Goal: Task Accomplishment & Management: Manage account settings

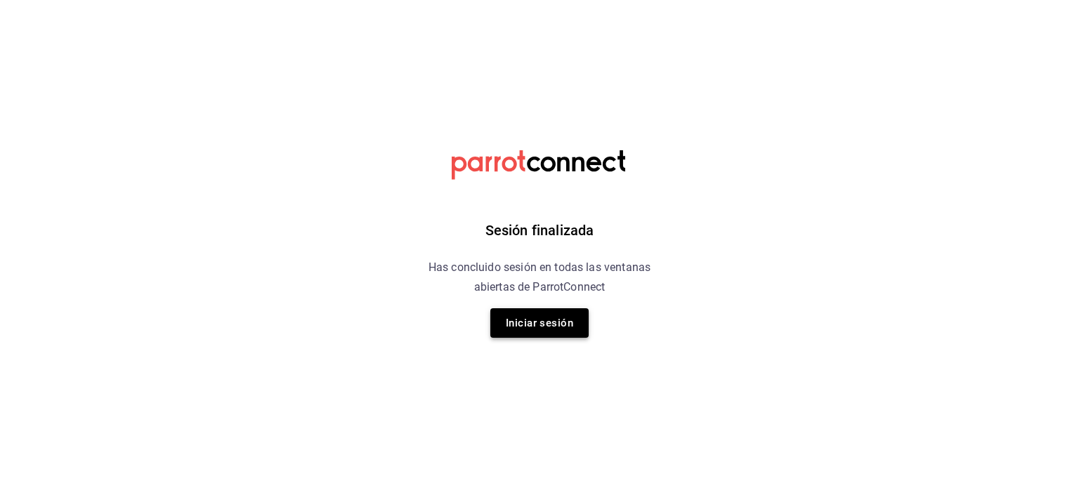
click at [537, 327] on button "Iniciar sesión" at bounding box center [539, 323] width 98 height 30
click at [526, 326] on button "Iniciar sesión" at bounding box center [539, 323] width 98 height 30
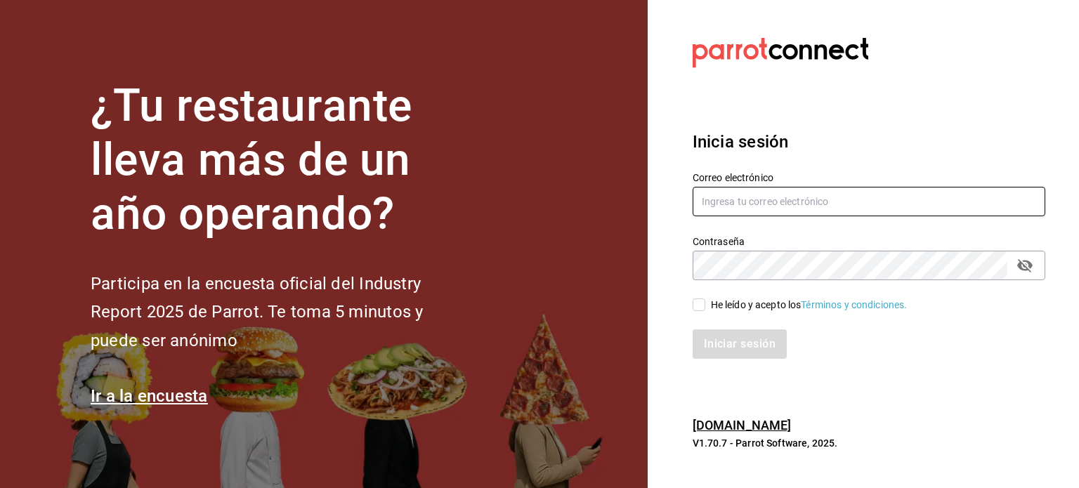
click at [722, 199] on input "text" at bounding box center [869, 202] width 353 height 30
type input "[EMAIL_ADDRESS][DOMAIN_NAME]"
click at [707, 306] on span "He leído y acepto los Términos y condiciones." at bounding box center [806, 305] width 202 height 15
click at [705, 306] on input "He leído y acepto los Términos y condiciones." at bounding box center [699, 305] width 13 height 13
checkbox input "true"
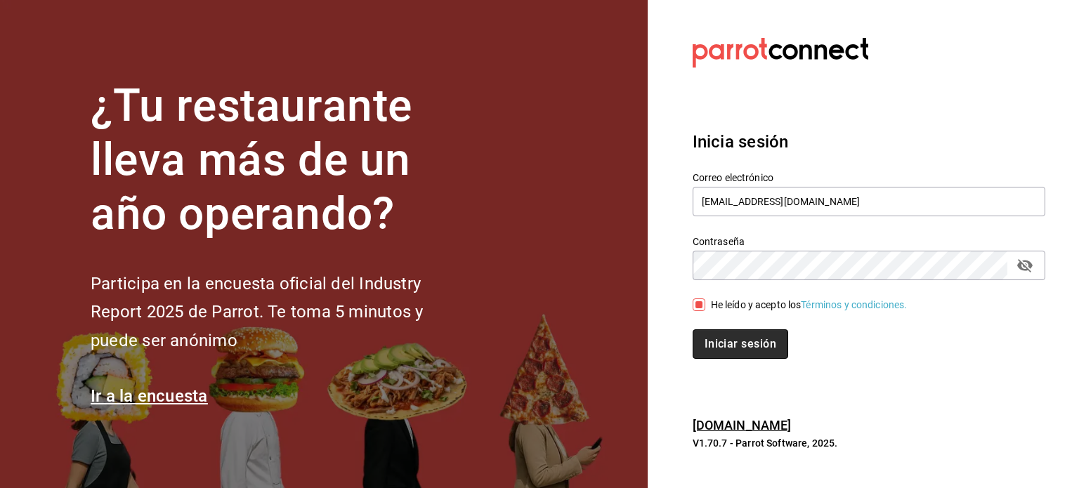
click at [752, 348] on button "Iniciar sesión" at bounding box center [741, 344] width 96 height 30
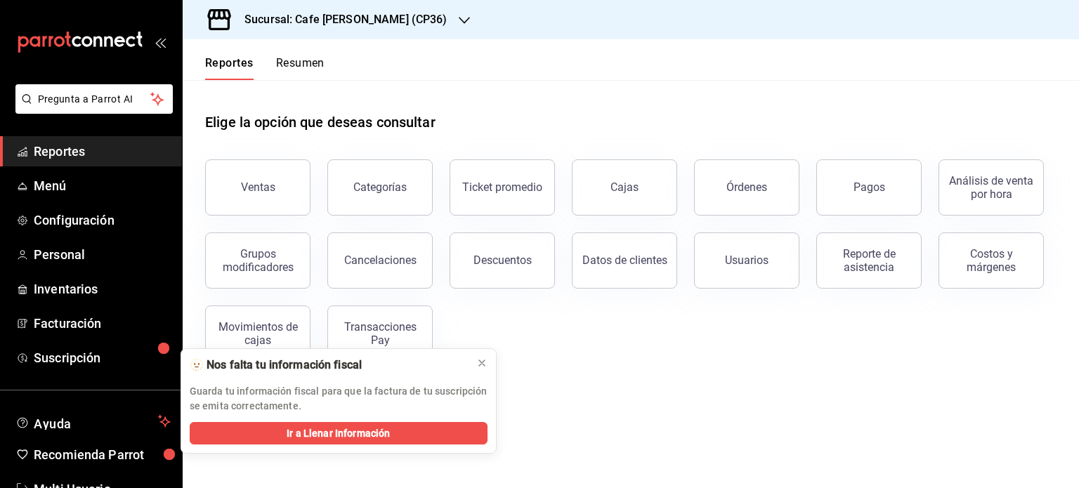
click at [303, 61] on button "Resumen" at bounding box center [300, 68] width 48 height 24
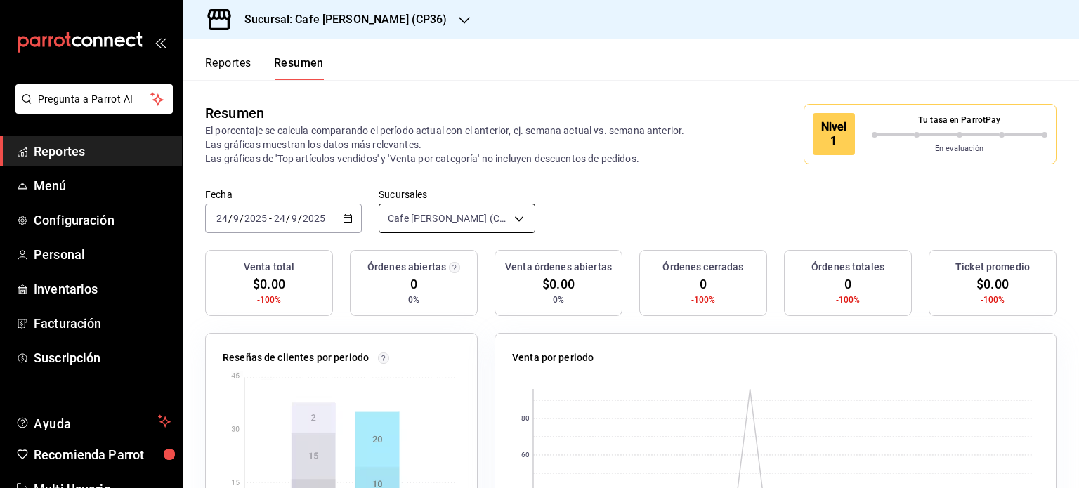
click at [516, 216] on body "Pregunta a Parrot AI Reportes Menú Configuración Personal Inventarios Facturaci…" at bounding box center [539, 244] width 1079 height 488
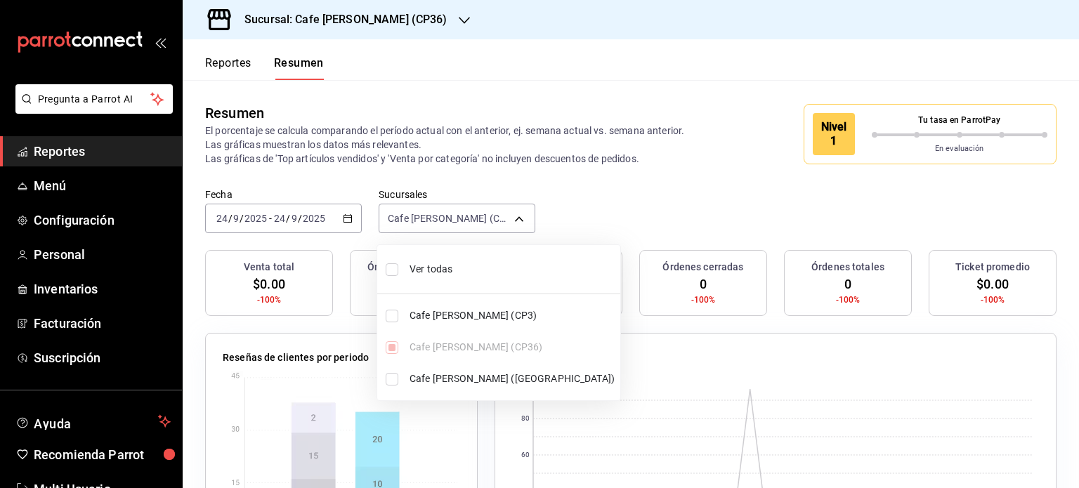
click at [395, 311] on input "checkbox" at bounding box center [392, 316] width 13 height 13
checkbox input "true"
type input "[object Object],[object Object]"
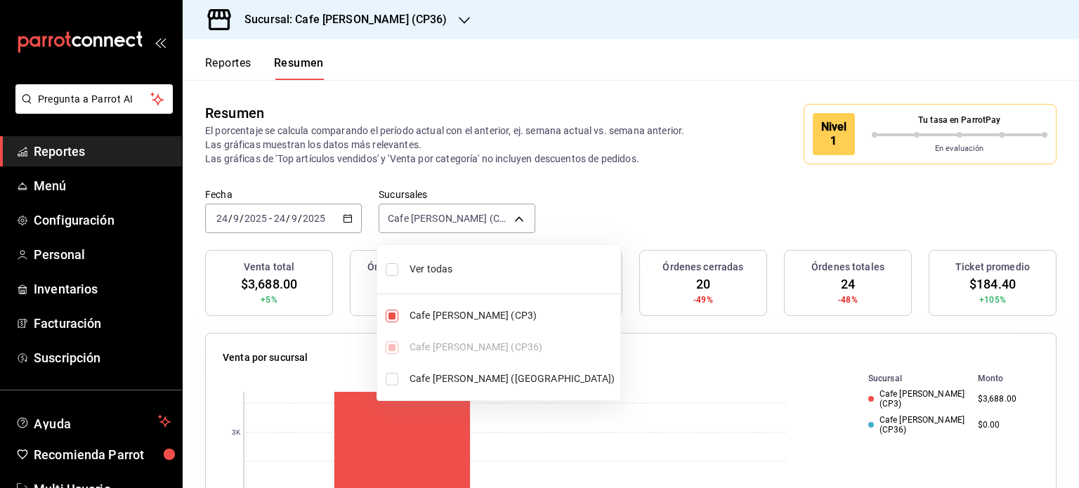
click at [576, 59] on div at bounding box center [539, 244] width 1079 height 488
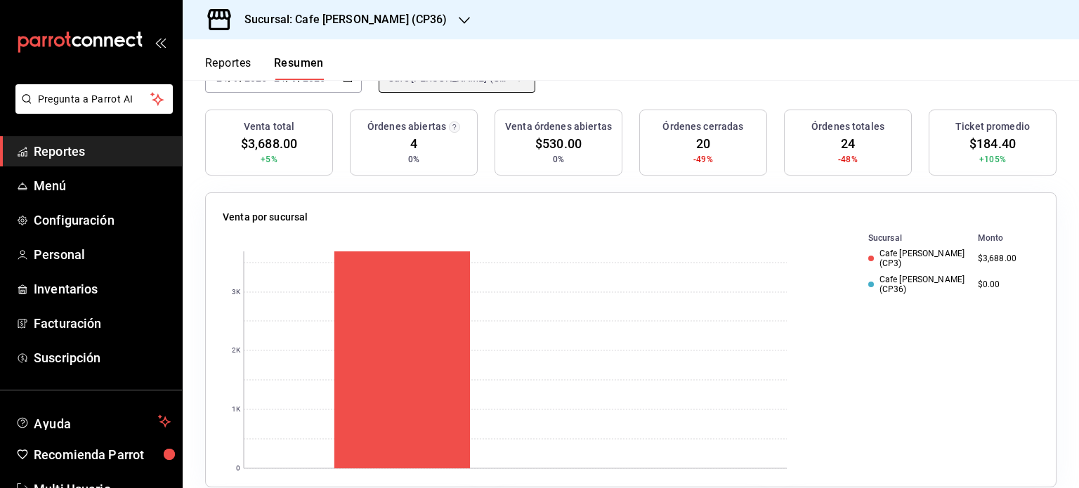
scroll to position [70, 0]
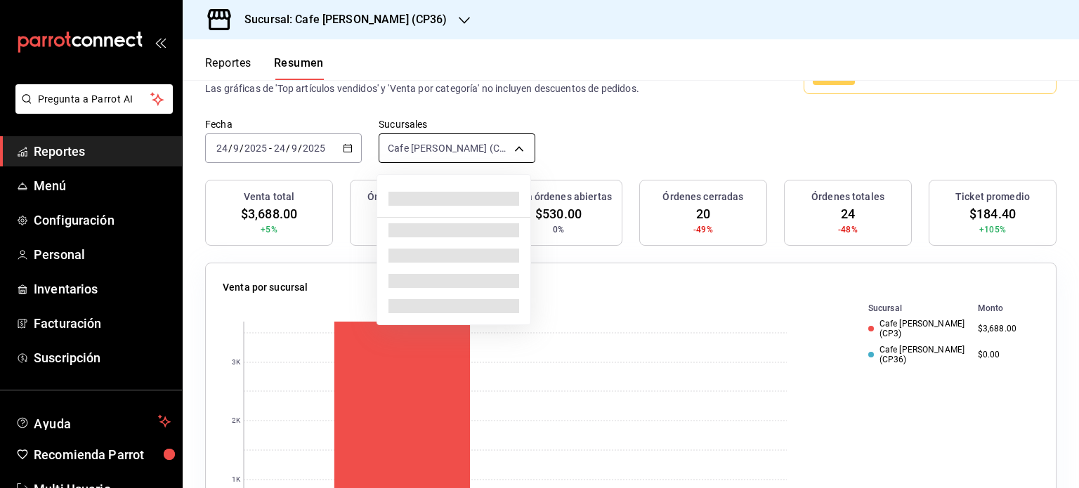
click at [517, 147] on body "Pregunta a Parrot AI Reportes Menú Configuración Personal Inventarios Facturaci…" at bounding box center [539, 244] width 1079 height 488
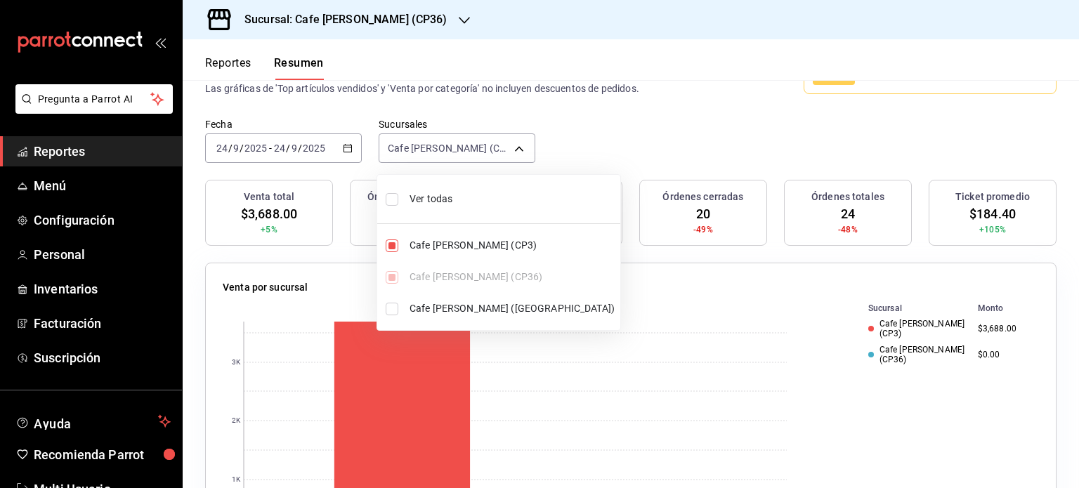
click at [394, 249] on input "checkbox" at bounding box center [392, 246] width 13 height 13
checkbox input "false"
type input "[object Object]"
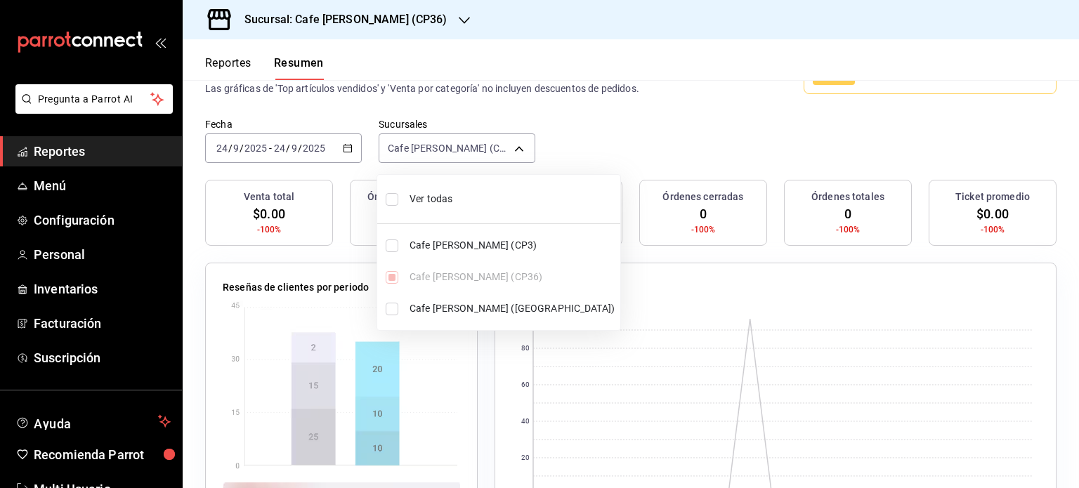
click at [607, 55] on div at bounding box center [539, 244] width 1079 height 488
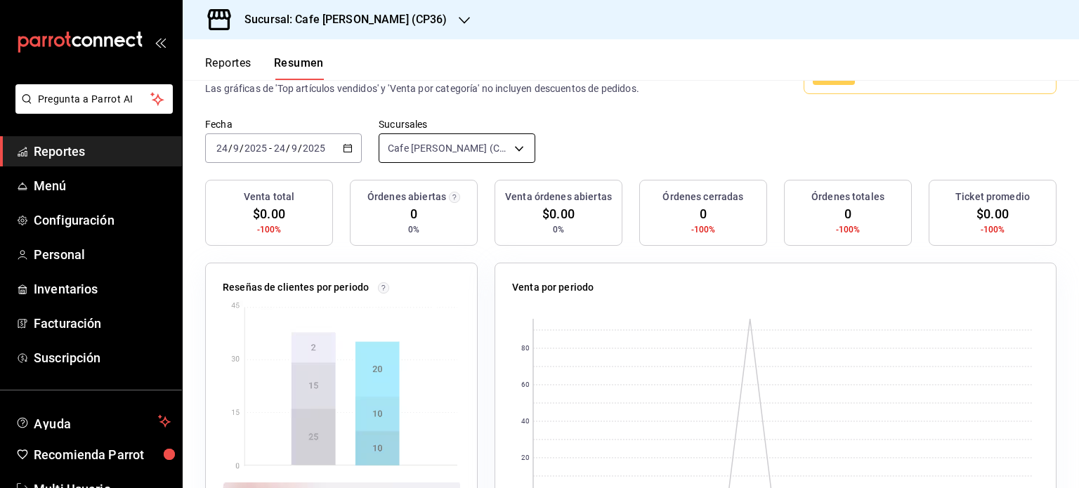
click at [516, 150] on body "Pregunta a Parrot AI Reportes Menú Configuración Personal Inventarios Facturaci…" at bounding box center [539, 244] width 1079 height 488
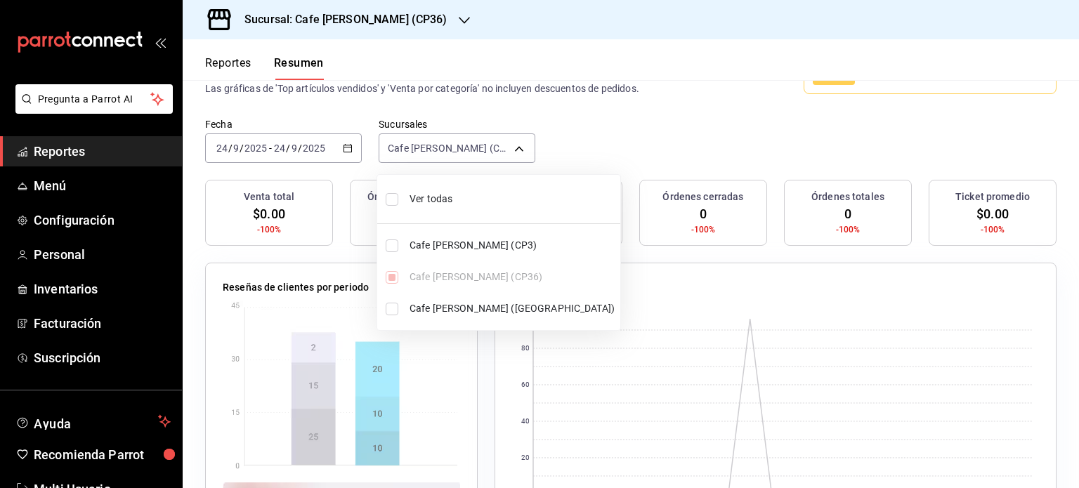
click at [388, 199] on input "checkbox" at bounding box center [392, 199] width 13 height 13
checkbox input "true"
type input "[object Object],[object Object],[object Object]"
checkbox input "true"
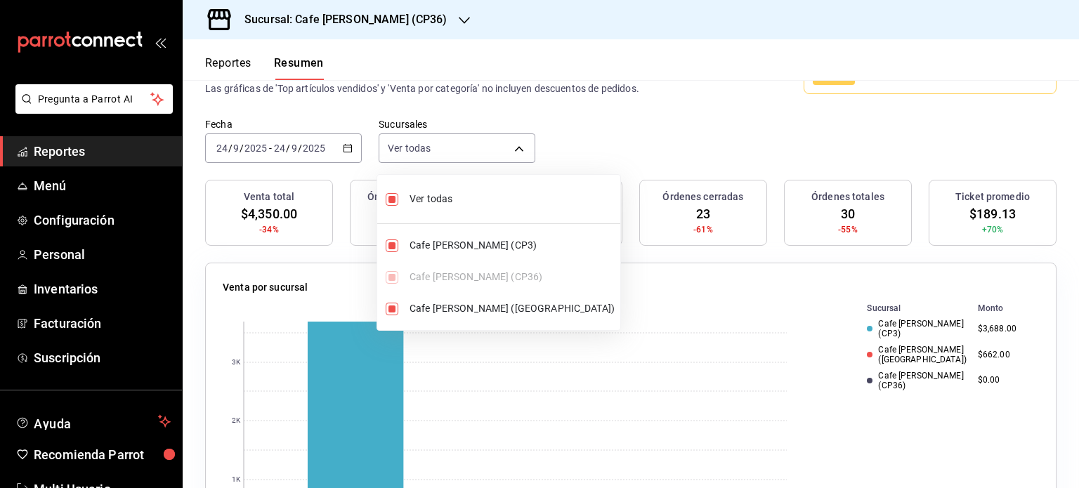
click at [551, 55] on div at bounding box center [539, 244] width 1079 height 488
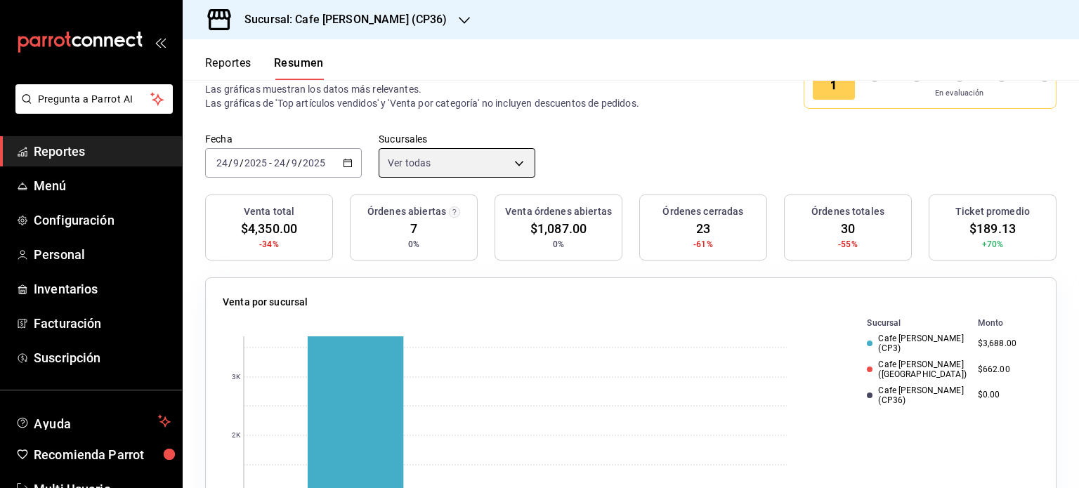
scroll to position [0, 0]
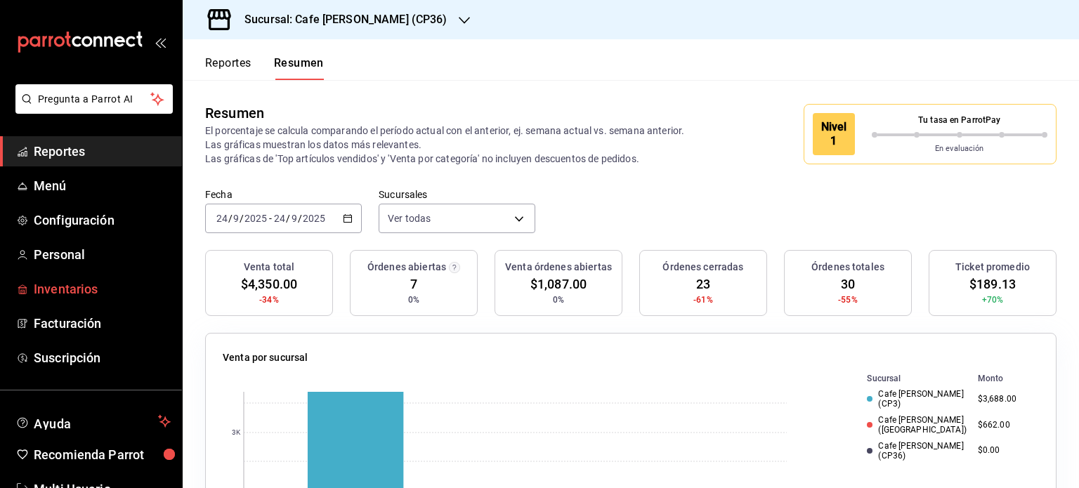
click at [84, 291] on span "Inventarios" at bounding box center [102, 289] width 137 height 19
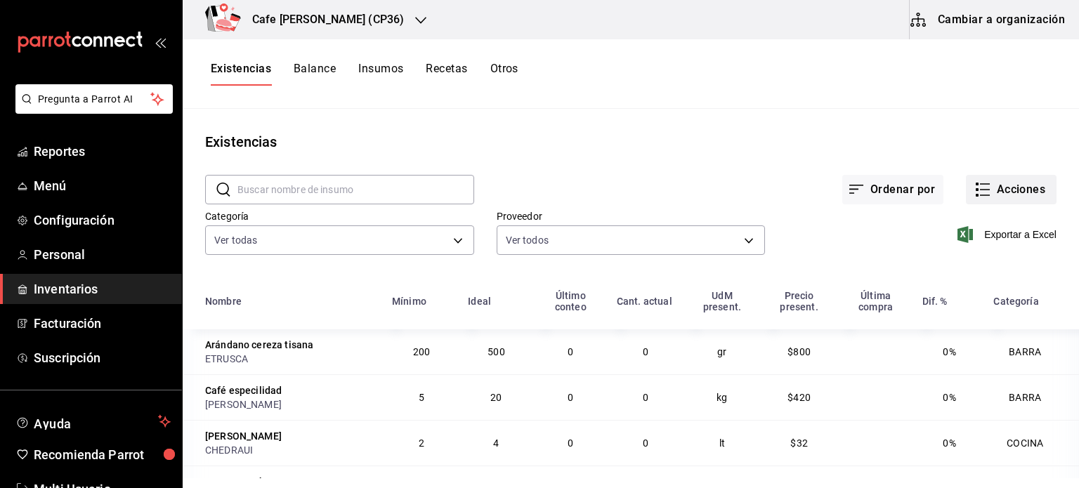
click at [986, 188] on button "Acciones" at bounding box center [1011, 190] width 91 height 30
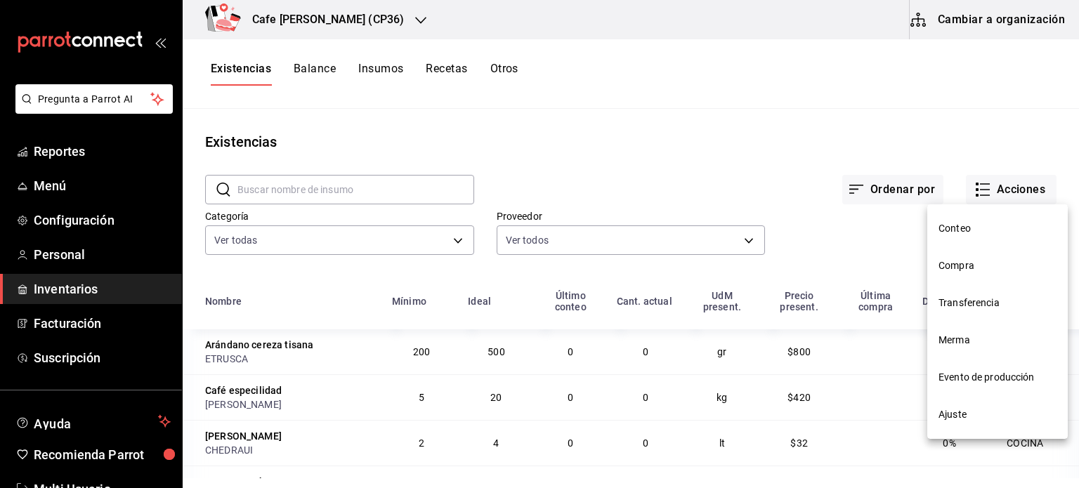
click at [963, 414] on span "Ajuste" at bounding box center [997, 414] width 118 height 15
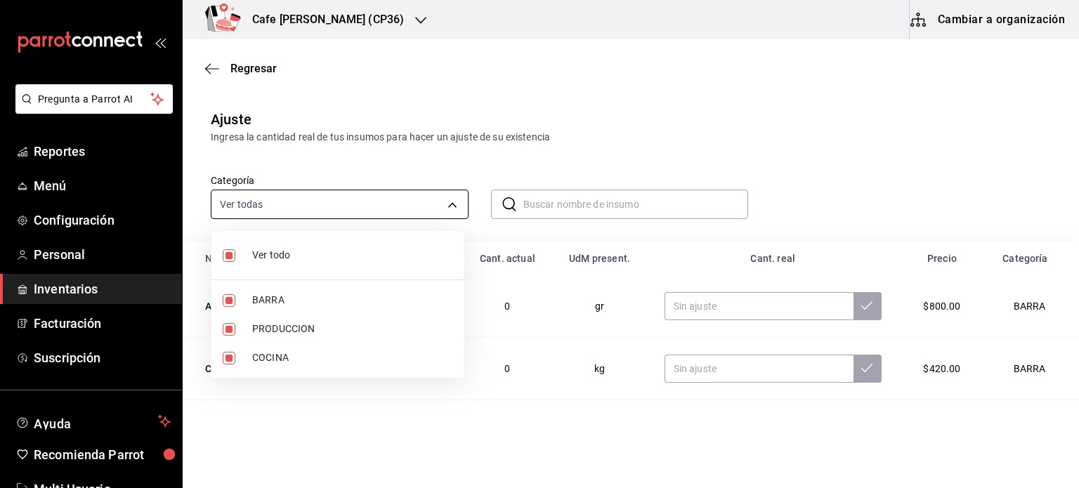
click at [447, 205] on body "Pregunta a Parrot AI Reportes Menú Configuración Personal Inventarios Facturaci…" at bounding box center [539, 204] width 1079 height 409
click at [663, 113] on div at bounding box center [539, 244] width 1079 height 488
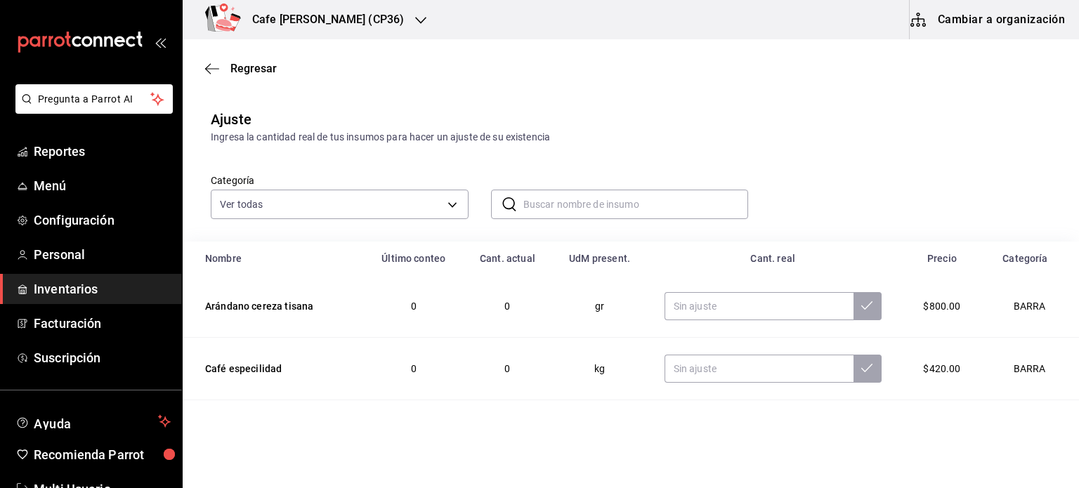
click at [257, 306] on td "Arándano cereza tisana" at bounding box center [273, 306] width 181 height 63
click at [230, 306] on td "Arándano cereza tisana" at bounding box center [273, 306] width 181 height 63
click at [218, 67] on icon "button" at bounding box center [212, 69] width 14 height 13
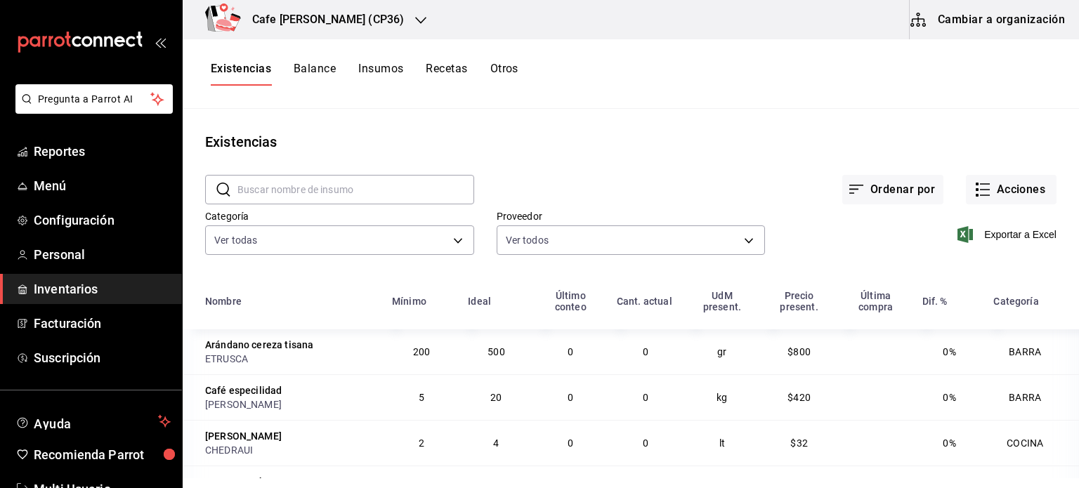
click at [254, 350] on div "Arándano cereza tisana" at bounding box center [259, 345] width 108 height 14
click at [383, 70] on button "Insumos" at bounding box center [380, 74] width 45 height 24
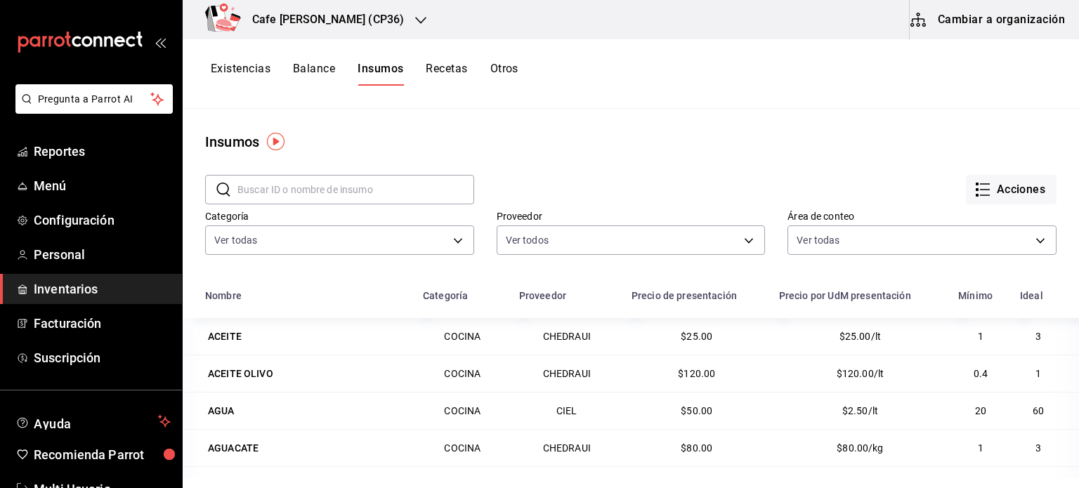
click at [239, 190] on input "text" at bounding box center [355, 190] width 237 height 28
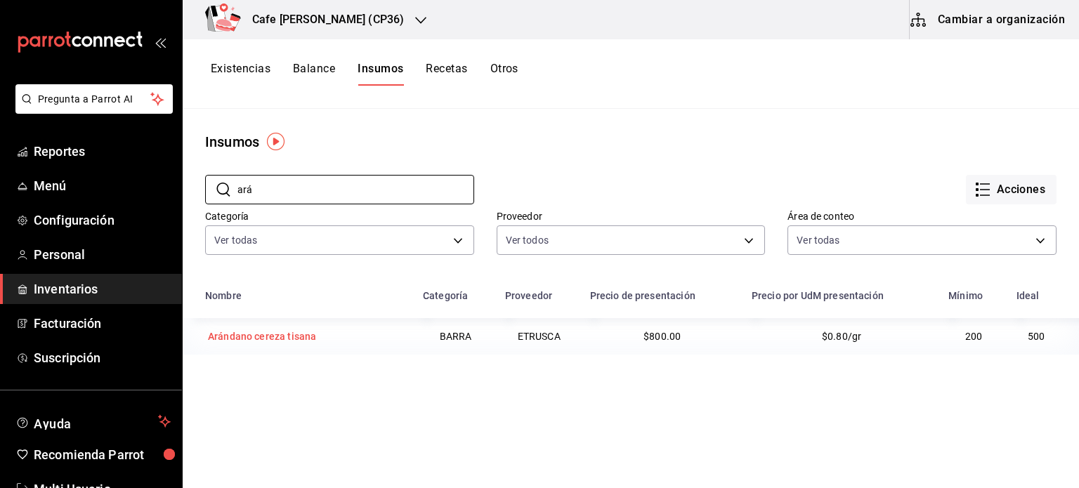
type input "ará"
click at [261, 339] on div "Arándano cereza tisana" at bounding box center [262, 336] width 108 height 14
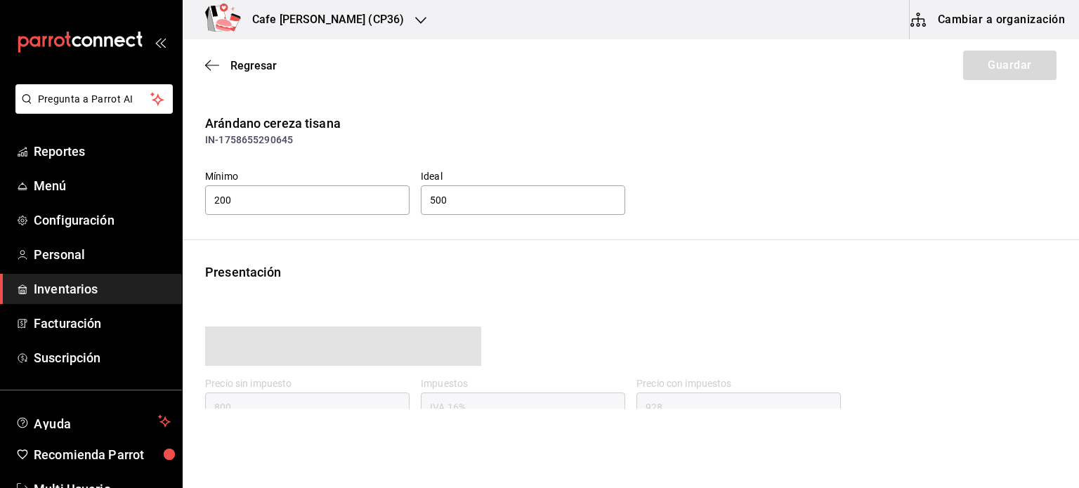
type input "928.00"
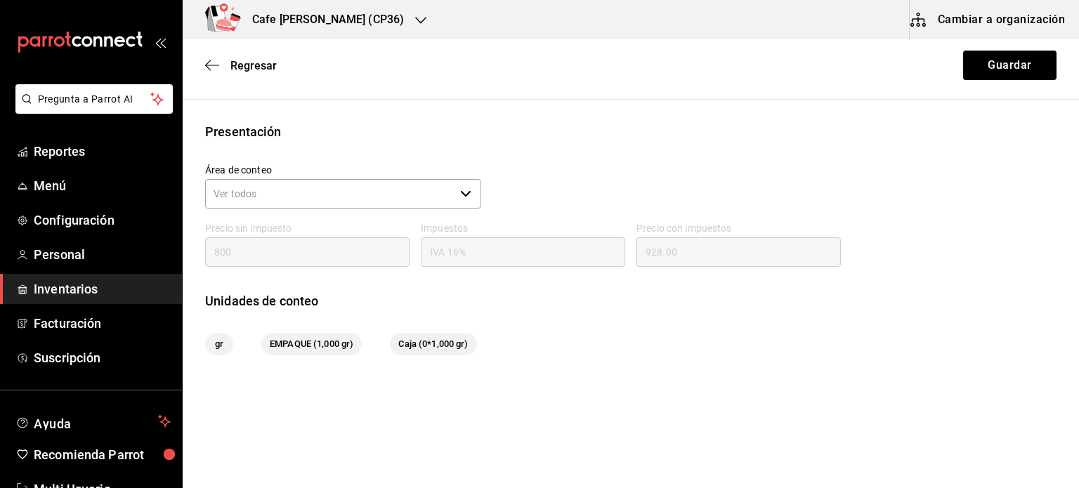
scroll to position [176, 0]
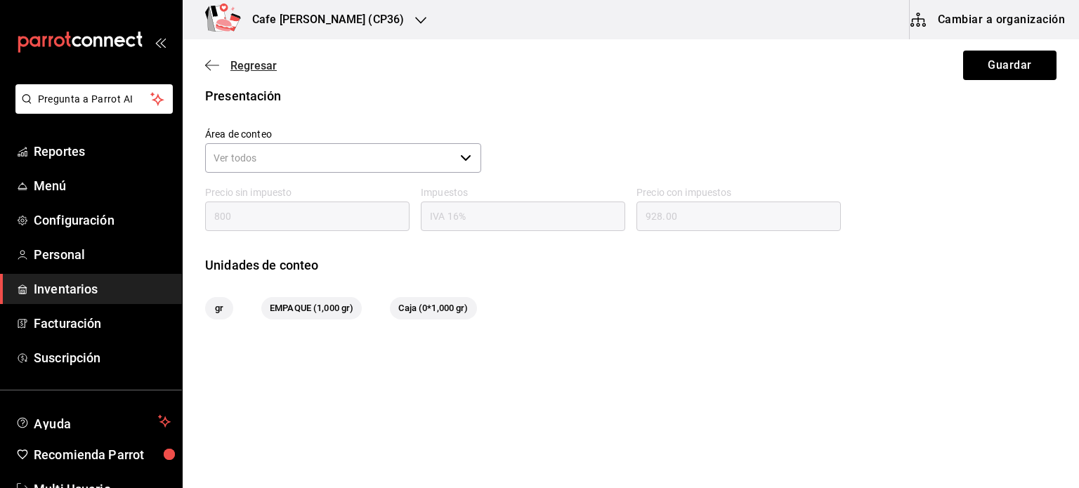
click at [216, 65] on icon "button" at bounding box center [212, 65] width 14 height 1
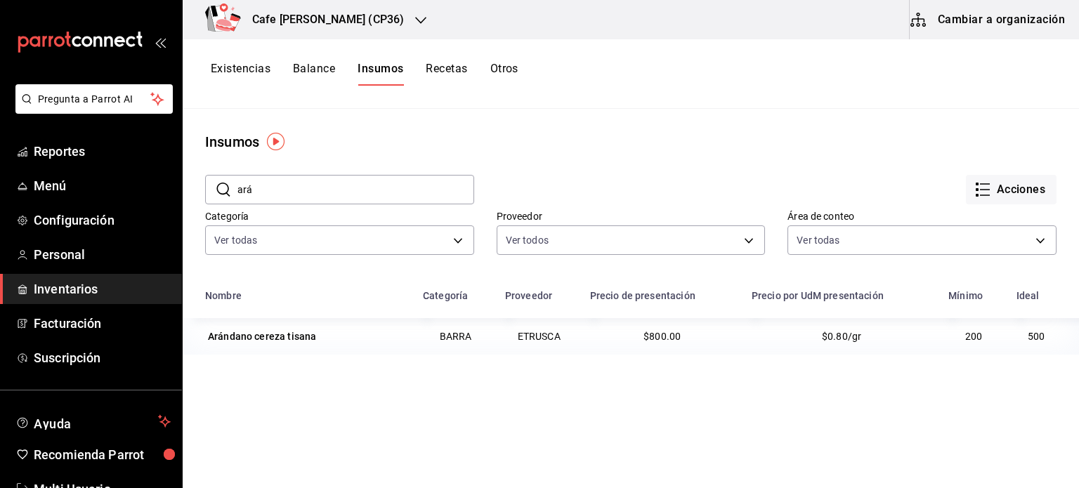
click at [257, 190] on input "ará" at bounding box center [355, 190] width 237 height 28
type input "a"
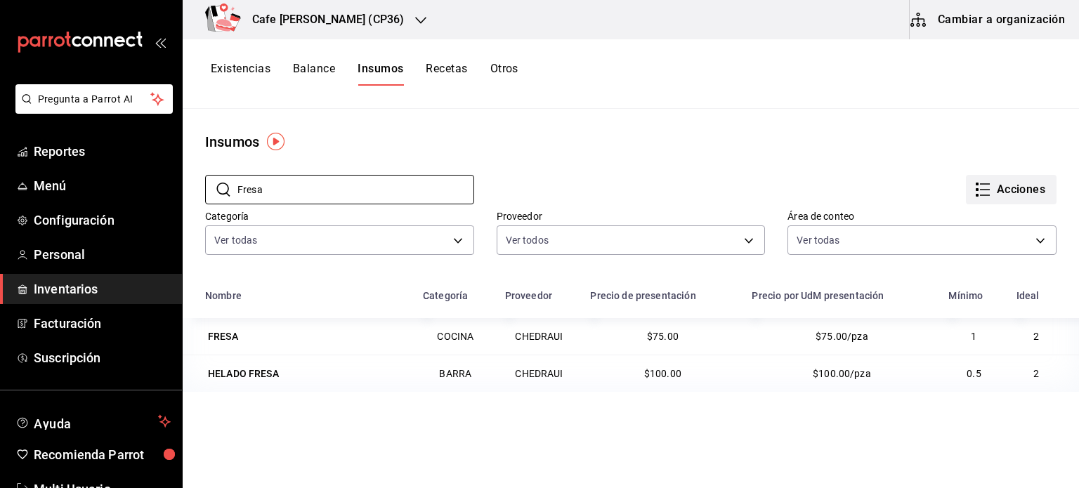
type input "Fresa"
click at [974, 185] on icon "button" at bounding box center [982, 189] width 17 height 17
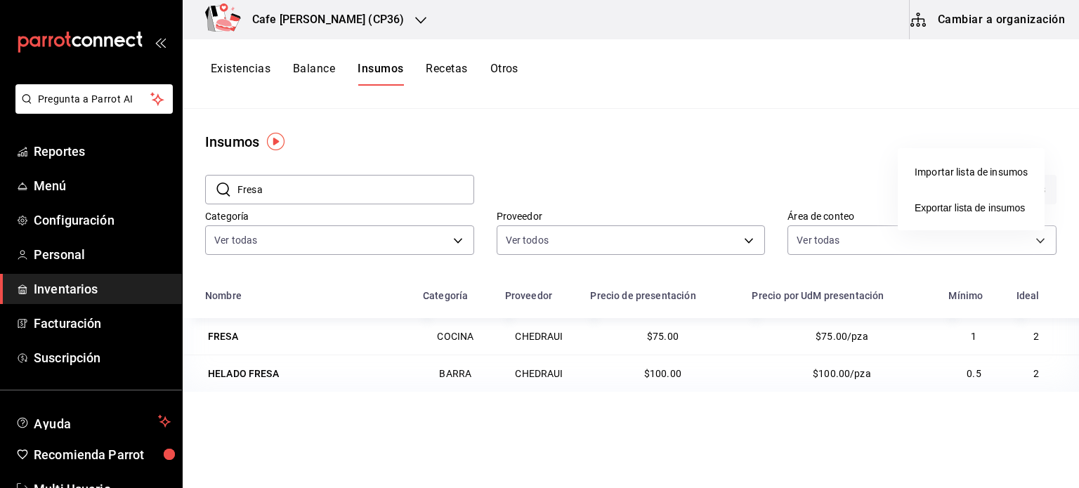
click at [513, 114] on div at bounding box center [539, 244] width 1079 height 488
click at [382, 64] on button "Insumos" at bounding box center [381, 74] width 46 height 24
click at [974, 188] on icon "button" at bounding box center [982, 189] width 17 height 17
click at [569, 118] on div at bounding box center [539, 244] width 1079 height 488
click at [990, 29] on button "Cambiar a organización" at bounding box center [989, 19] width 158 height 39
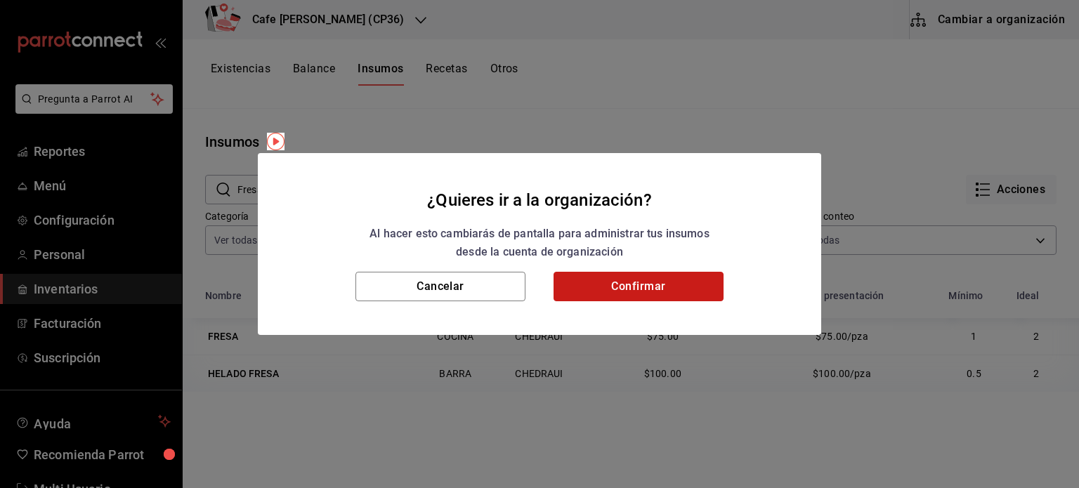
click at [645, 282] on button "Confirmar" at bounding box center [638, 287] width 170 height 30
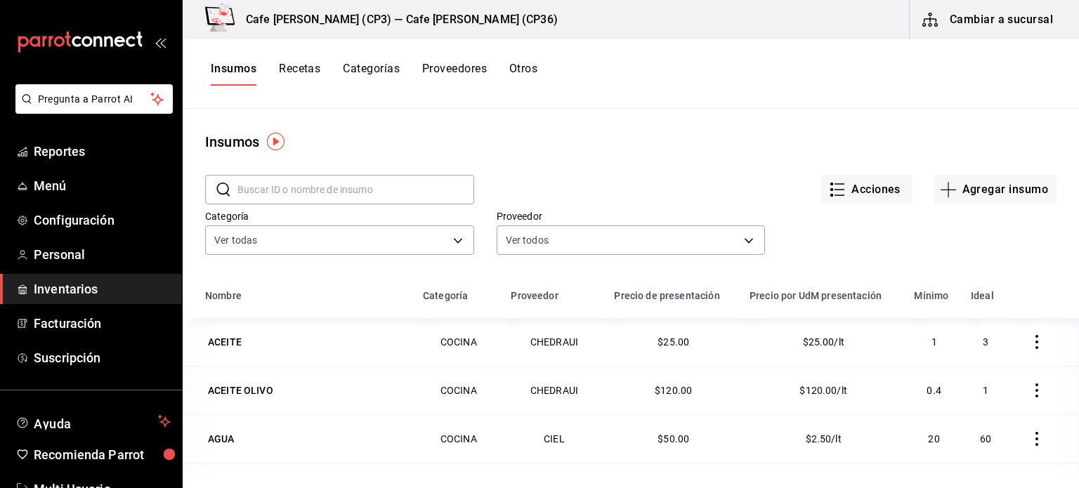
click at [310, 69] on button "Recetas" at bounding box center [299, 74] width 41 height 24
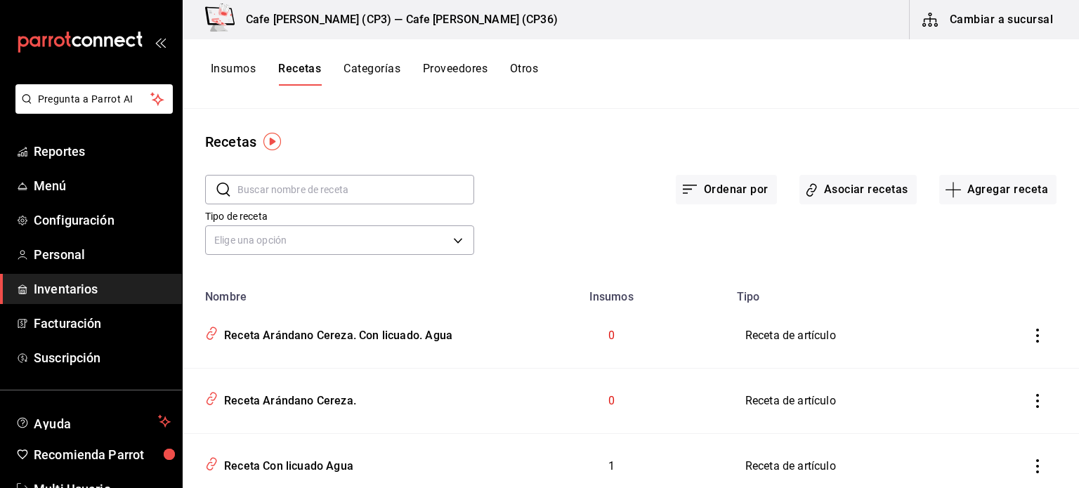
click at [211, 74] on button "Insumos" at bounding box center [233, 74] width 45 height 24
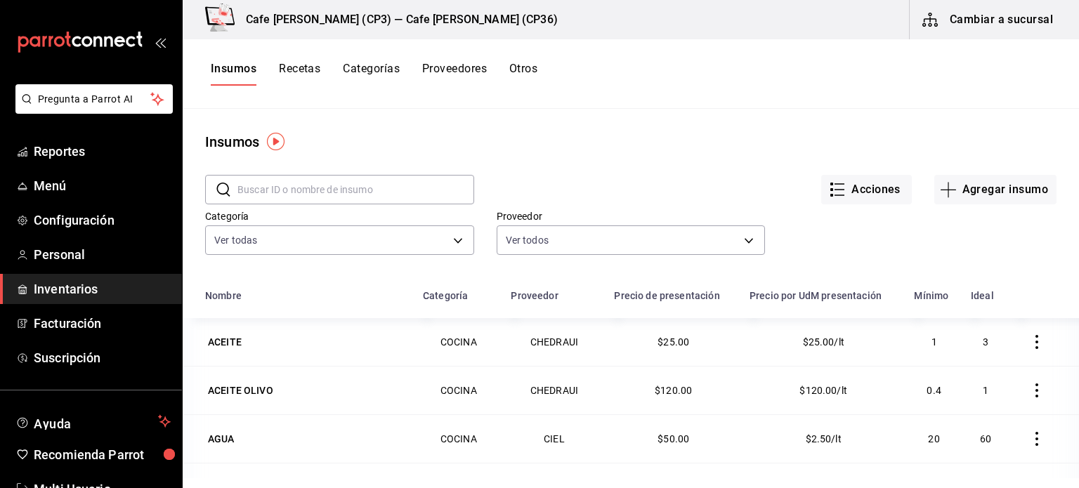
click at [272, 187] on input "text" at bounding box center [355, 190] width 237 height 28
type input "ará"
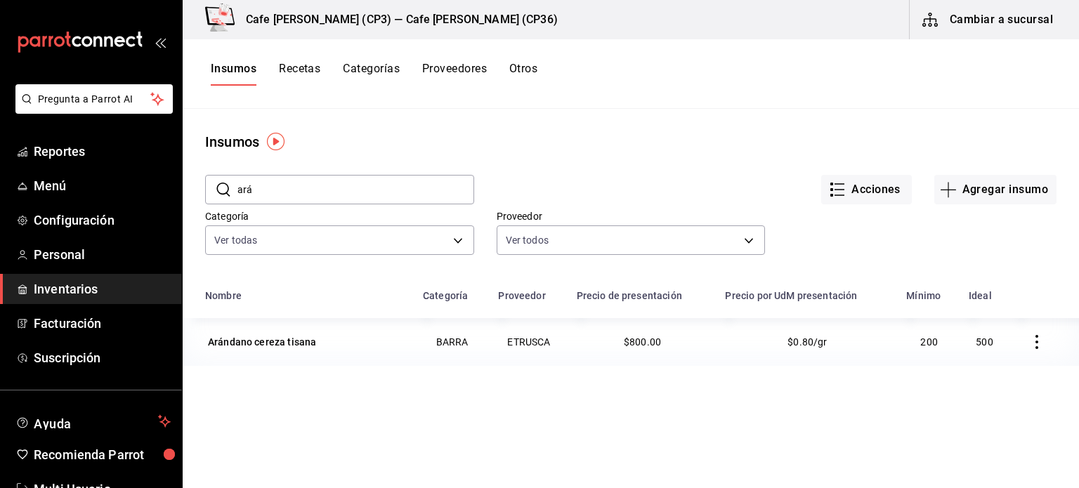
click at [1030, 339] on icon "button" at bounding box center [1037, 342] width 14 height 14
click at [728, 378] on div at bounding box center [539, 244] width 1079 height 488
click at [988, 193] on button "Agregar insumo" at bounding box center [995, 190] width 122 height 30
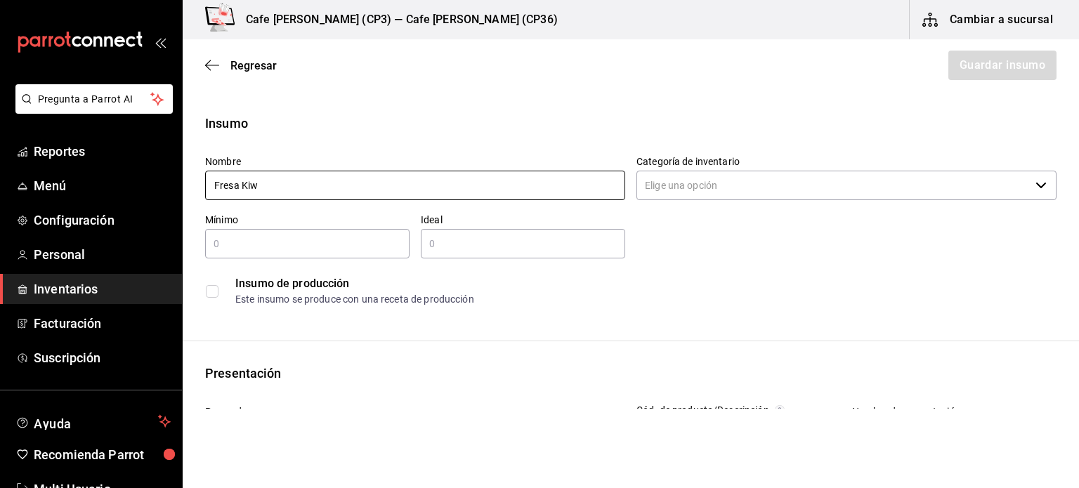
type input "Fresa Kiwi"
click at [1035, 185] on icon "button" at bounding box center [1040, 185] width 11 height 11
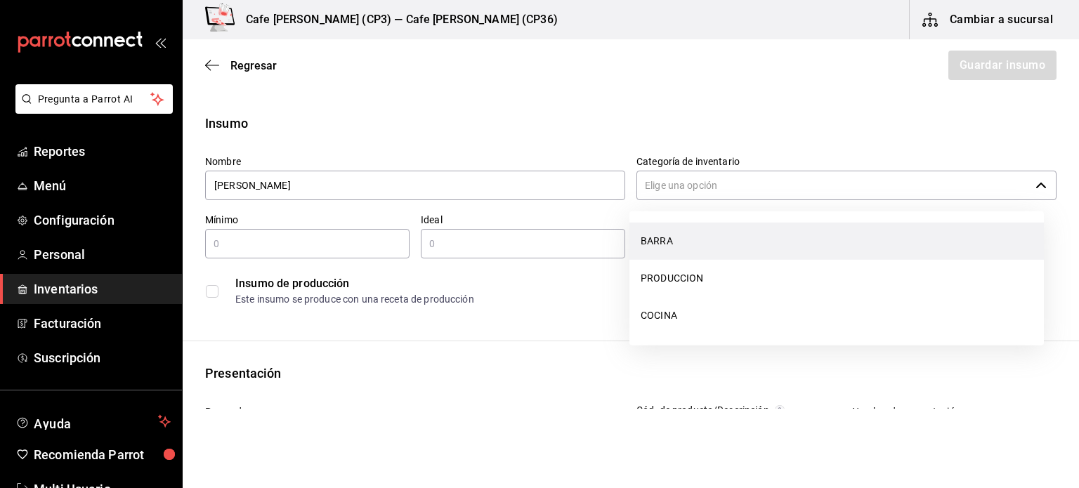
click at [661, 245] on li "BARRA" at bounding box center [836, 241] width 414 height 37
type input "BARRA"
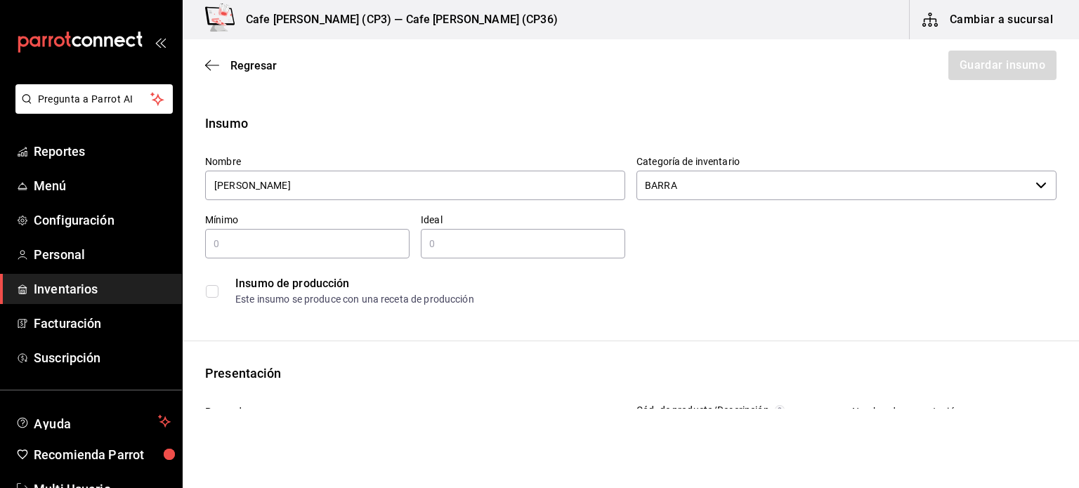
type input "Fresa Kiwi"
click at [230, 247] on input "text" at bounding box center [307, 243] width 204 height 17
type input "200"
click at [450, 243] on input "text" at bounding box center [523, 243] width 204 height 17
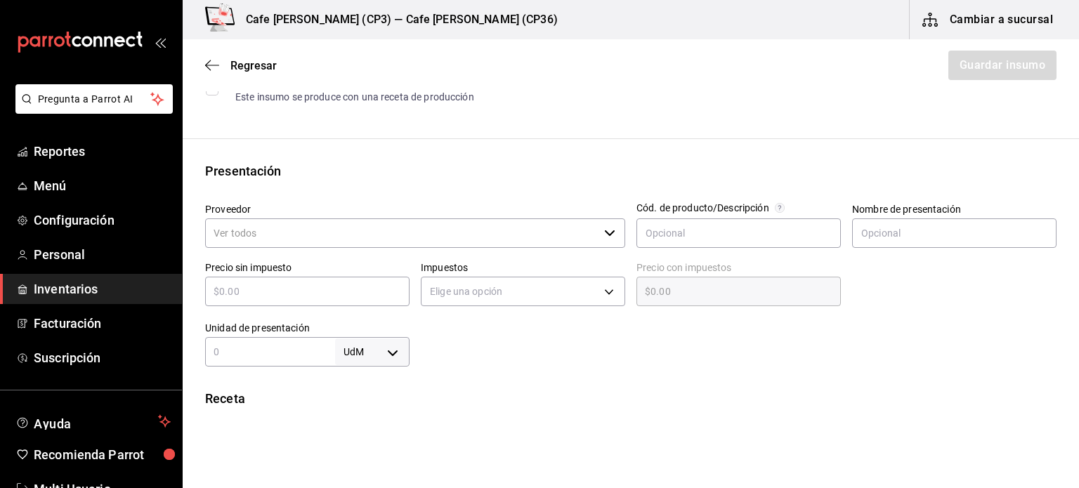
scroll to position [211, 0]
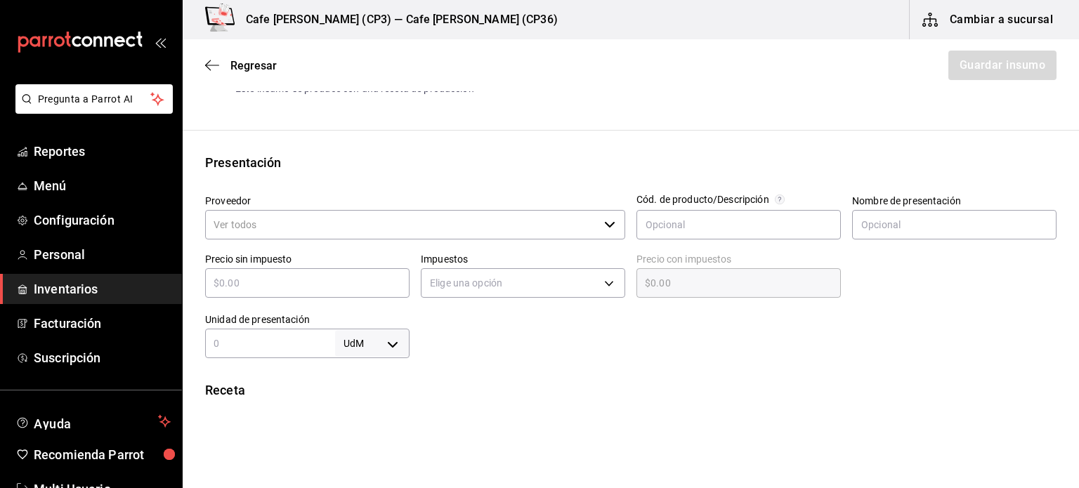
type input "500"
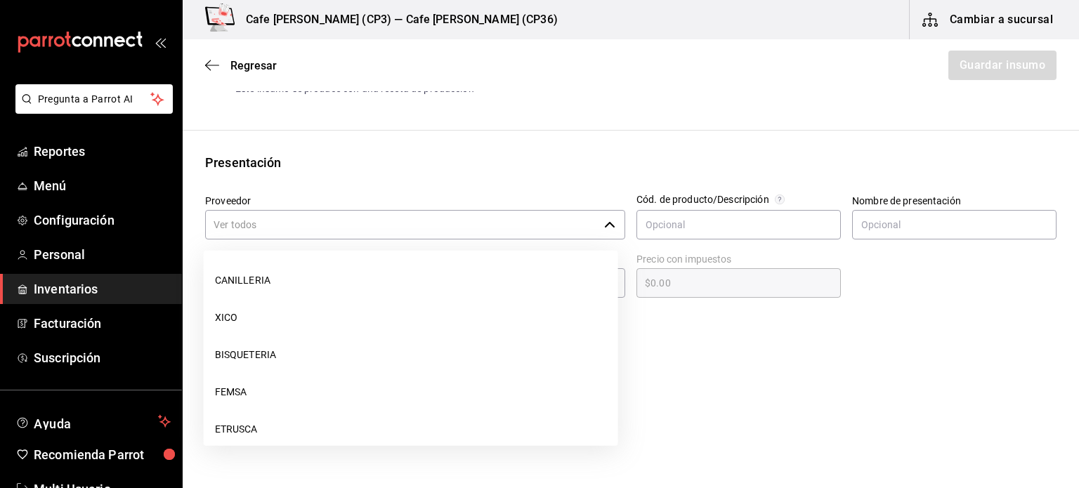
click at [480, 225] on input "Proveedor" at bounding box center [401, 225] width 393 height 30
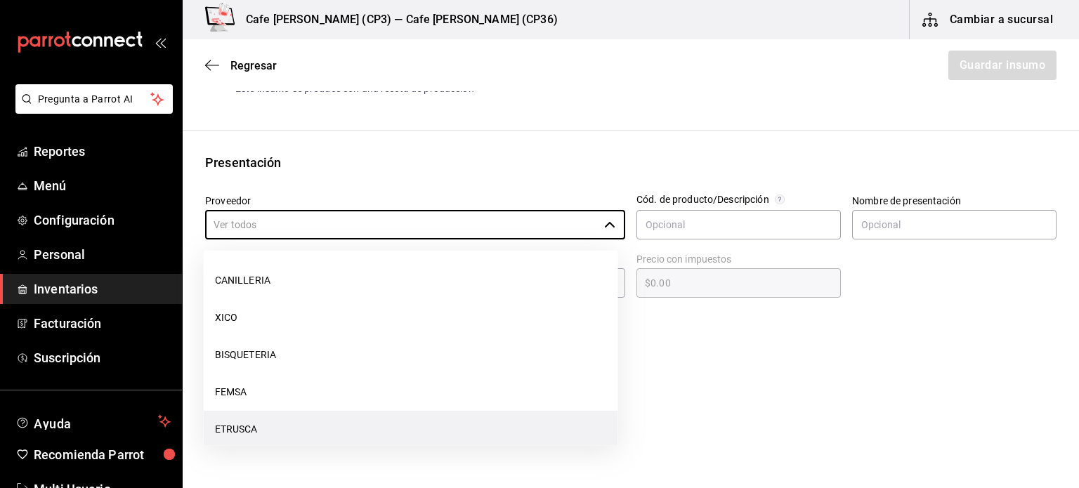
click at [242, 433] on li "ETRUSCA" at bounding box center [411, 429] width 414 height 37
type input "ETRUSCA"
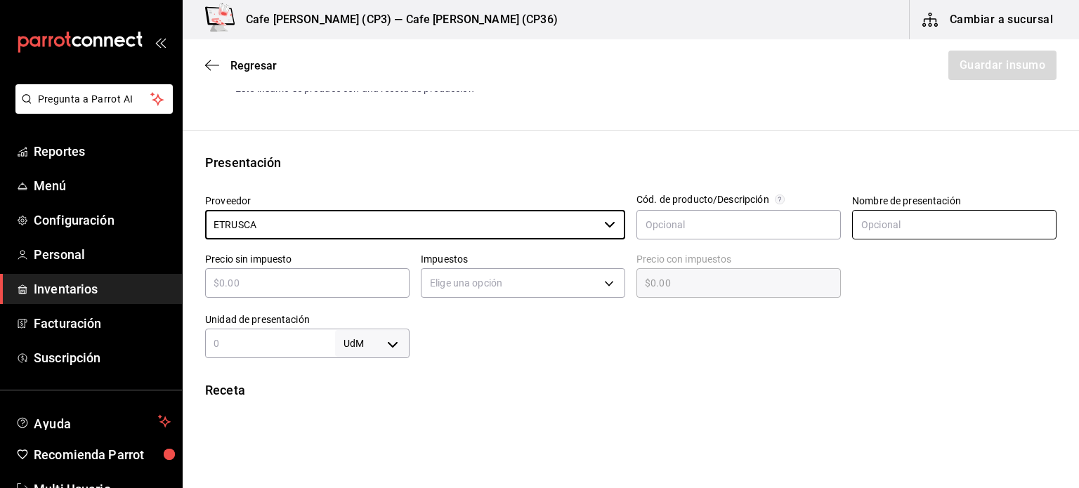
click at [882, 224] on input "text" at bounding box center [954, 225] width 204 height 30
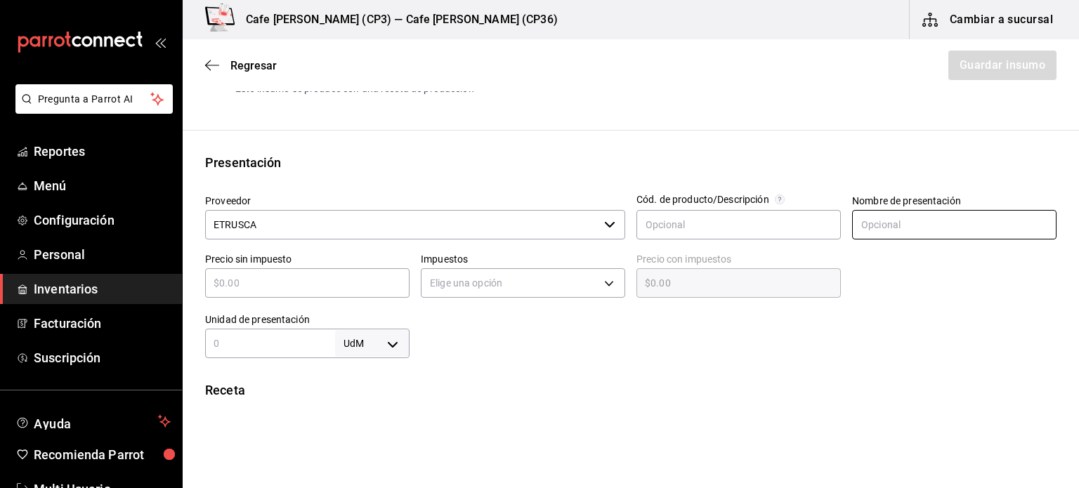
type input "EMPAQUE"
drag, startPoint x: 223, startPoint y: 282, endPoint x: 273, endPoint y: 284, distance: 49.2
click at [223, 282] on input "text" at bounding box center [307, 283] width 204 height 17
type input "$8"
type input "$8.00"
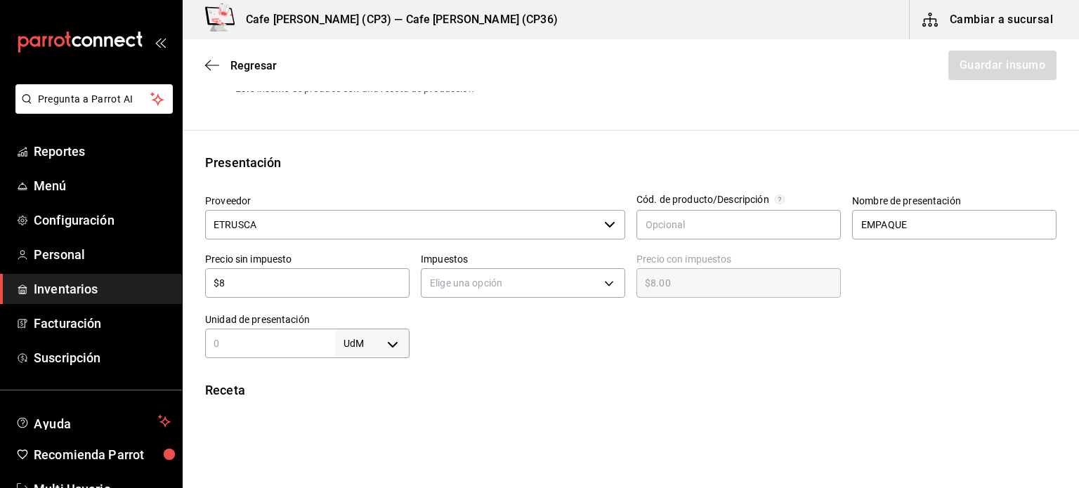
type input "$80"
type input "$80.00"
type input "$800"
type input "$800.00"
type input "$800"
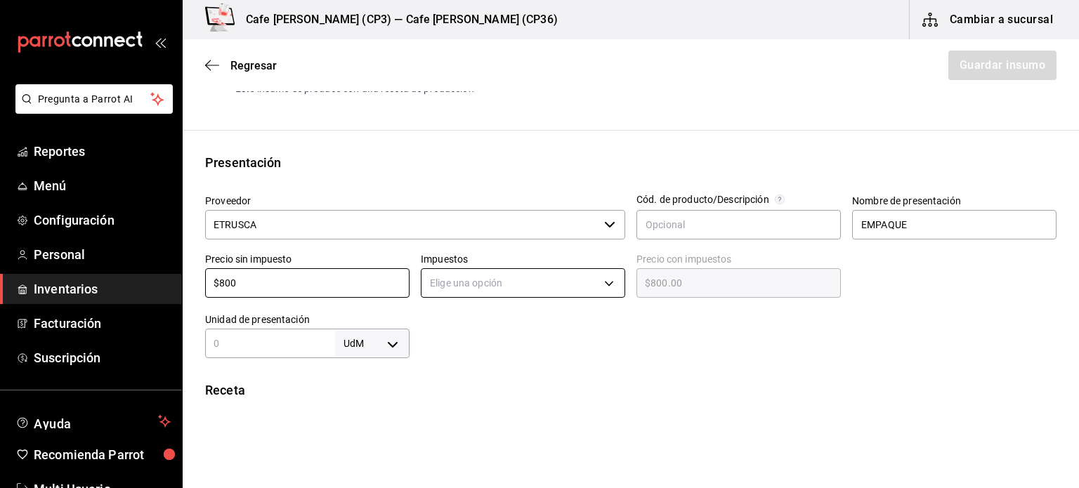
click at [604, 277] on body "Pregunta a Parrot AI Reportes Menú Configuración Personal Inventarios Facturaci…" at bounding box center [539, 204] width 1079 height 409
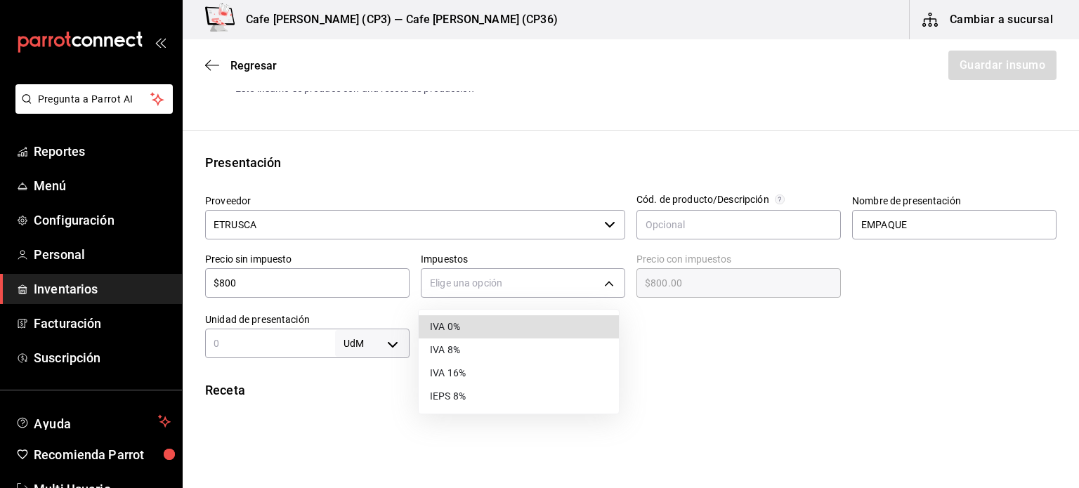
click at [462, 369] on li "IVA 16%" at bounding box center [519, 373] width 200 height 23
type input "IVA_16"
type input "$928.00"
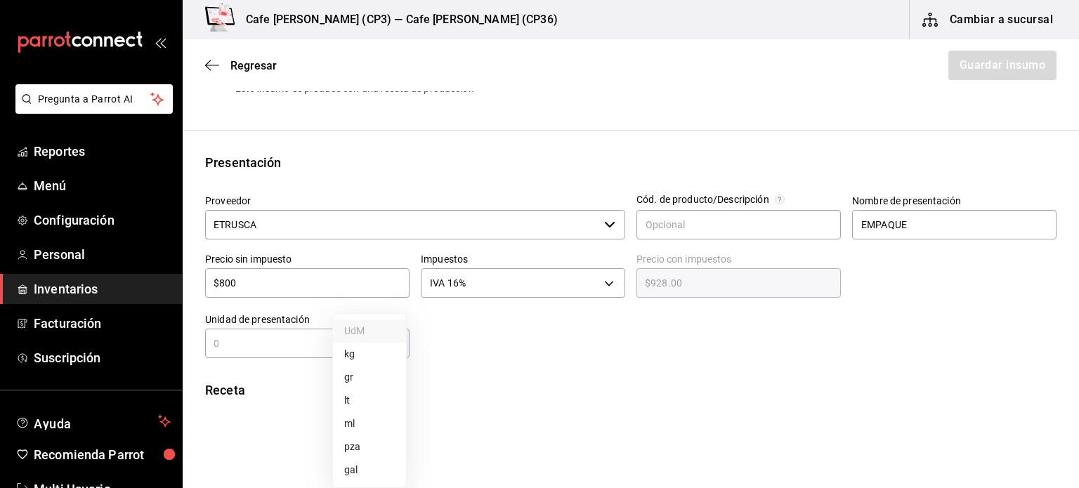
click at [391, 343] on body "Pregunta a Parrot AI Reportes Menú Configuración Personal Inventarios Facturaci…" at bounding box center [539, 204] width 1079 height 409
click at [348, 353] on li "kg" at bounding box center [369, 354] width 73 height 23
type input "KILOGRAM"
click at [238, 333] on div "kg KILOGRAM ​" at bounding box center [307, 344] width 204 height 30
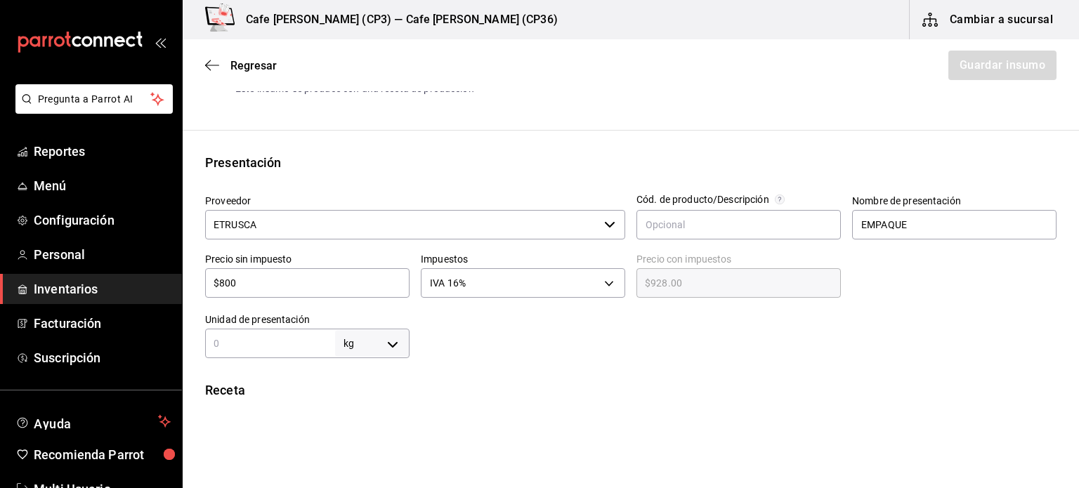
type input "1"
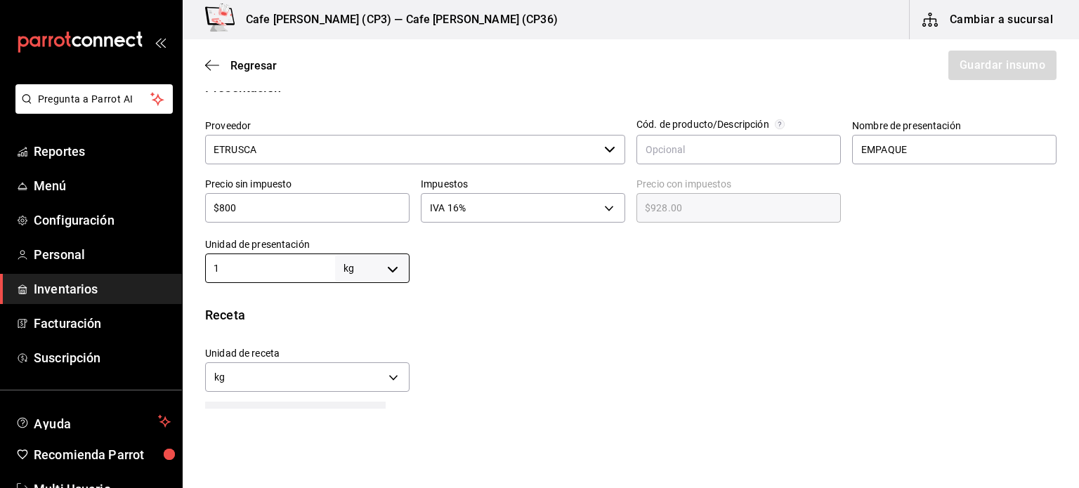
scroll to position [351, 0]
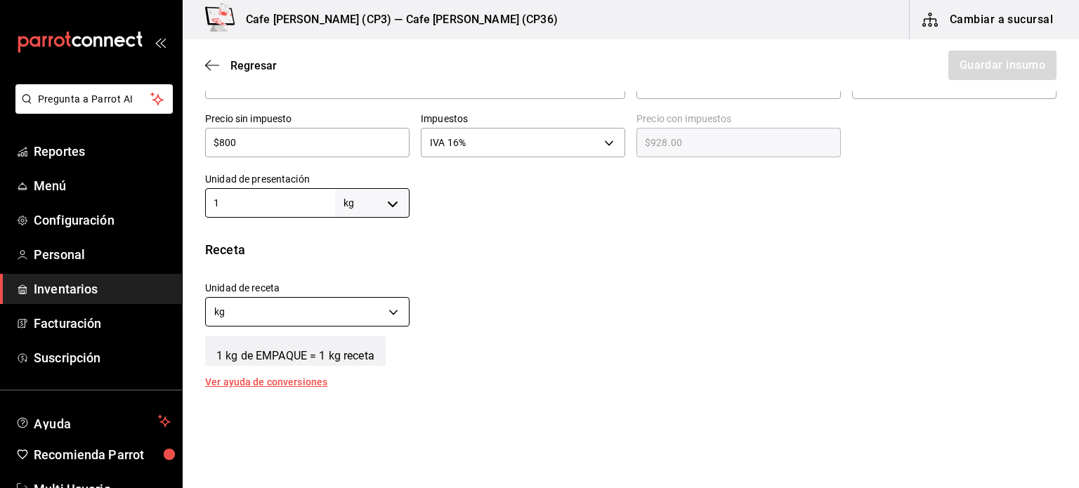
type input "1"
click at [391, 311] on body "Pregunta a Parrot AI Reportes Menú Configuración Personal Inventarios Facturaci…" at bounding box center [539, 204] width 1079 height 409
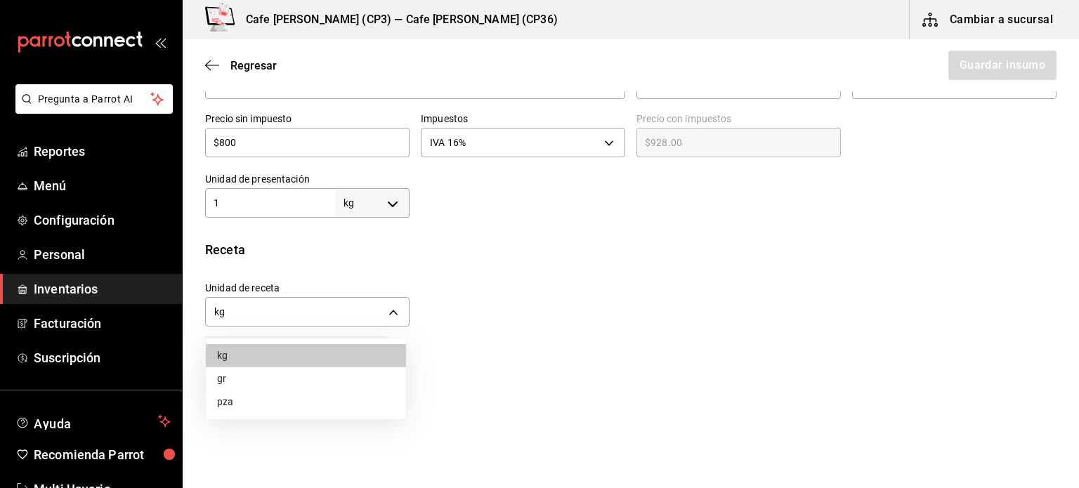
click at [230, 377] on li "gr" at bounding box center [306, 378] width 200 height 23
type input "GRAM"
type input "1,000"
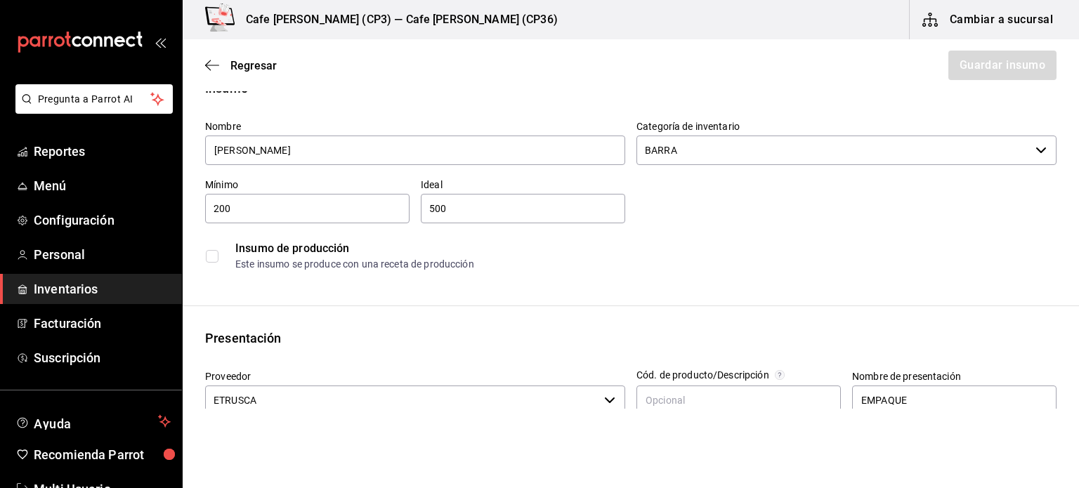
scroll to position [0, 0]
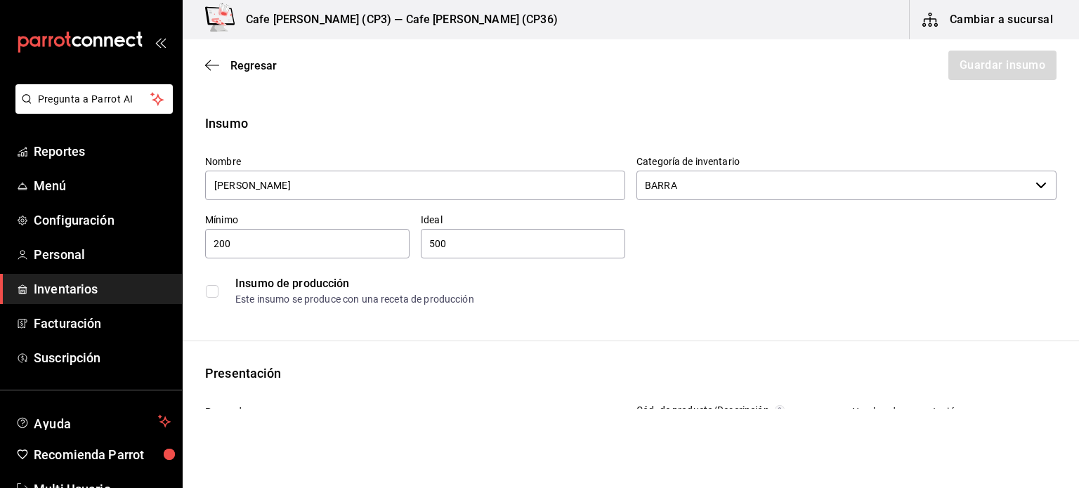
drag, startPoint x: 213, startPoint y: 242, endPoint x: 332, endPoint y: 249, distance: 119.7
click at [213, 242] on input "200" at bounding box center [307, 243] width 204 height 17
type input "0.20"
click at [424, 243] on input "500" at bounding box center [523, 243] width 204 height 17
type input "0.500"
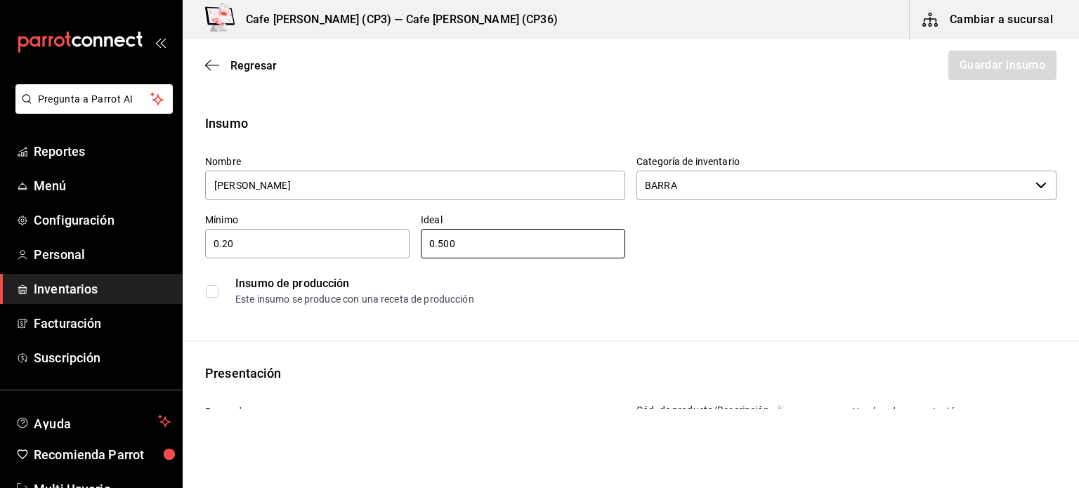
click at [716, 256] on div "Nombre Fresa Kiwi Categoría de inventario BARRA ​ Mínimo 0.20 ​ Ideal 0.500 ​ I…" at bounding box center [625, 228] width 863 height 169
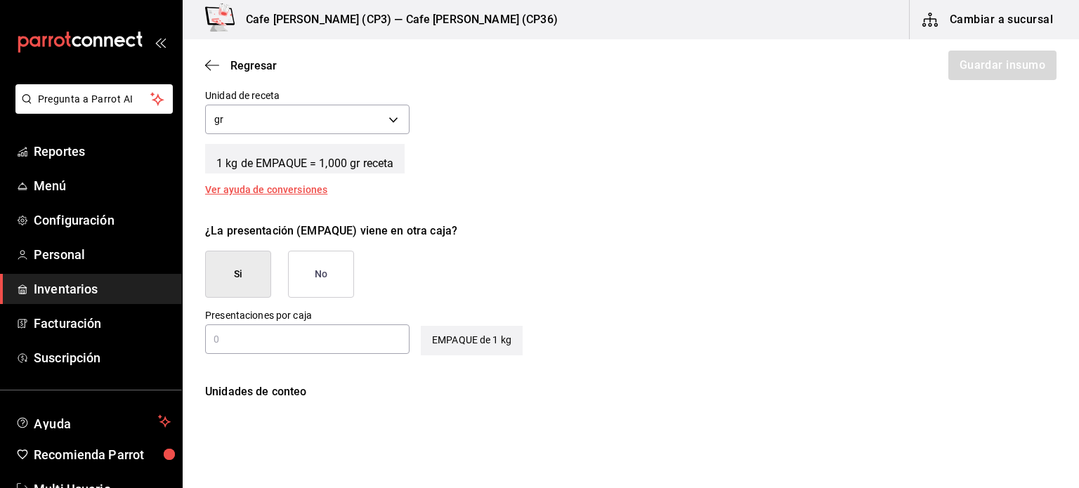
scroll to position [562, 0]
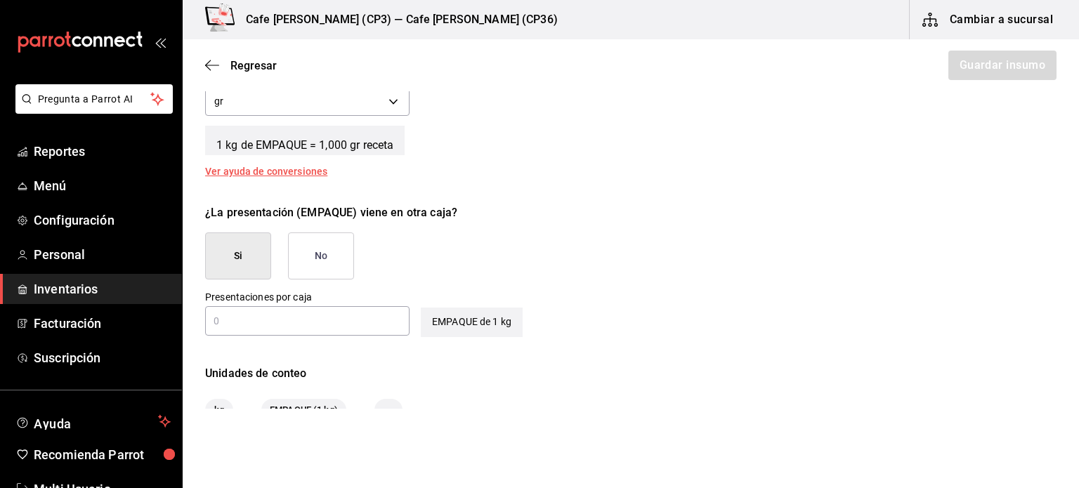
click at [329, 246] on button "No" at bounding box center [321, 255] width 66 height 47
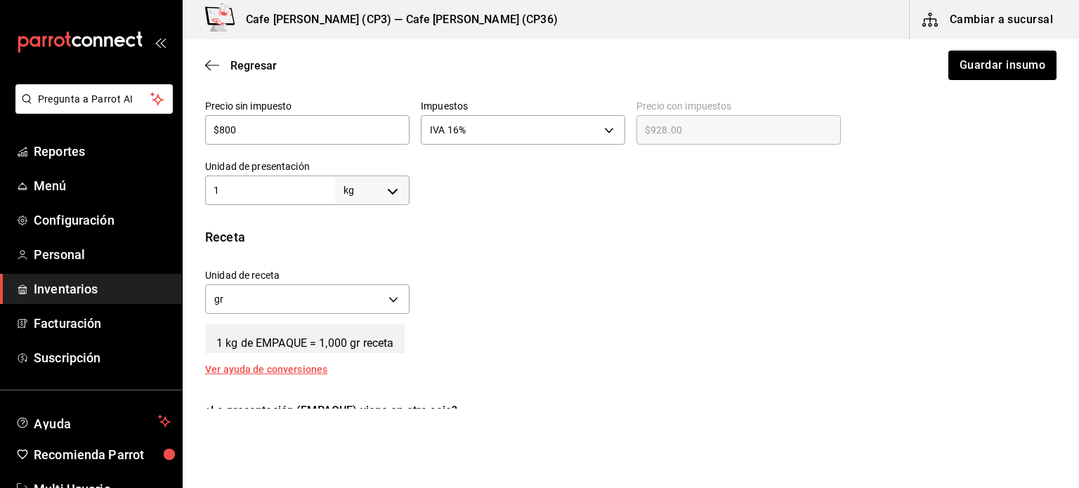
scroll to position [351, 0]
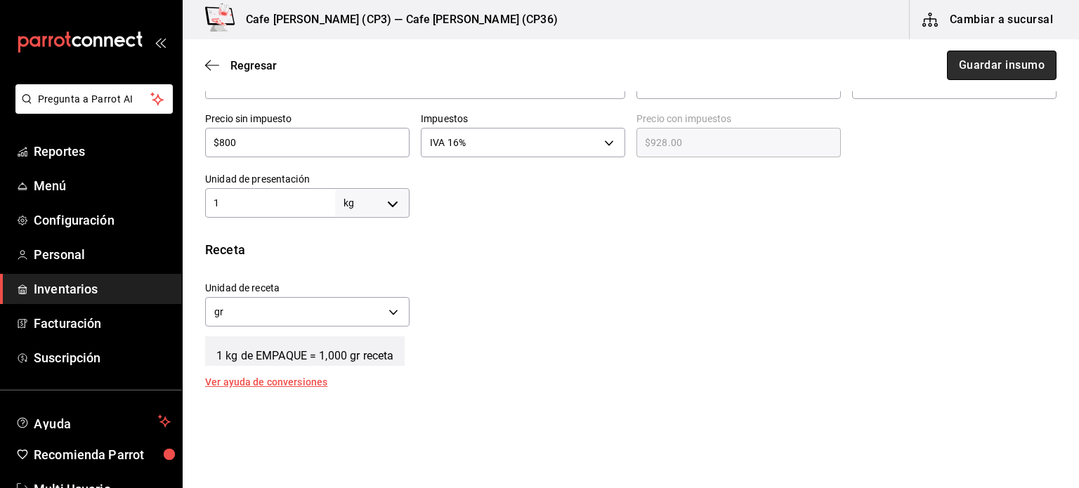
click at [978, 61] on button "Guardar insumo" at bounding box center [1002, 66] width 110 height 30
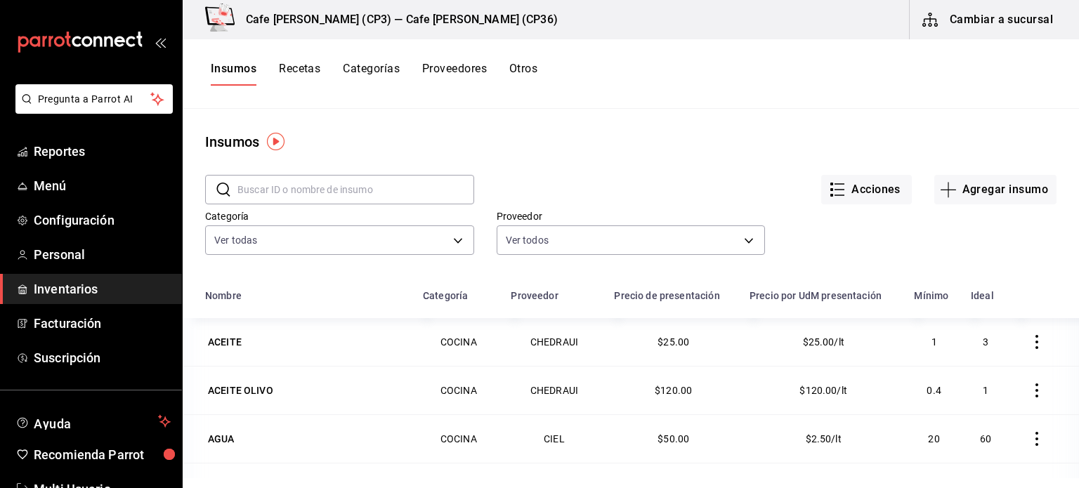
click at [249, 190] on input "text" at bounding box center [355, 190] width 237 height 28
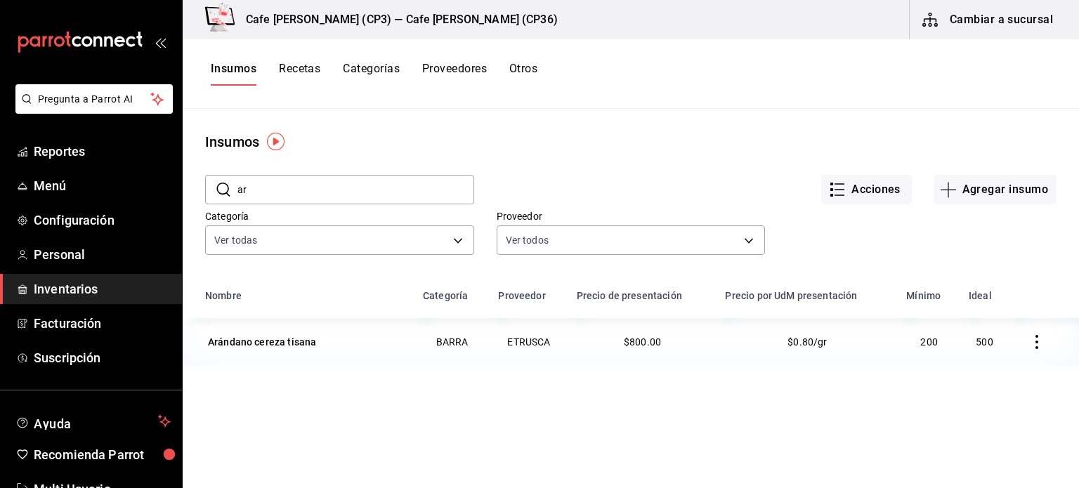
type input "a"
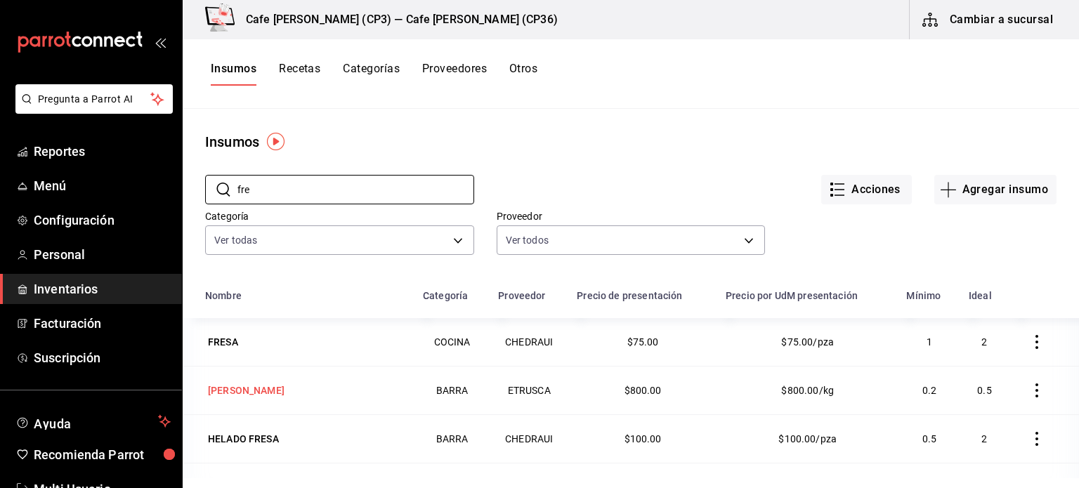
type input "fre"
click at [223, 390] on div "Fresa Kiwi" at bounding box center [246, 391] width 77 height 14
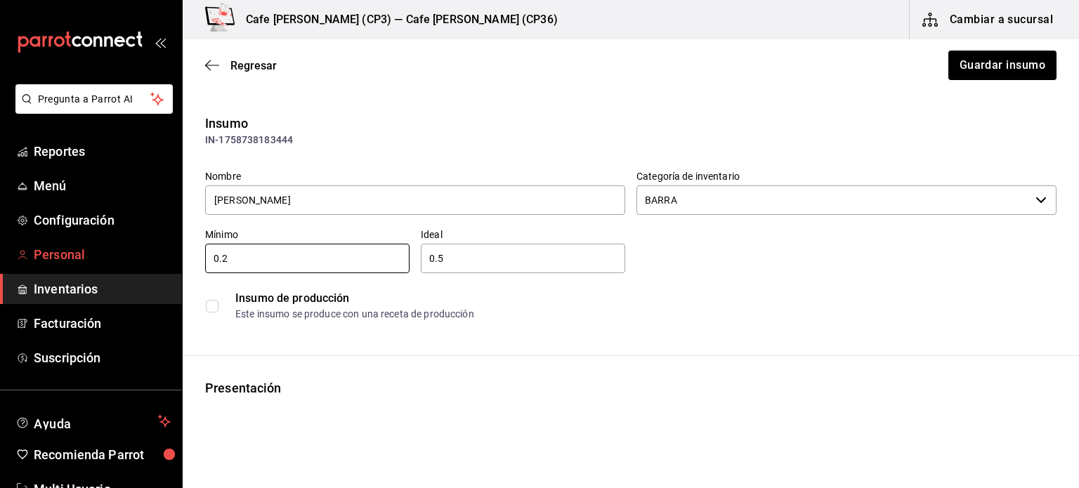
drag, startPoint x: 240, startPoint y: 258, endPoint x: 164, endPoint y: 258, distance: 76.6
click at [164, 258] on div "Pregunta a Parrot AI Reportes Menú Configuración Personal Inventarios Facturaci…" at bounding box center [539, 204] width 1079 height 409
type input "200"
drag, startPoint x: 458, startPoint y: 255, endPoint x: 388, endPoint y: 259, distance: 70.4
click at [389, 260] on div "Nombre Fresa Kiwi Categoría de inventario BARRA ​ Mínimo 200 ​ Ideal 0.5 ​ Insu…" at bounding box center [625, 243] width 863 height 169
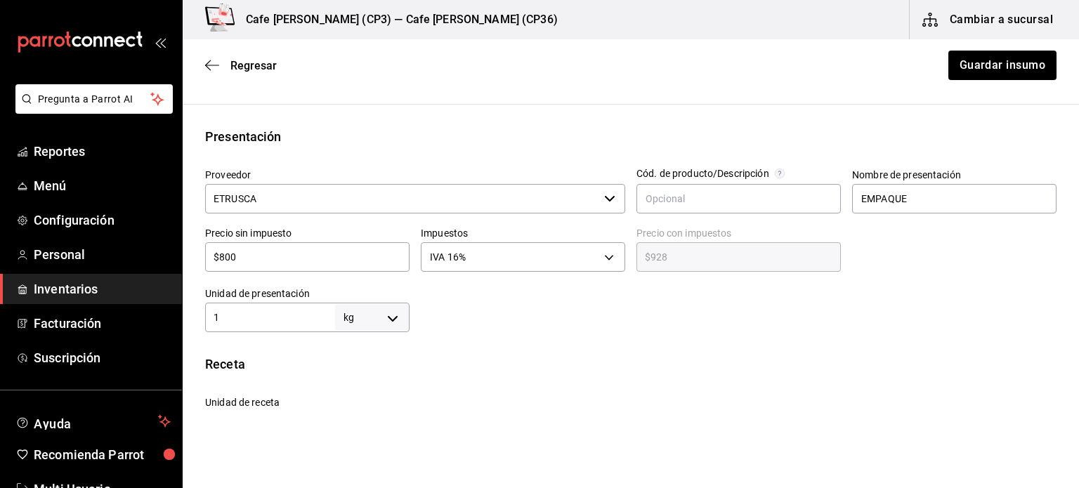
scroll to position [281, 0]
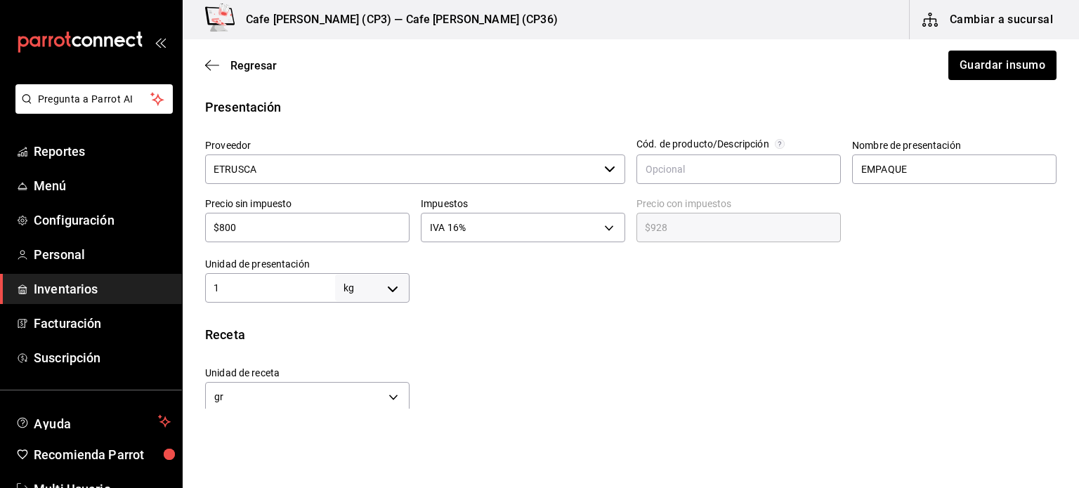
type input "500"
click at [391, 289] on body "Pregunta a Parrot AI Reportes Menú Configuración Personal Inventarios Facturaci…" at bounding box center [539, 204] width 1079 height 409
click at [364, 379] on li "gr" at bounding box center [369, 376] width 73 height 23
type input "GRAM"
type input "1"
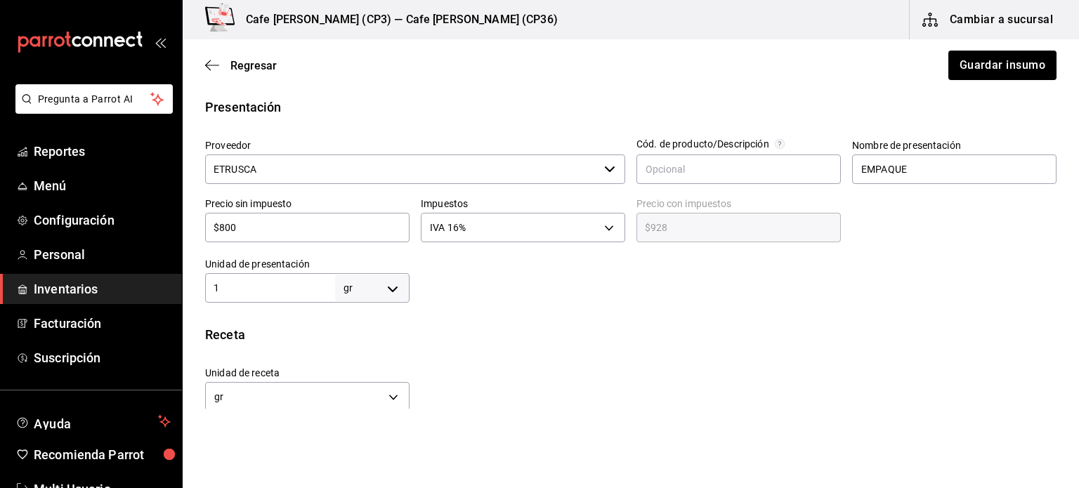
click at [257, 291] on input "1" at bounding box center [270, 288] width 130 height 17
type input "10"
type input "100"
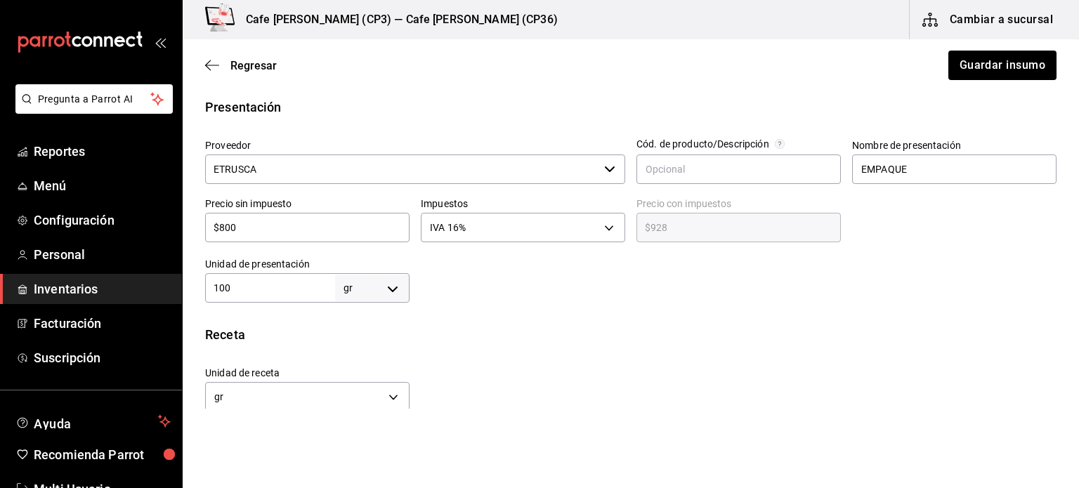
type input "1,000"
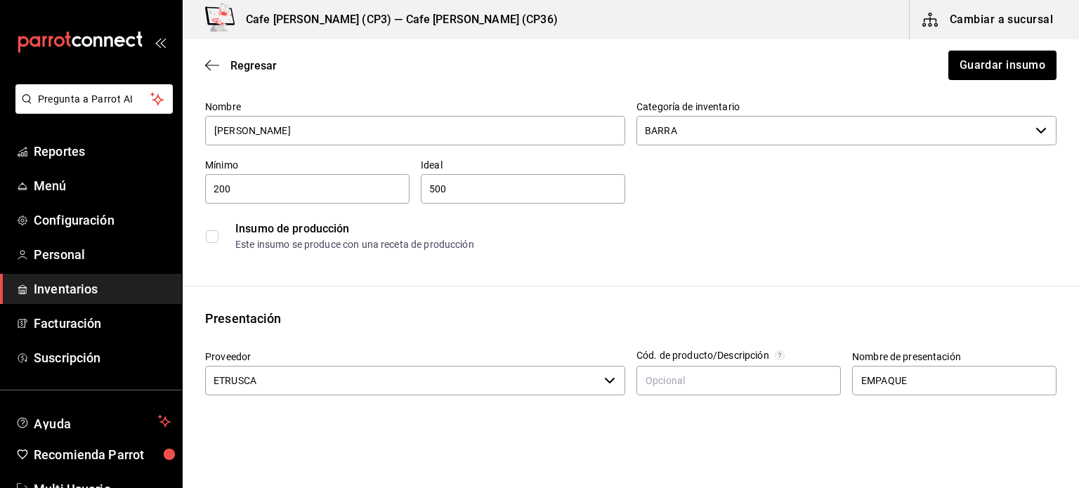
scroll to position [51, 0]
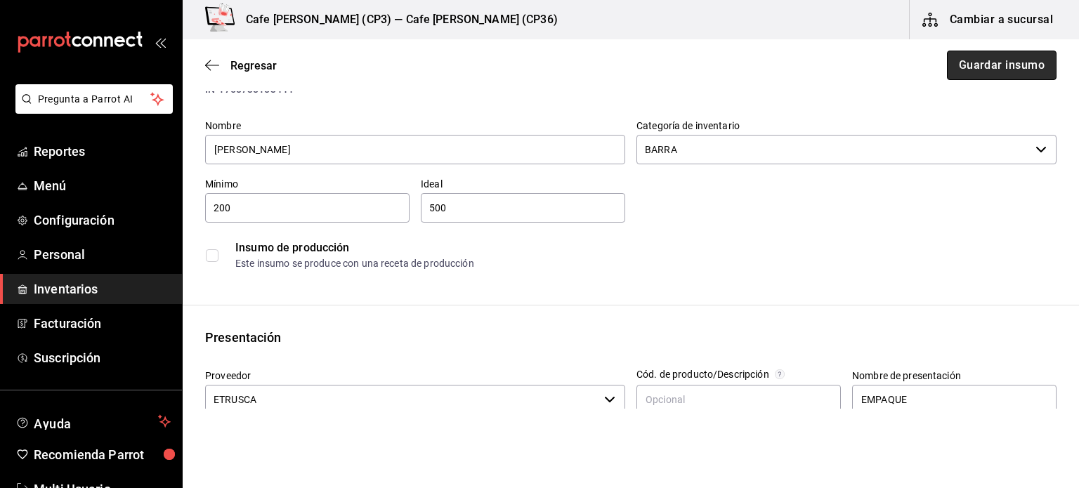
click at [1000, 63] on button "Guardar insumo" at bounding box center [1002, 66] width 110 height 30
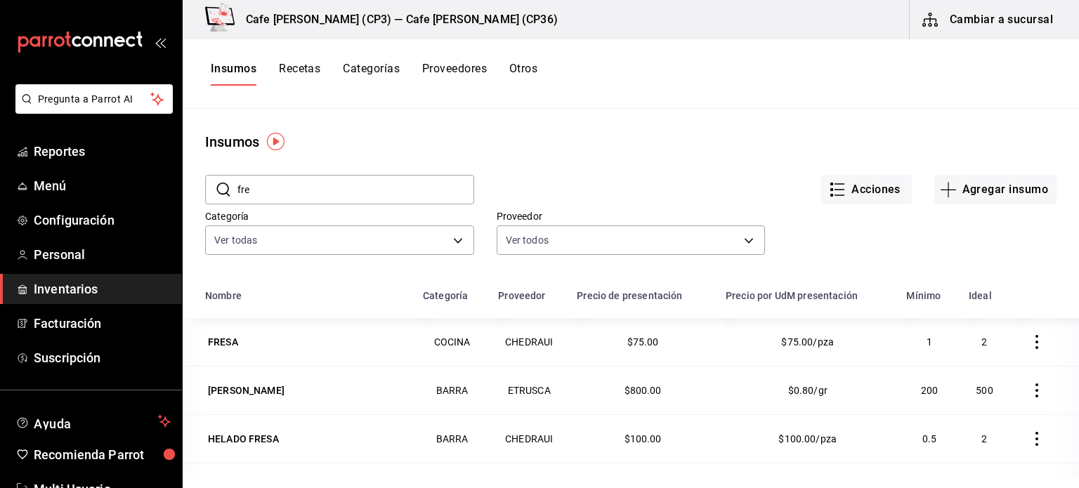
click at [281, 187] on input "fre" at bounding box center [355, 190] width 237 height 28
type input "f"
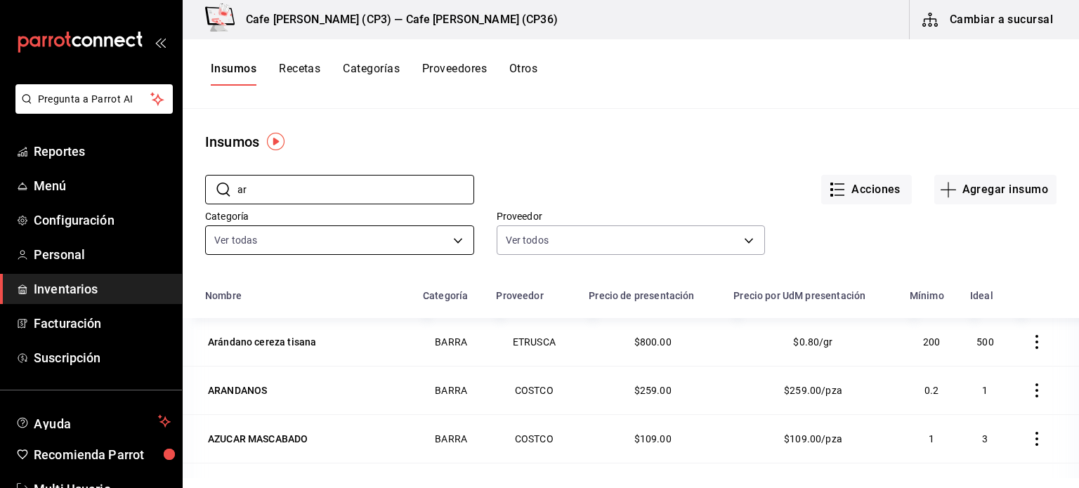
type input "ará"
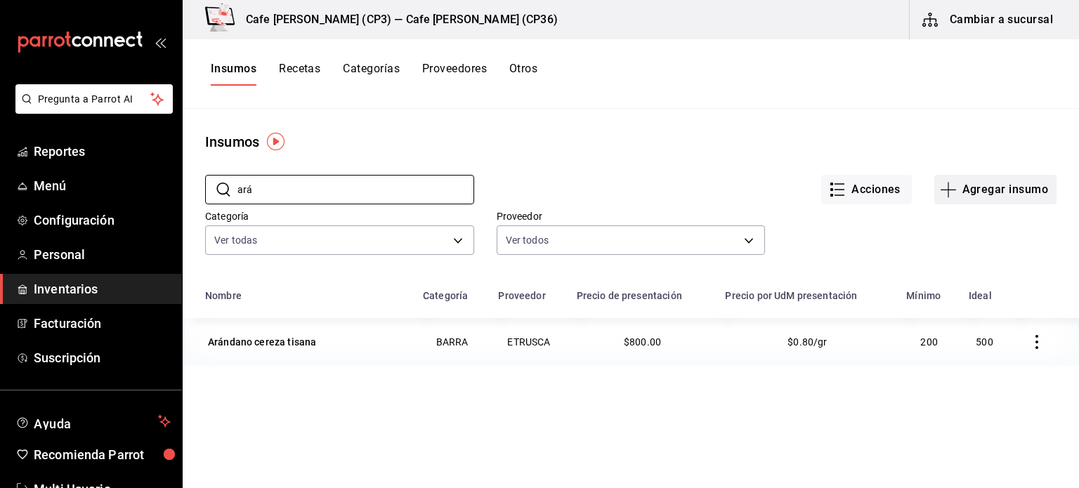
click at [993, 188] on button "Agregar insumo" at bounding box center [995, 190] width 122 height 30
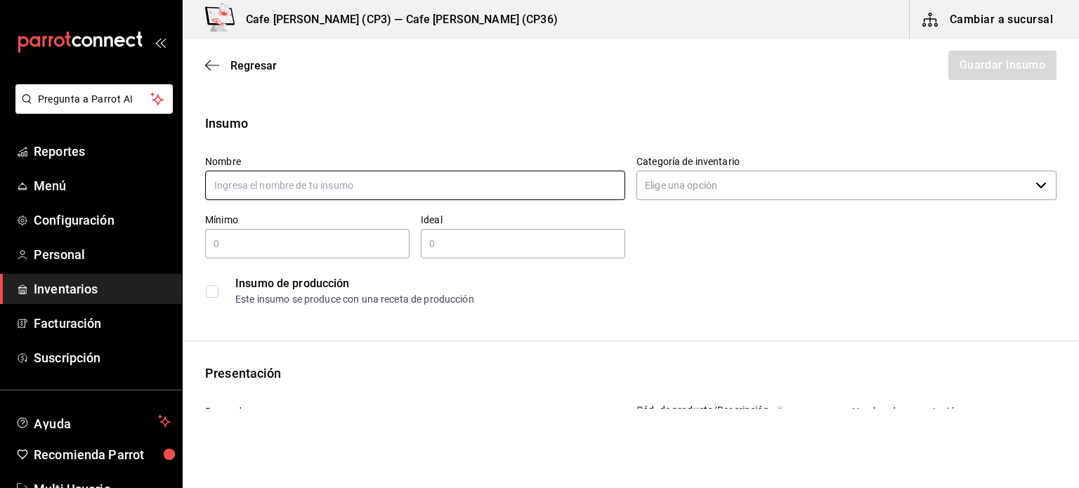
type input "k"
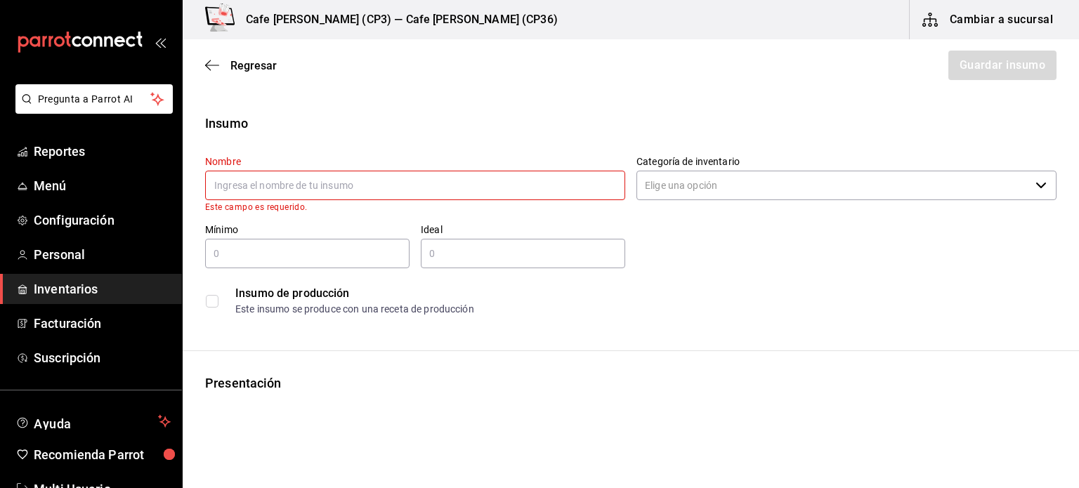
type input "L"
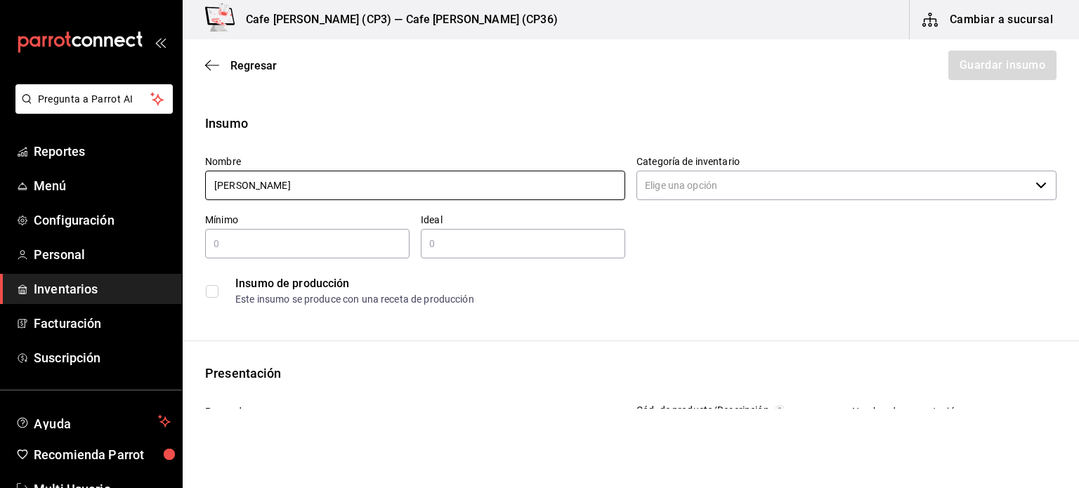
type input "Kiwi Maracuyá"
click at [1035, 189] on icon "button" at bounding box center [1040, 185] width 11 height 11
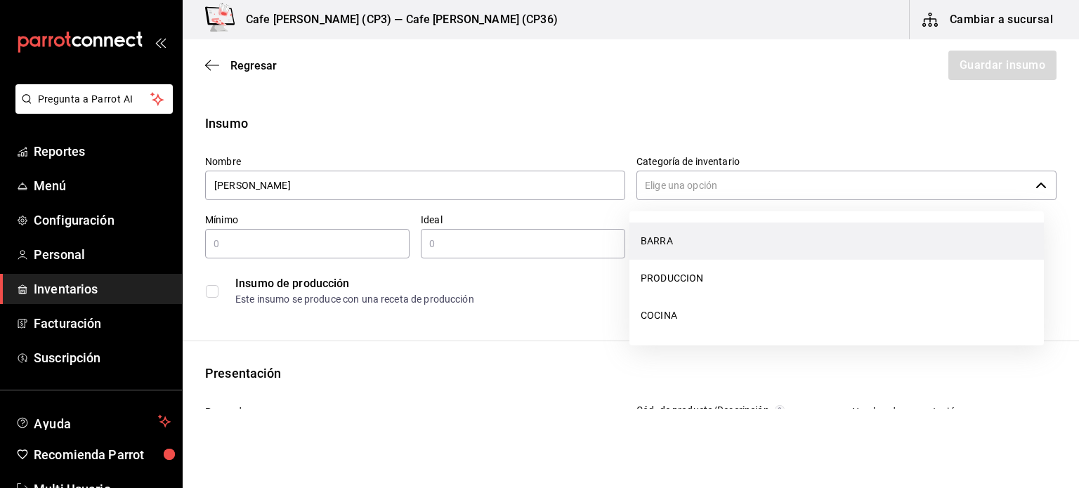
click at [666, 241] on li "BARRA" at bounding box center [836, 241] width 414 height 37
type input "BARRA"
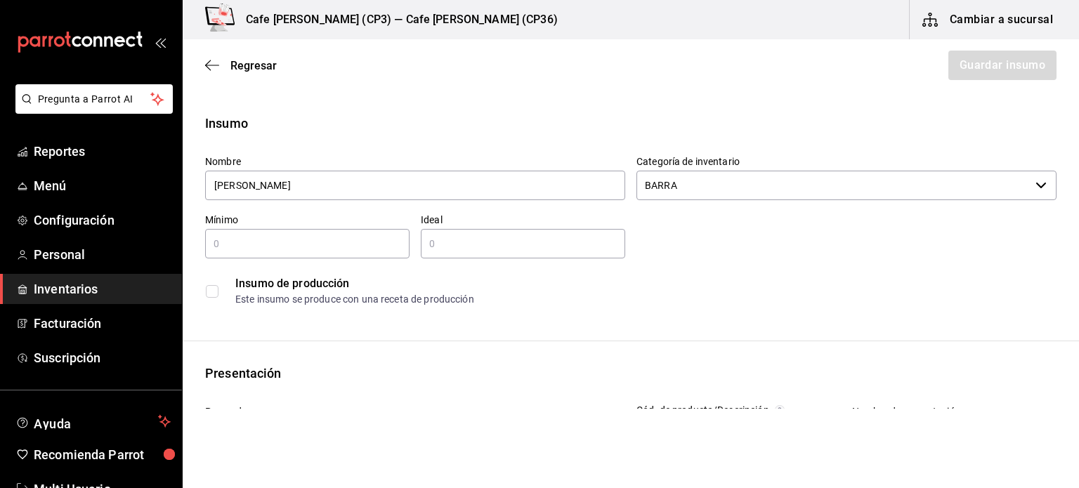
type input "Kiwi Maracuyá"
click at [244, 245] on input "text" at bounding box center [307, 243] width 204 height 17
type input "200"
click at [450, 244] on input "text" at bounding box center [523, 243] width 204 height 17
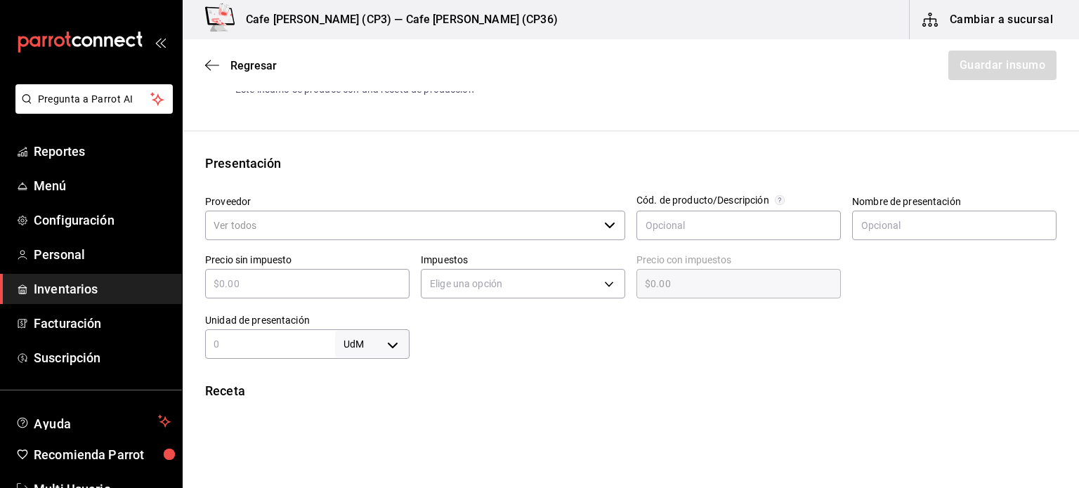
scroll to position [211, 0]
type input "500"
click at [337, 222] on input "Proveedor" at bounding box center [401, 225] width 393 height 30
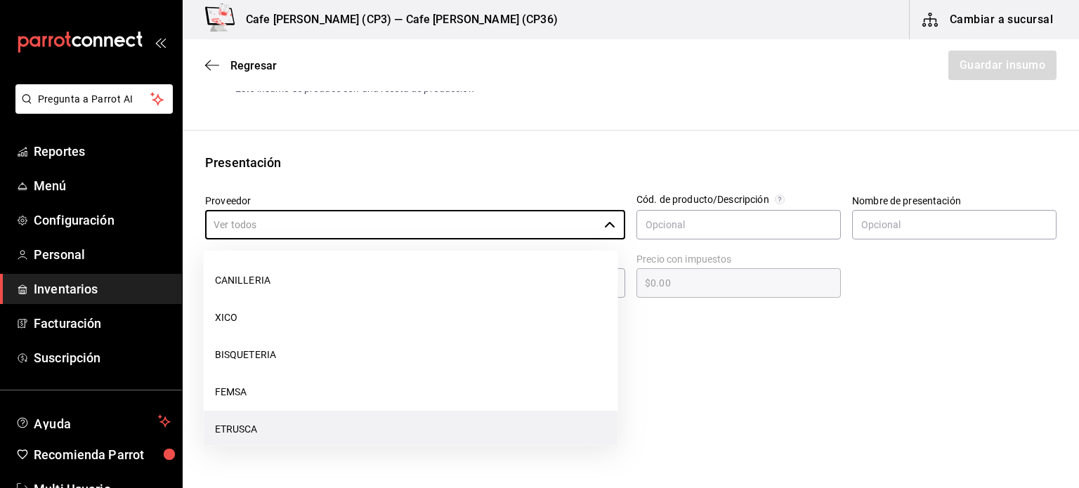
click at [275, 431] on li "ETRUSCA" at bounding box center [411, 429] width 414 height 37
type input "ETRUSCA"
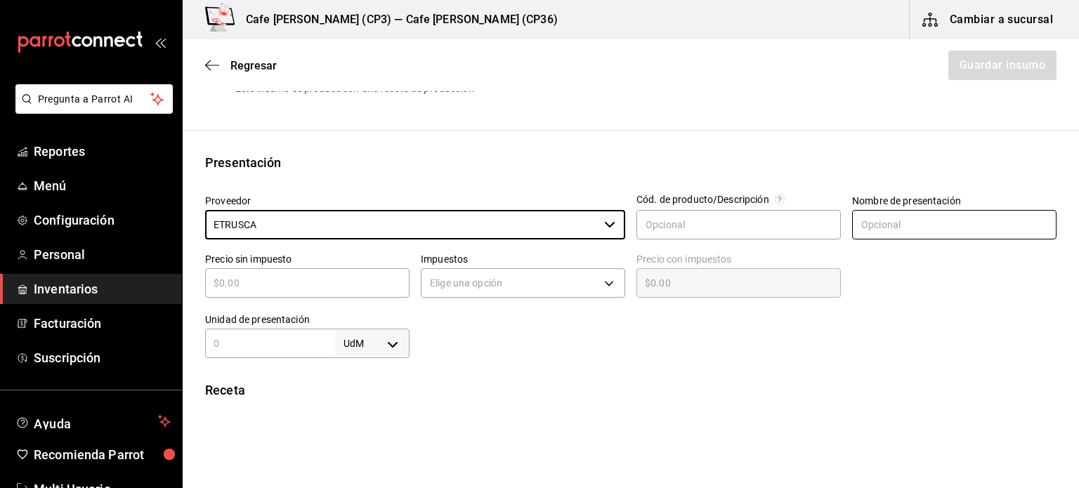
click at [898, 221] on input "text" at bounding box center [954, 225] width 204 height 30
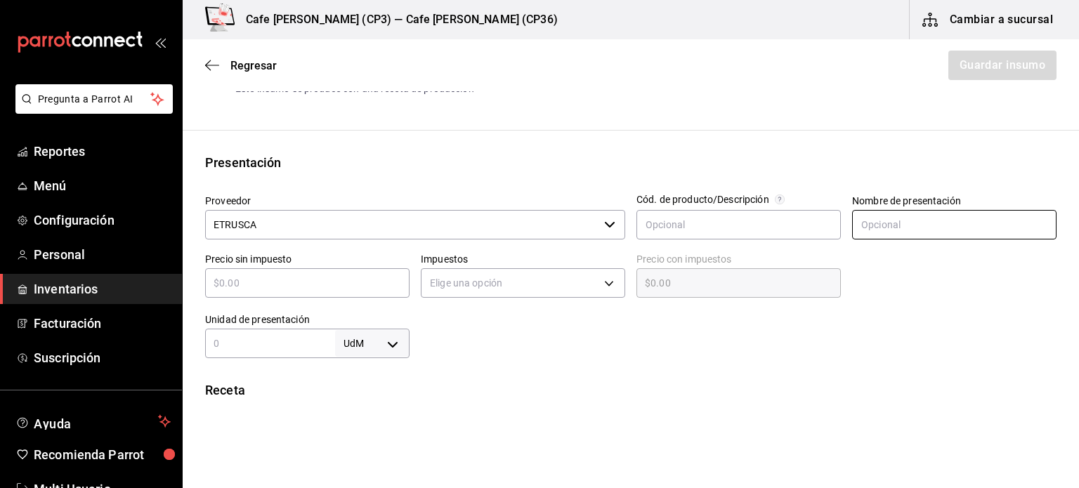
type input "EMPAQUE"
click at [256, 291] on div "​" at bounding box center [307, 283] width 204 height 30
type input "$8"
type input "$8.00"
type input "$80"
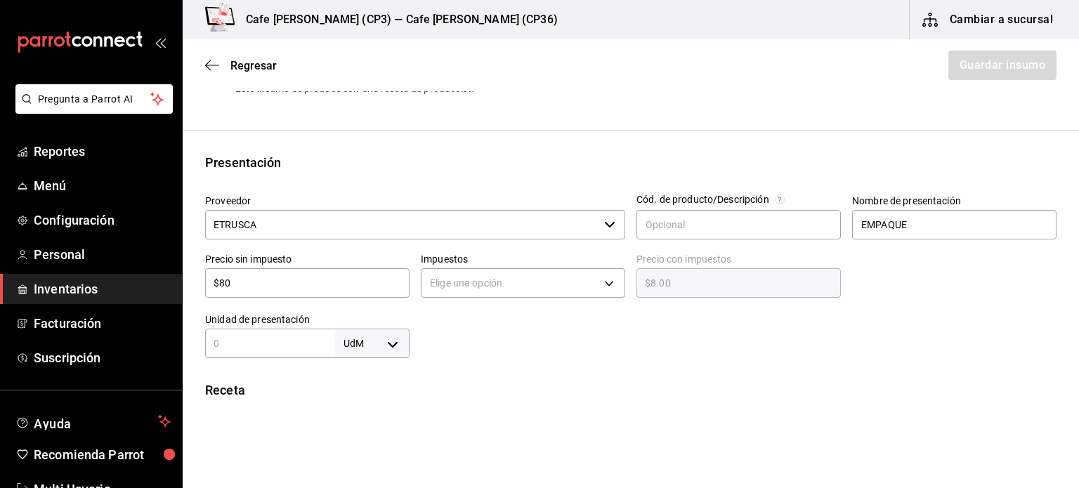
type input "$80.00"
type input "$800"
type input "$800.00"
type input "$800"
click at [601, 283] on body "Pregunta a Parrot AI Reportes Menú Configuración Personal Inventarios Facturaci…" at bounding box center [539, 204] width 1079 height 409
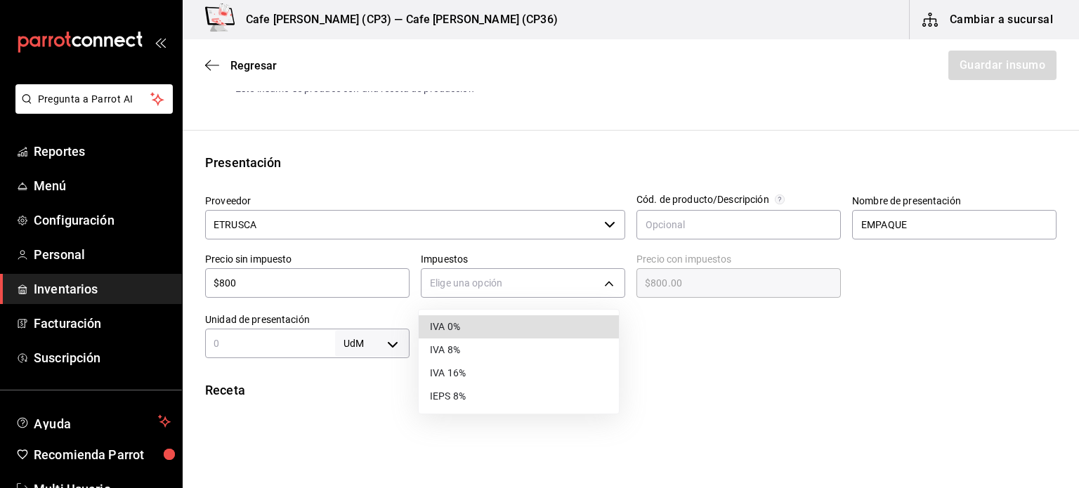
click at [450, 369] on li "IVA 16%" at bounding box center [519, 373] width 200 height 23
type input "IVA_16"
type input "$928.00"
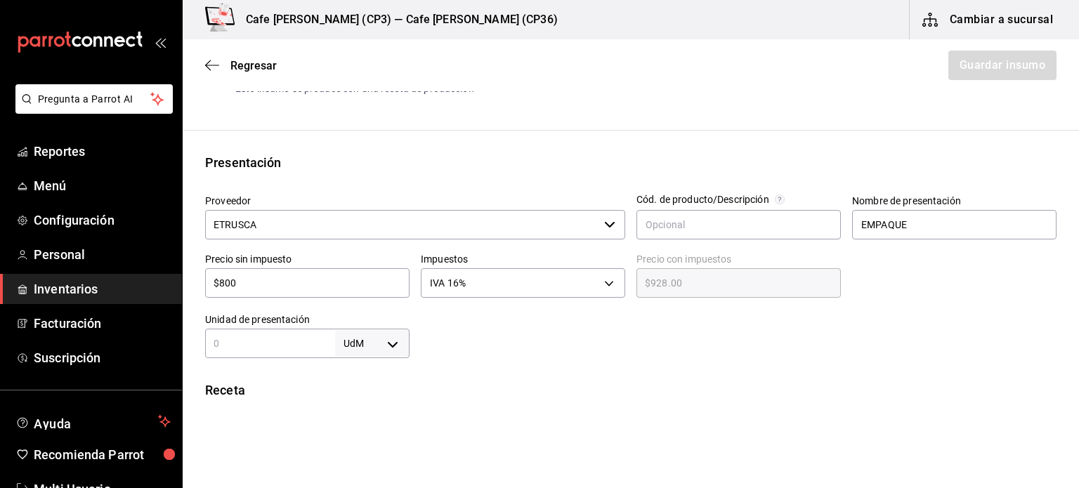
click at [266, 345] on input "text" at bounding box center [270, 343] width 130 height 17
click at [389, 344] on body "Pregunta a Parrot AI Reportes Menú Configuración Personal Inventarios Facturaci…" at bounding box center [539, 204] width 1079 height 409
click at [362, 374] on li "gr" at bounding box center [369, 377] width 73 height 23
type input "GRAM"
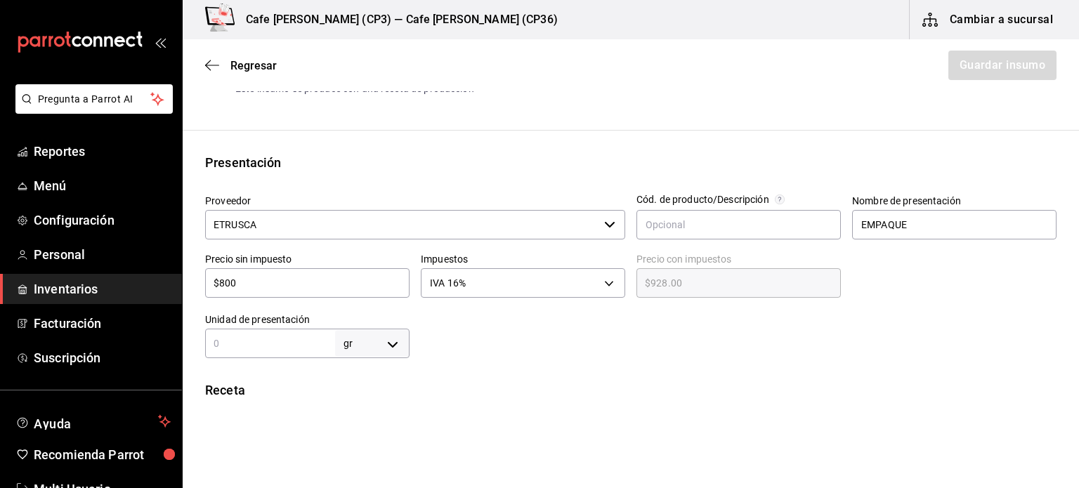
click at [303, 346] on input "text" at bounding box center [270, 343] width 130 height 17
type input "1,000"
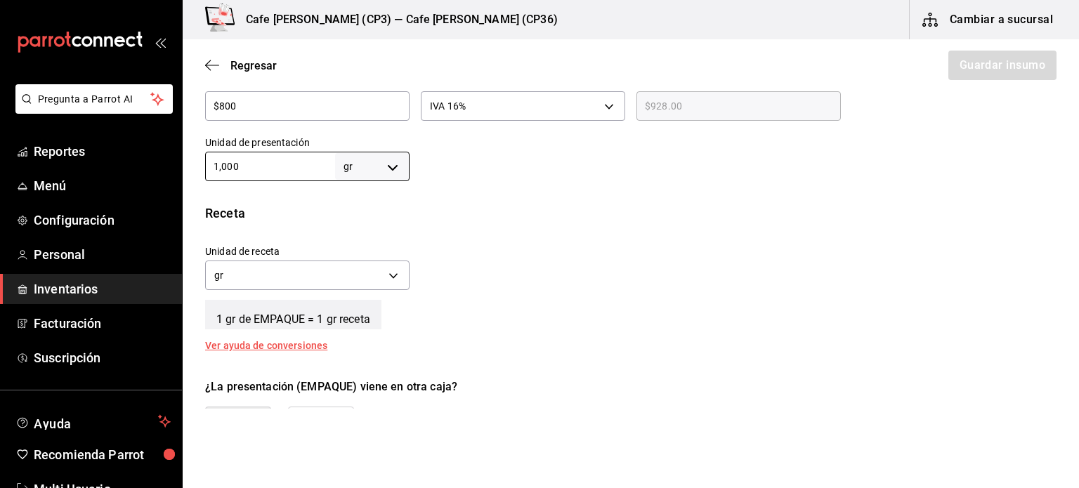
scroll to position [421, 0]
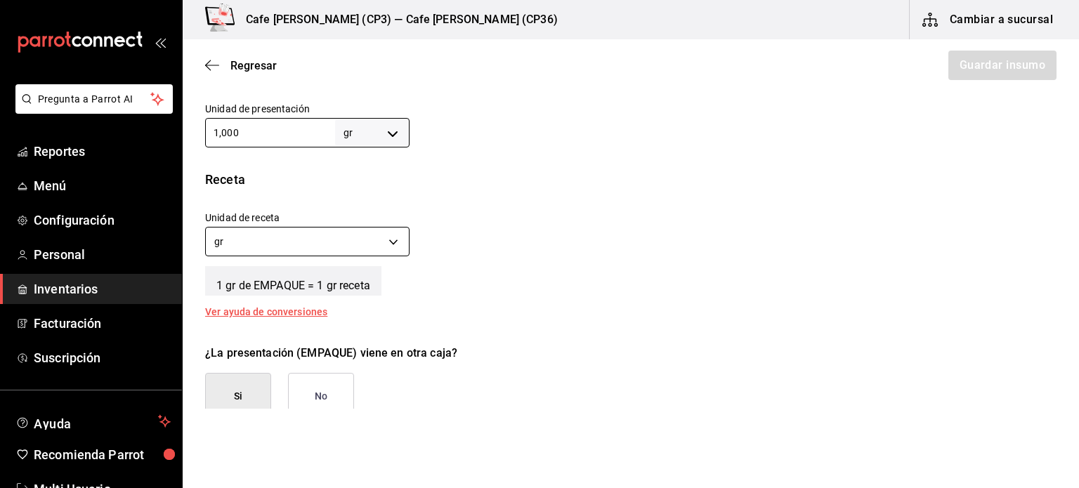
click at [318, 242] on body "Pregunta a Parrot AI Reportes Menú Configuración Personal Inventarios Facturaci…" at bounding box center [539, 204] width 1079 height 409
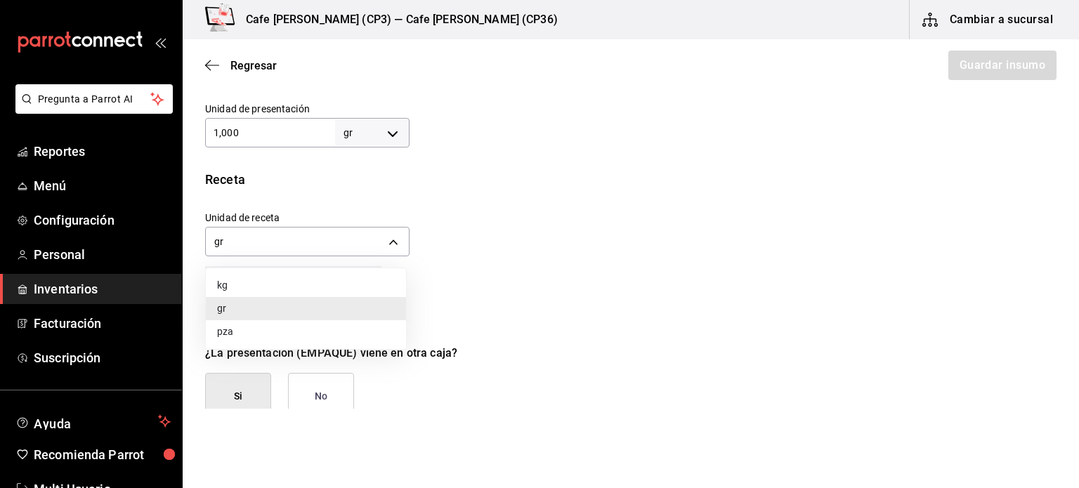
click at [240, 308] on li "gr" at bounding box center [306, 308] width 200 height 23
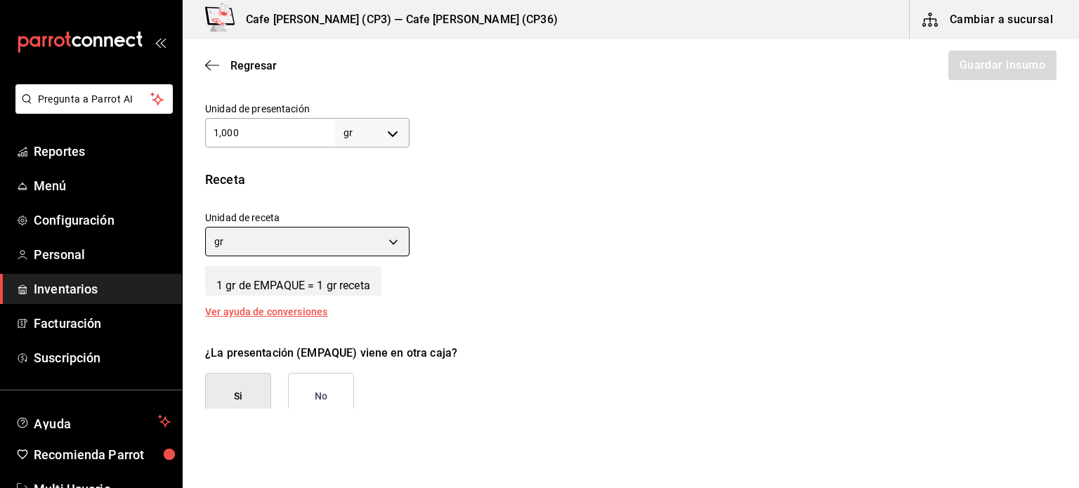
scroll to position [632, 0]
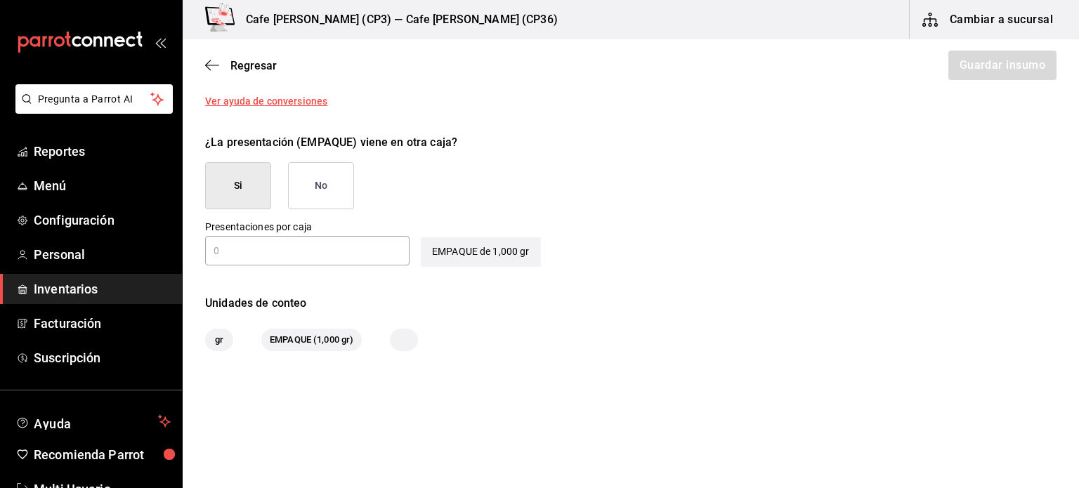
click at [334, 183] on button "No" at bounding box center [321, 185] width 66 height 47
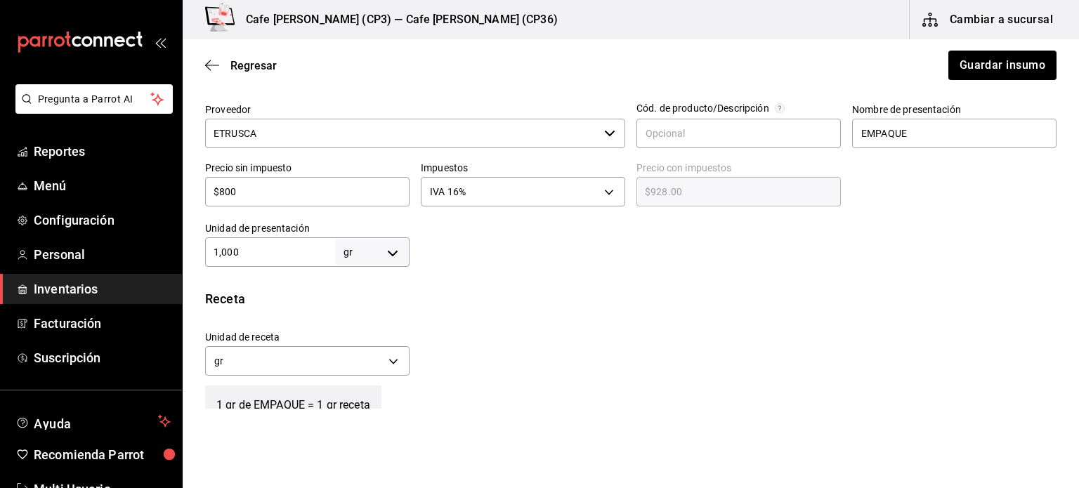
scroll to position [0, 0]
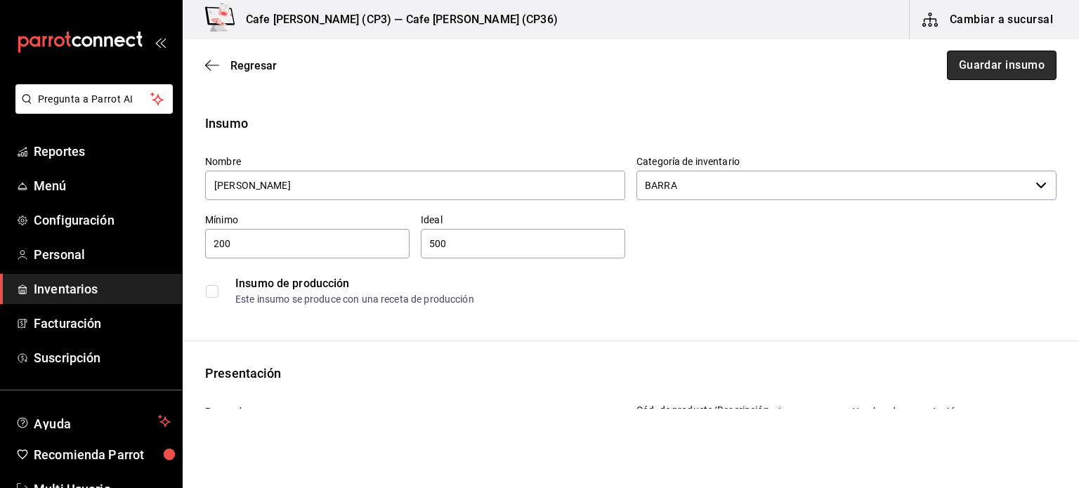
click at [991, 62] on button "Guardar insumo" at bounding box center [1002, 66] width 110 height 30
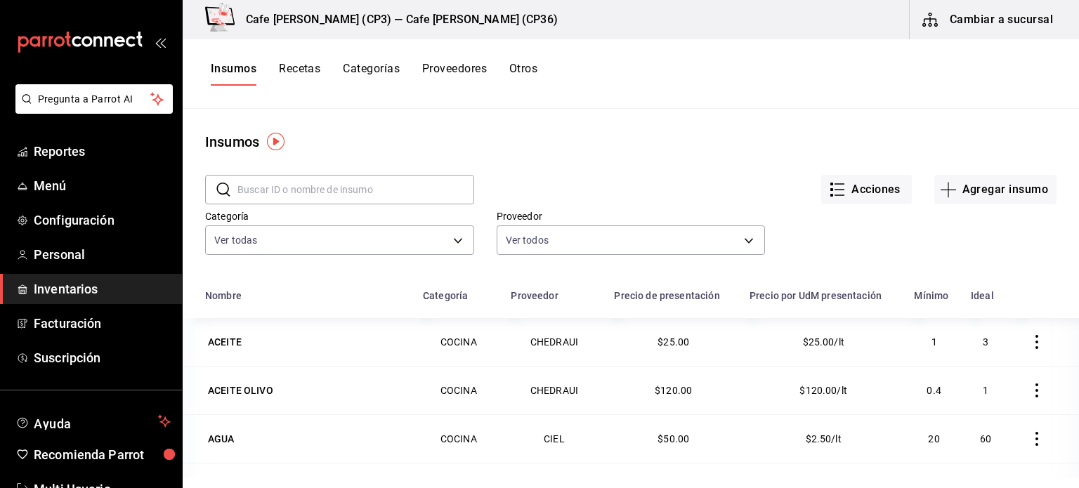
click at [270, 188] on input "text" at bounding box center [355, 190] width 237 height 28
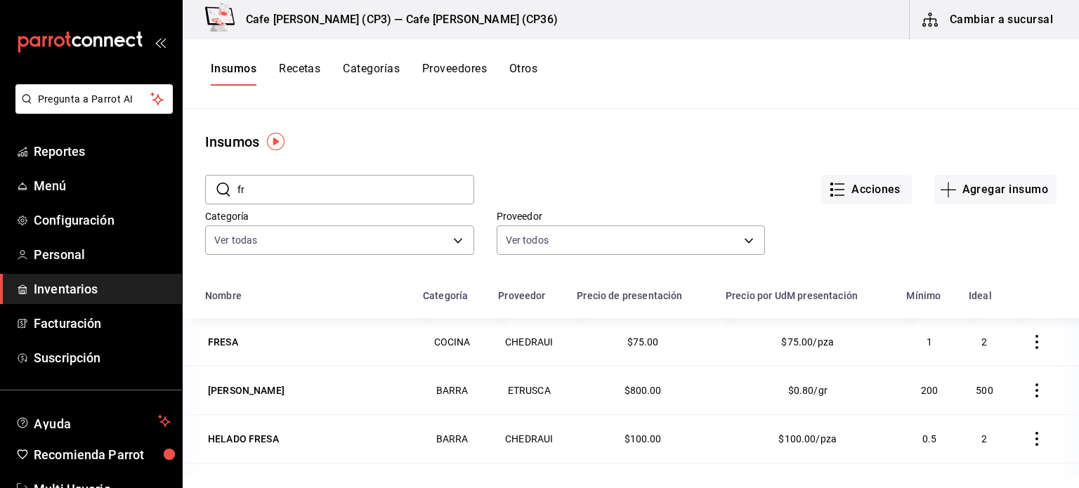
type input "f"
drag, startPoint x: 270, startPoint y: 187, endPoint x: 239, endPoint y: 186, distance: 30.9
click at [239, 186] on input "kiwi" at bounding box center [355, 190] width 237 height 28
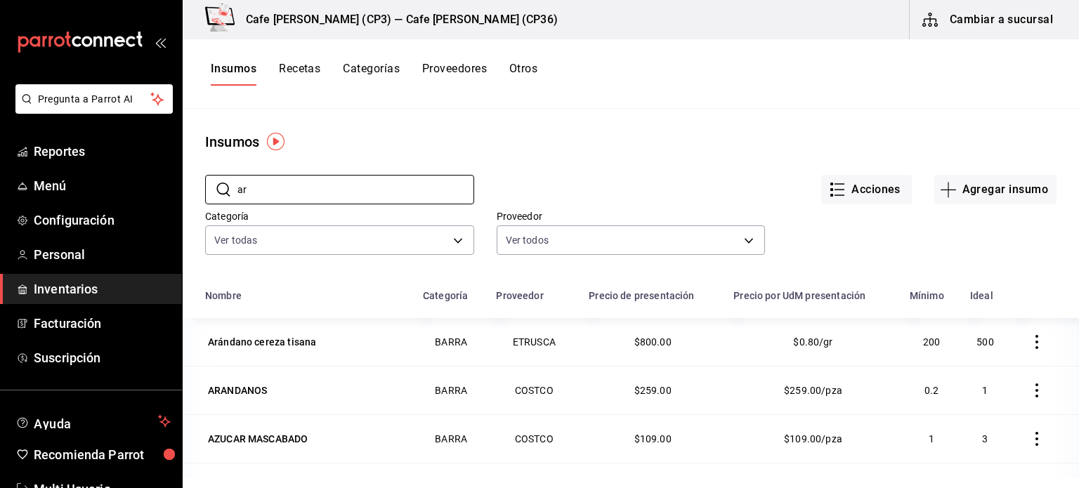
type input "ar"
click at [997, 183] on button "Agregar insumo" at bounding box center [995, 190] width 122 height 30
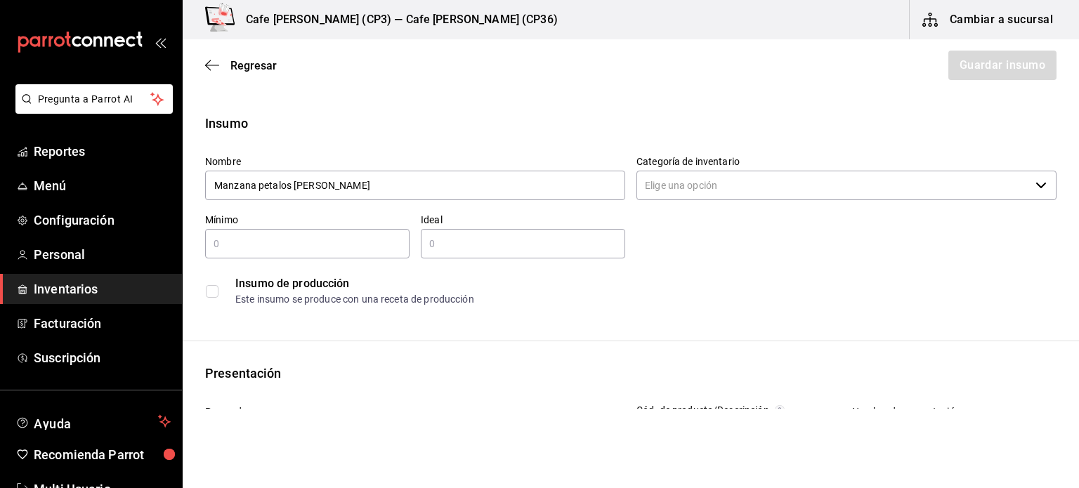
type input "Manzana petalos de rosa"
click at [822, 188] on input "Categoría de inventario" at bounding box center [832, 186] width 393 height 30
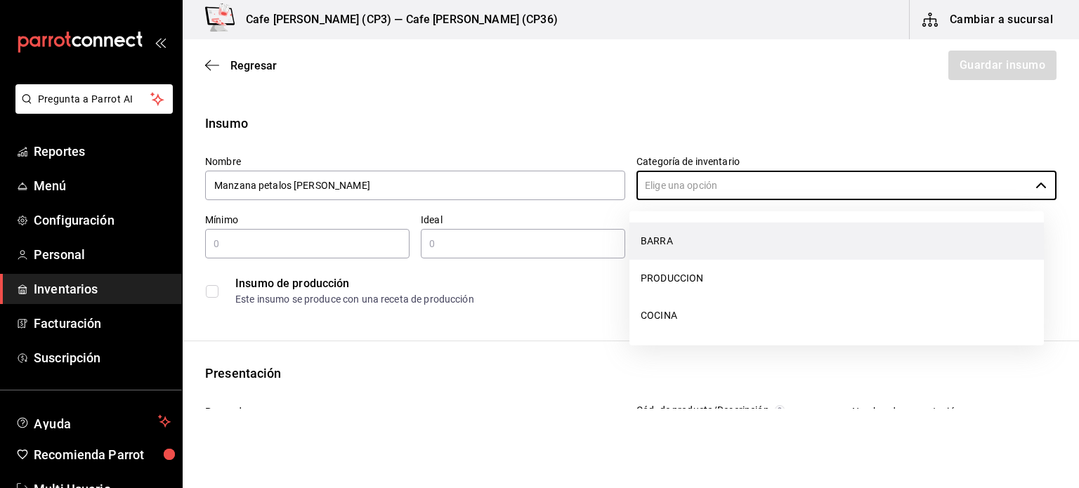
click at [671, 245] on li "BARRA" at bounding box center [836, 241] width 414 height 37
type input "BARRA"
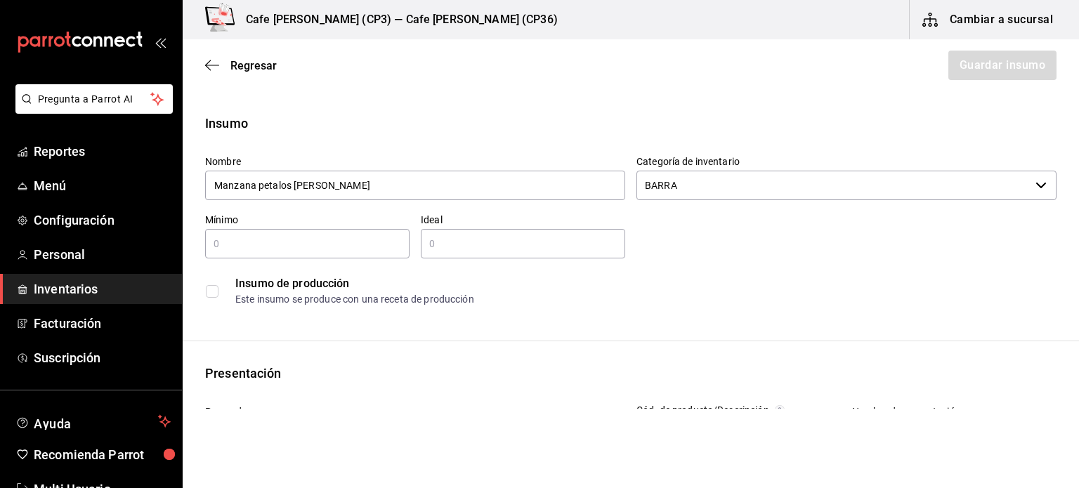
click at [277, 244] on input "text" at bounding box center [307, 243] width 204 height 17
type input "200"
type input "500"
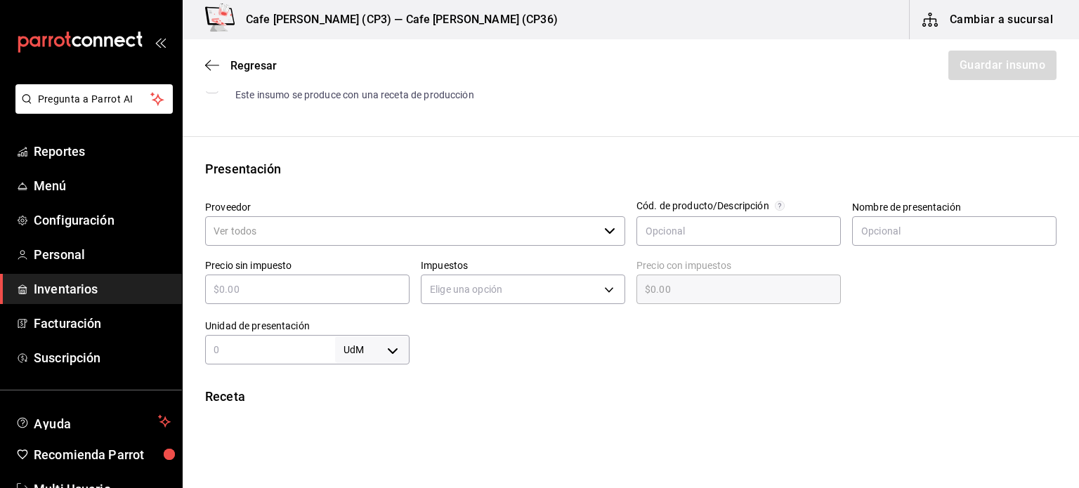
scroll to position [211, 0]
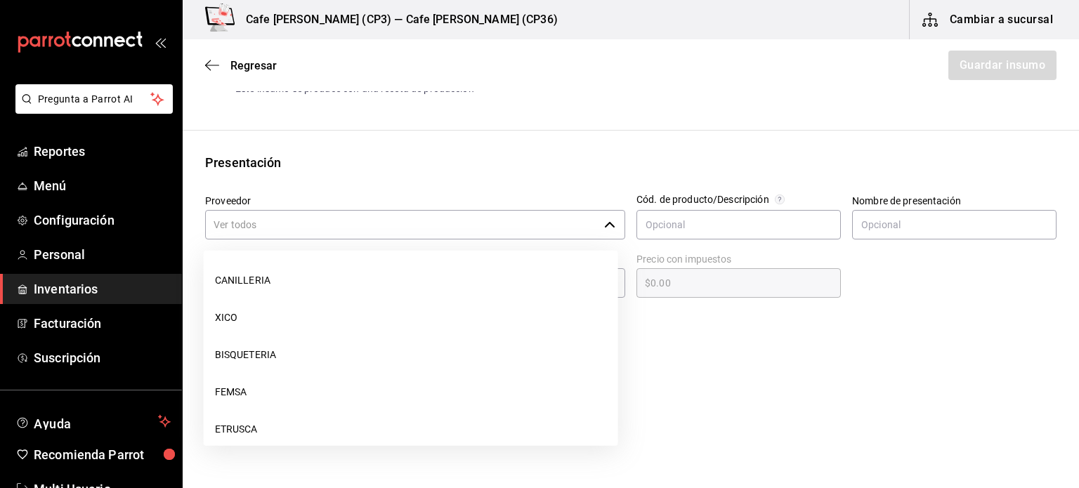
click at [335, 228] on input "Proveedor" at bounding box center [401, 225] width 393 height 30
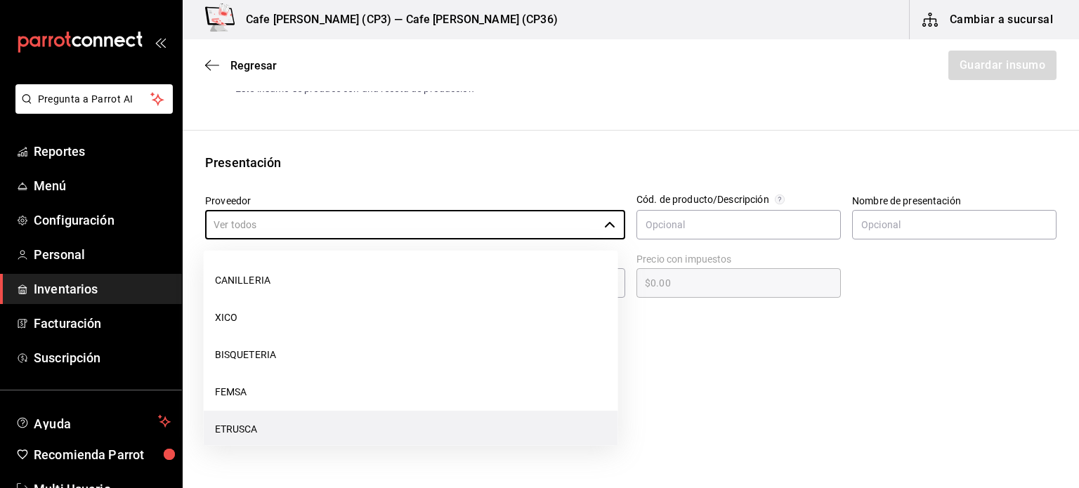
click at [250, 426] on li "ETRUSCA" at bounding box center [411, 429] width 414 height 37
type input "ETRUSCA"
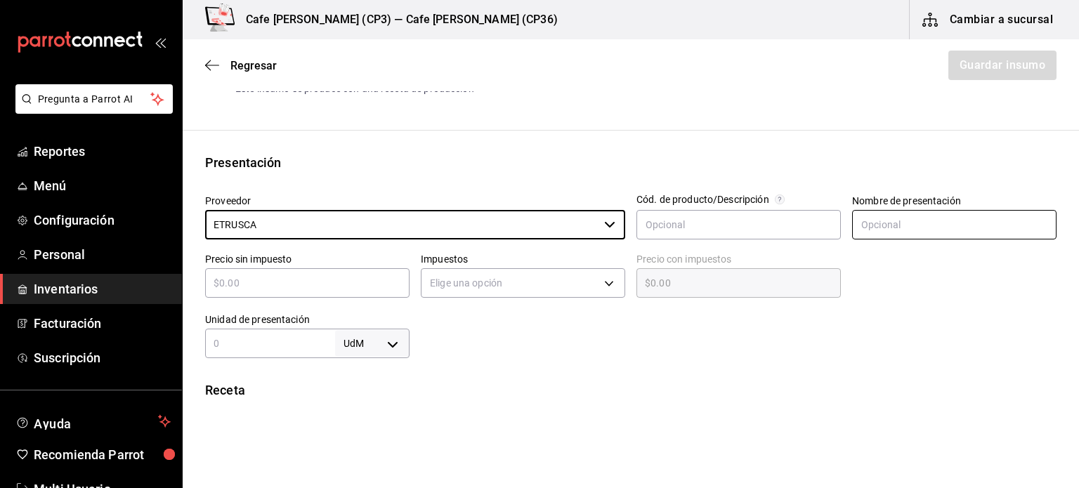
click at [900, 225] on input "text" at bounding box center [954, 225] width 204 height 30
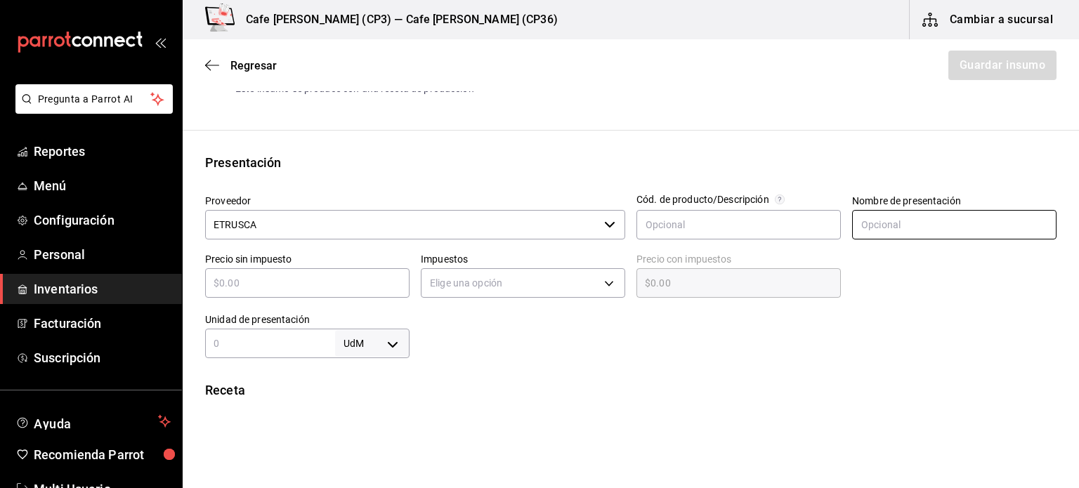
type input "EMPAQUE"
click at [307, 286] on input "text" at bounding box center [307, 283] width 204 height 17
type input "$800"
type input "$800.00"
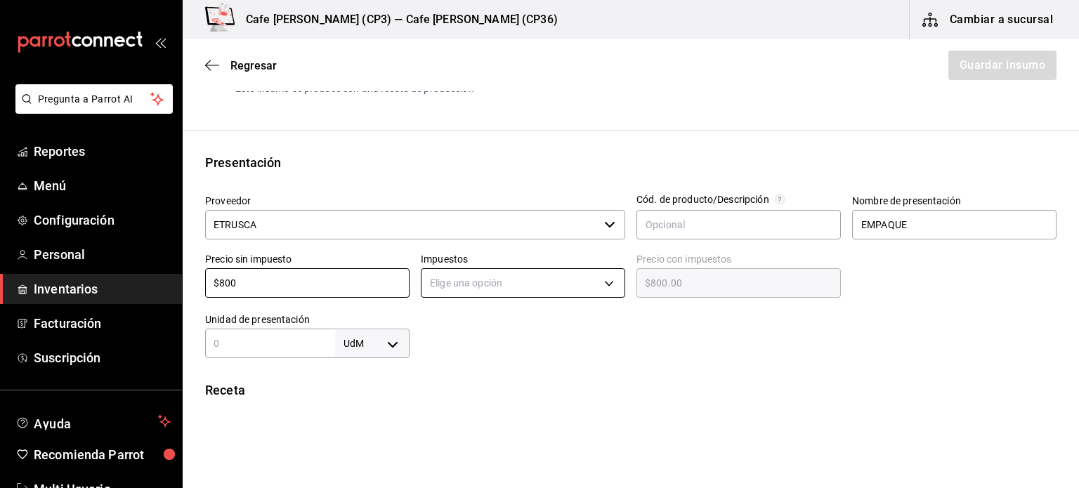
click at [554, 280] on body "Pregunta a Parrot AI Reportes Menú Configuración Personal Inventarios Facturaci…" at bounding box center [539, 204] width 1079 height 409
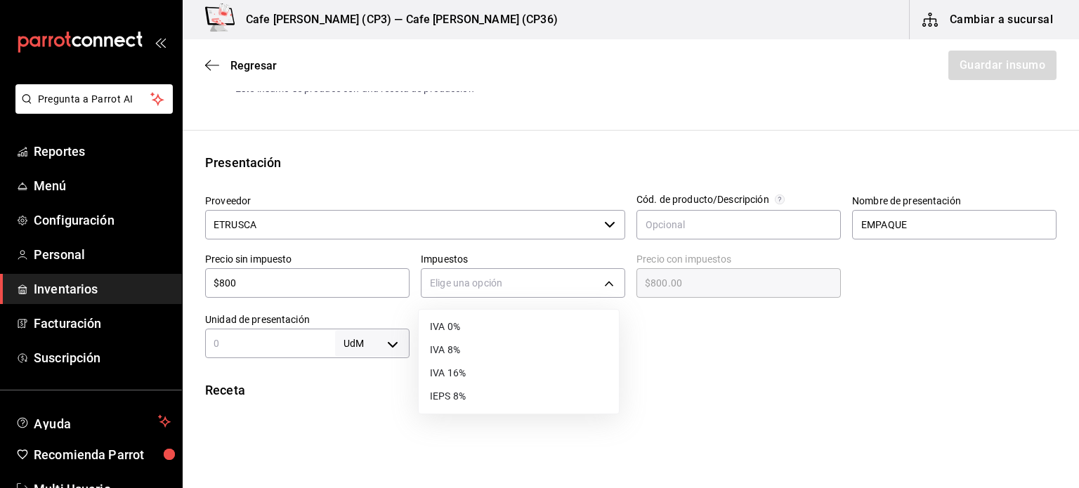
click at [464, 372] on li "IVA 16%" at bounding box center [519, 373] width 200 height 23
type input "IVA_16"
type input "$928.00"
click at [266, 338] on input "text" at bounding box center [270, 343] width 130 height 17
type input "1,000"
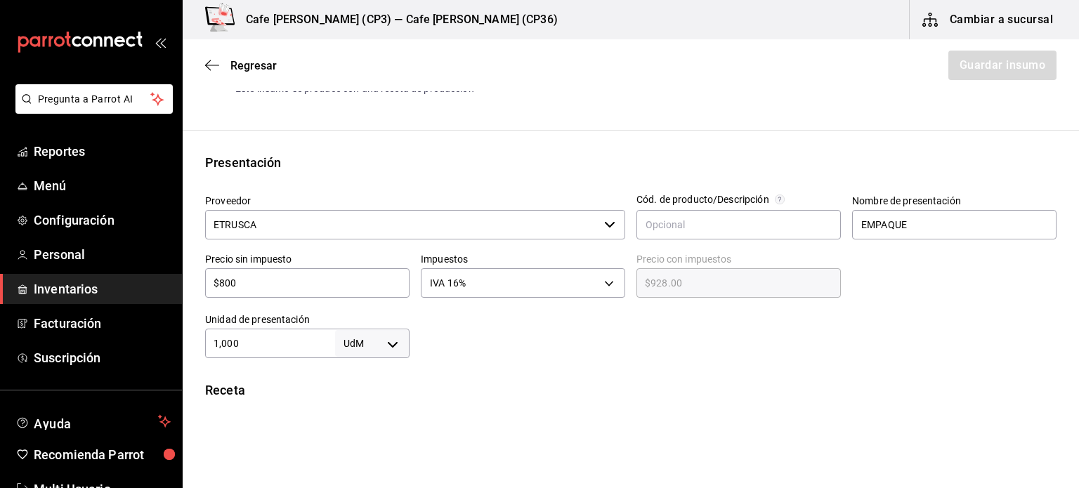
click at [394, 347] on body "Pregunta a Parrot AI Reportes Menú Configuración Personal Inventarios Facturaci…" at bounding box center [539, 204] width 1079 height 409
click at [354, 379] on li "gr" at bounding box center [369, 377] width 73 height 23
type input "GRAM"
type input "1,000"
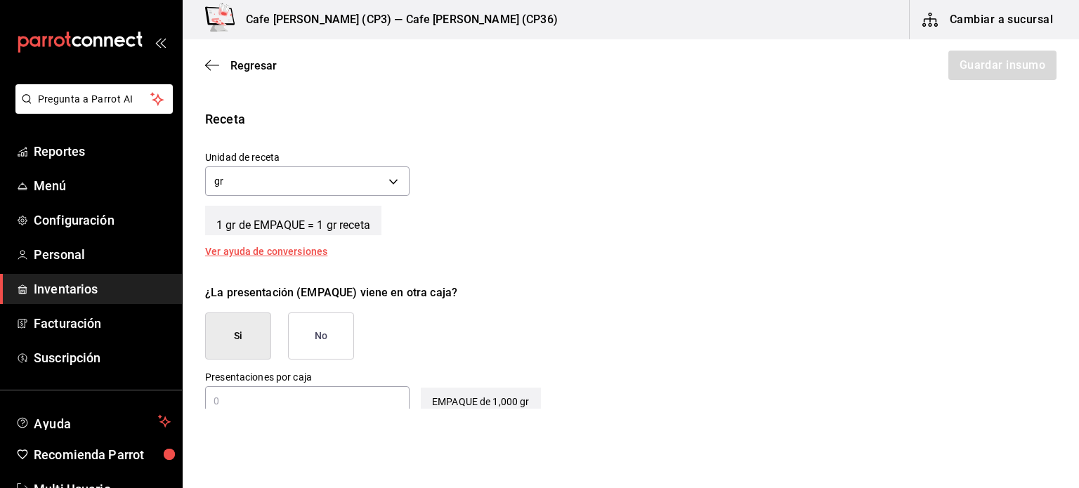
scroll to position [421, 0]
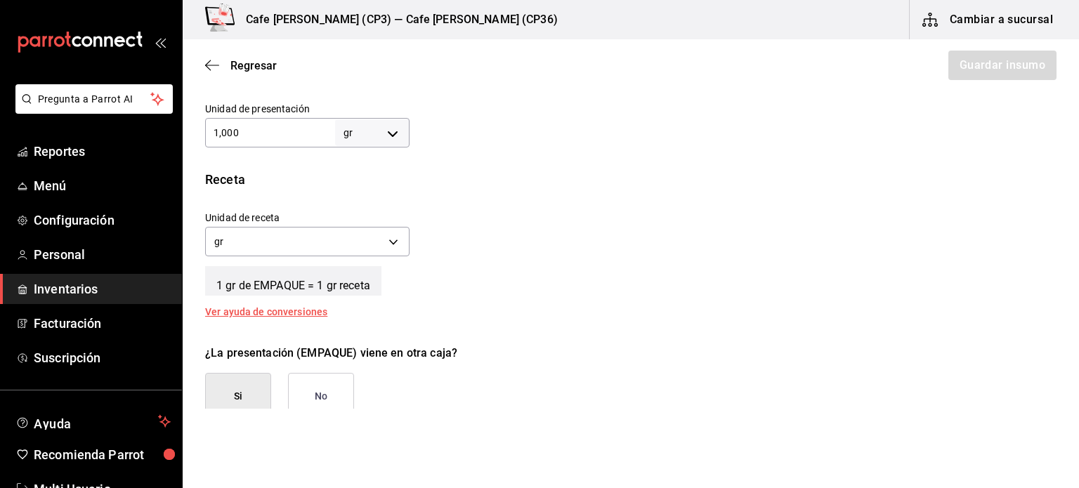
click at [337, 386] on button "No" at bounding box center [321, 396] width 66 height 47
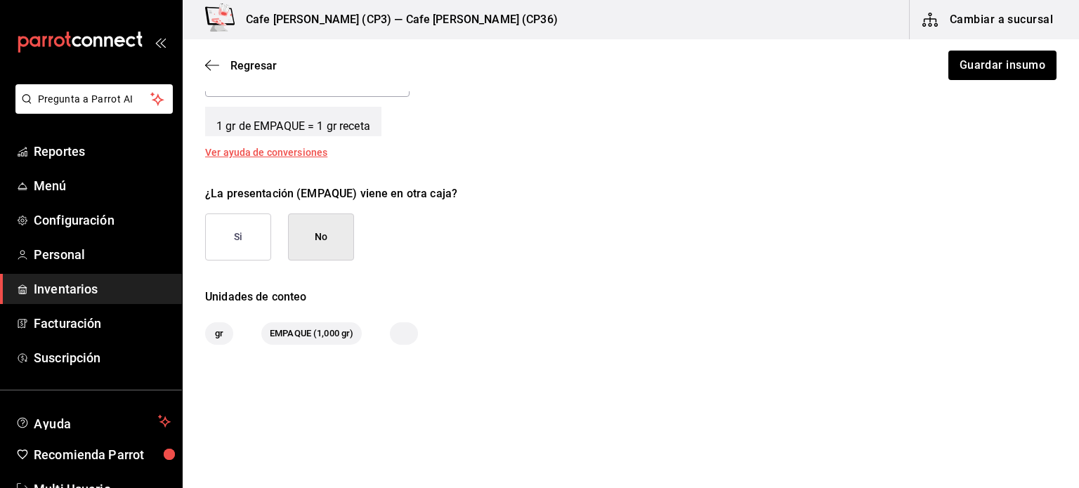
scroll to position [583, 0]
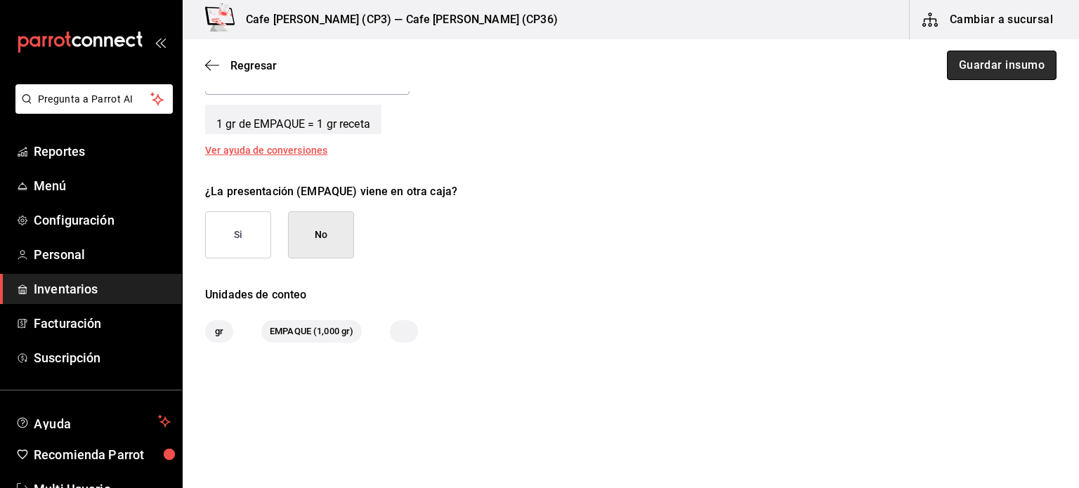
click at [985, 66] on button "Guardar insumo" at bounding box center [1002, 66] width 110 height 30
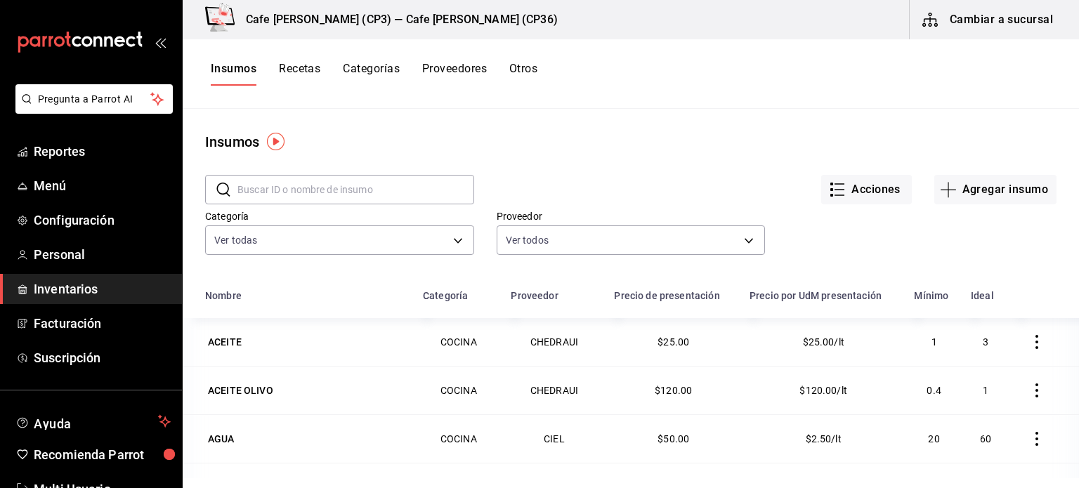
click at [297, 71] on button "Recetas" at bounding box center [299, 74] width 41 height 24
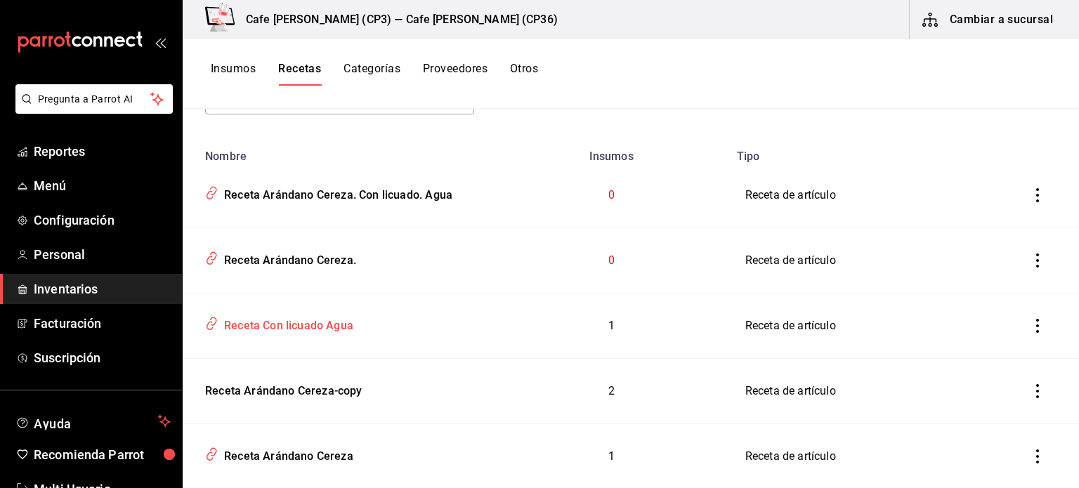
scroll to position [211, 0]
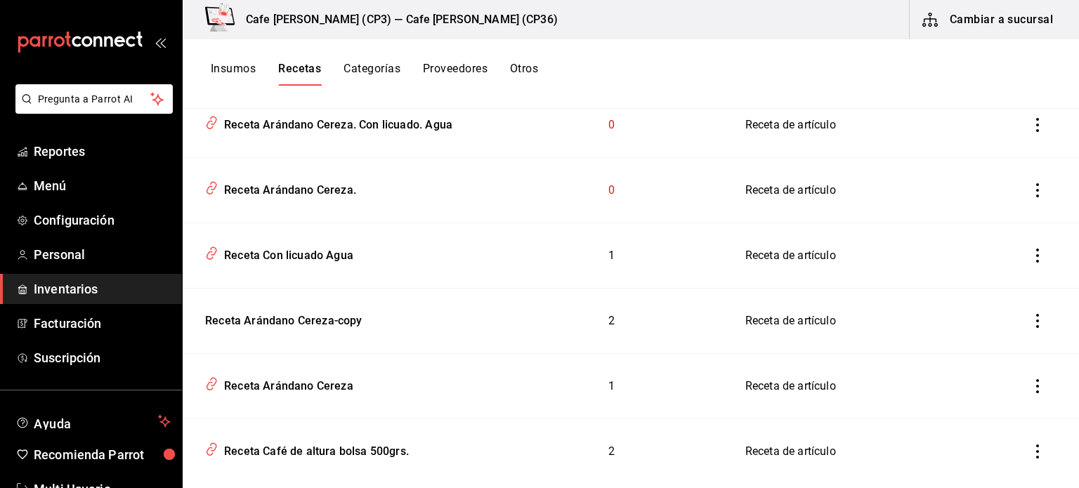
click at [1030, 321] on icon "inventoriesTable" at bounding box center [1037, 321] width 14 height 14
click at [986, 337] on span "Eliminar" at bounding box center [985, 339] width 36 height 11
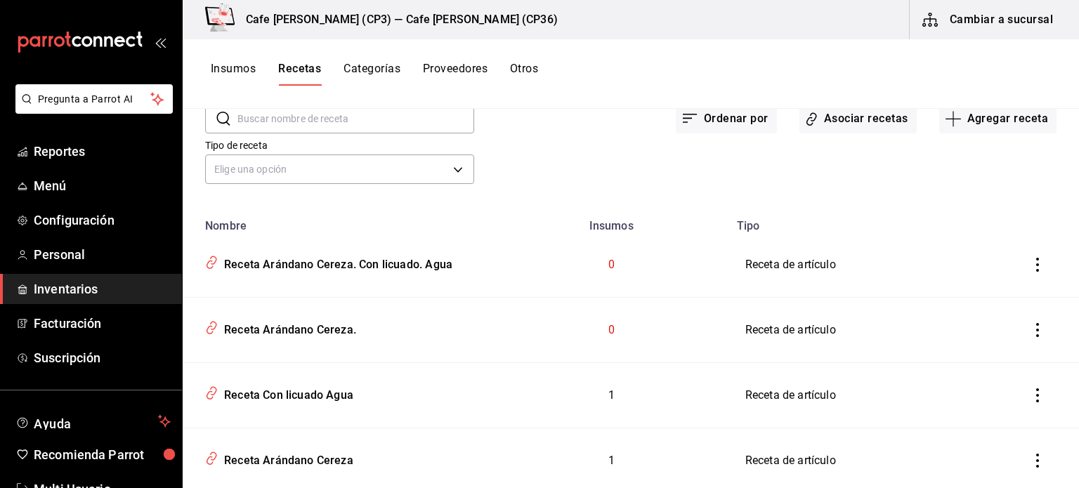
scroll to position [140, 0]
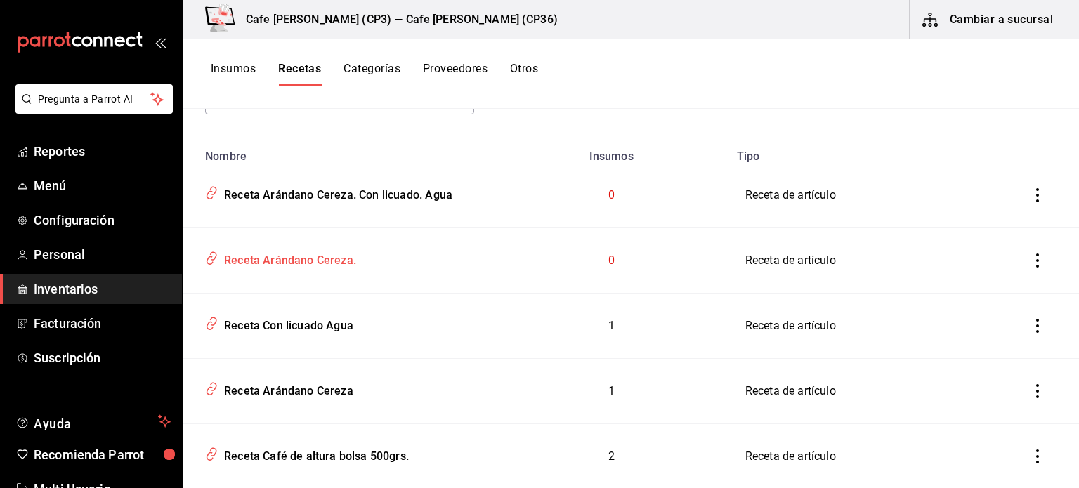
click at [289, 259] on div "Receta Arándano Cereza." at bounding box center [287, 258] width 138 height 22
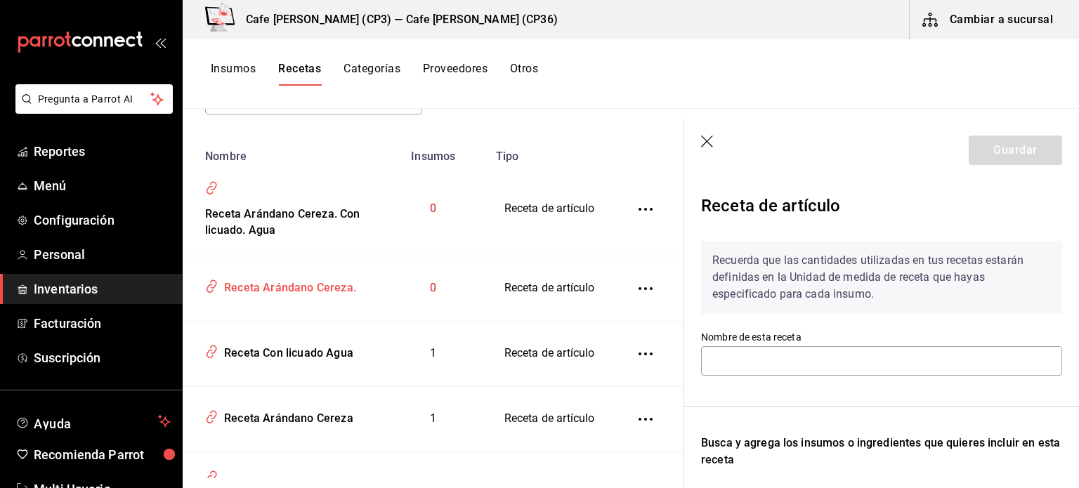
type input "Receta Arándano Cereza."
click at [707, 143] on icon "button" at bounding box center [708, 143] width 14 height 14
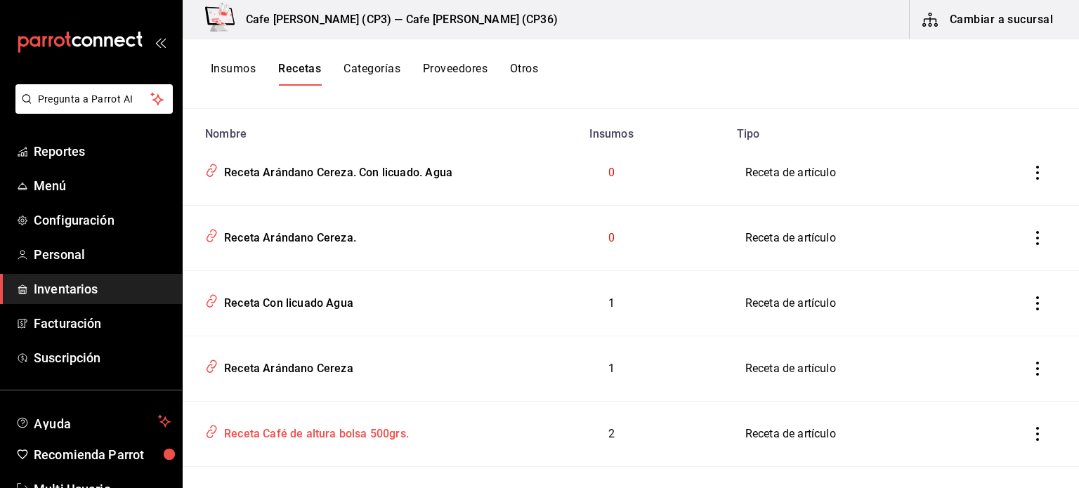
scroll to position [140, 0]
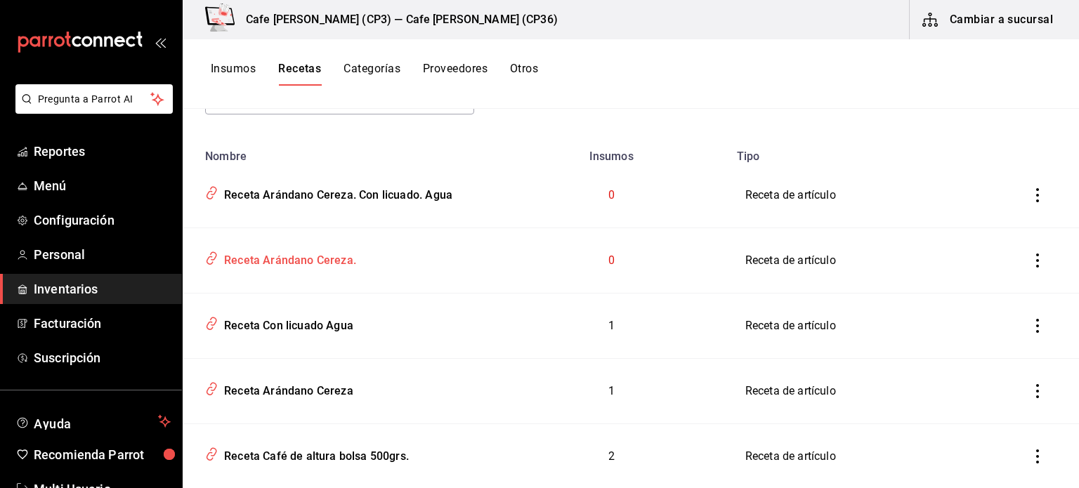
click at [315, 258] on div "Receta Arándano Cereza." at bounding box center [287, 258] width 138 height 22
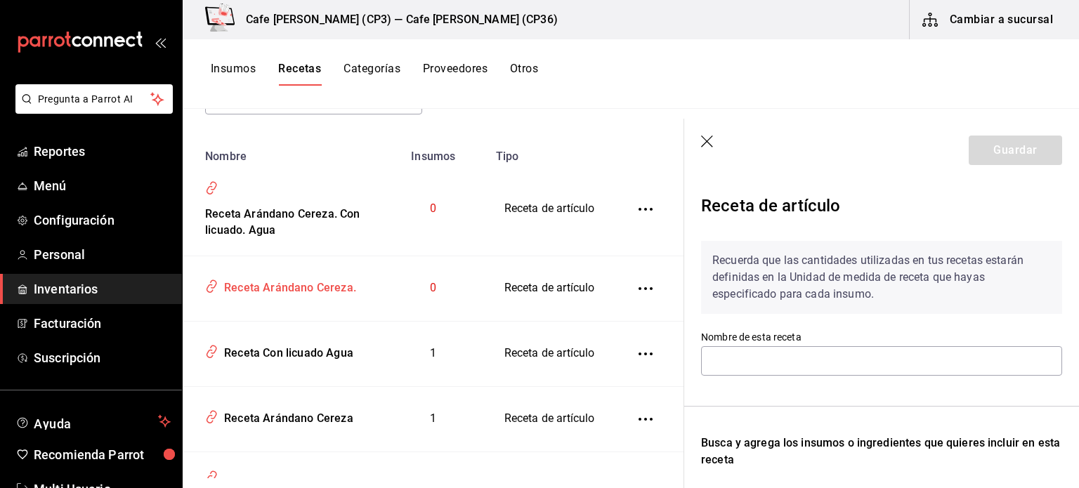
type input "Receta Arándano Cereza."
click at [709, 142] on icon "button" at bounding box center [708, 143] width 14 height 14
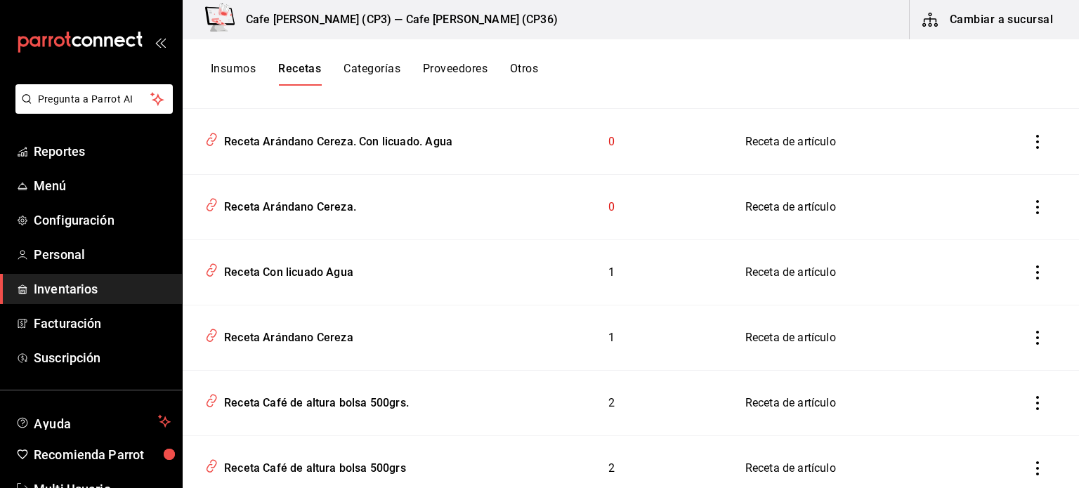
scroll to position [211, 0]
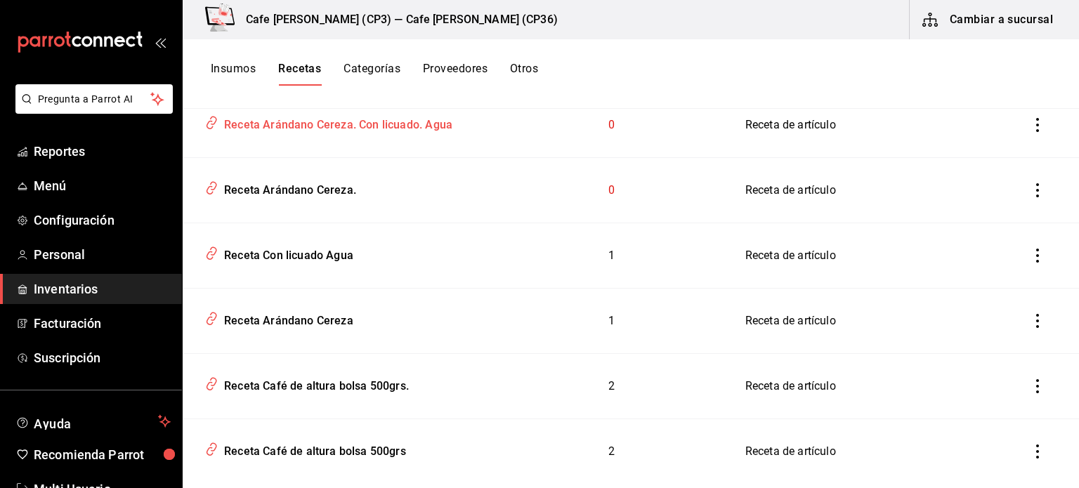
click at [332, 121] on div "Receta Arándano Cereza. Con licuado. Agua" at bounding box center [335, 123] width 234 height 22
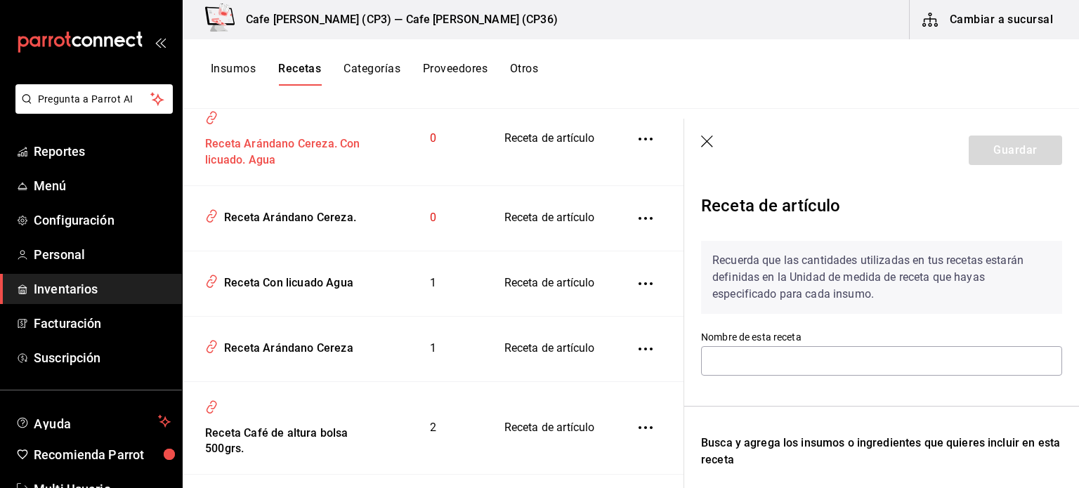
type input "Receta Arándano Cereza. Con licuado. Agua"
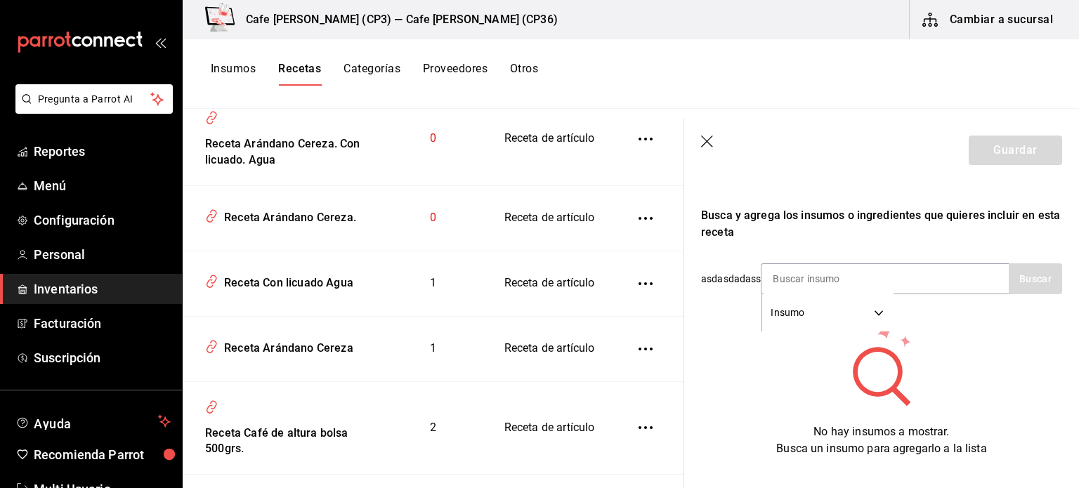
scroll to position [263, 0]
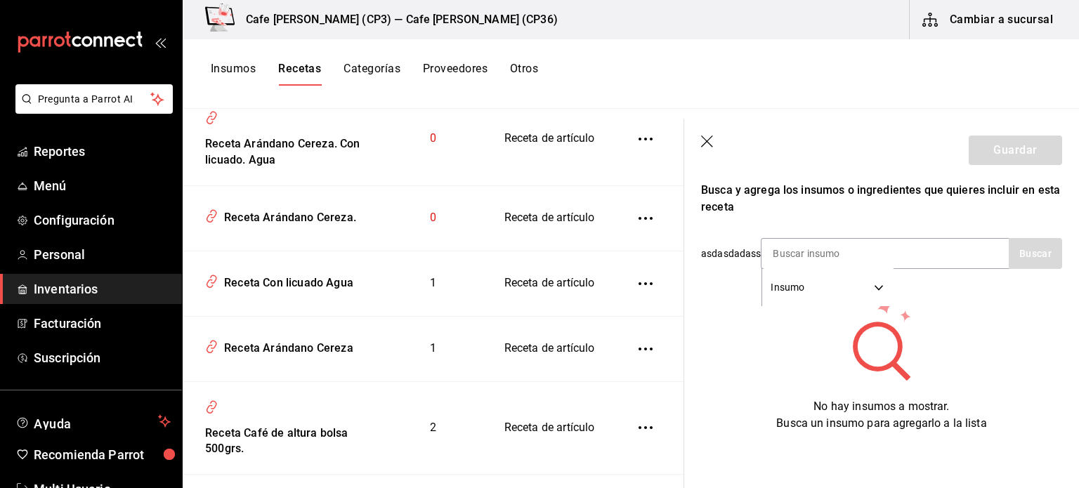
click at [707, 136] on icon "button" at bounding box center [708, 143] width 14 height 14
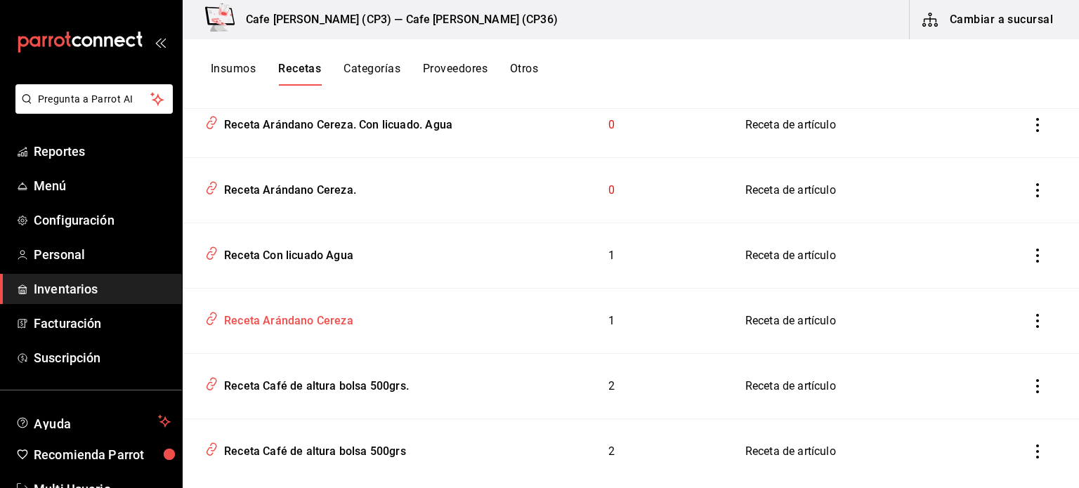
click at [289, 317] on div "Receta Arándano Cereza" at bounding box center [285, 319] width 135 height 22
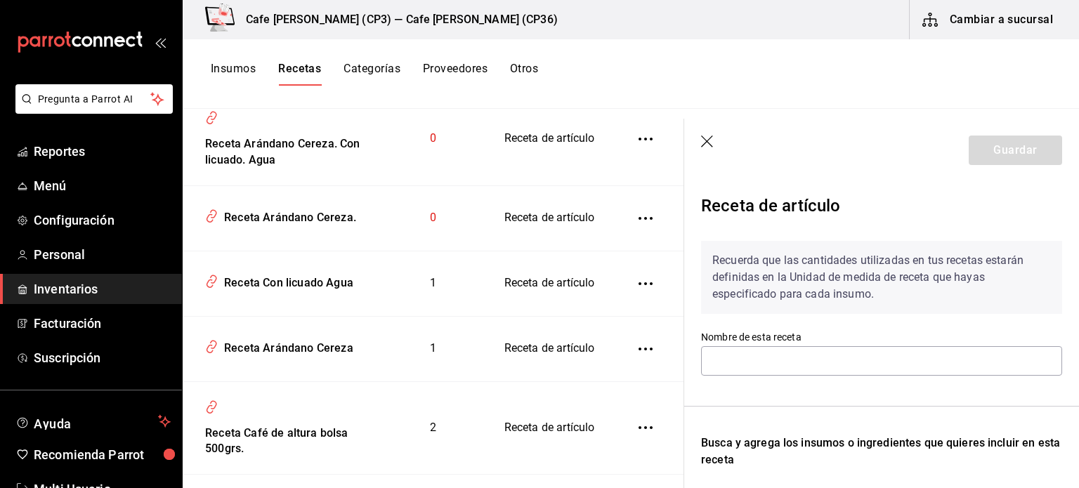
type input "Receta Arándano Cereza"
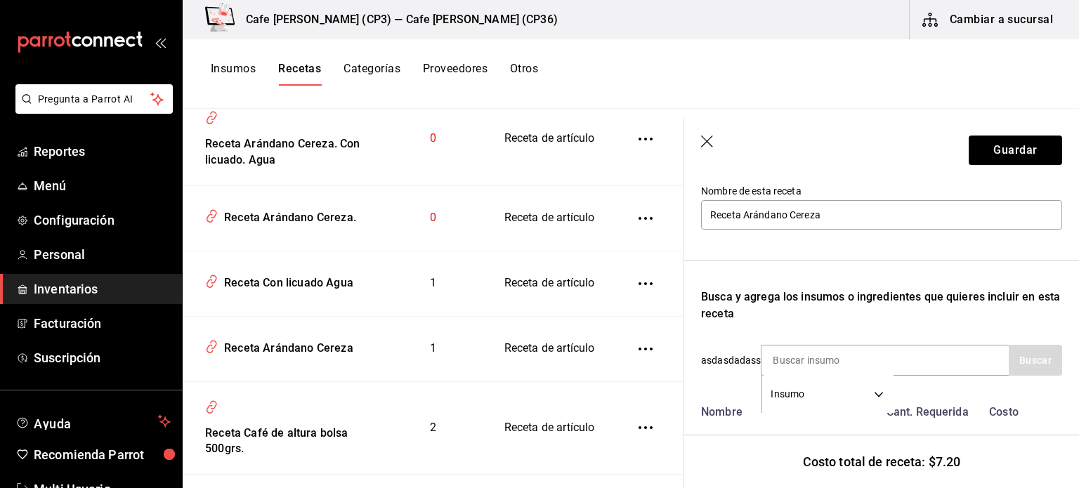
scroll to position [242, 0]
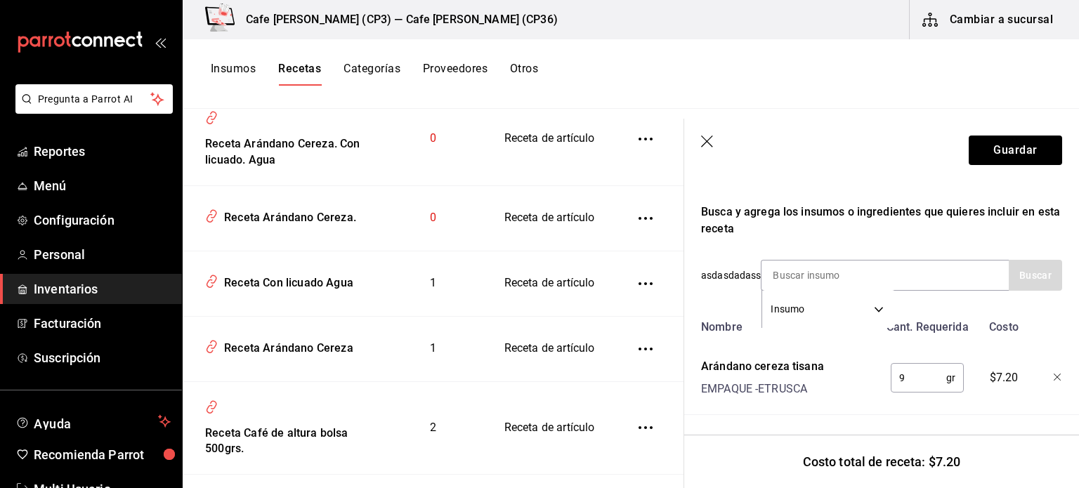
click at [705, 140] on icon "button" at bounding box center [707, 142] width 12 height 12
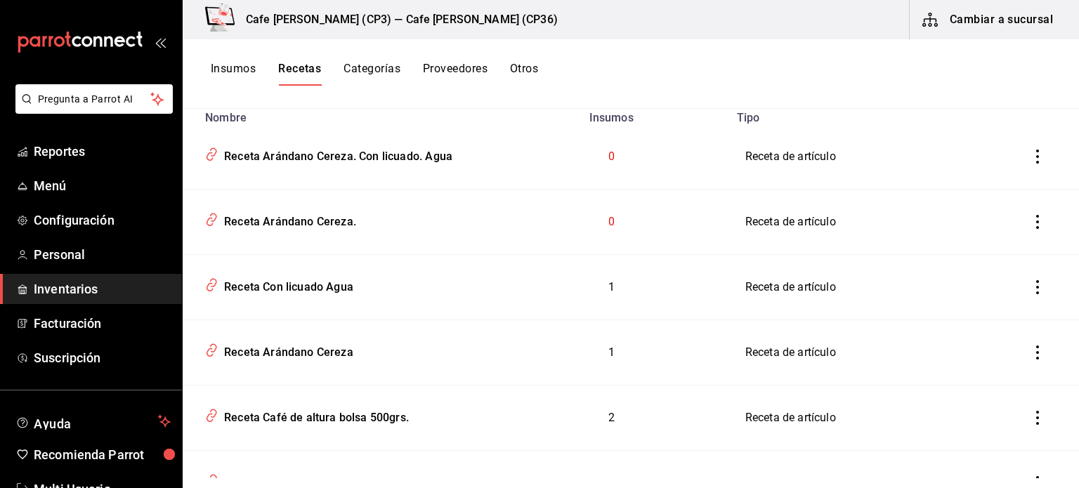
scroll to position [140, 0]
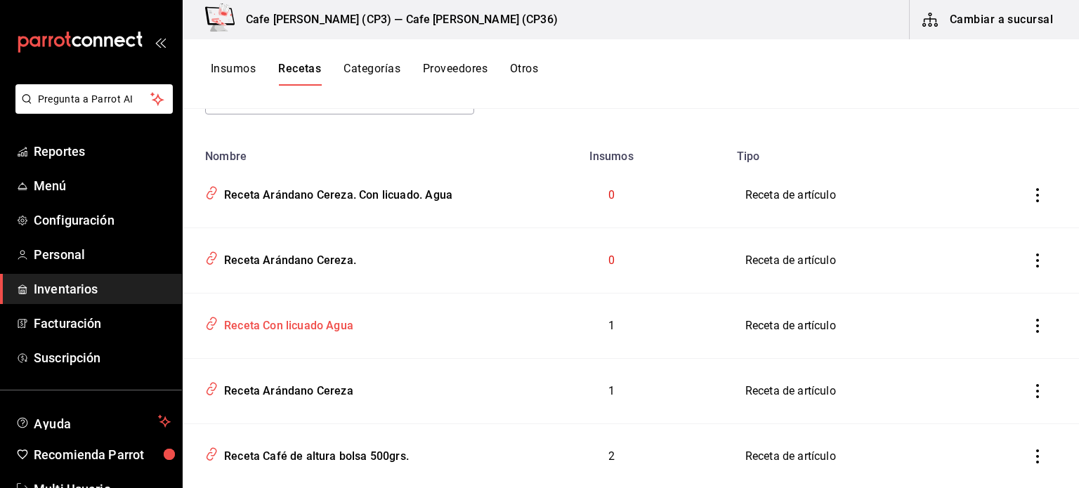
click at [316, 324] on div "Receta Con licuado Agua" at bounding box center [285, 324] width 135 height 22
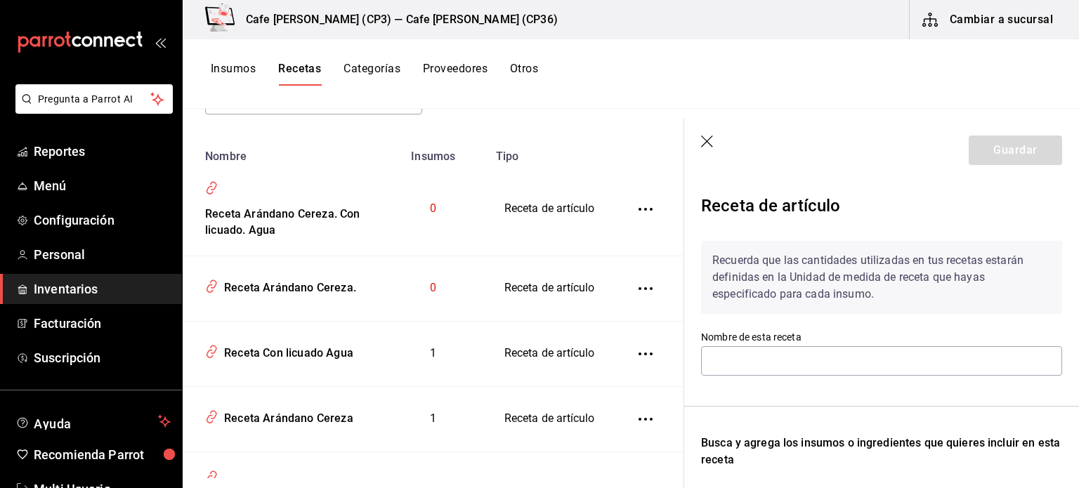
type input "Receta Con licuado Agua"
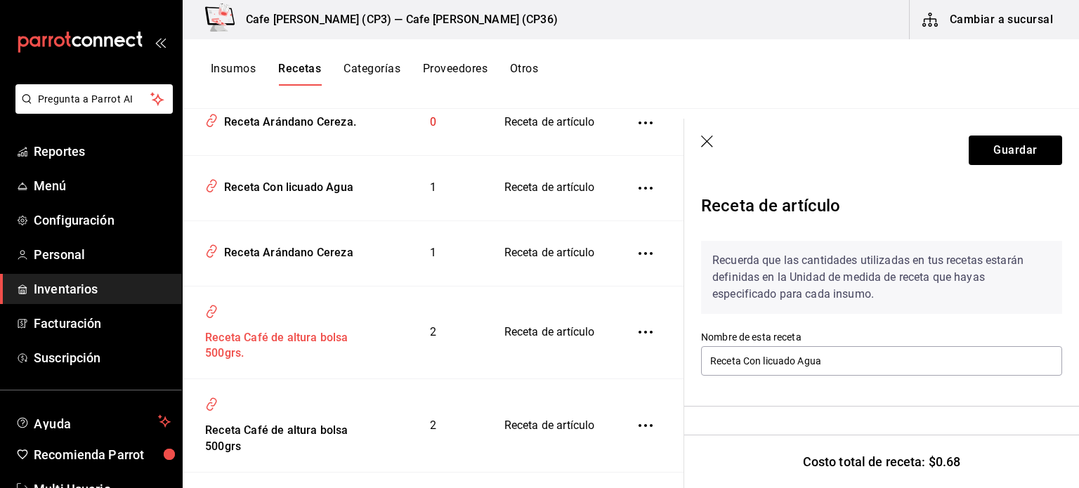
scroll to position [281, 0]
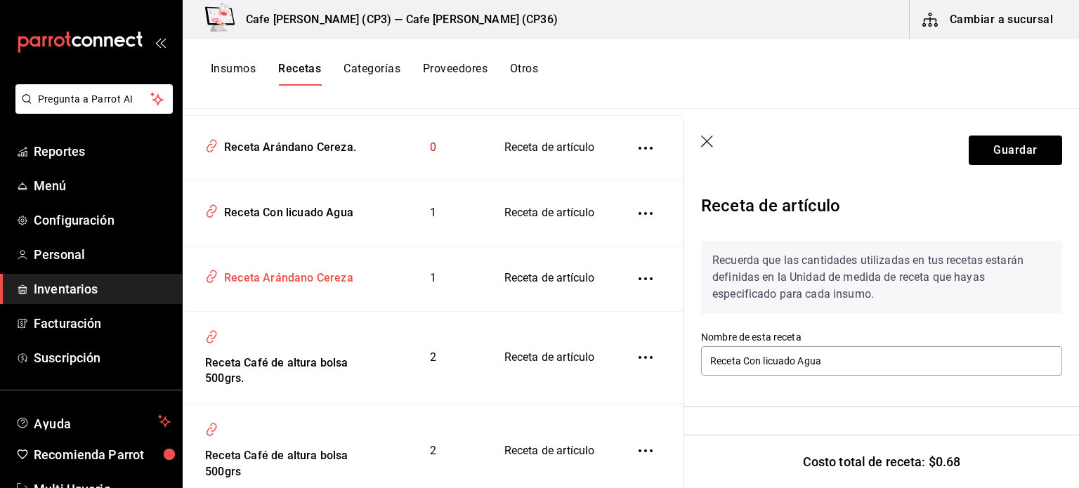
click at [284, 287] on div "Receta Arándano Cereza" at bounding box center [285, 276] width 135 height 22
type input "Receta Arándano Cereza"
click at [265, 287] on div "Receta Arándano Cereza" at bounding box center [285, 276] width 135 height 22
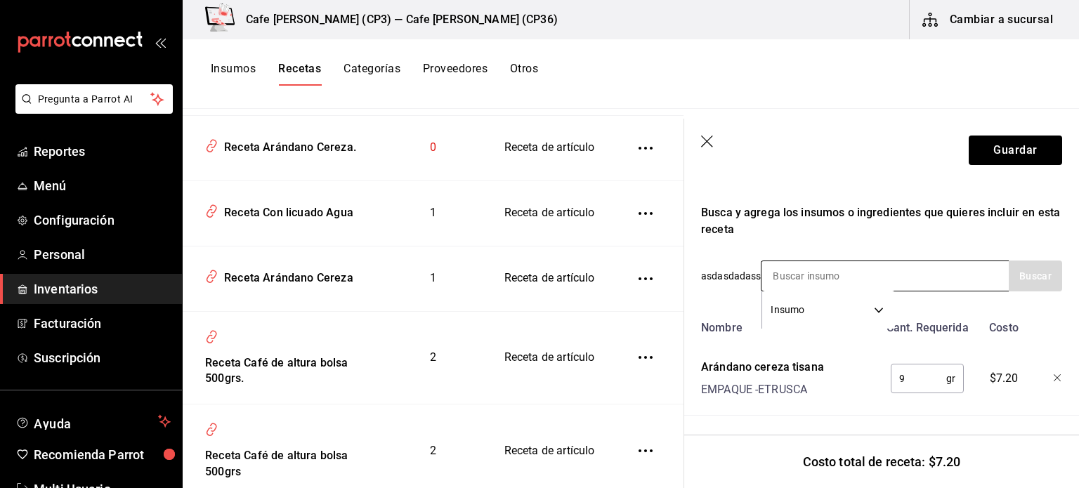
scroll to position [242, 0]
click at [701, 140] on icon "button" at bounding box center [708, 143] width 14 height 14
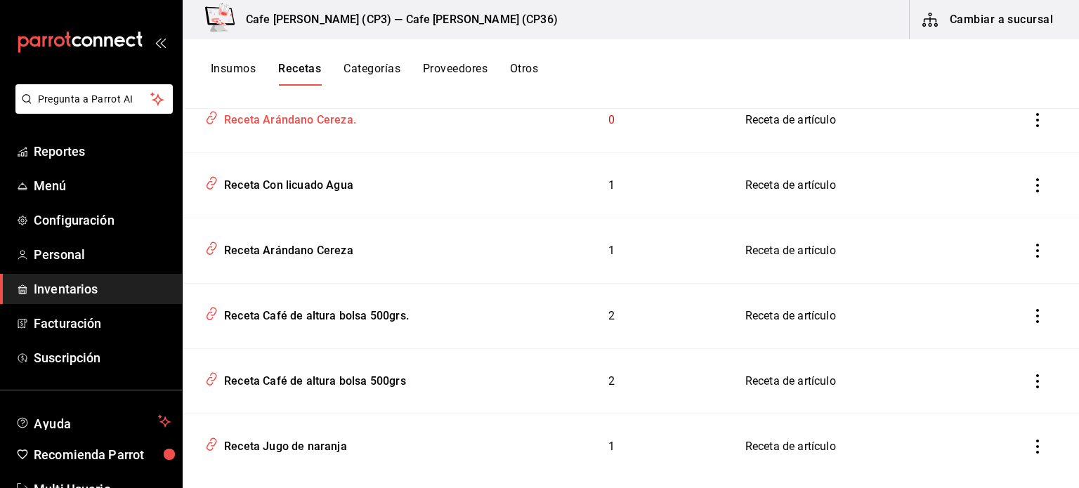
click at [294, 114] on div "Receta Arándano Cereza." at bounding box center [287, 118] width 138 height 22
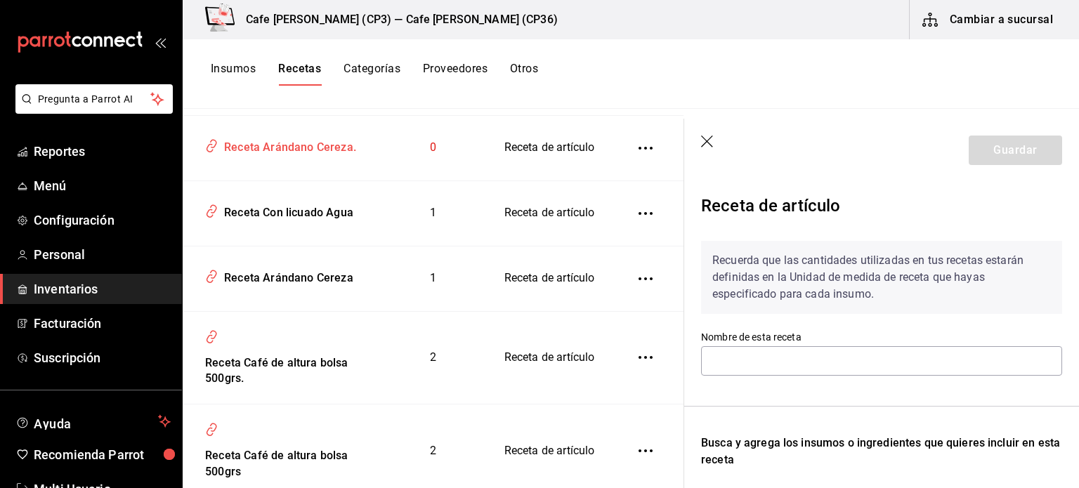
type input "Receta Arándano Cereza."
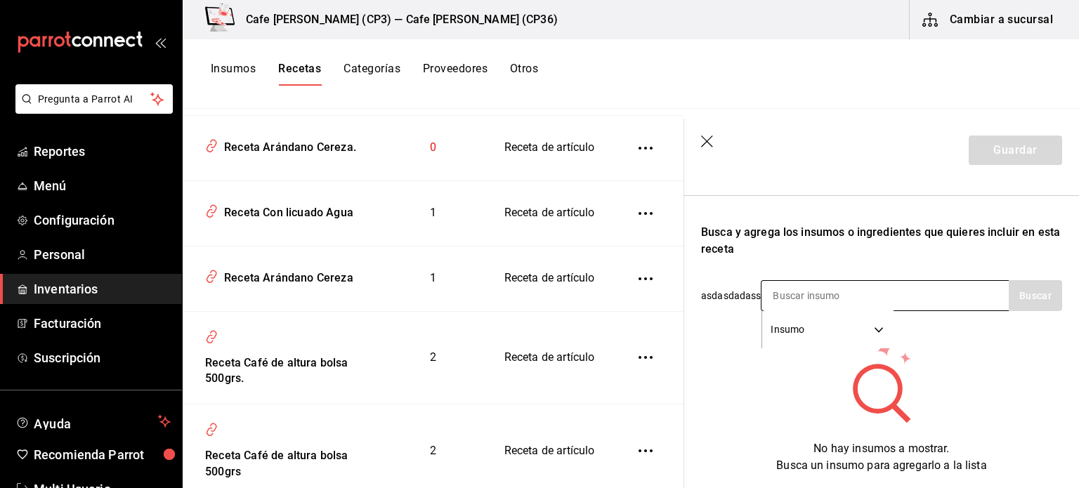
scroll to position [263, 0]
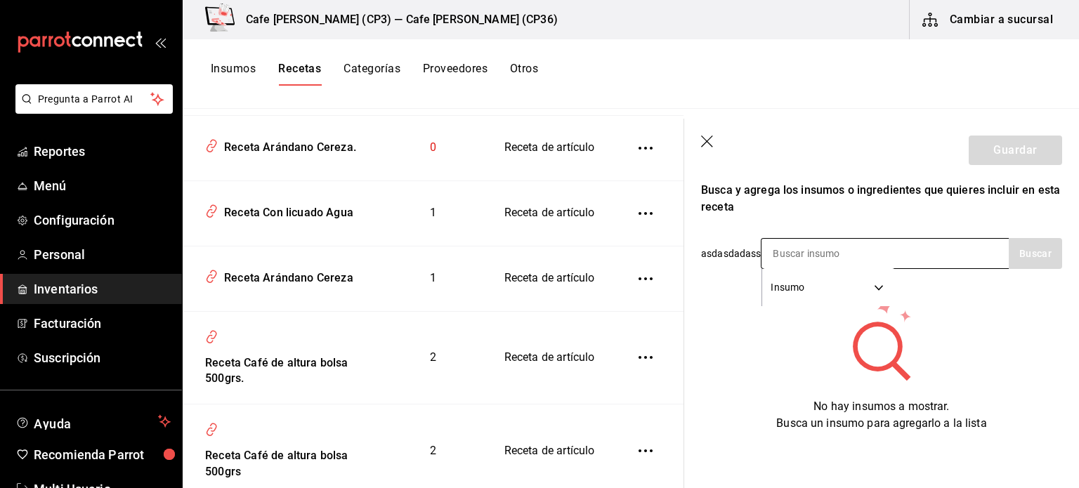
click at [771, 240] on input at bounding box center [831, 254] width 140 height 30
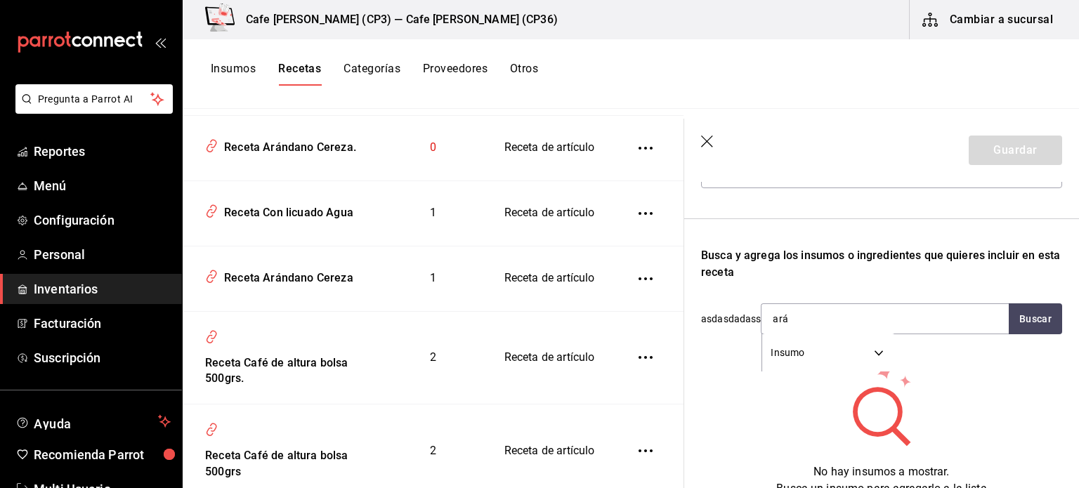
scroll to position [53, 0]
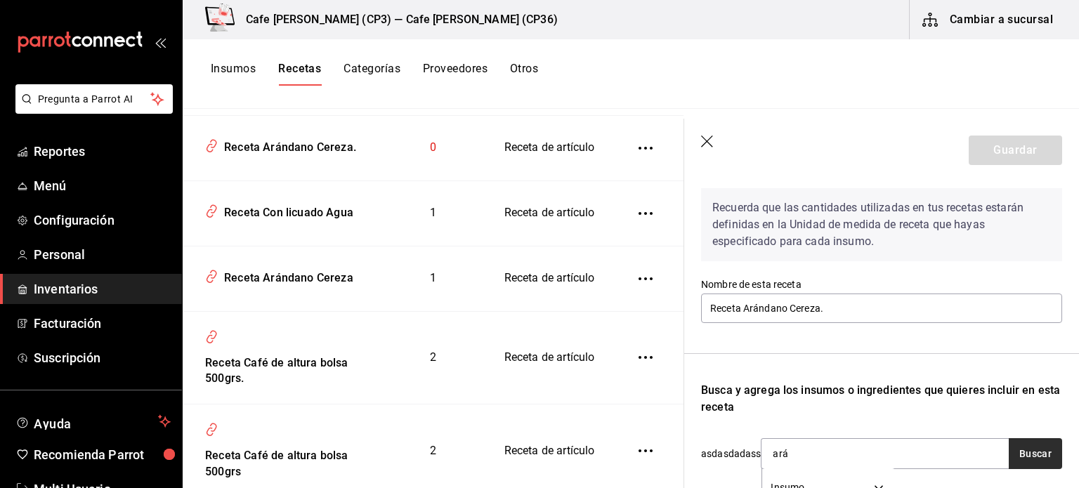
type input "ará"
click at [1028, 446] on button "Buscar" at bounding box center [1035, 453] width 53 height 31
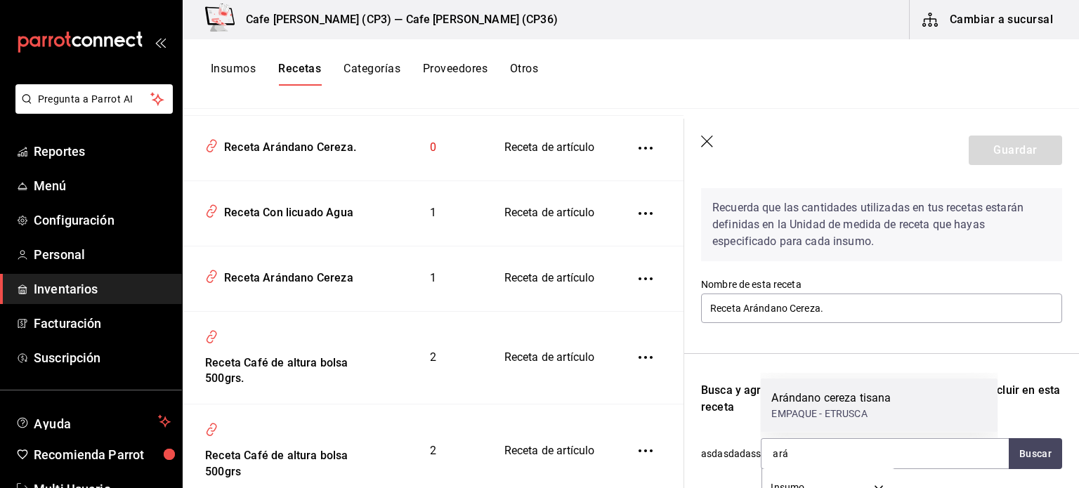
click at [846, 404] on div "Arándano cereza tisana" at bounding box center [830, 398] width 119 height 17
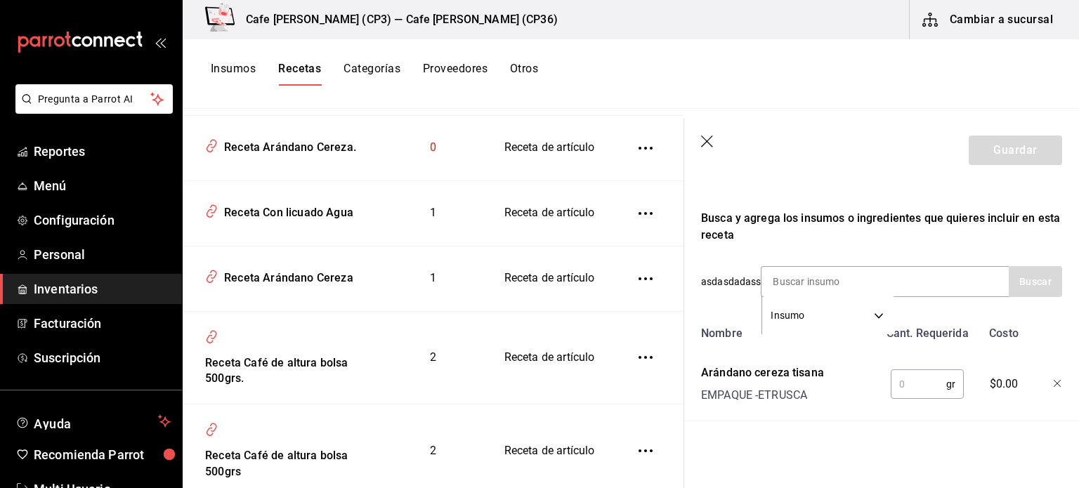
scroll to position [242, 0]
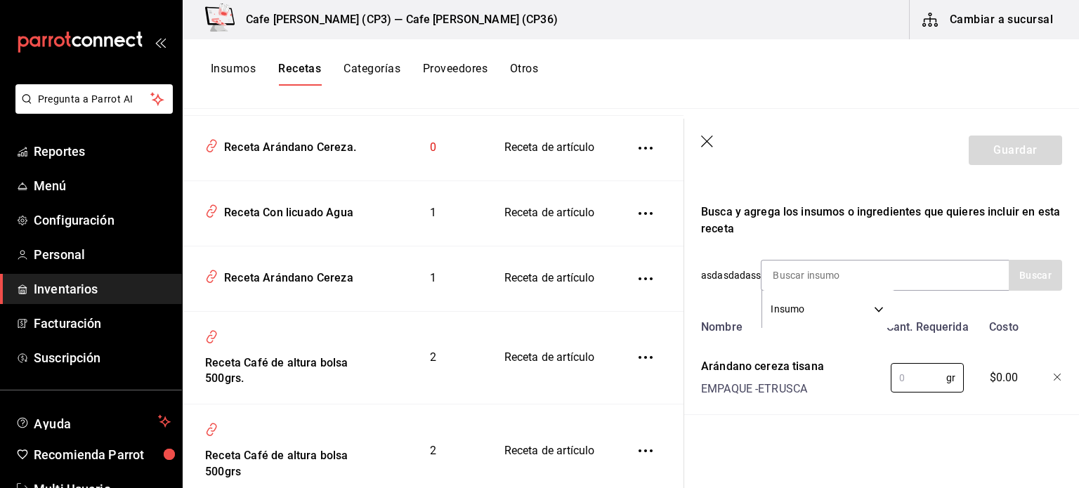
drag, startPoint x: 910, startPoint y: 369, endPoint x: 877, endPoint y: 376, distance: 34.3
click at [879, 376] on div "gr ​" at bounding box center [925, 375] width 92 height 45
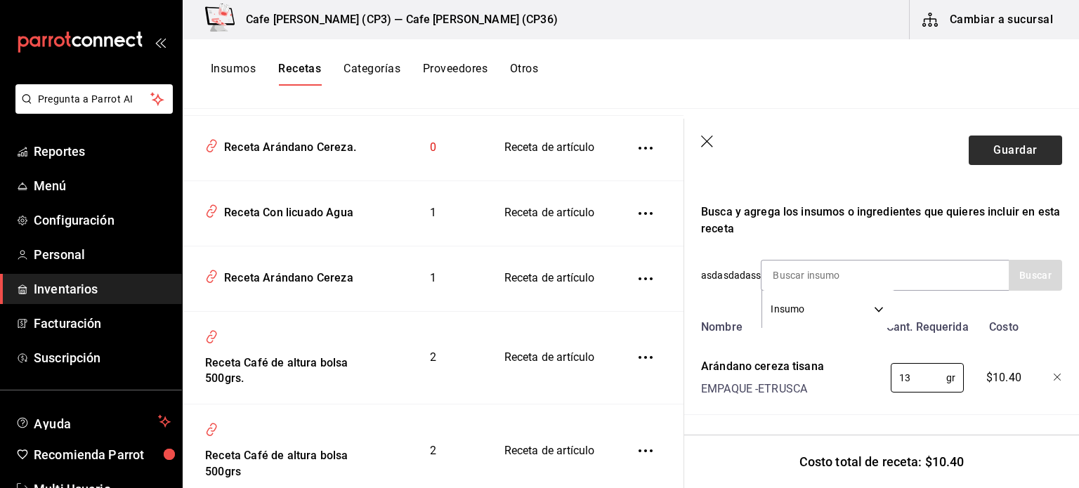
type input "13"
click at [1006, 144] on button "Guardar" at bounding box center [1015, 151] width 93 height 30
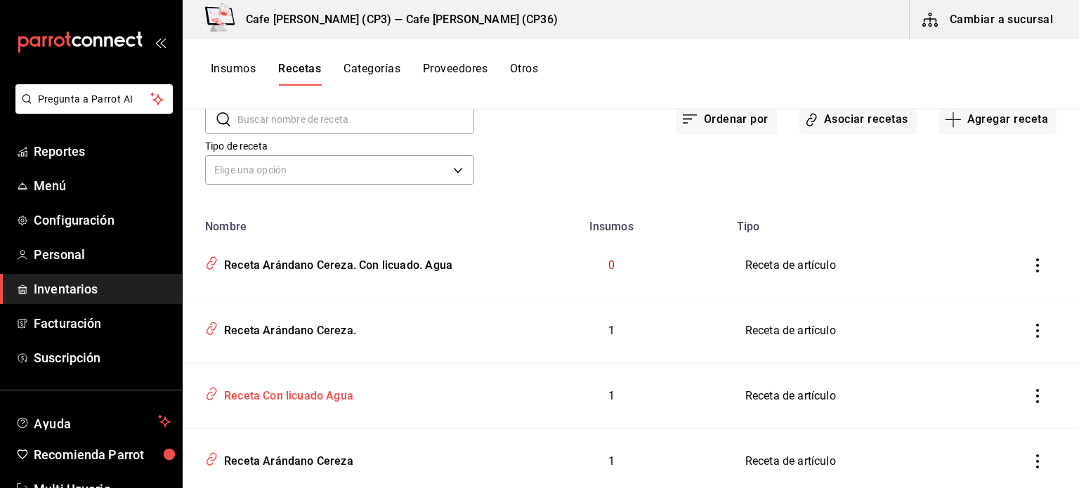
scroll to position [140, 0]
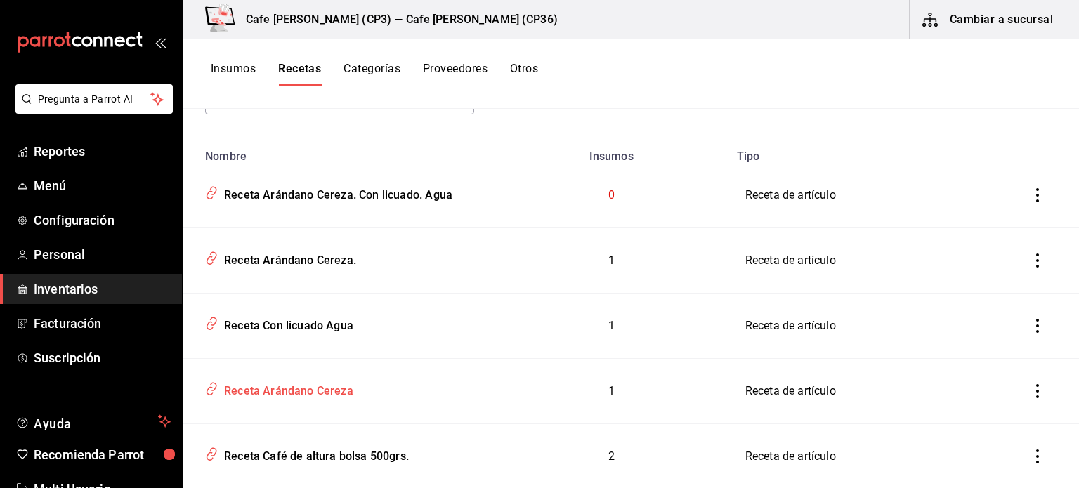
click at [306, 391] on div "Receta Arándano Cereza" at bounding box center [285, 389] width 135 height 22
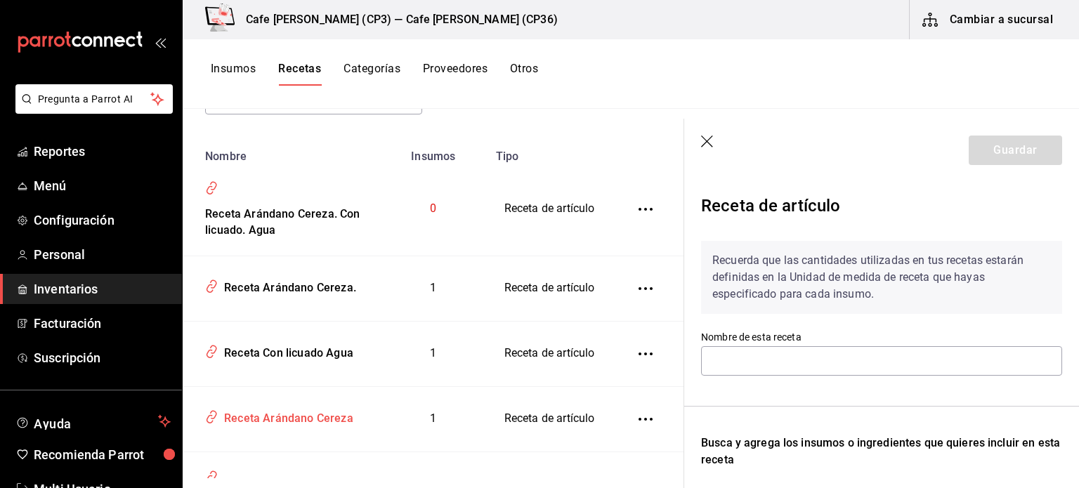
type input "Receta Arándano Cereza"
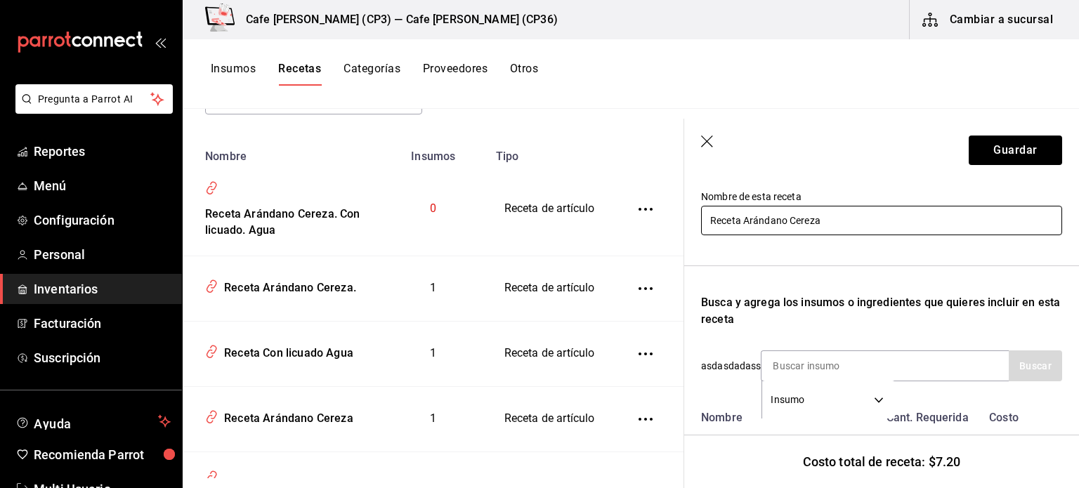
scroll to position [242, 0]
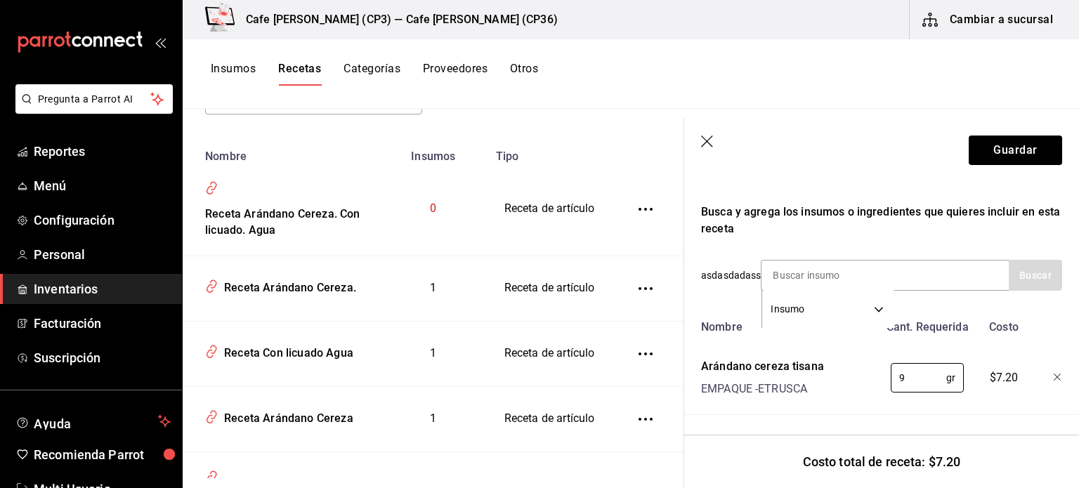
drag, startPoint x: 907, startPoint y: 369, endPoint x: 849, endPoint y: 375, distance: 58.6
click at [849, 375] on div "Arándano cereza tisana EMPAQUE - ETRUSCA 9 gr ​ $7.20" at bounding box center [878, 375] width 367 height 45
type input "13"
click at [1003, 147] on button "Guardar" at bounding box center [1015, 151] width 93 height 30
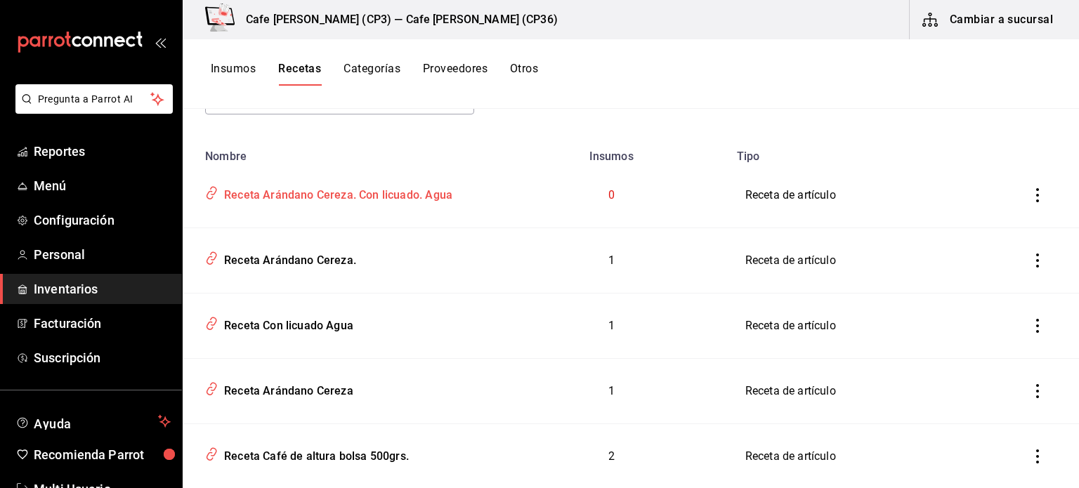
drag, startPoint x: 323, startPoint y: 196, endPoint x: 293, endPoint y: 193, distance: 30.3
click at [293, 193] on div "Receta Arándano Cereza. Con licuado. Agua" at bounding box center [335, 193] width 234 height 22
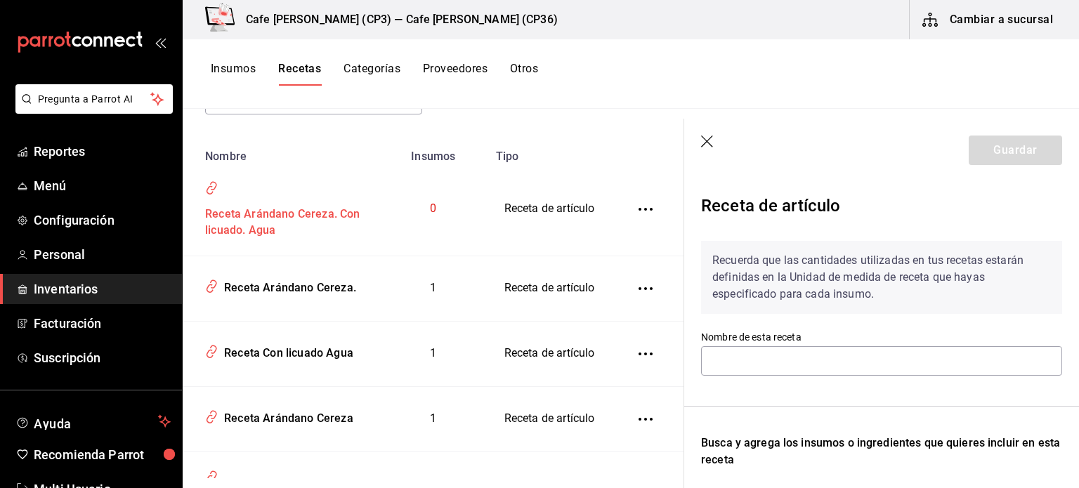
type input "Receta Arándano Cereza. Con licuado. Agua"
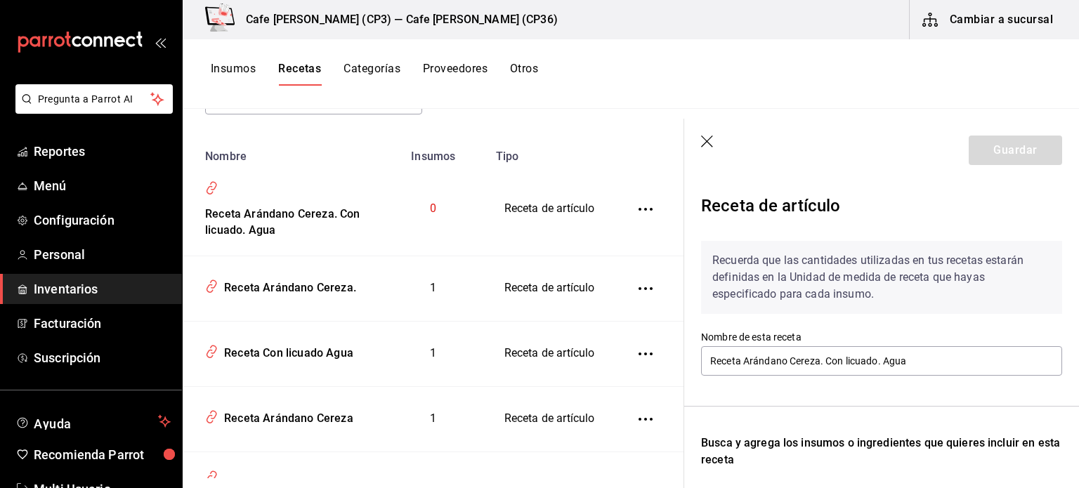
scroll to position [263, 0]
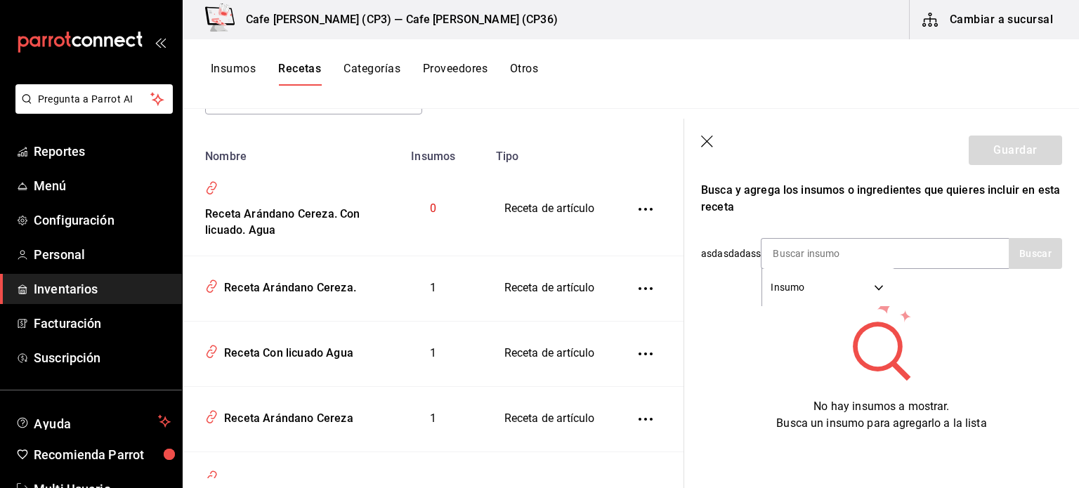
click at [707, 145] on icon "button" at bounding box center [708, 143] width 14 height 14
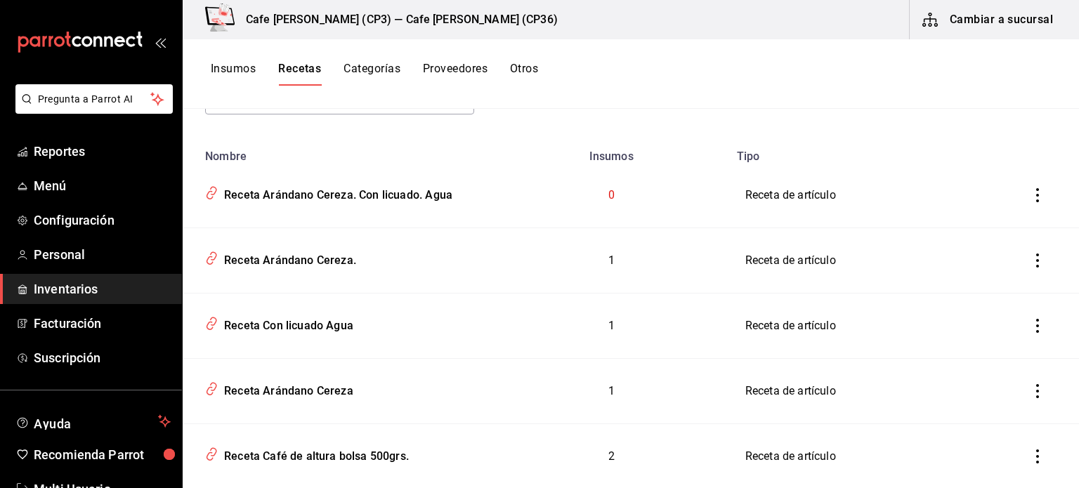
click at [1030, 195] on icon "inventoriesTable" at bounding box center [1037, 195] width 14 height 14
click at [975, 213] on span "Eliminar" at bounding box center [985, 214] width 36 height 11
click at [323, 258] on div "Receta Con licuado Agua" at bounding box center [285, 258] width 135 height 22
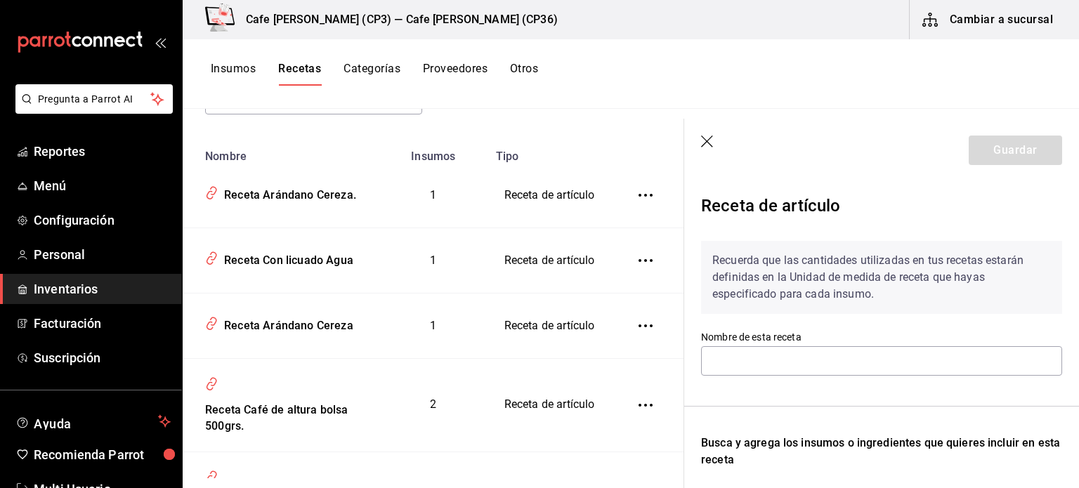
type input "Receta Con licuado Agua"
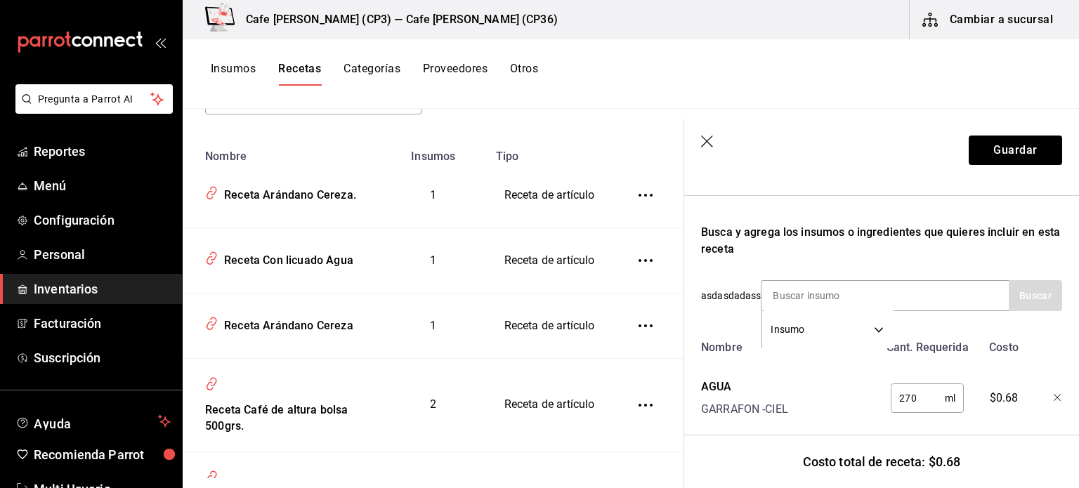
scroll to position [242, 0]
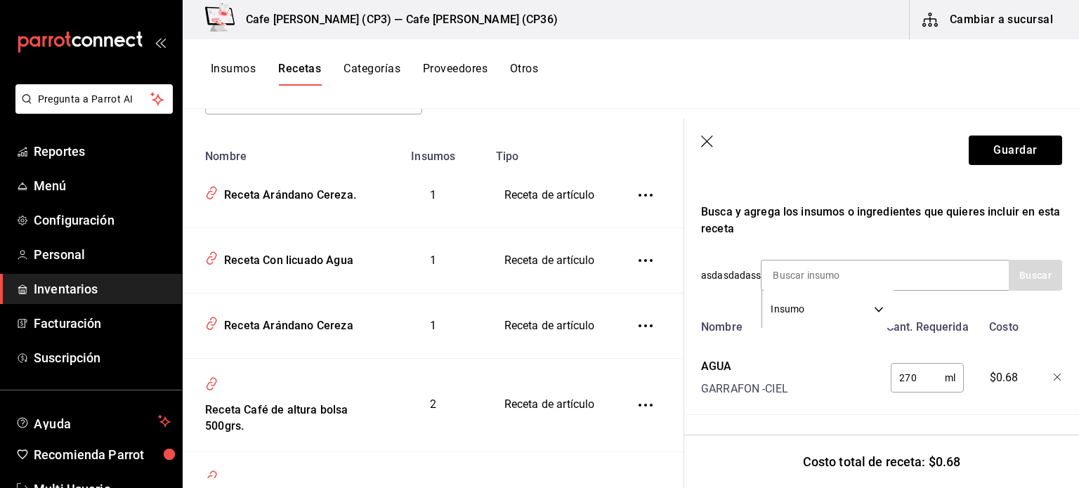
click at [708, 138] on icon "button" at bounding box center [708, 143] width 14 height 14
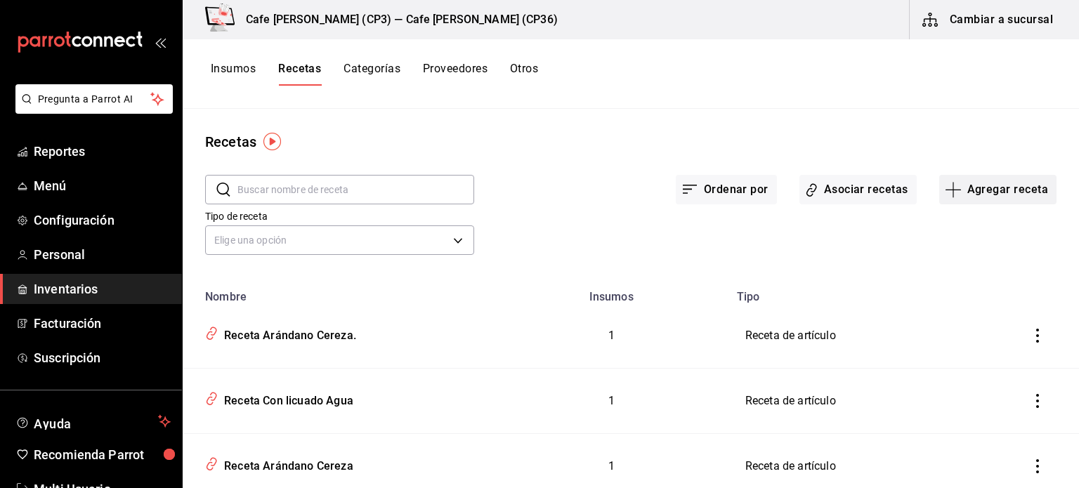
click at [979, 188] on button "Agregar receta" at bounding box center [997, 190] width 117 height 30
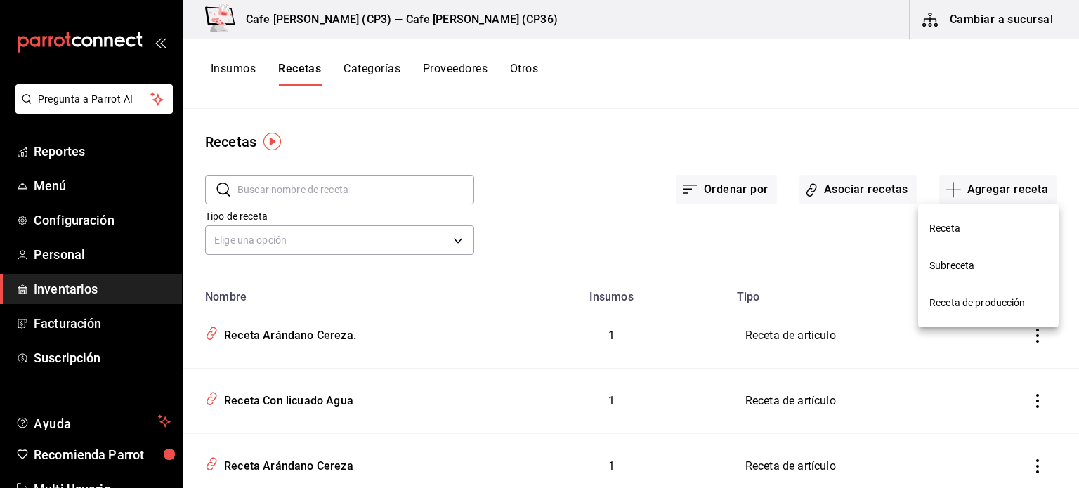
click at [584, 38] on div at bounding box center [539, 244] width 1079 height 488
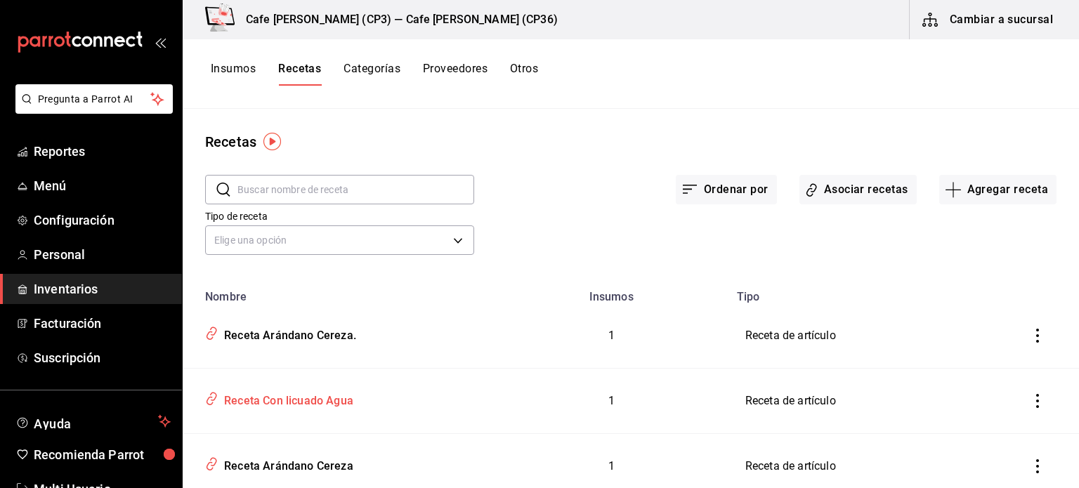
click at [336, 402] on div "Receta Con licuado Agua" at bounding box center [285, 399] width 135 height 22
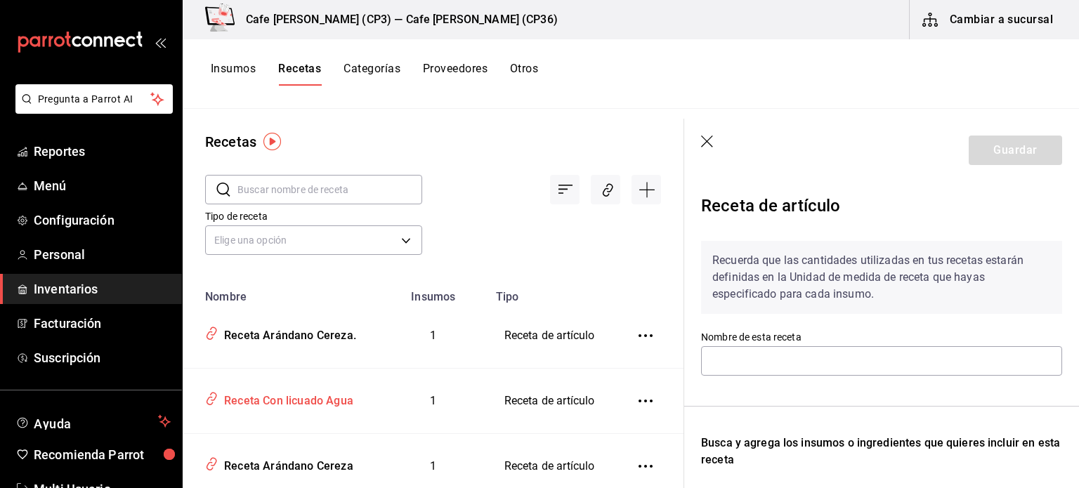
type input "Receta Con licuado Agua"
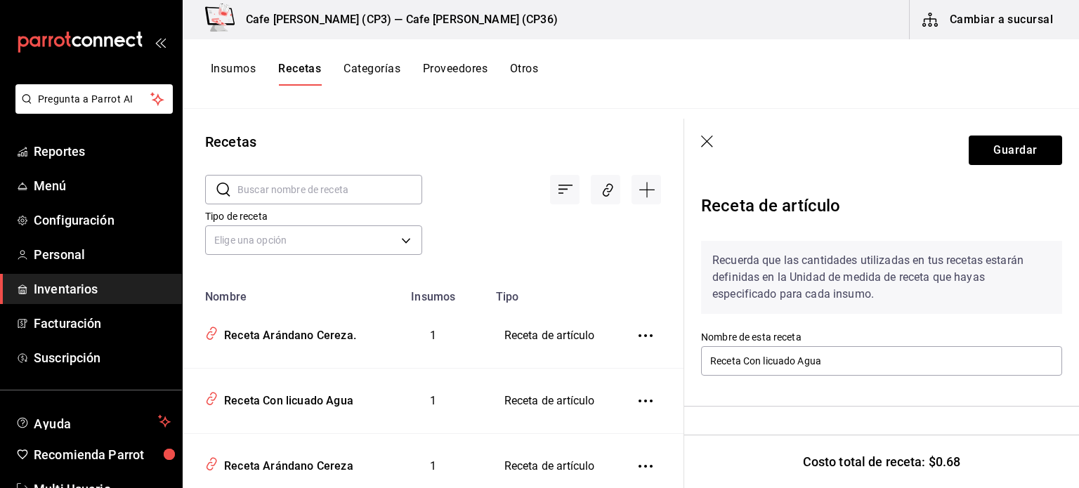
click at [708, 138] on icon "button" at bounding box center [708, 143] width 14 height 14
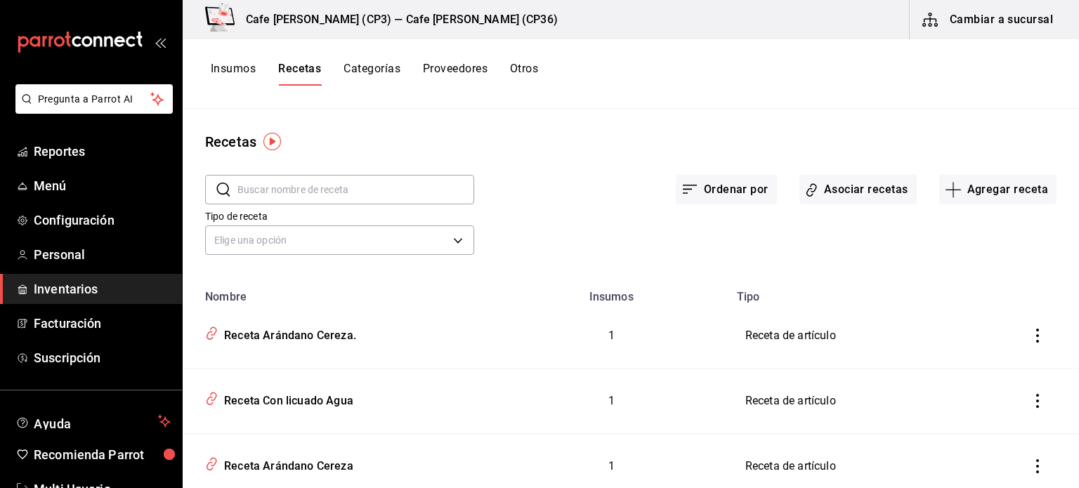
click at [375, 65] on button "Categorías" at bounding box center [371, 74] width 57 height 24
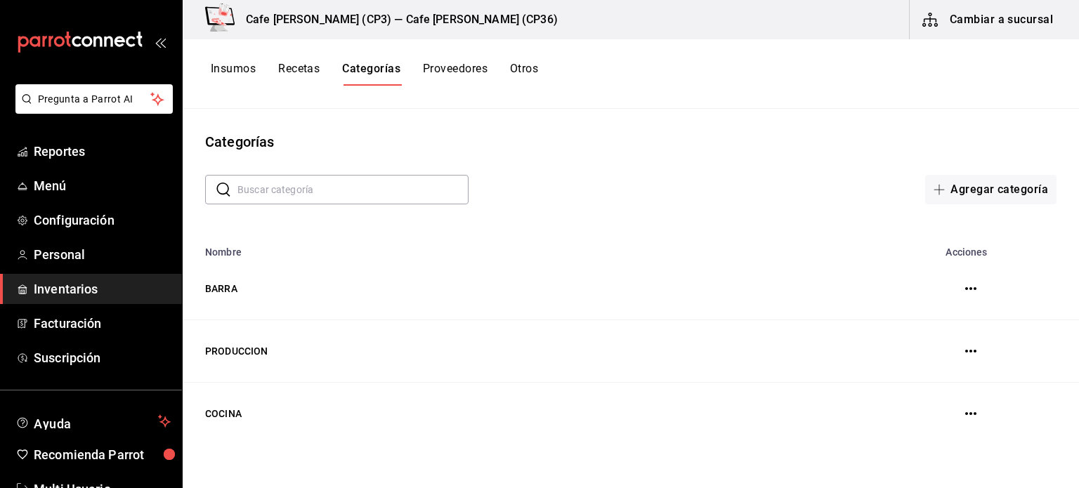
click at [303, 71] on button "Recetas" at bounding box center [298, 74] width 41 height 24
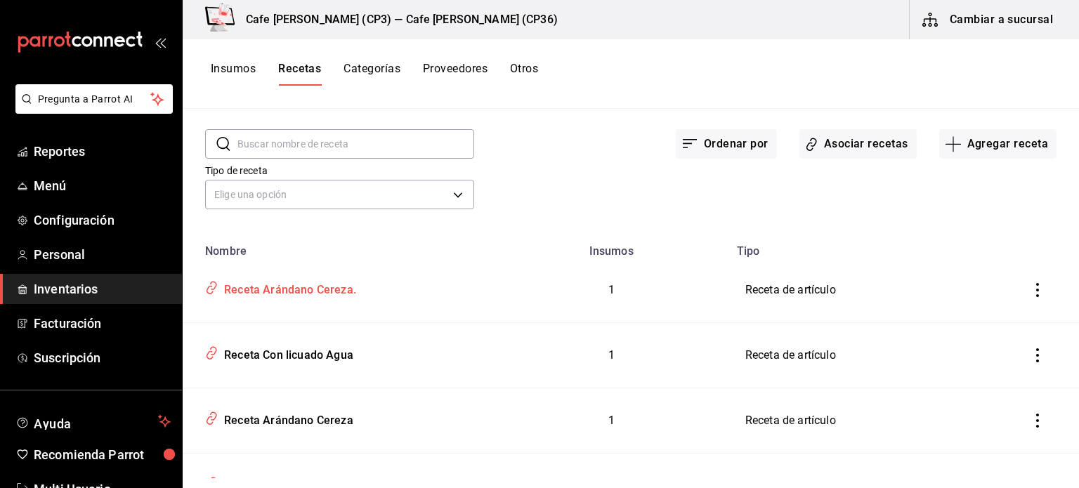
scroll to position [70, 0]
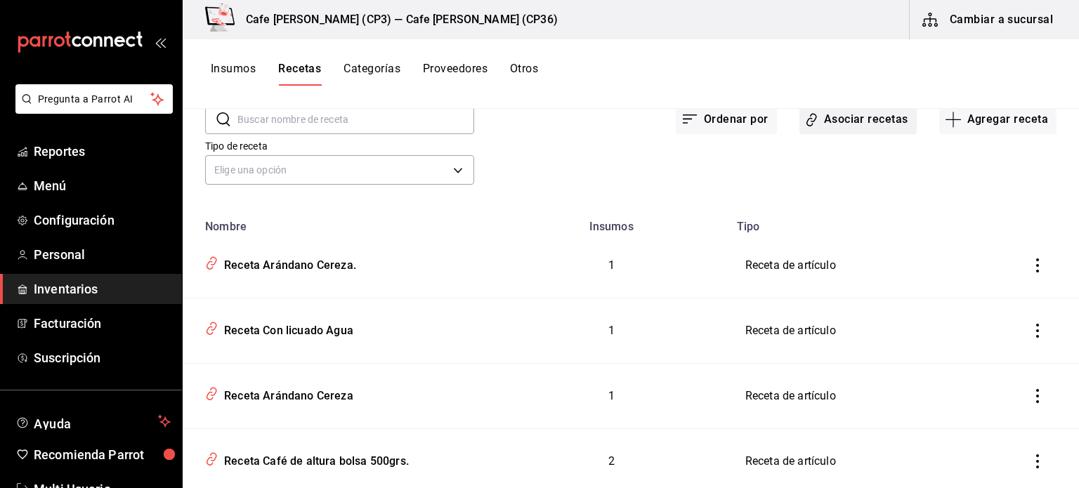
click at [832, 114] on button "Asociar recetas" at bounding box center [857, 120] width 117 height 30
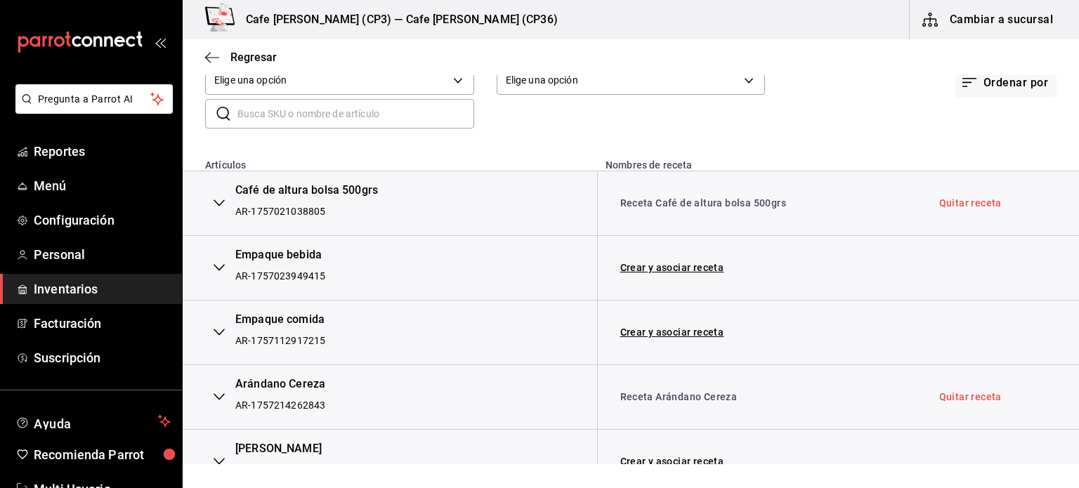
scroll to position [211, 0]
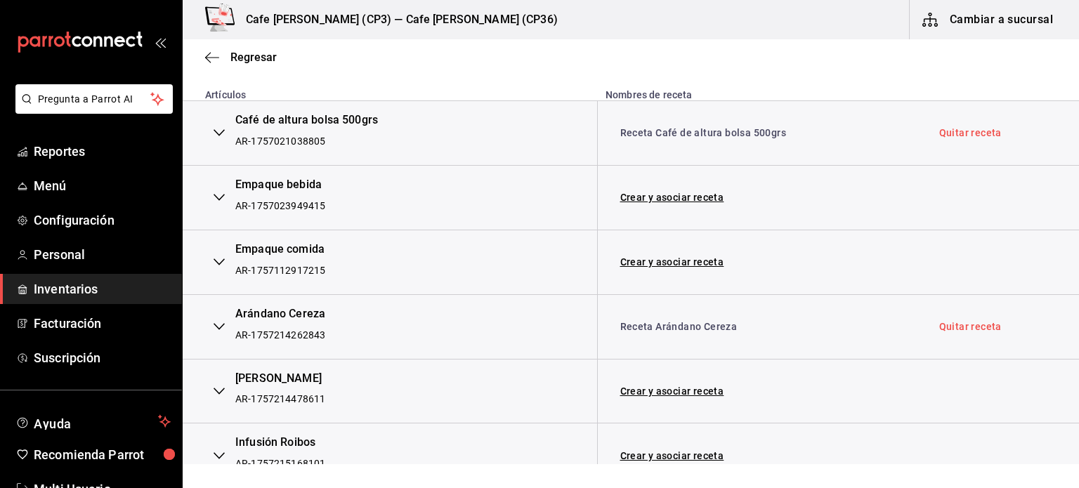
click at [217, 329] on icon "button" at bounding box center [219, 326] width 11 height 11
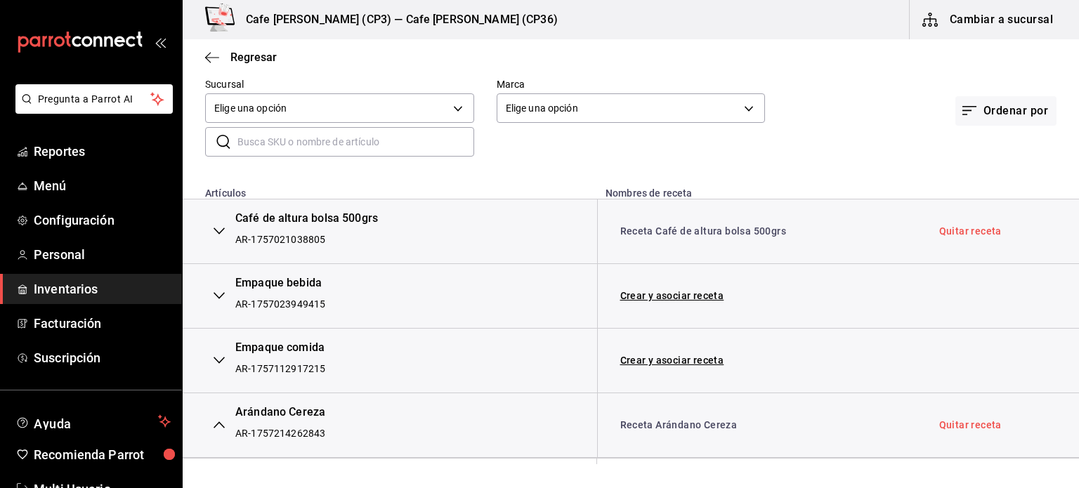
scroll to position [0, 0]
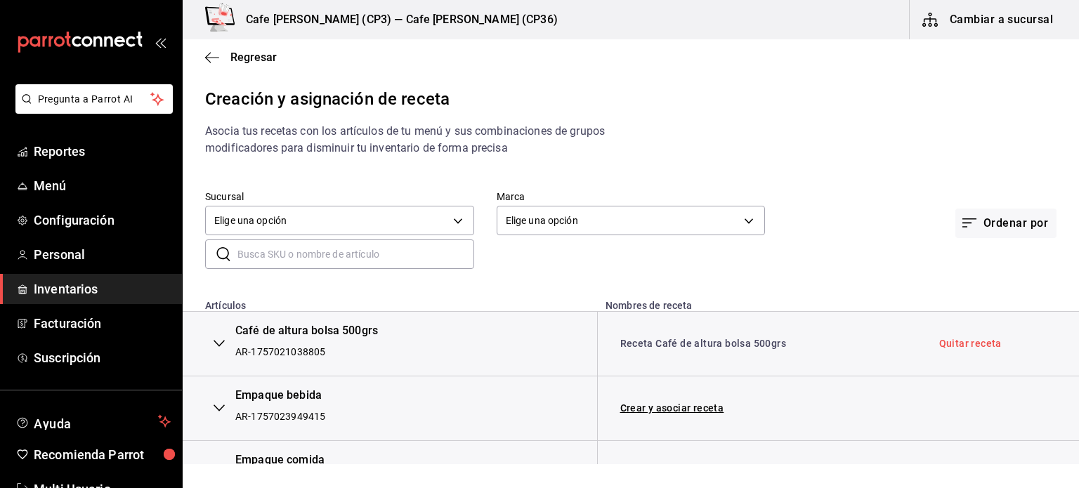
drag, startPoint x: 238, startPoint y: 257, endPoint x: 259, endPoint y: 251, distance: 21.8
click at [256, 252] on input "text" at bounding box center [355, 254] width 237 height 28
type input "ará"
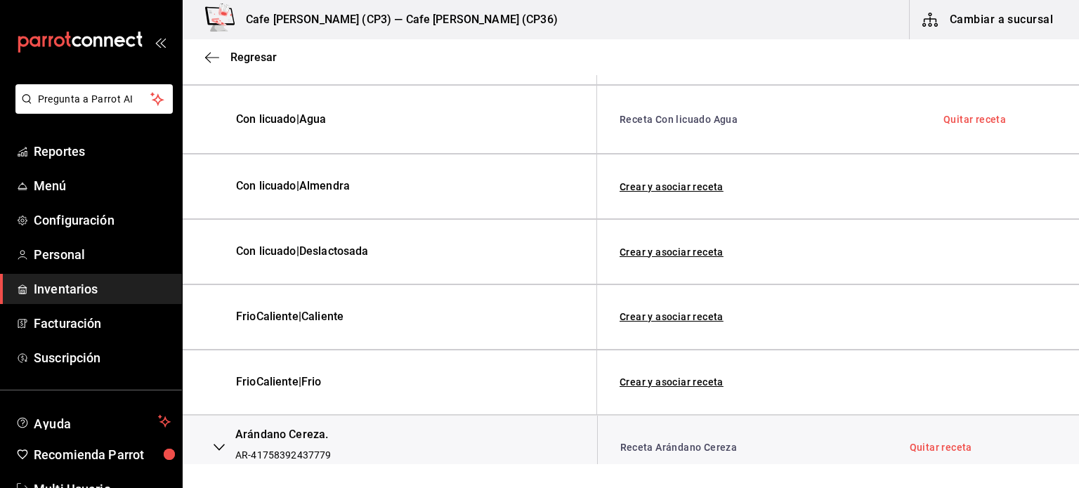
scroll to position [371, 0]
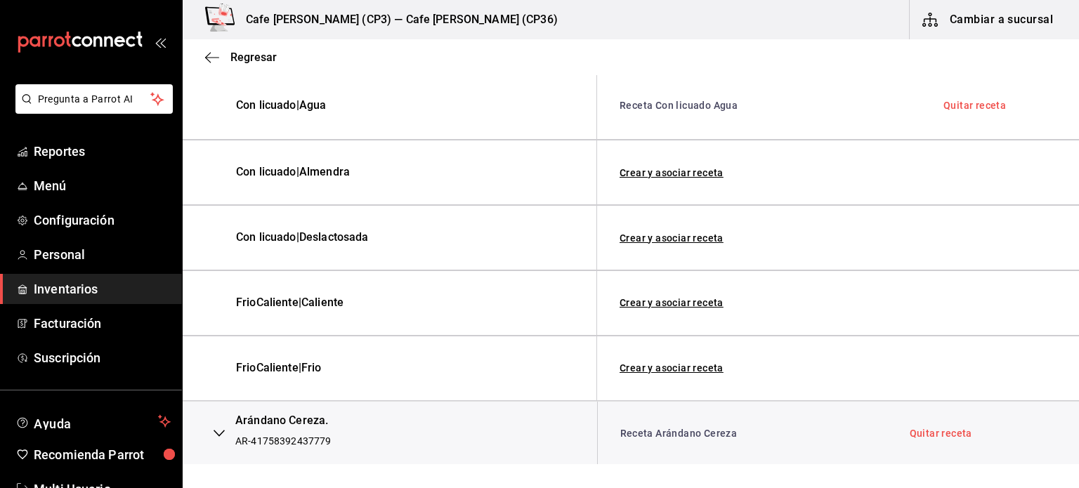
click at [219, 432] on icon "button" at bounding box center [219, 433] width 11 height 11
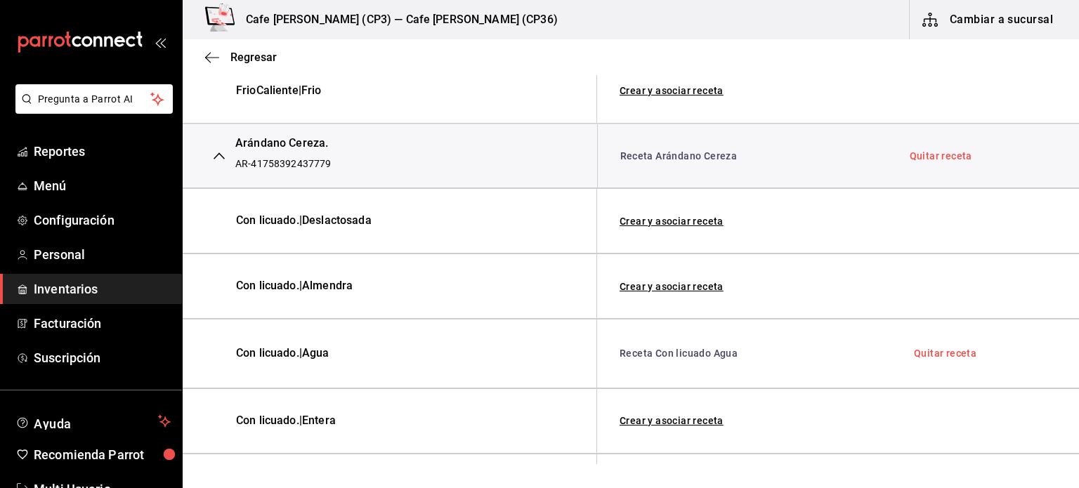
scroll to position [652, 0]
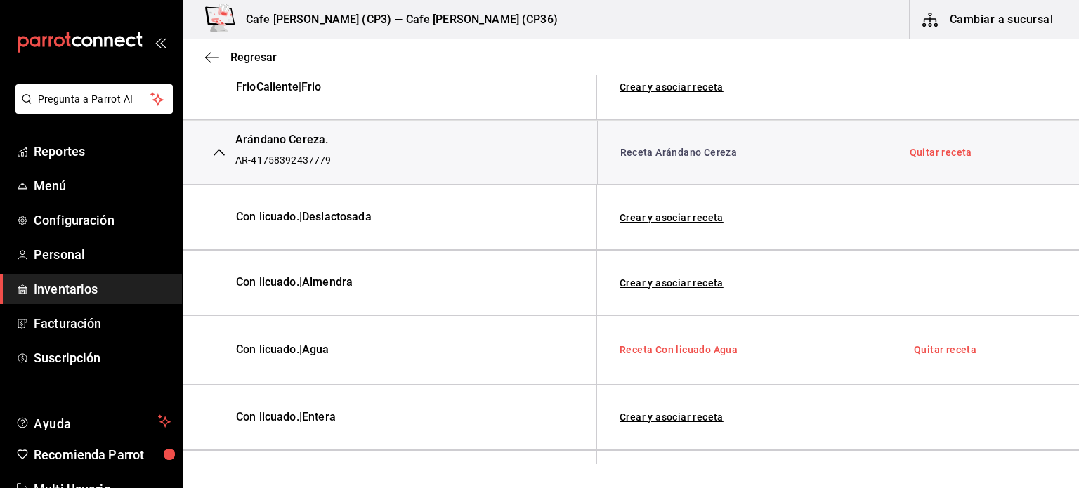
click at [680, 349] on link "Receta Con licuado Agua" at bounding box center [679, 349] width 118 height 11
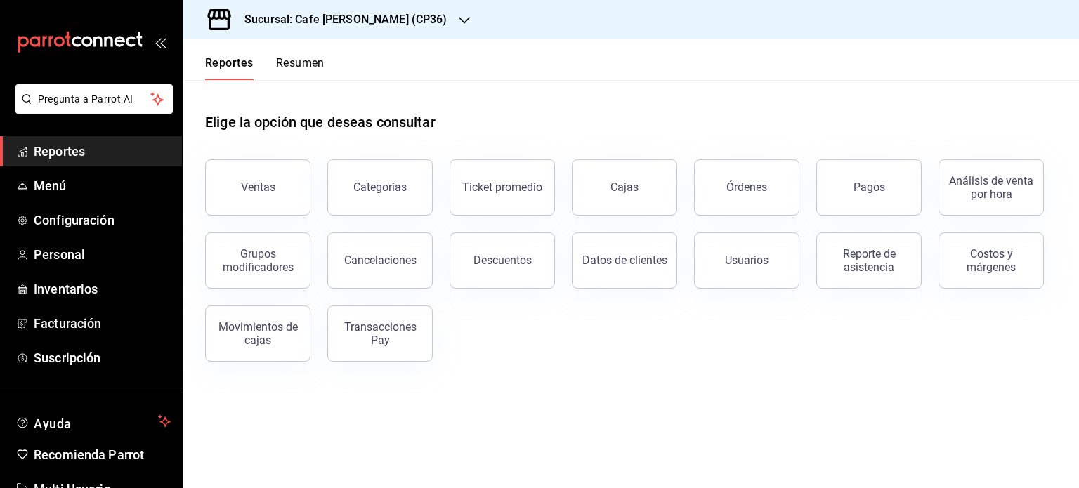
click at [308, 61] on button "Resumen" at bounding box center [300, 68] width 48 height 24
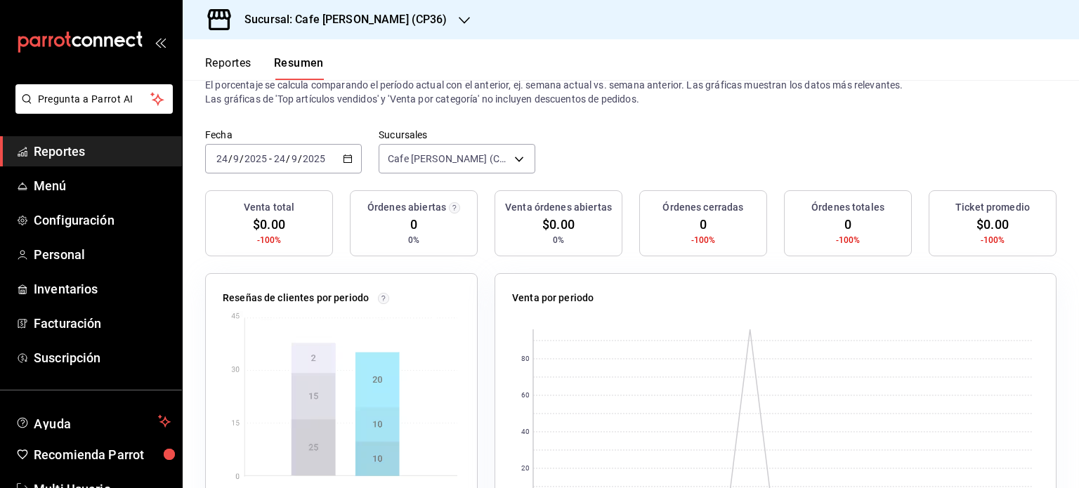
scroll to position [70, 0]
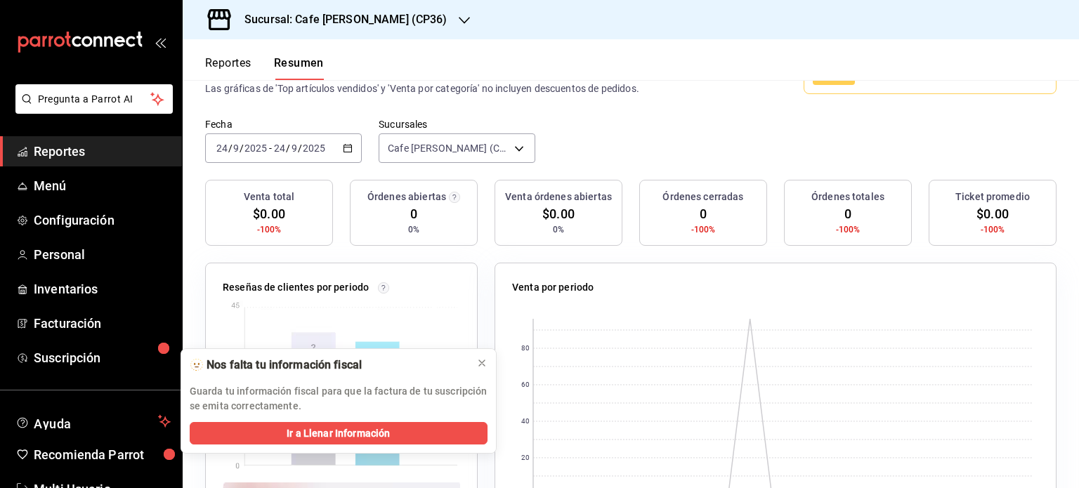
click at [241, 67] on button "Reportes" at bounding box center [228, 68] width 46 height 24
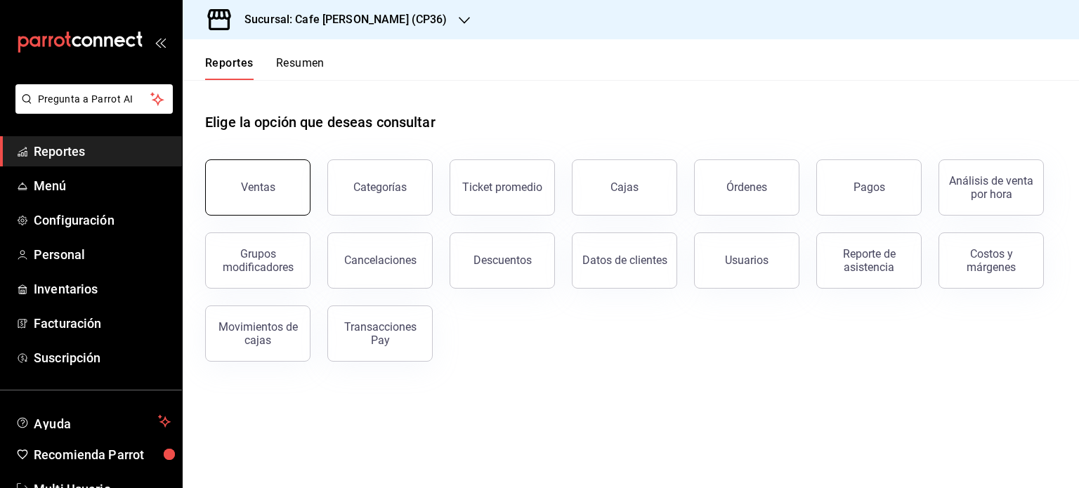
click at [280, 192] on button "Ventas" at bounding box center [257, 187] width 105 height 56
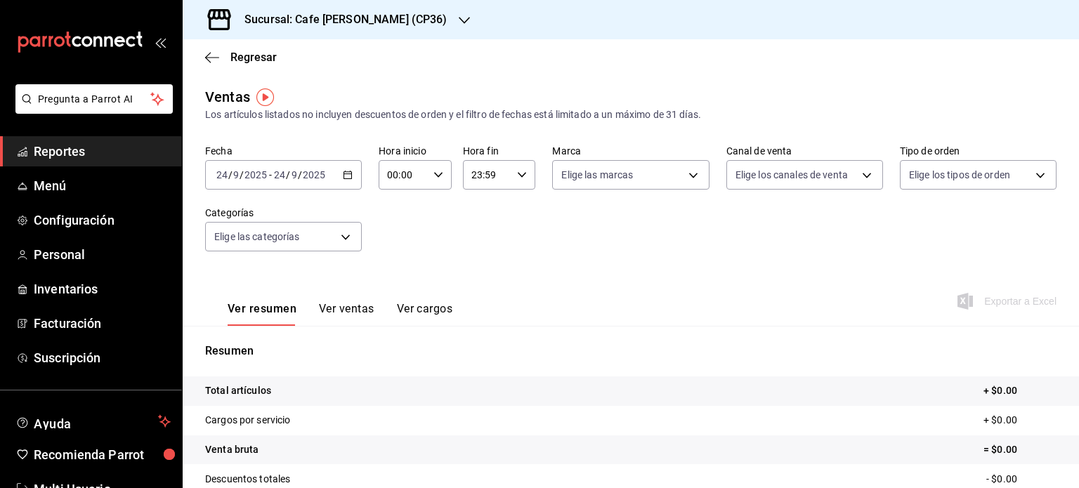
click at [339, 310] on button "Ver ventas" at bounding box center [346, 314] width 55 height 24
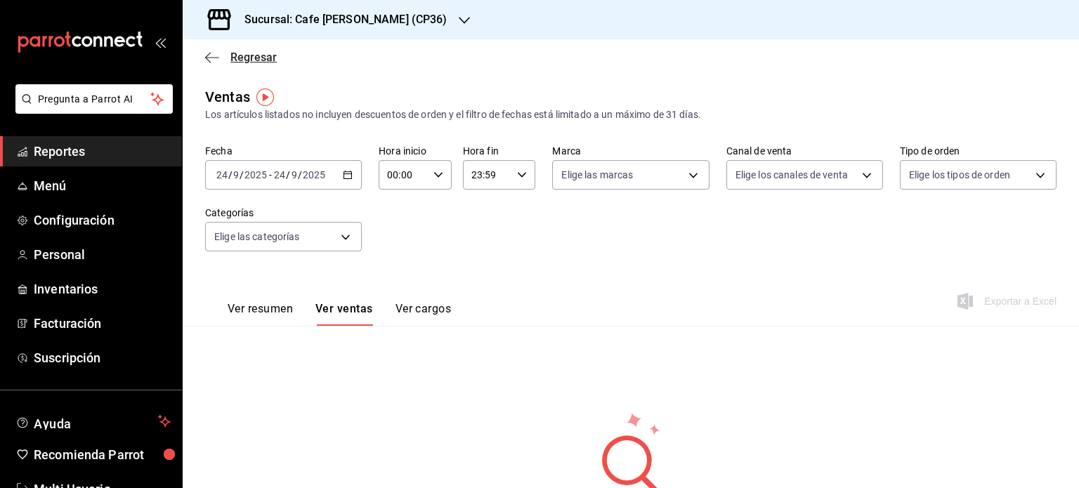
click at [213, 53] on icon "button" at bounding box center [212, 57] width 14 height 13
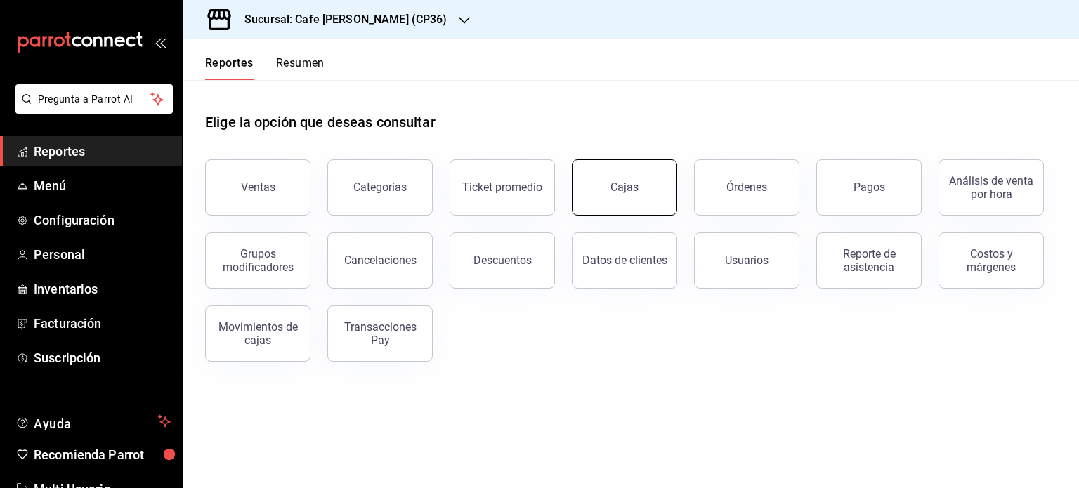
click at [611, 210] on link "Cajas" at bounding box center [624, 187] width 105 height 56
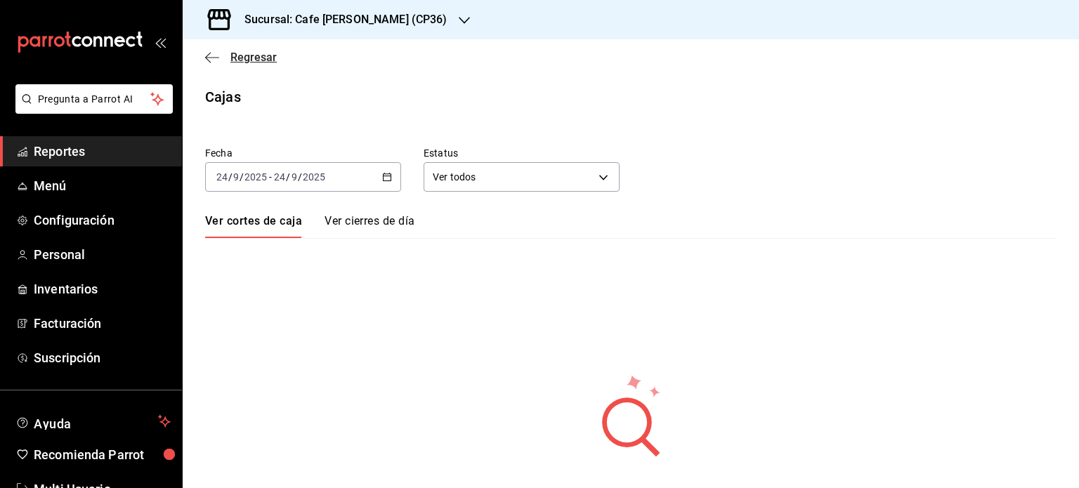
click at [225, 57] on span "Regresar" at bounding box center [241, 57] width 72 height 13
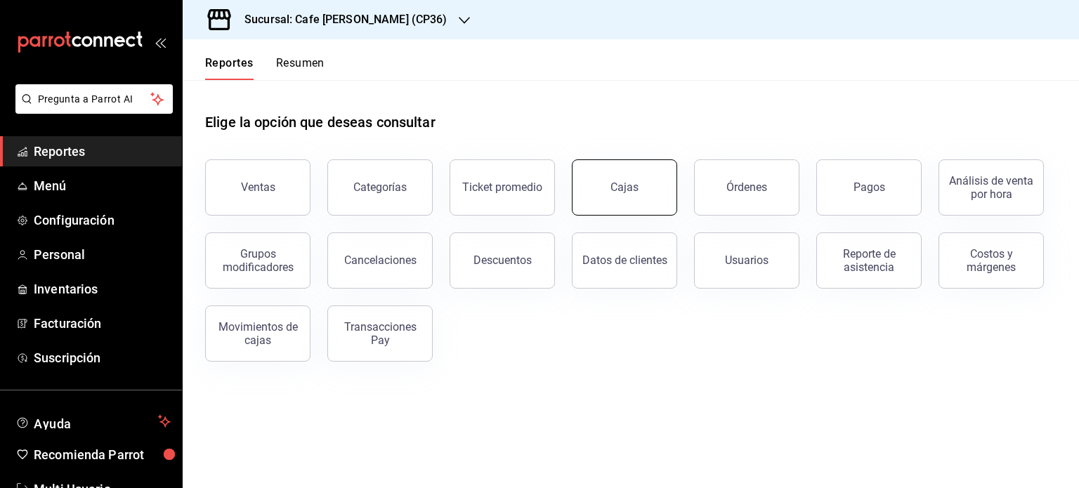
click at [612, 198] on link "Cajas" at bounding box center [624, 187] width 105 height 56
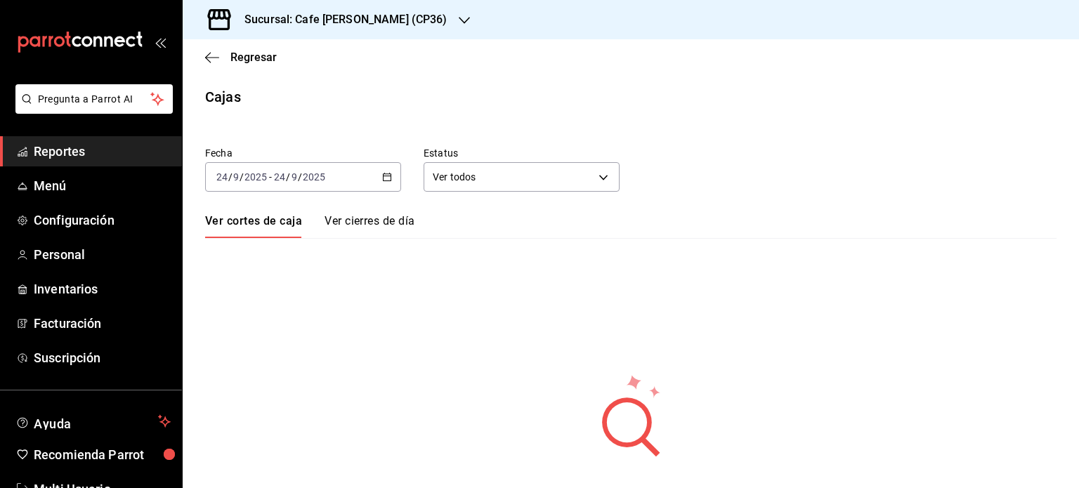
click at [288, 176] on span "/" at bounding box center [288, 176] width 4 height 11
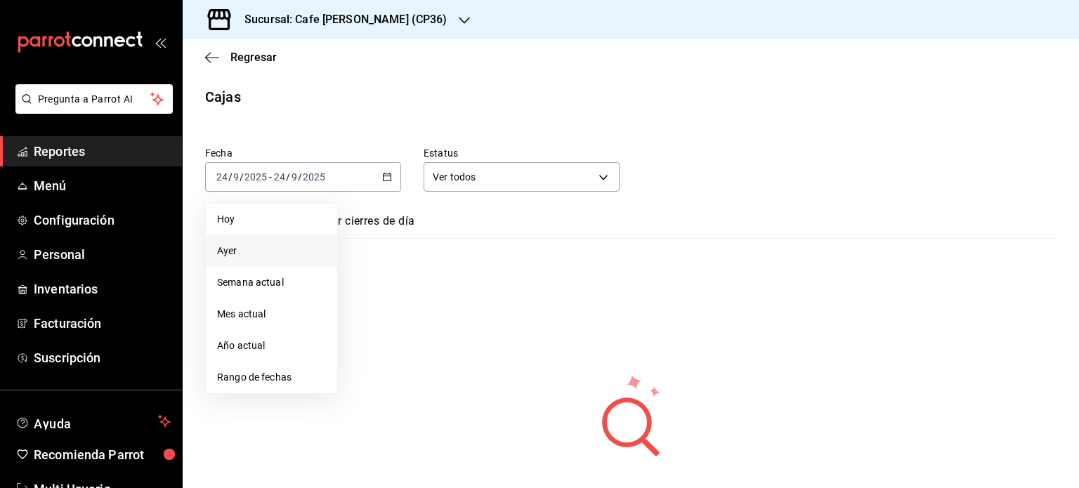
click at [236, 250] on span "Ayer" at bounding box center [271, 251] width 109 height 15
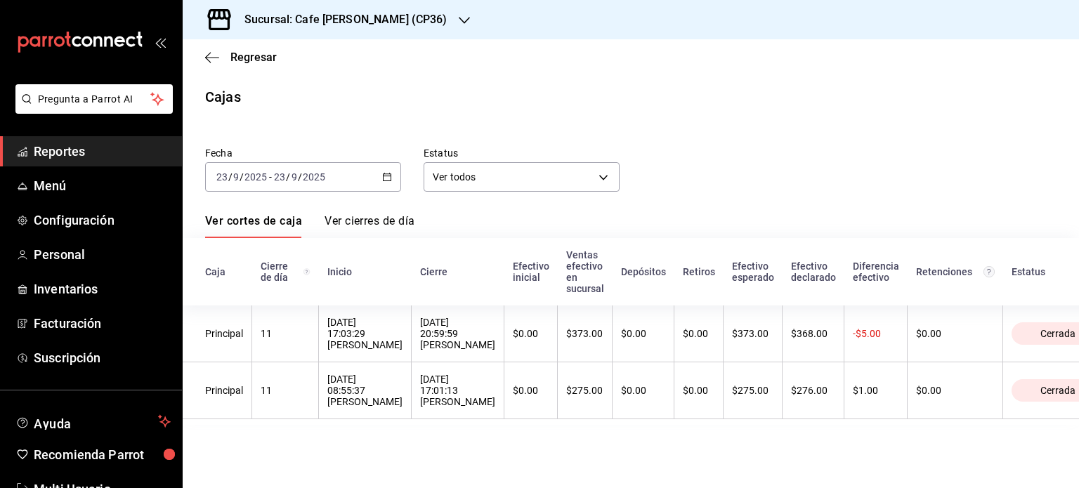
click at [384, 173] on \(Stroke\) "button" at bounding box center [384, 173] width 1 height 1
click at [269, 182] on span "-" at bounding box center [270, 176] width 3 height 11
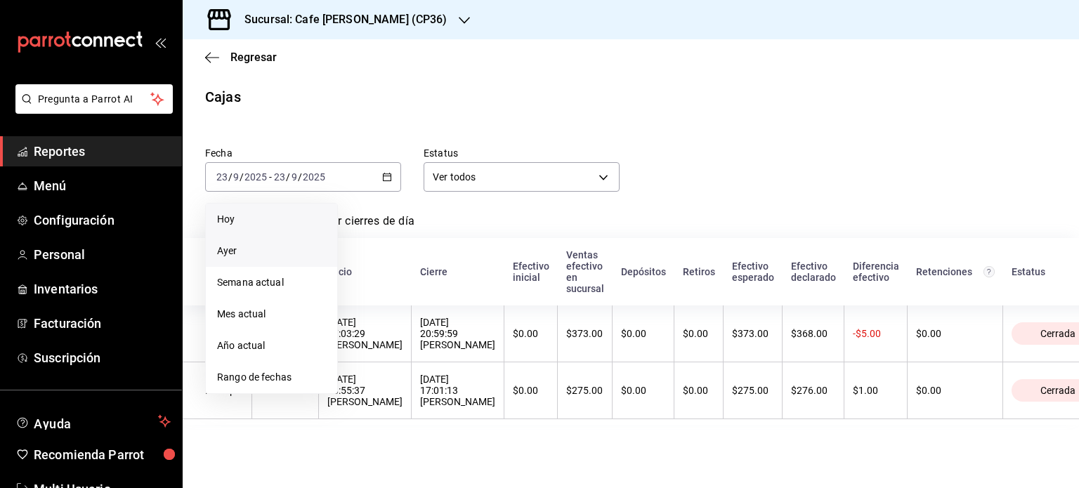
click at [224, 220] on span "Hoy" at bounding box center [271, 219] width 109 height 15
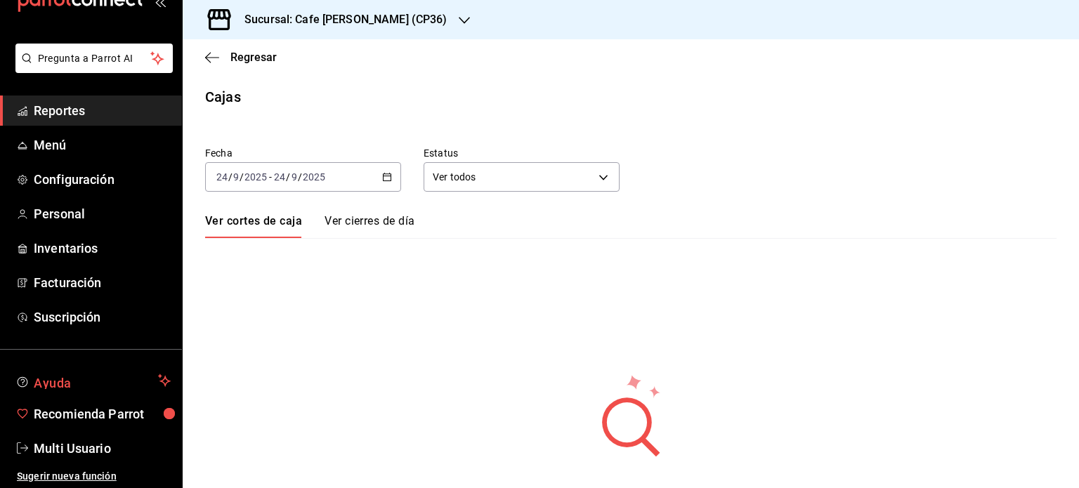
scroll to position [41, 0]
click at [84, 450] on span "Multi Usuario" at bounding box center [102, 447] width 137 height 19
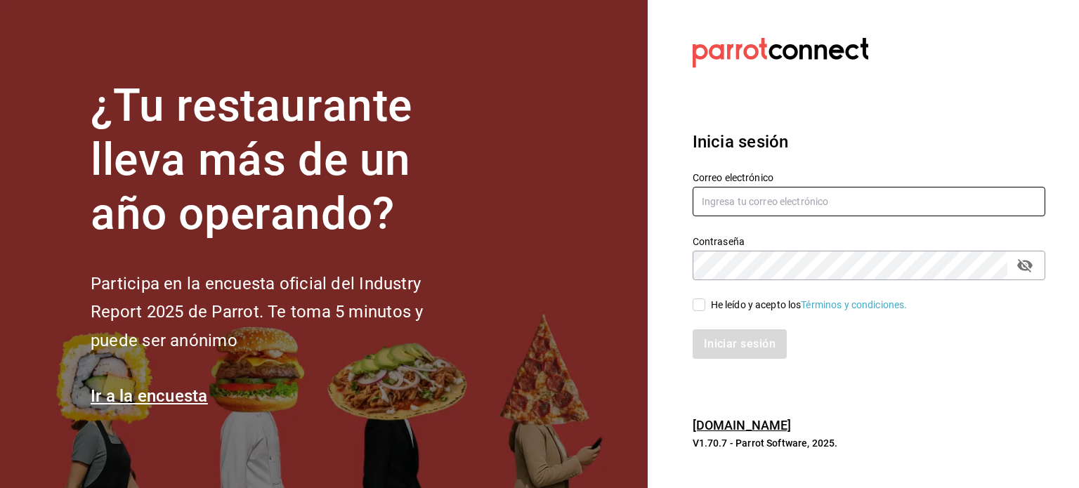
click at [802, 199] on input "text" at bounding box center [869, 202] width 353 height 30
type input "multiusuario@cafemoreto.com"
click at [704, 306] on input "He leído y acepto los Términos y condiciones." at bounding box center [699, 305] width 13 height 13
checkbox input "true"
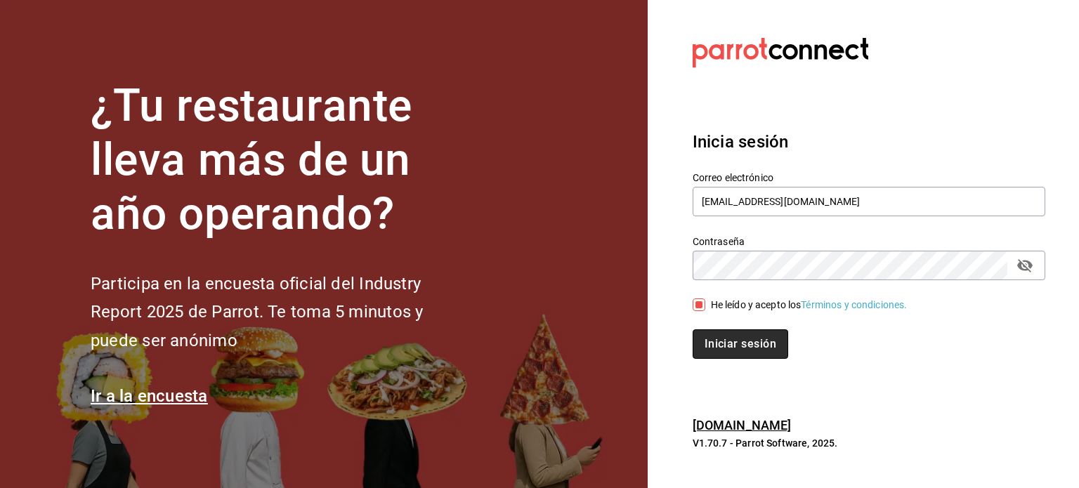
click at [738, 348] on button "Iniciar sesión" at bounding box center [741, 344] width 96 height 30
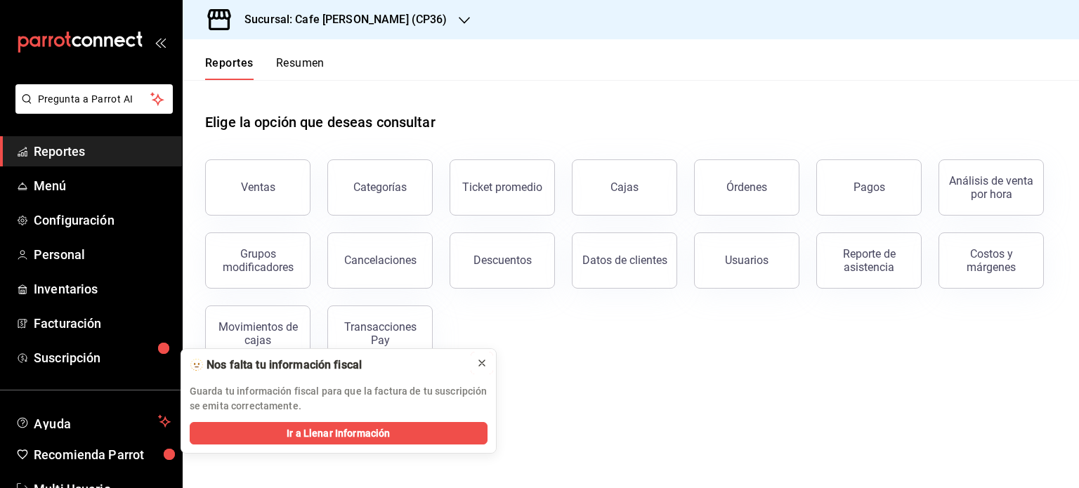
click at [479, 358] on icon at bounding box center [481, 363] width 11 height 11
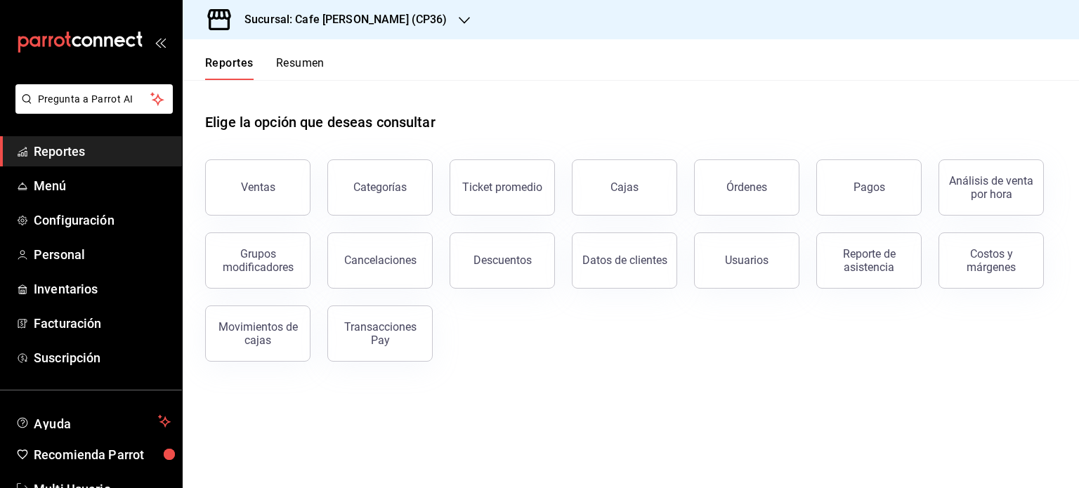
click at [459, 19] on icon "button" at bounding box center [464, 20] width 11 height 11
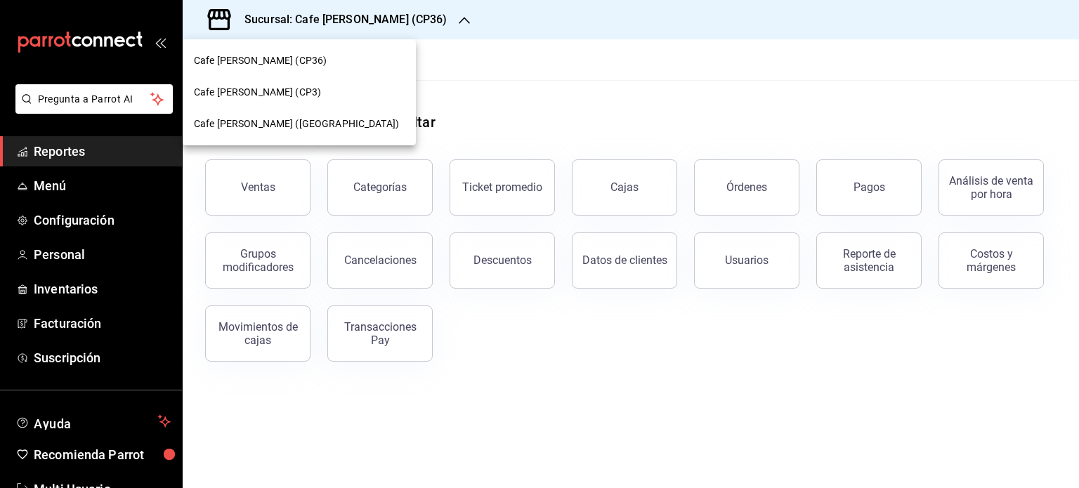
click at [261, 58] on span "Cafe [PERSON_NAME] (CP36)" at bounding box center [260, 60] width 133 height 15
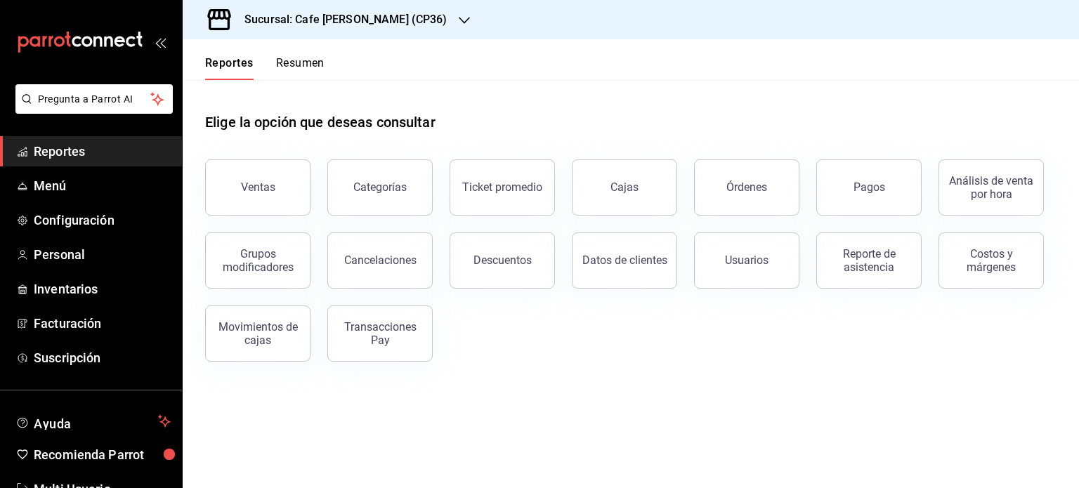
click at [223, 67] on button "Reportes" at bounding box center [229, 68] width 48 height 24
click at [273, 193] on button "Ventas" at bounding box center [257, 187] width 105 height 56
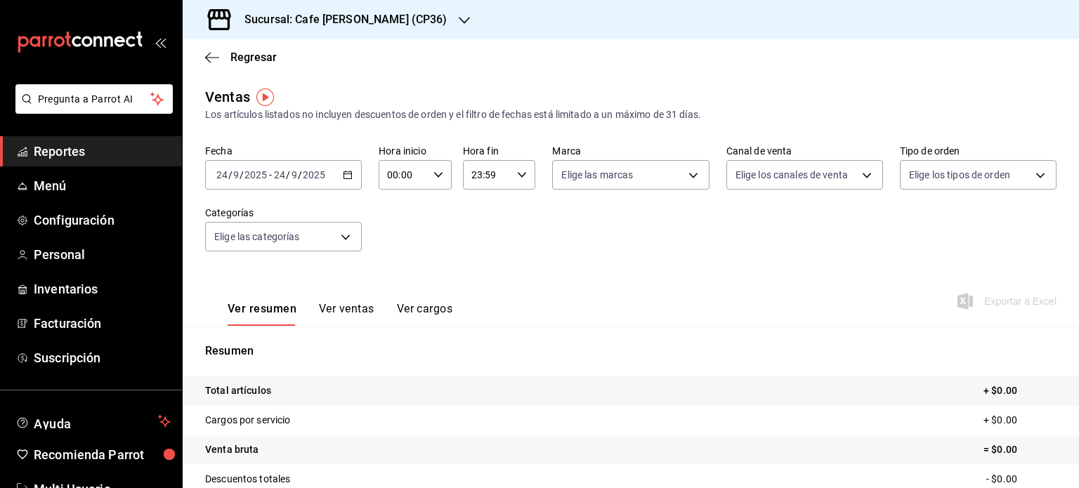
click at [459, 19] on icon "button" at bounding box center [464, 20] width 11 height 11
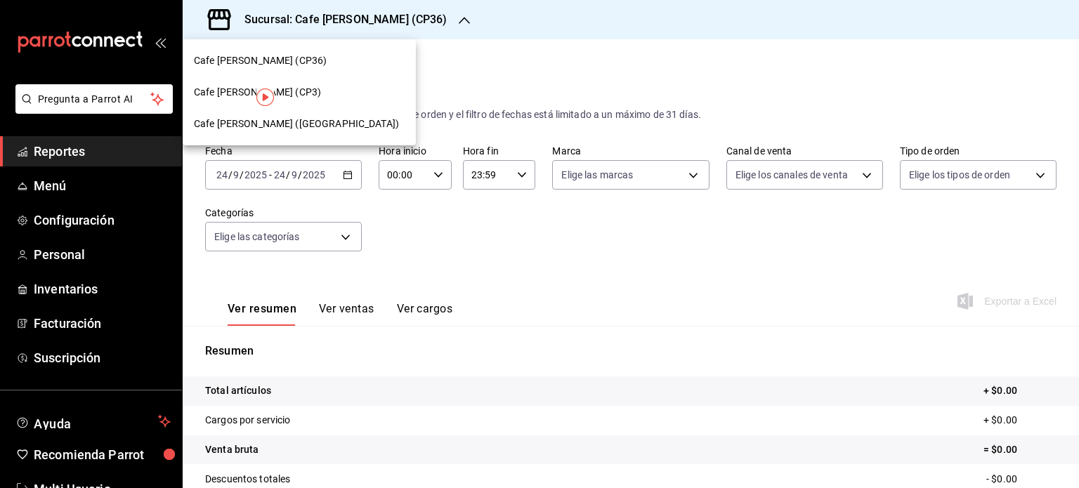
click at [287, 90] on div "Cafe Moretto (CP3)" at bounding box center [299, 92] width 211 height 15
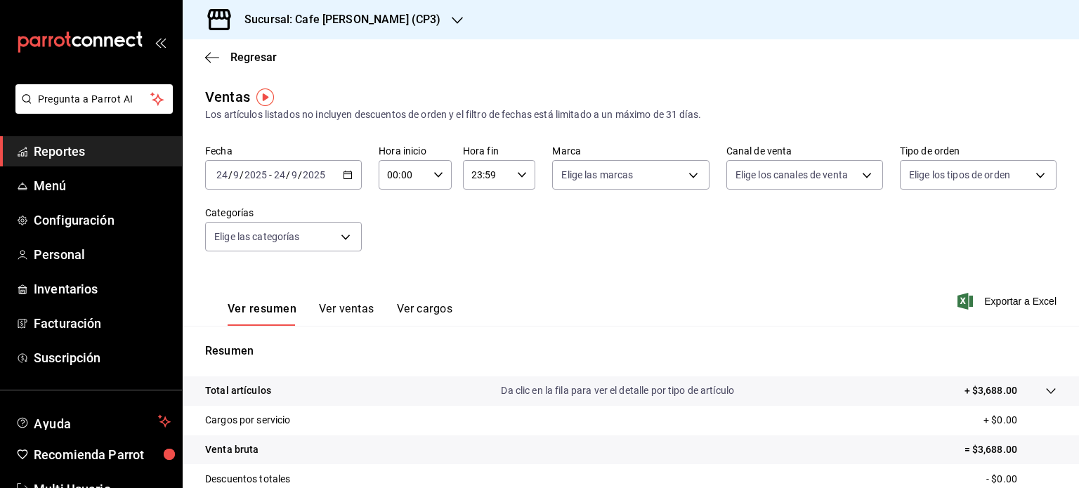
click at [288, 176] on span "/" at bounding box center [288, 174] width 4 height 11
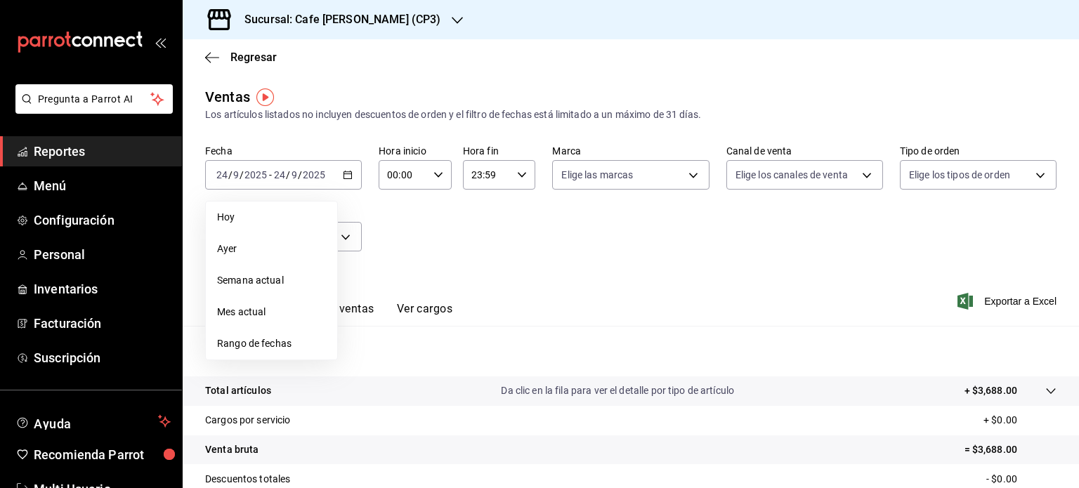
click at [677, 237] on div "Fecha 2025-09-24 24 / 9 / 2025 - 2025-09-24 24 / 9 / 2025 Hoy Ayer Semana actua…" at bounding box center [630, 207] width 851 height 124
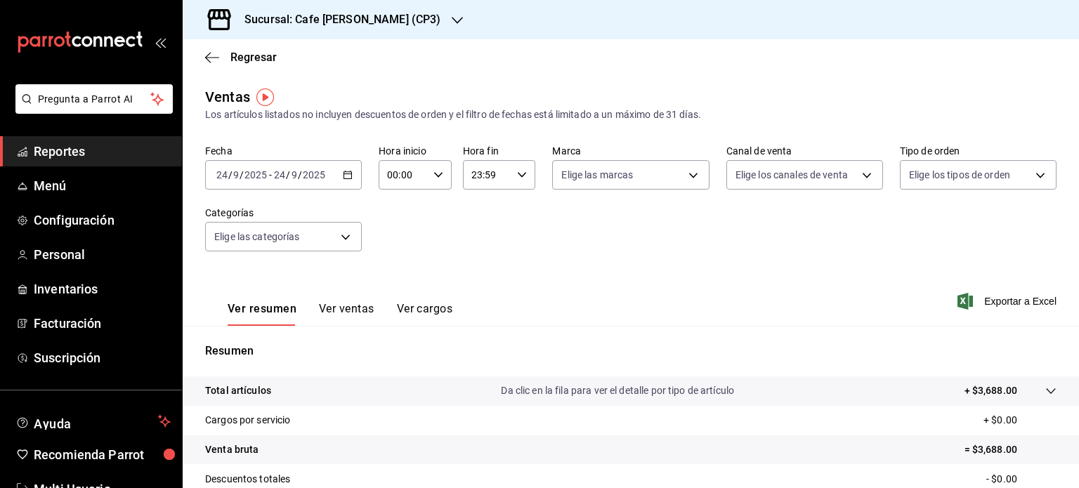
click at [266, 184] on div "2025-09-24 24 / 9 / 2025 - 2025-09-24 24 / 9 / 2025" at bounding box center [283, 175] width 157 height 30
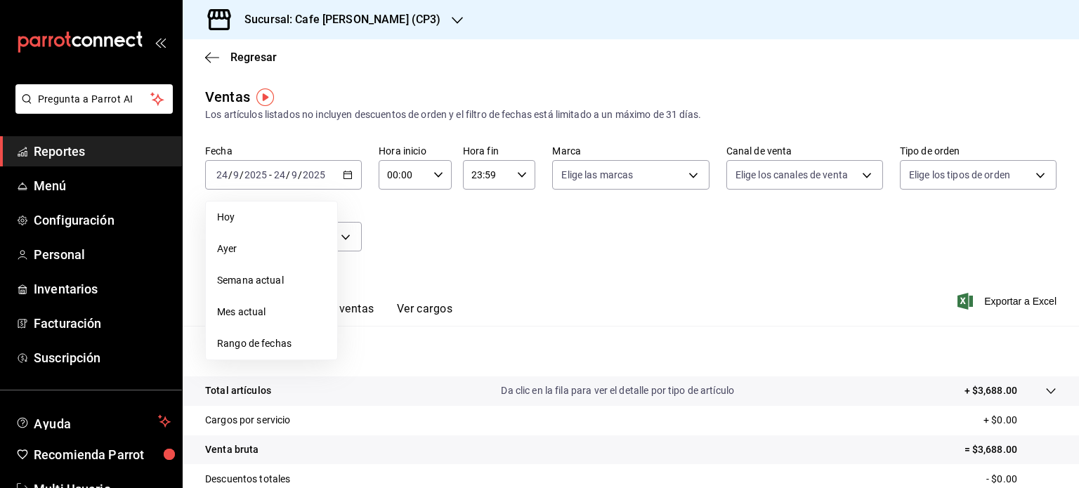
click at [386, 13] on h3 "Sucursal: Cafe Moretto (CP3)" at bounding box center [336, 19] width 207 height 17
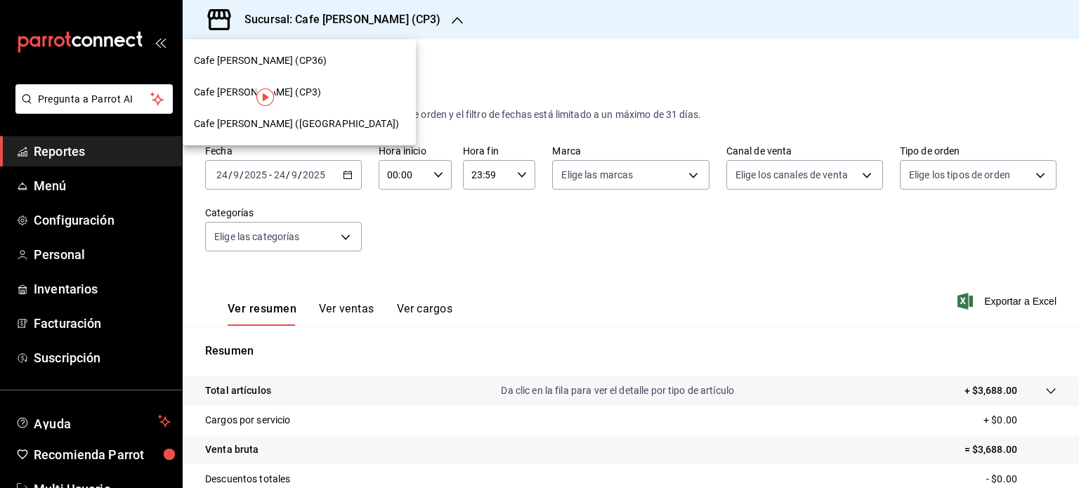
click at [264, 51] on div "Cafe Moretto (CP36)" at bounding box center [299, 61] width 233 height 32
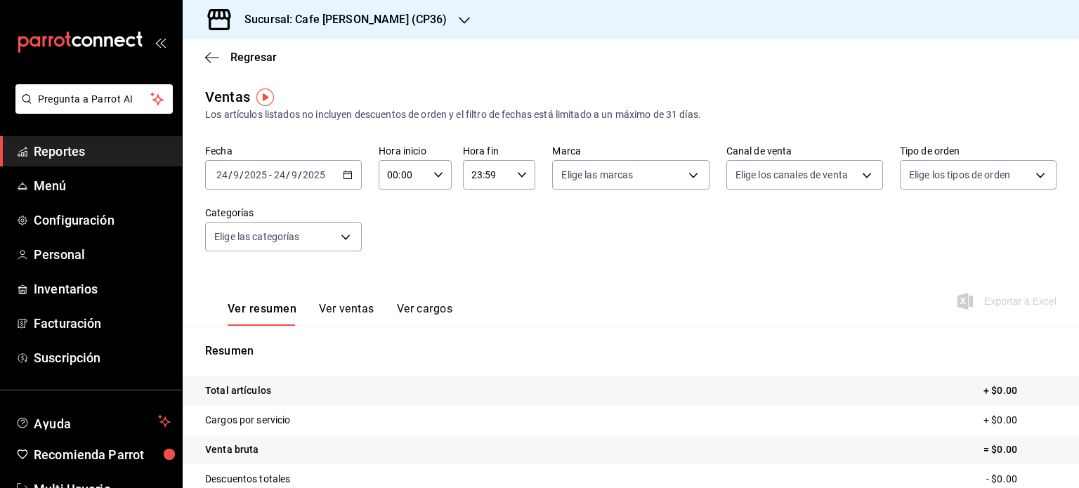
click at [384, 24] on h3 "Sucursal: Cafe Moretto (CP36)" at bounding box center [340, 19] width 214 height 17
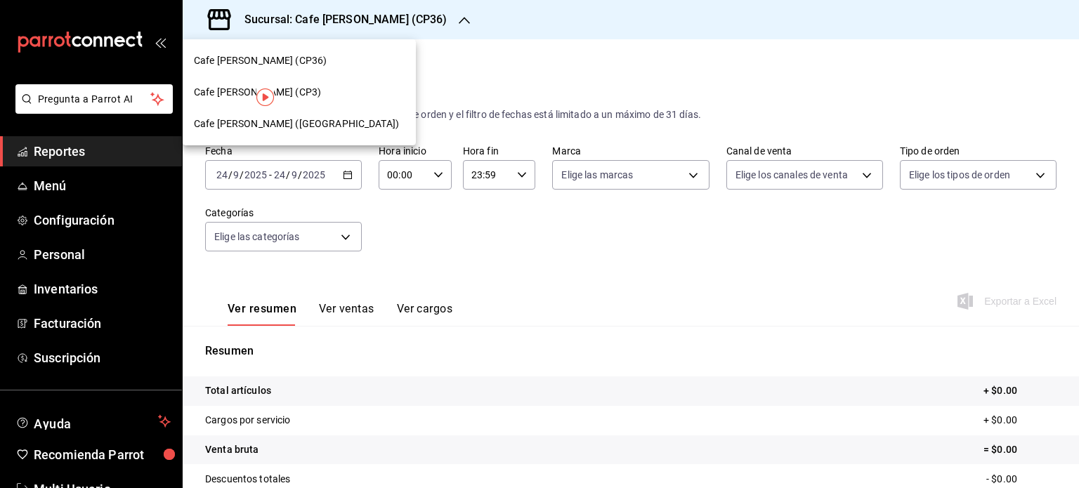
click at [261, 60] on span "Cafe Moretto (CP36)" at bounding box center [260, 60] width 133 height 15
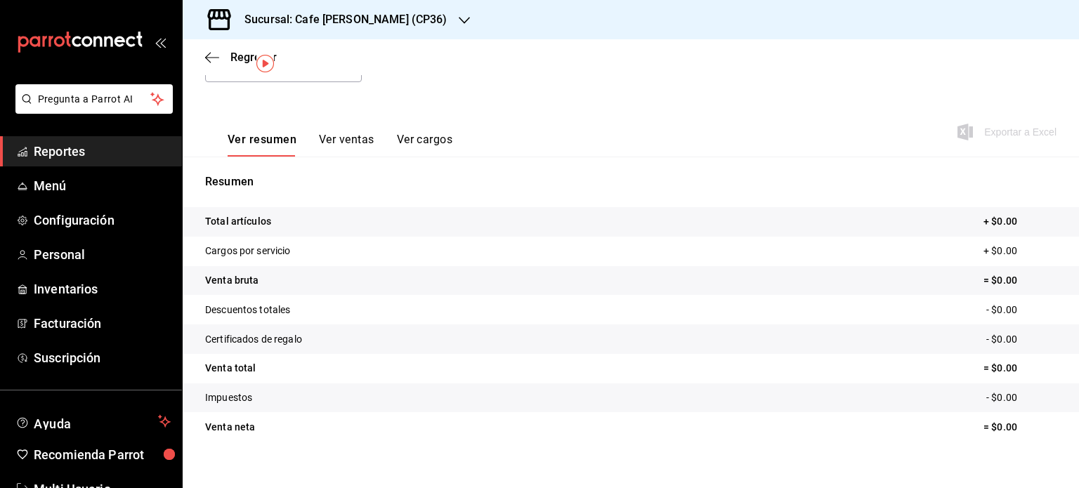
scroll to position [185, 0]
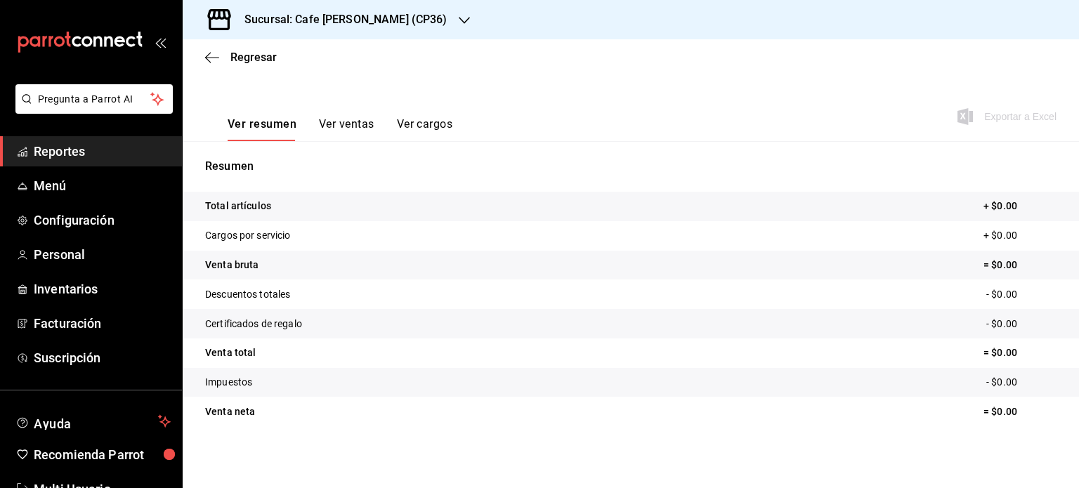
click at [404, 15] on div "Sucursal: Cafe Moretto (CP36)" at bounding box center [335, 19] width 282 height 39
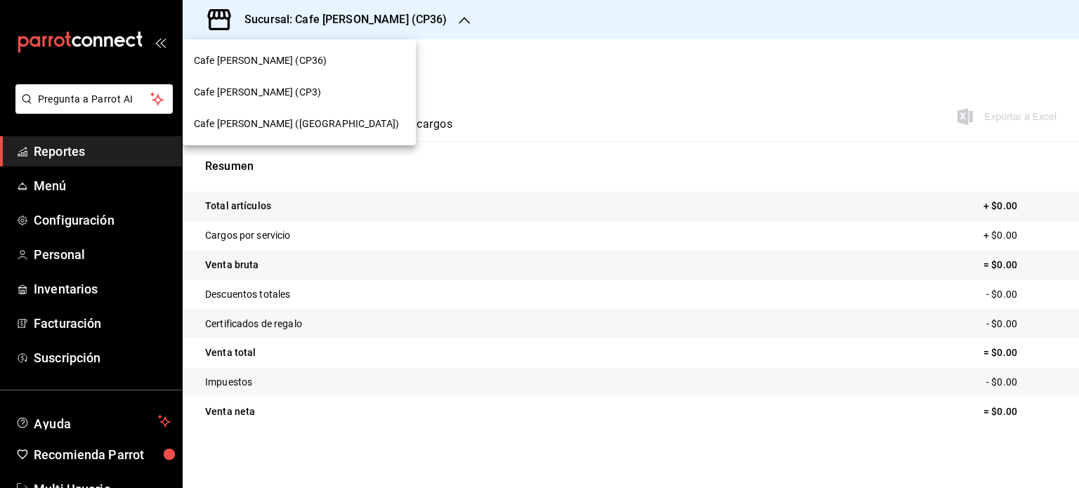
click at [516, 81] on div at bounding box center [539, 244] width 1079 height 488
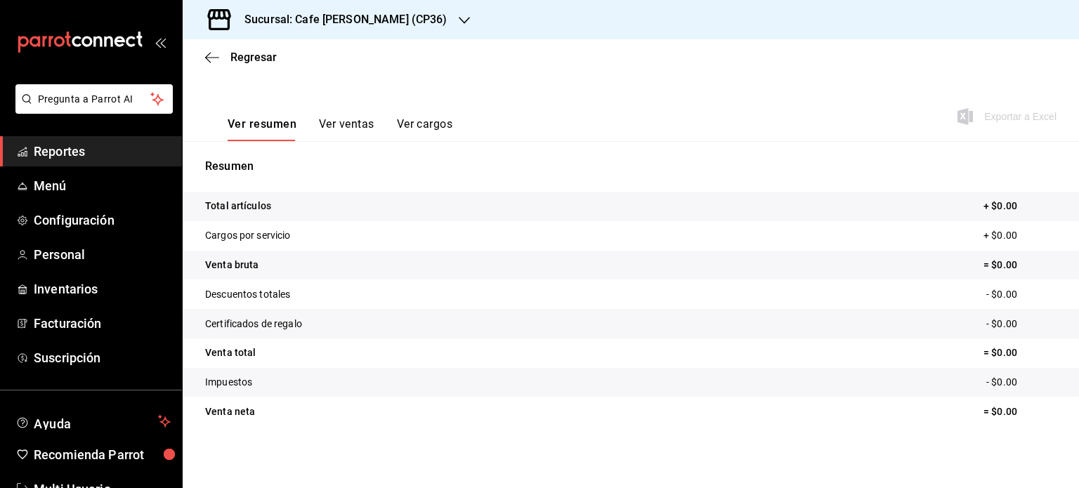
click at [459, 22] on icon "button" at bounding box center [464, 20] width 11 height 11
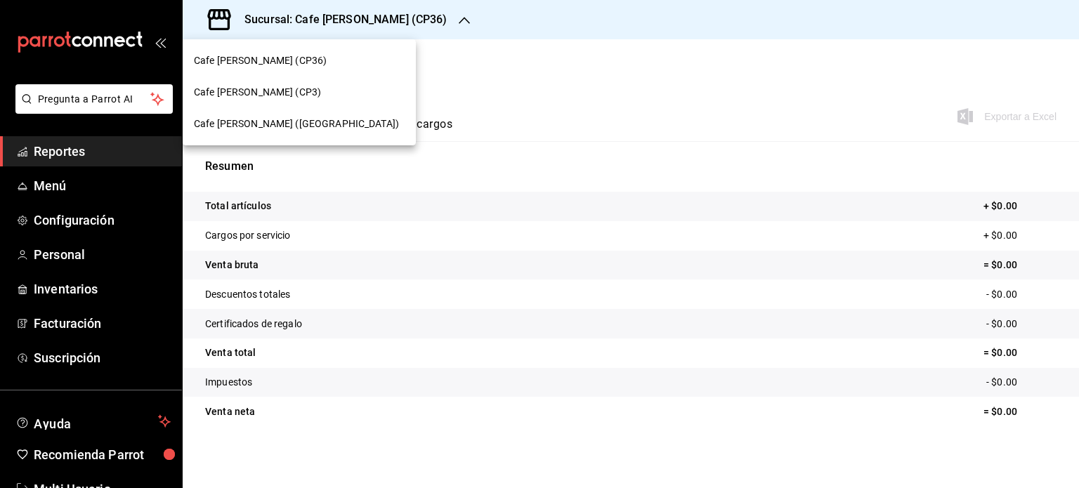
click at [253, 93] on span "Cafe Moretto (CP3)" at bounding box center [257, 92] width 127 height 15
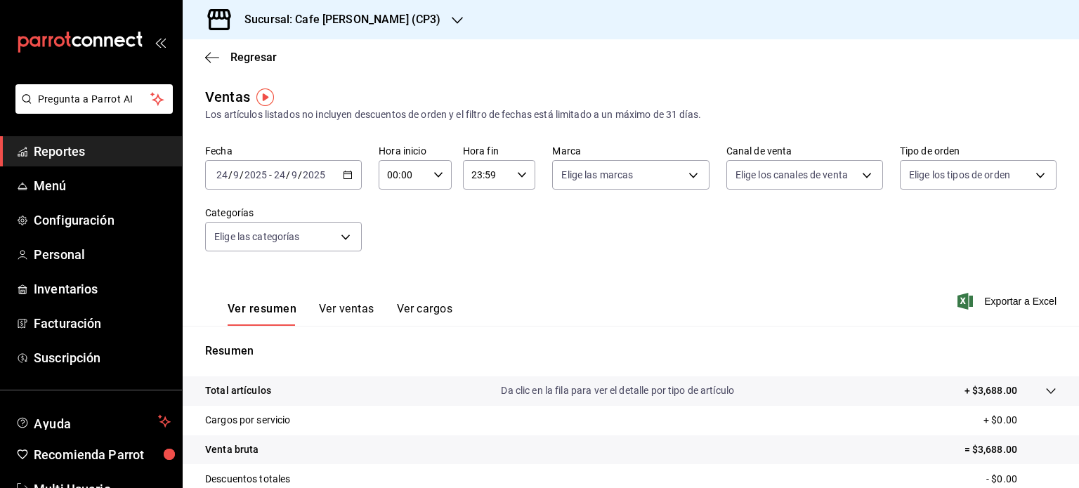
click at [395, 16] on div "Sucursal: Cafe Moretto (CP3)" at bounding box center [331, 19] width 275 height 39
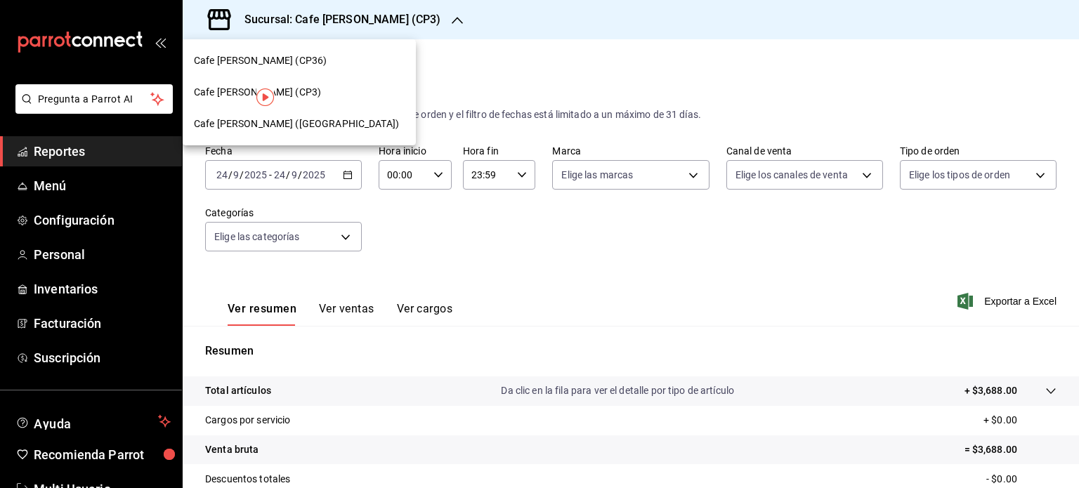
click at [300, 124] on span "Cafe Moretto (Plaza Crystal)" at bounding box center [296, 124] width 205 height 15
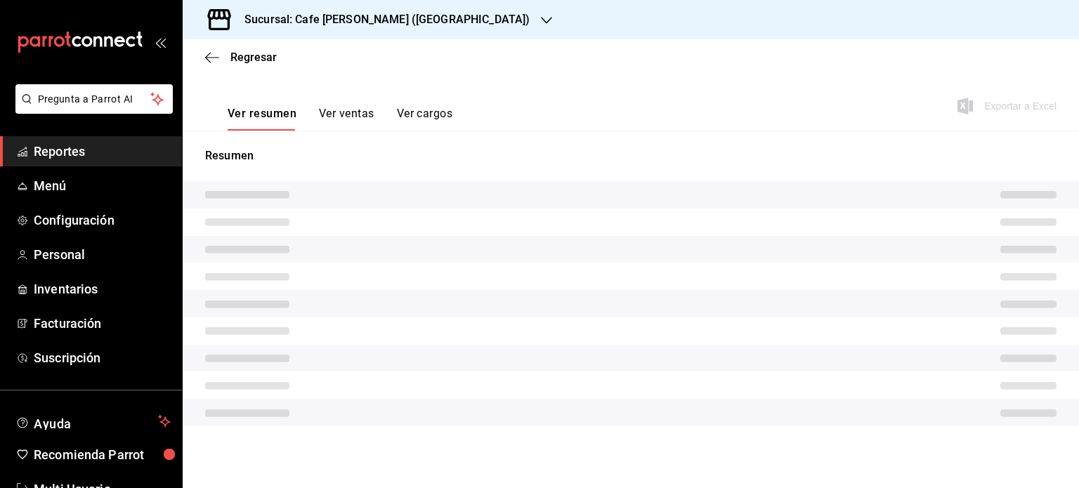
scroll to position [104, 0]
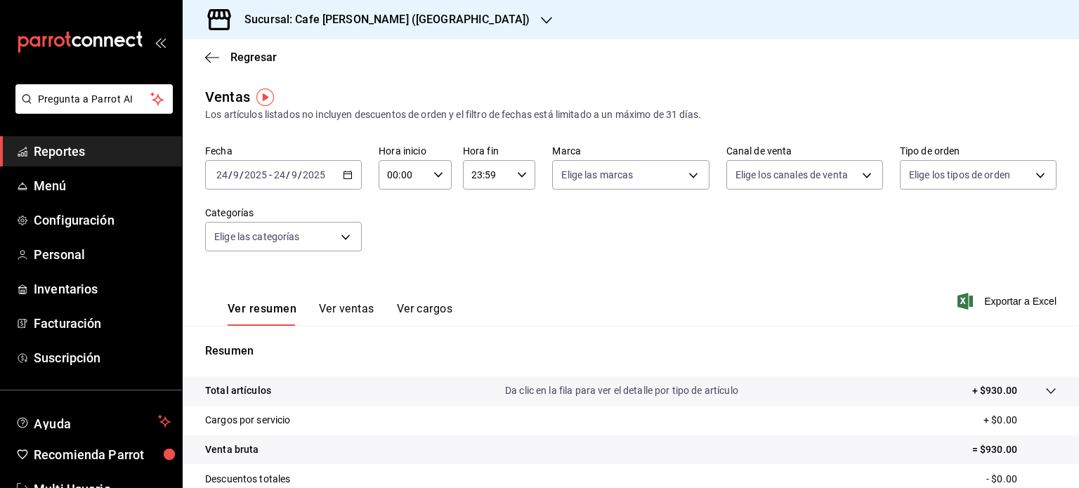
click at [424, 18] on h3 "Sucursal: Cafe Moretto (Plaza Crystal)" at bounding box center [381, 19] width 296 height 17
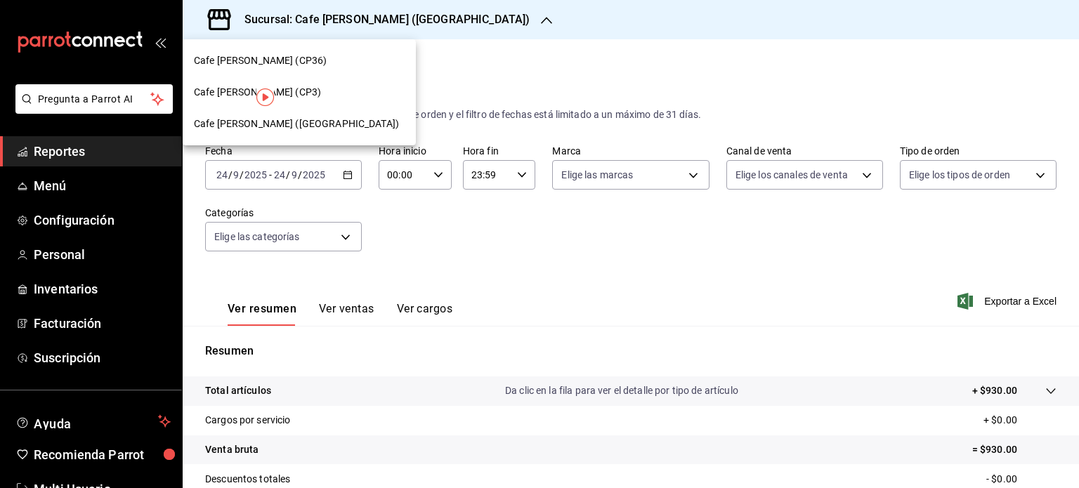
click at [289, 61] on div "Cafe Moretto (CP36)" at bounding box center [299, 60] width 211 height 15
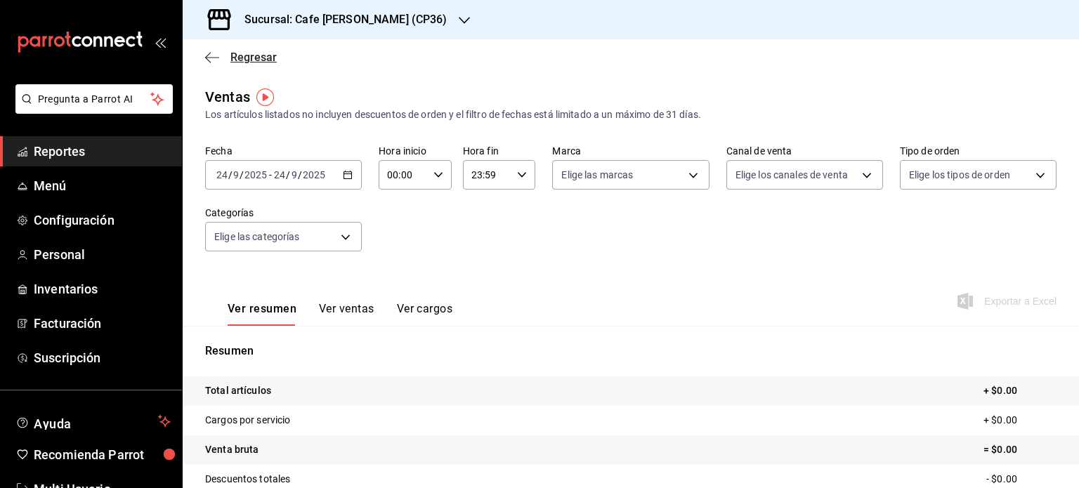
click at [220, 55] on span "Regresar" at bounding box center [241, 57] width 72 height 13
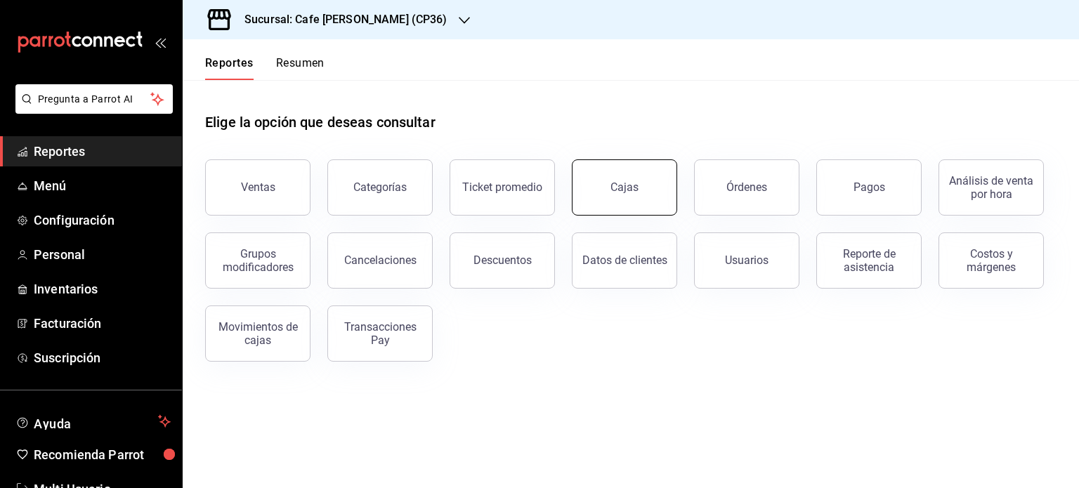
click at [627, 185] on div "Cajas" at bounding box center [624, 187] width 29 height 17
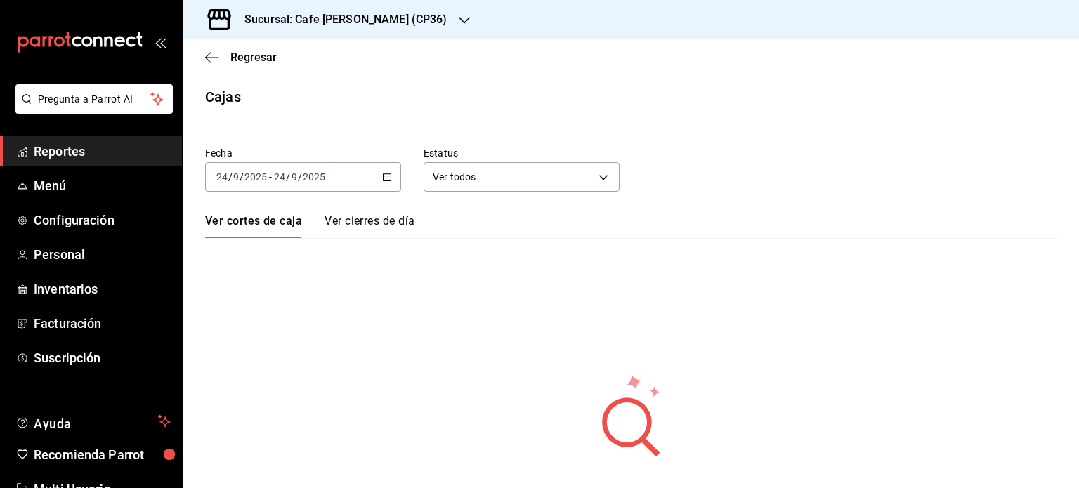
scroll to position [61, 0]
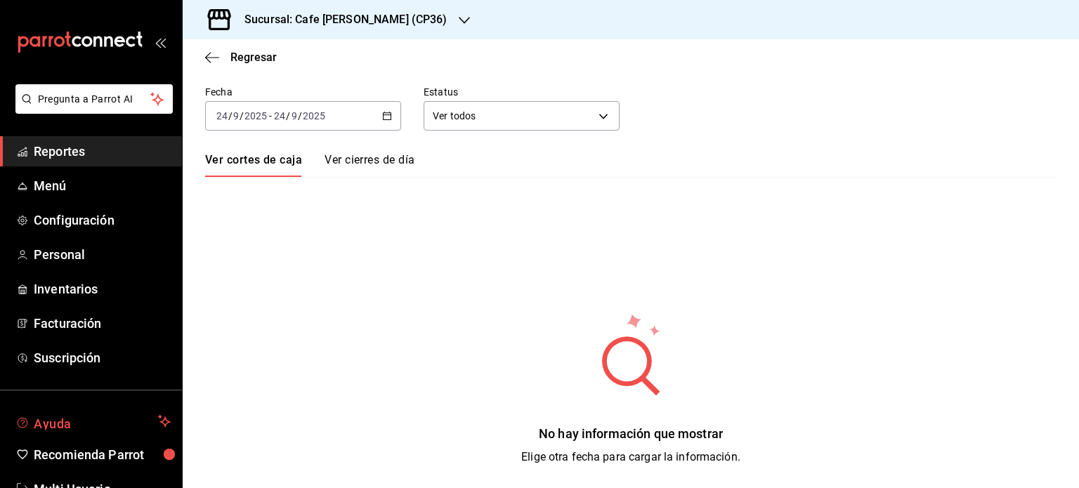
click at [39, 421] on span "Ayuda" at bounding box center [93, 421] width 119 height 17
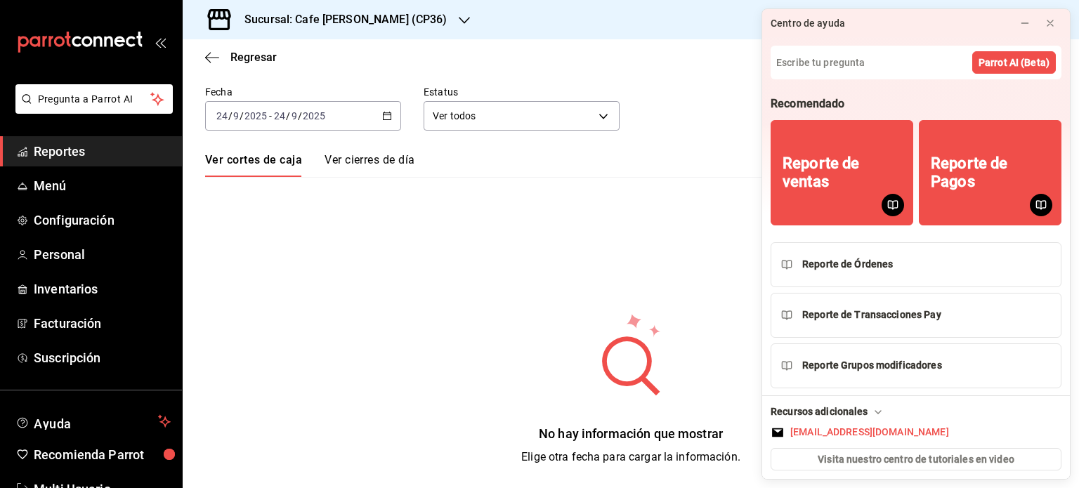
scroll to position [0, 0]
click at [459, 15] on icon "button" at bounding box center [464, 20] width 11 height 11
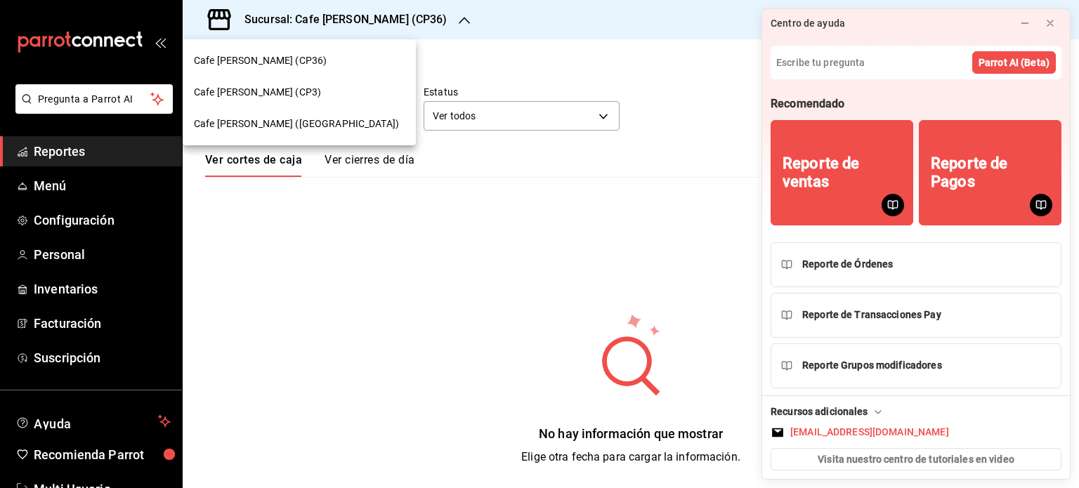
click at [399, 362] on div at bounding box center [539, 244] width 1079 height 488
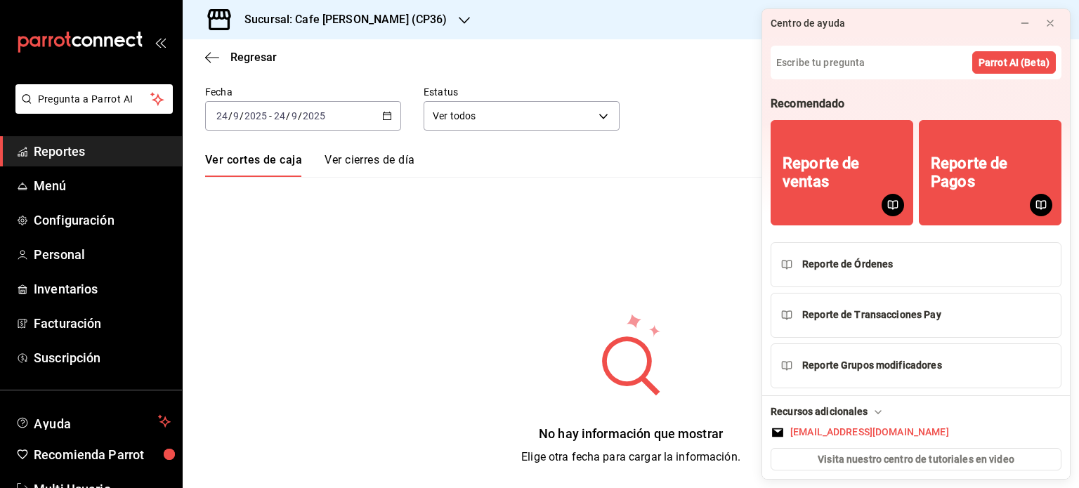
click at [265, 122] on div "2025-09-24 24 / 9 / 2025 - 2025-09-24 24 / 9 / 2025" at bounding box center [303, 116] width 196 height 30
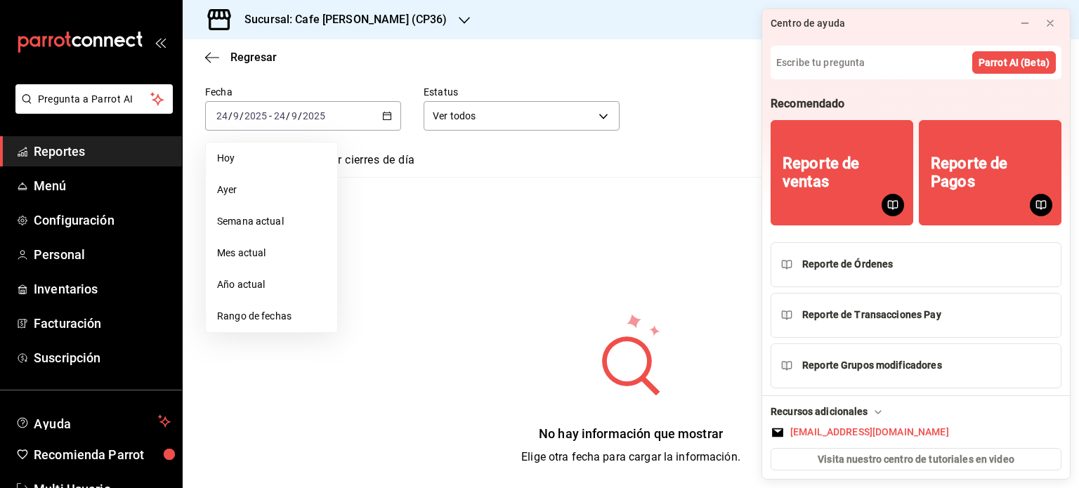
click at [499, 329] on div "No hay información que mostrar Elige otra fecha para cargar la información." at bounding box center [631, 389] width 896 height 154
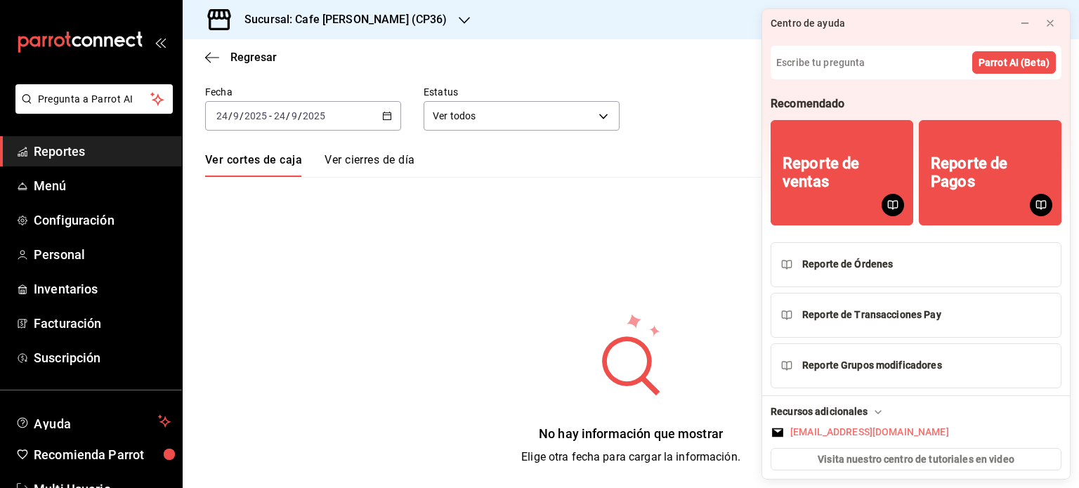
drag, startPoint x: 478, startPoint y: 300, endPoint x: 888, endPoint y: 483, distance: 448.7
click at [291, 122] on div "2025-09-24 24 / 9 / 2025 - 2025-09-24 24 / 9 / 2025" at bounding box center [303, 116] width 196 height 30
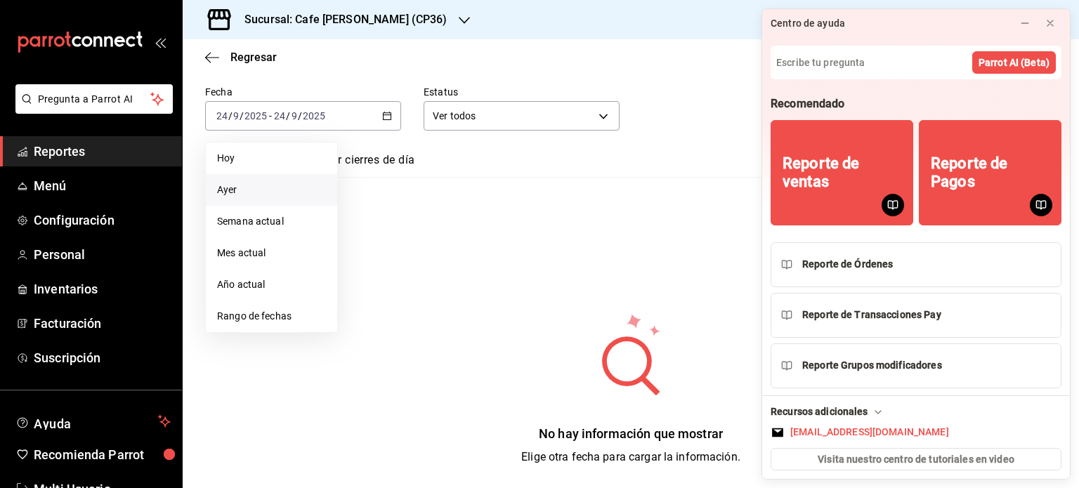
click at [244, 190] on span "Ayer" at bounding box center [271, 190] width 109 height 15
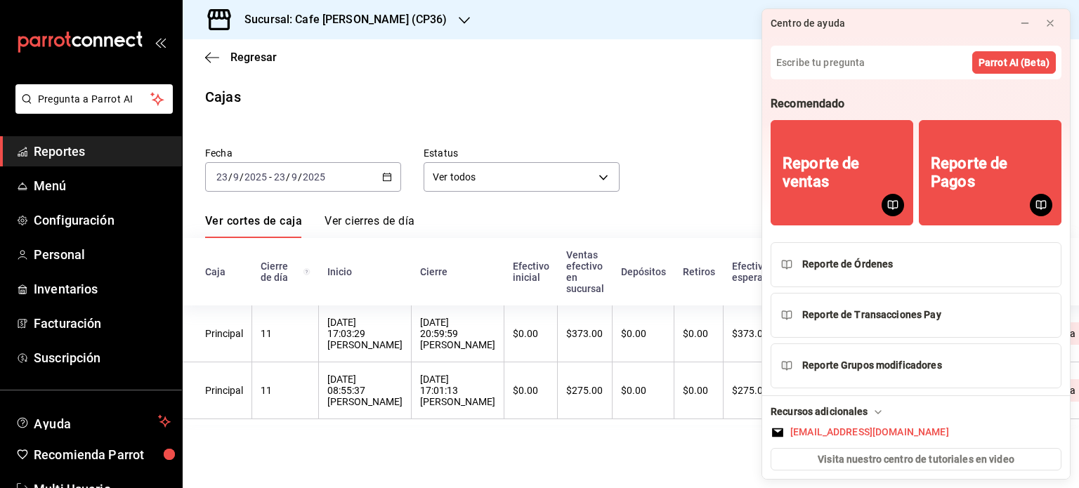
click at [325, 174] on div "2025-09-23 23 / 9 / 2025" at bounding box center [299, 176] width 55 height 11
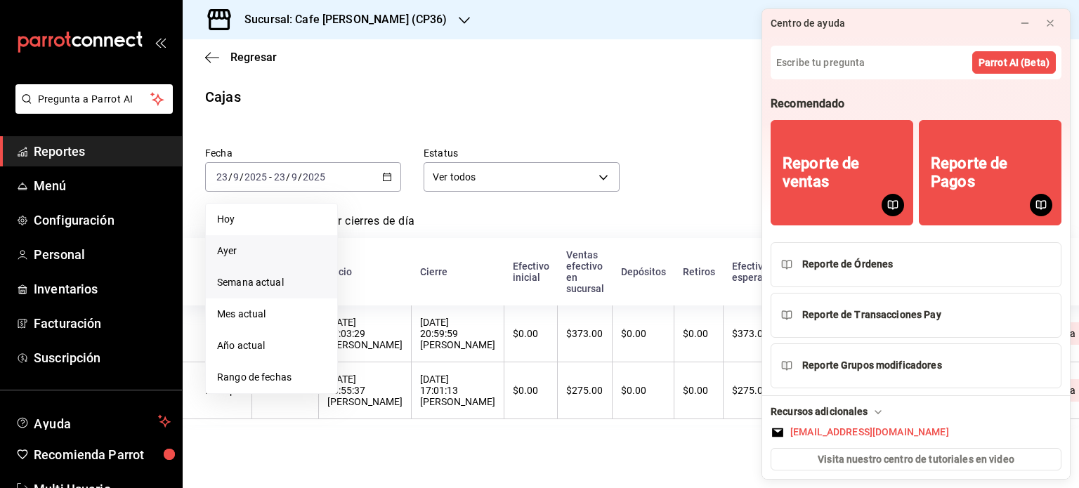
click at [253, 277] on span "Semana actual" at bounding box center [271, 282] width 109 height 15
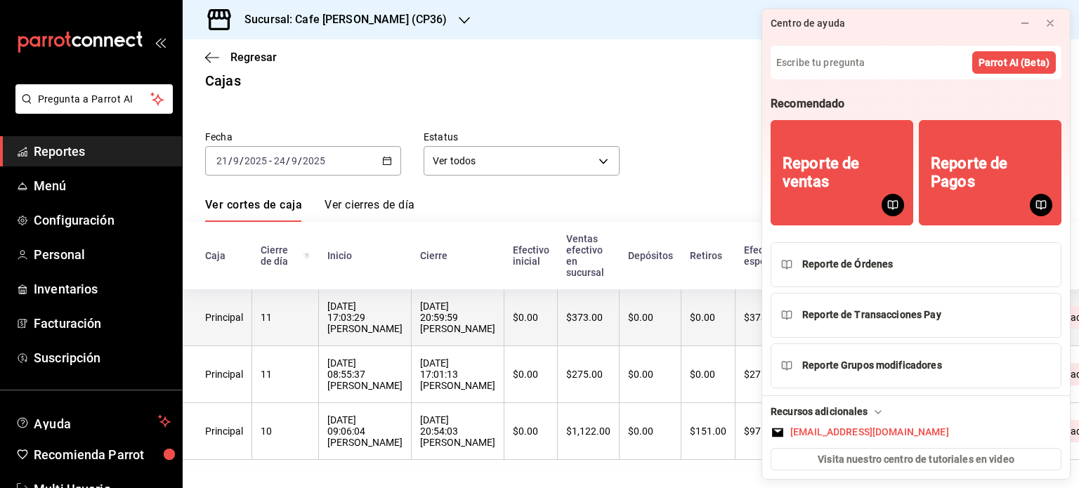
scroll to position [34, 0]
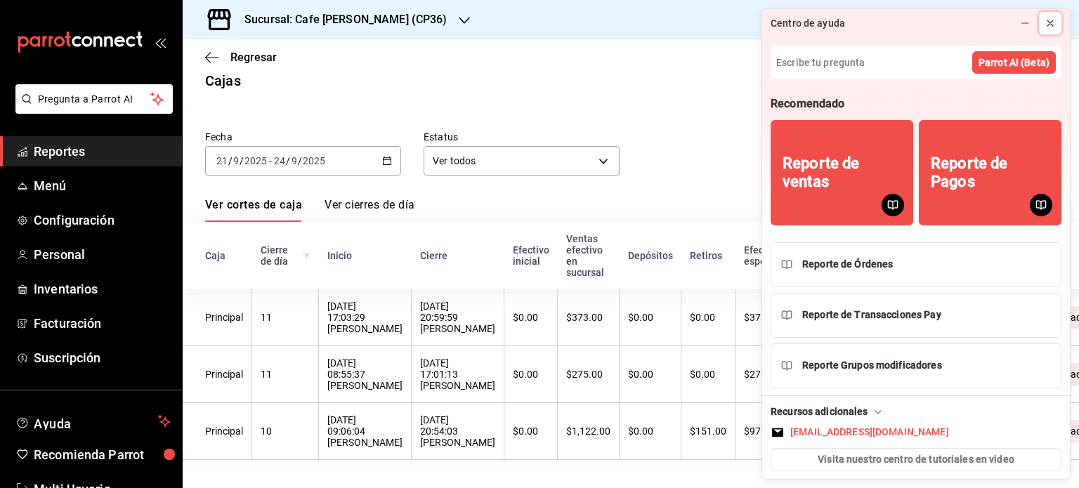
click at [1050, 22] on icon at bounding box center [1049, 23] width 11 height 11
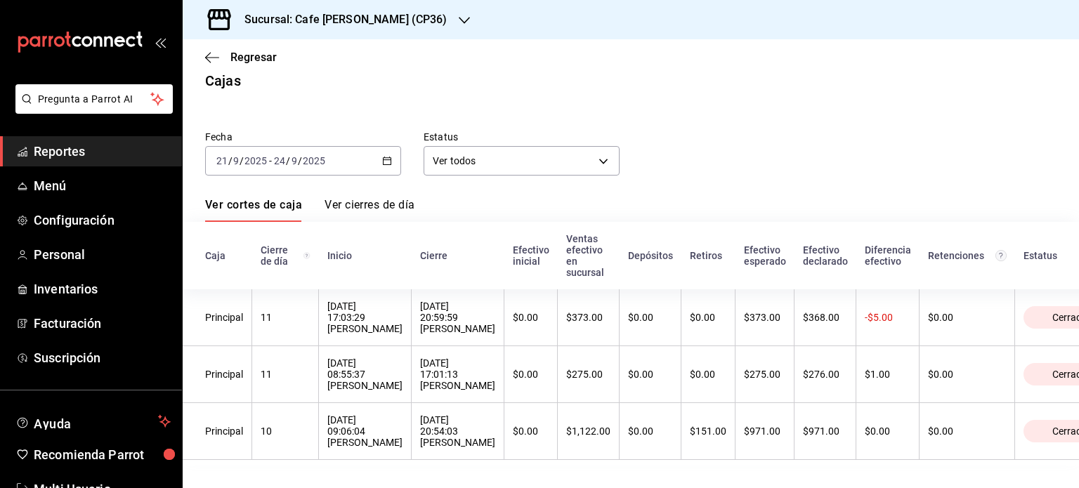
scroll to position [0, 73]
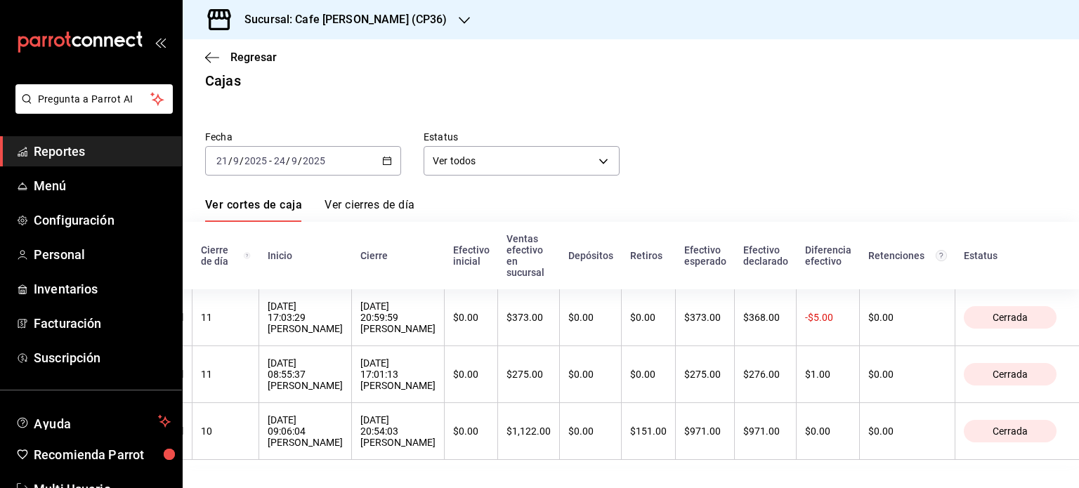
click at [325, 155] on div "2025-09-24 24 / 9 / 2025" at bounding box center [299, 160] width 55 height 11
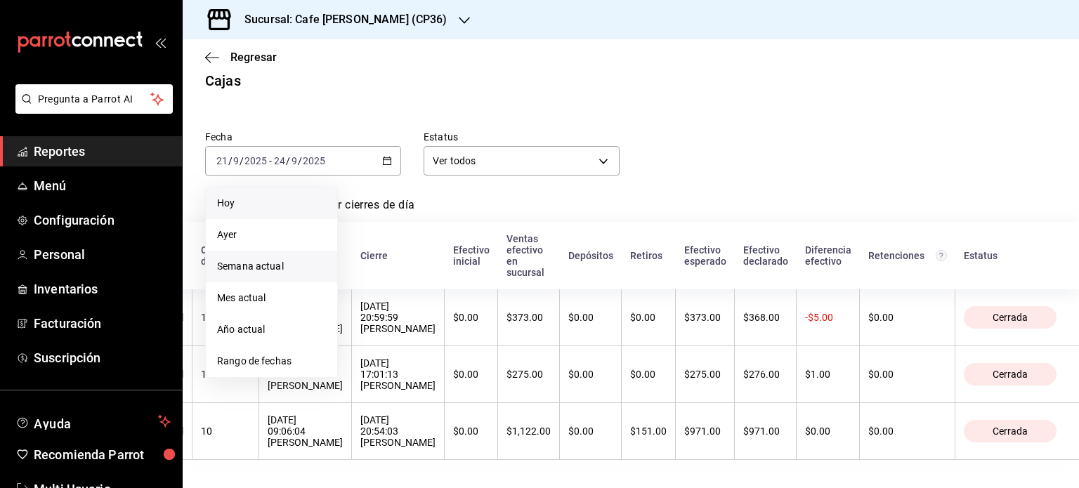
click at [240, 196] on span "Hoy" at bounding box center [271, 203] width 109 height 15
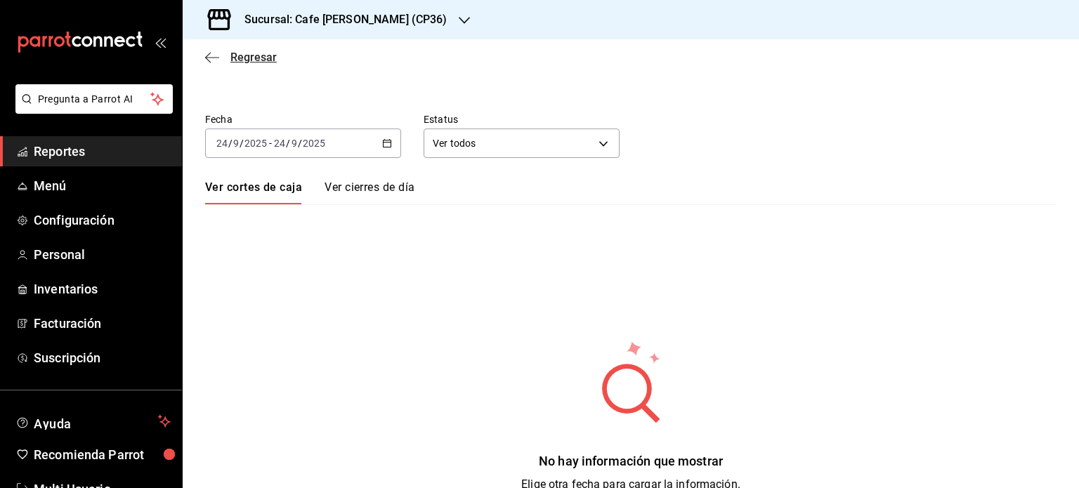
click at [233, 55] on span "Regresar" at bounding box center [253, 57] width 46 height 13
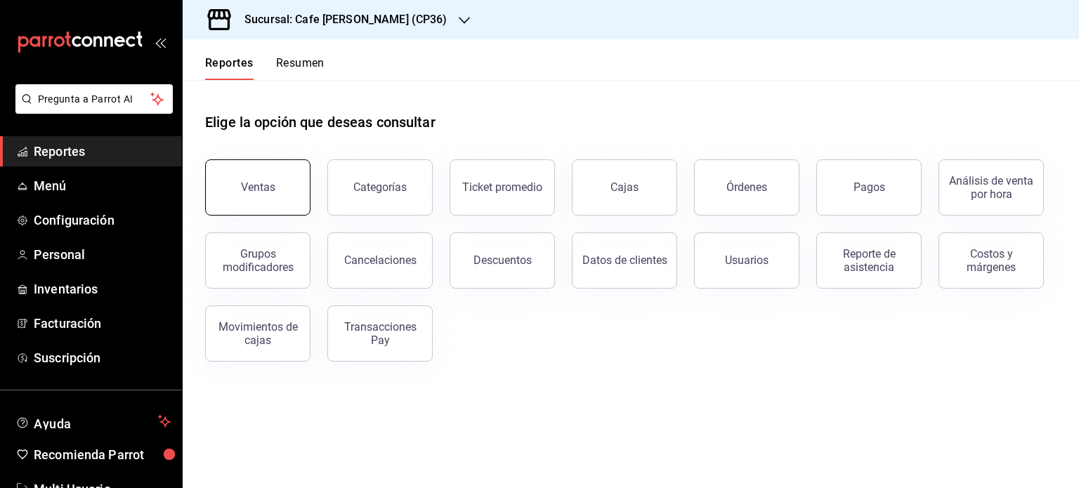
click at [247, 195] on button "Ventas" at bounding box center [257, 187] width 105 height 56
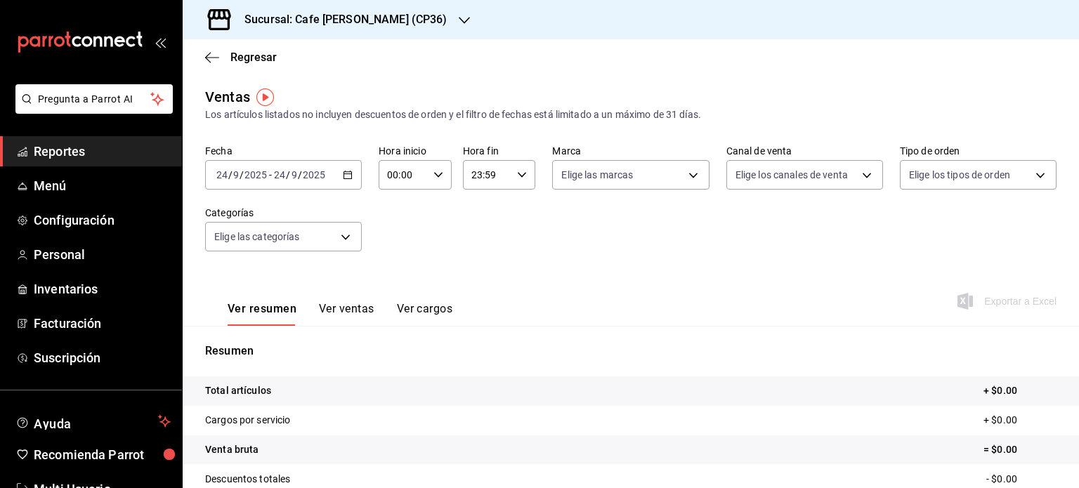
click at [351, 308] on button "Ver ventas" at bounding box center [346, 314] width 55 height 24
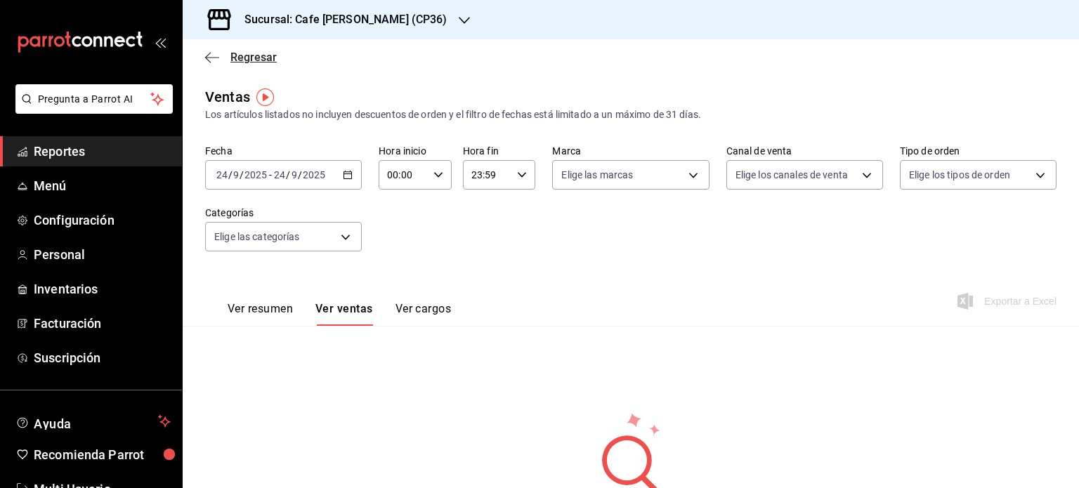
click at [211, 55] on icon "button" at bounding box center [212, 57] width 14 height 13
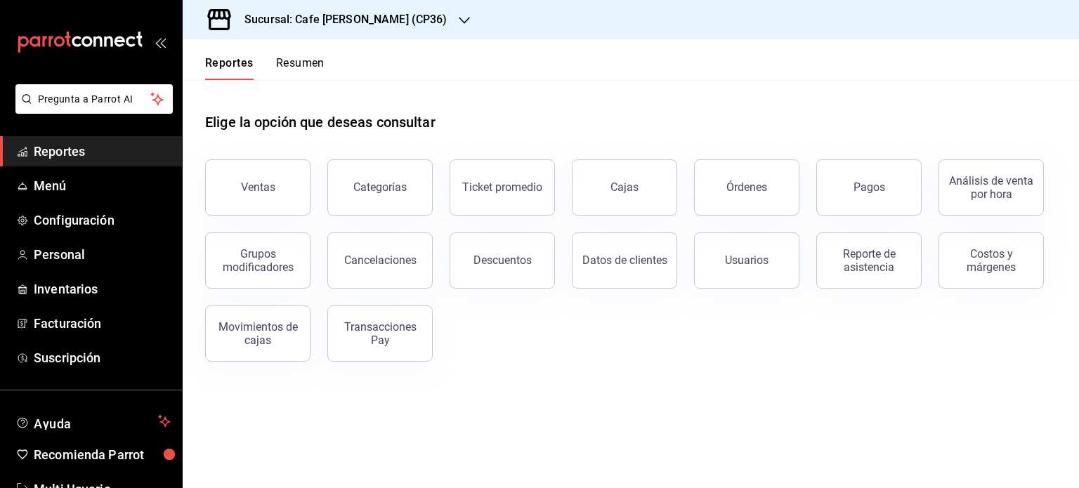
click at [304, 61] on button "Resumen" at bounding box center [300, 68] width 48 height 24
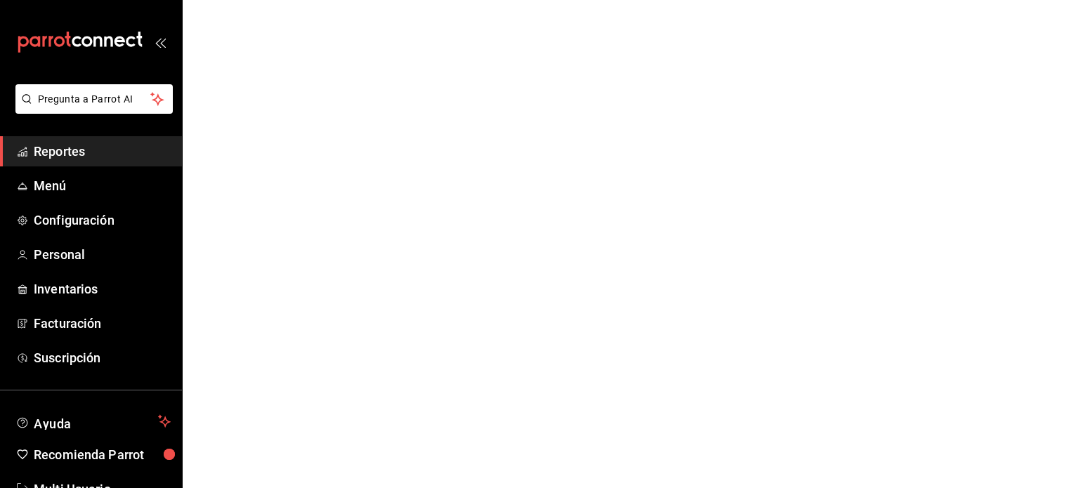
click at [802, 0] on html "Pregunta a Parrot AI Reportes Menú Configuración Personal Inventarios Facturaci…" at bounding box center [539, 0] width 1079 height 0
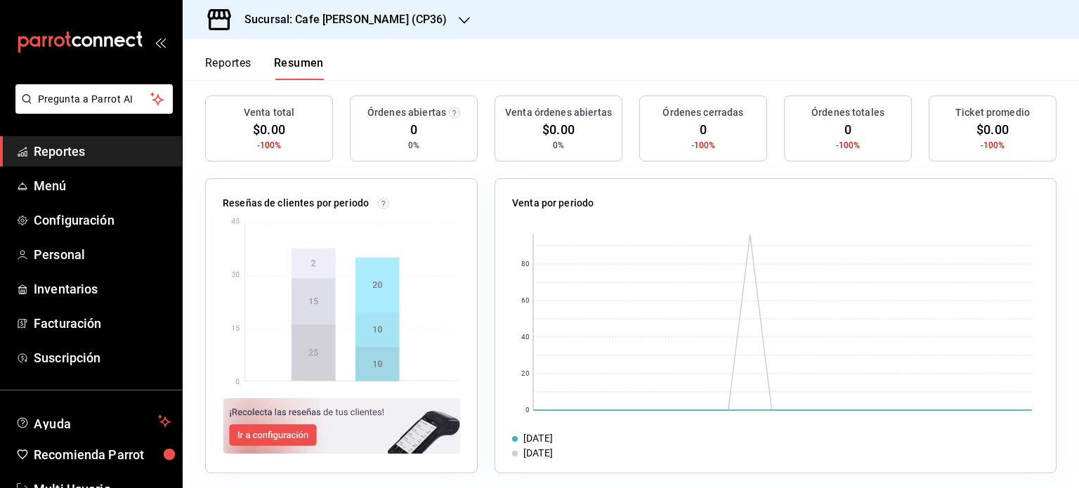
scroll to position [162, 0]
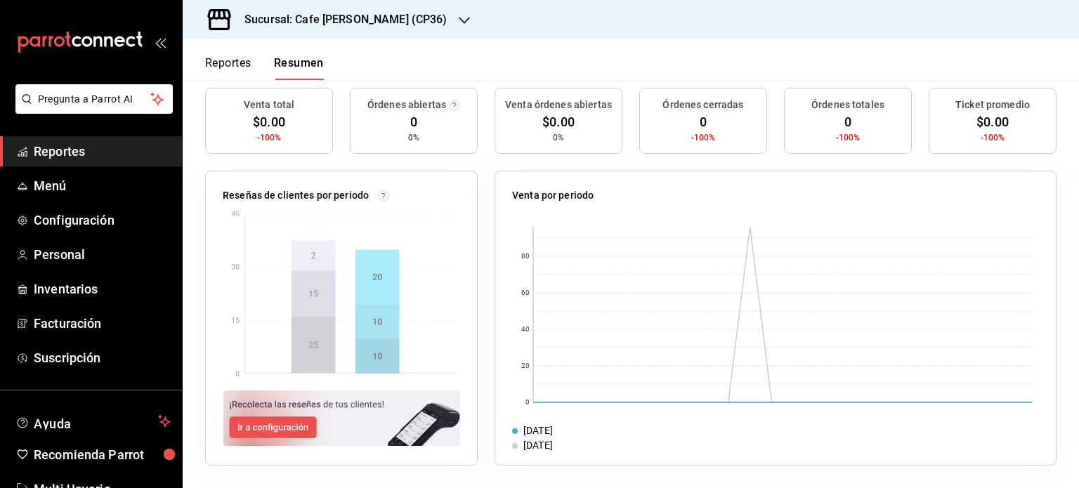
click at [356, 20] on h3 "Sucursal: Cafe Moretto (CP36)" at bounding box center [340, 19] width 214 height 17
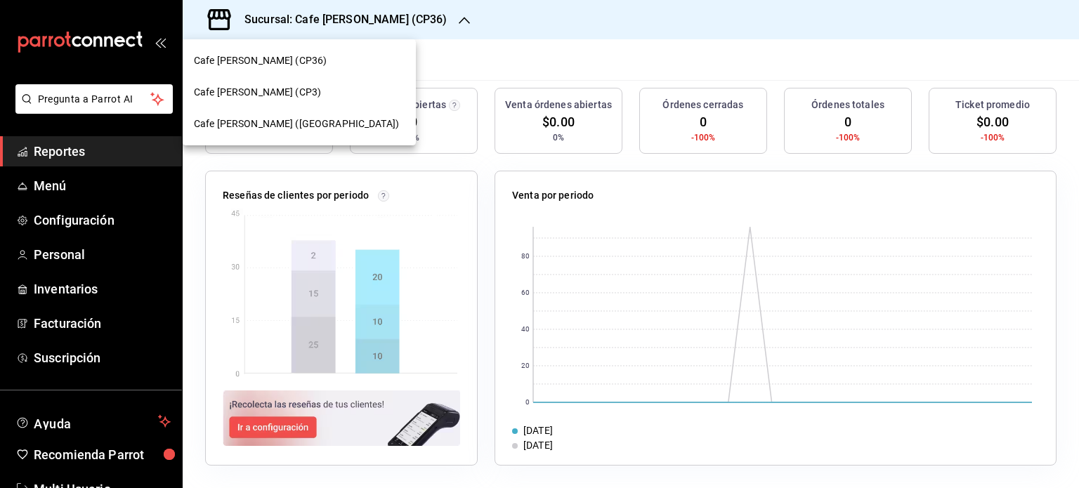
click at [291, 89] on div "Cafe Moretto (CP3)" at bounding box center [299, 92] width 211 height 15
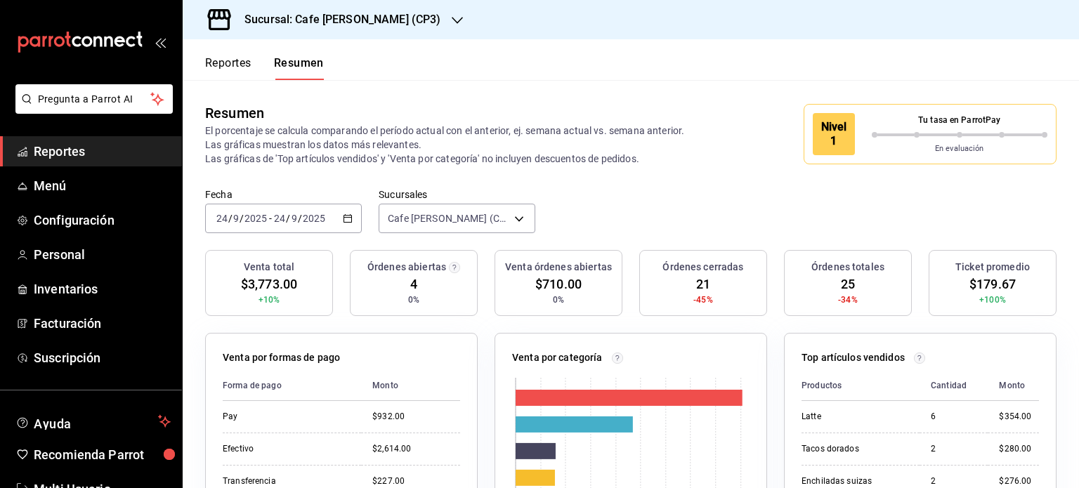
click at [373, 18] on h3 "Sucursal: Cafe Moretto (CP3)" at bounding box center [336, 19] width 207 height 17
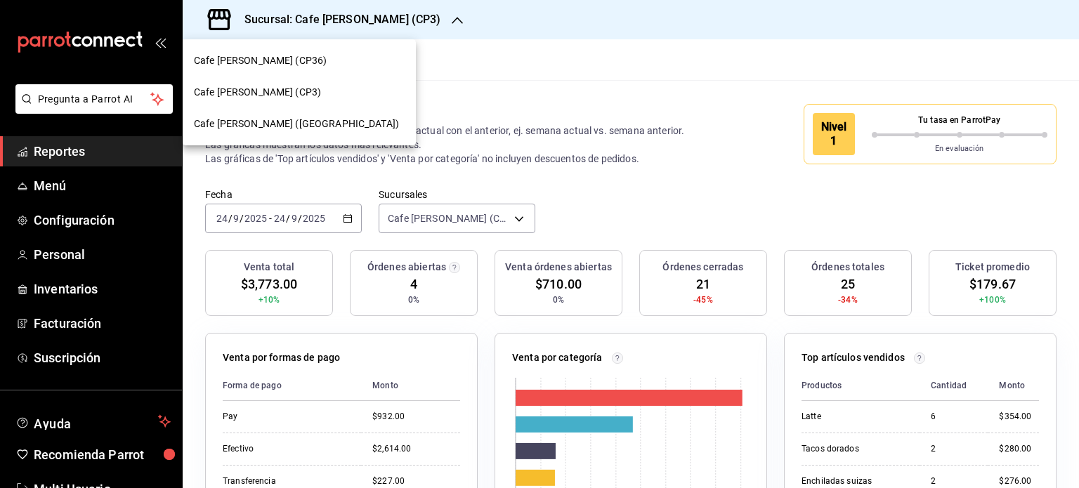
click at [275, 57] on span "Cafe Moretto (CP36)" at bounding box center [260, 60] width 133 height 15
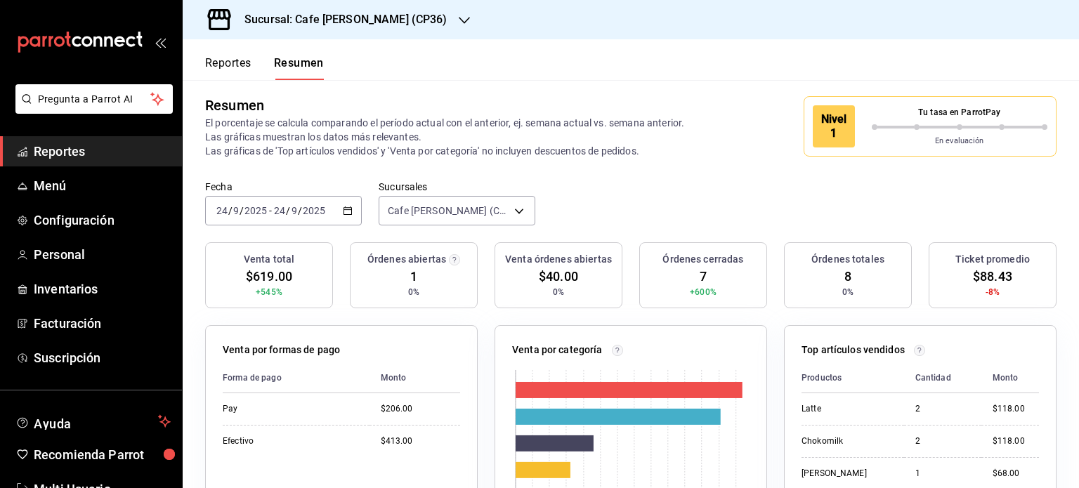
scroll to position [0, 0]
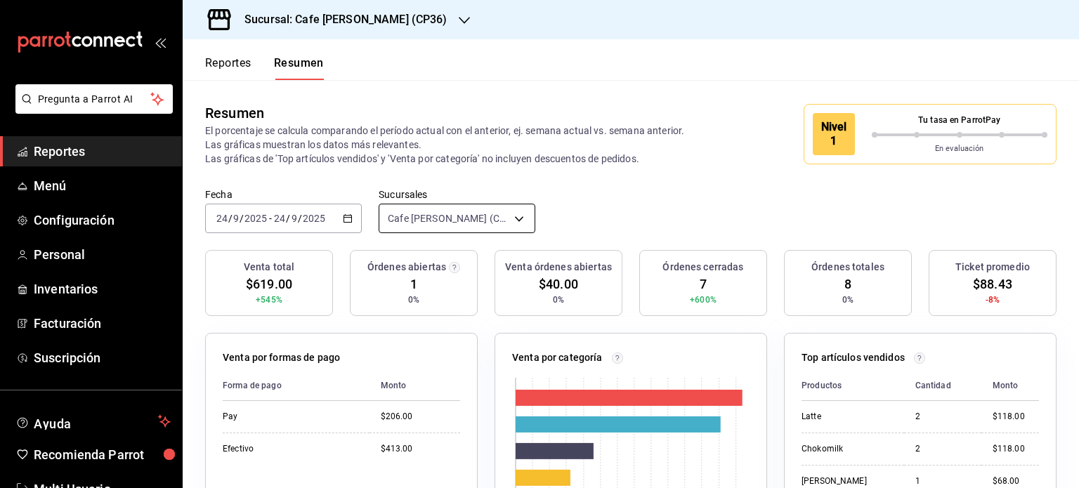
click at [513, 216] on body "Pregunta a Parrot AI Reportes Menú Configuración Personal Inventarios Facturaci…" at bounding box center [539, 244] width 1079 height 488
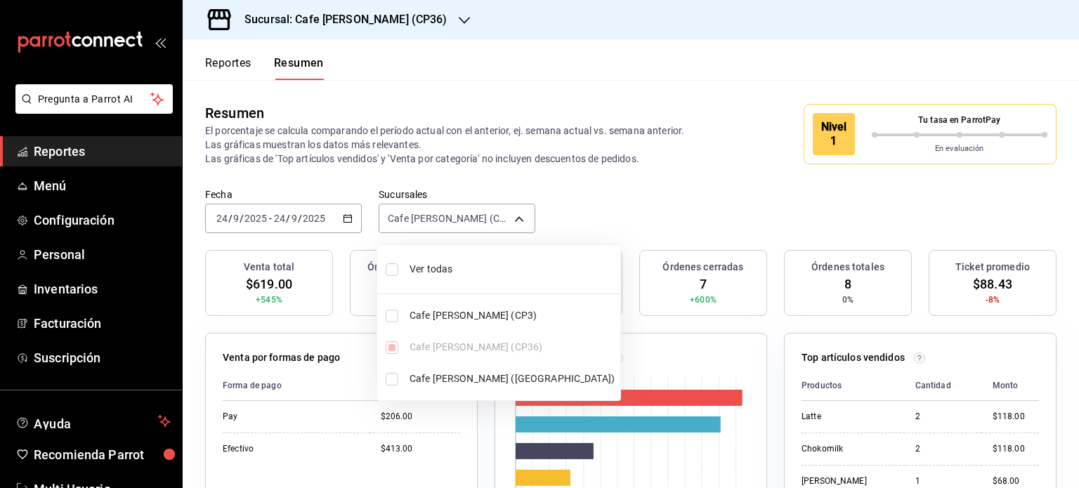
click at [391, 269] on input "checkbox" at bounding box center [392, 269] width 13 height 13
checkbox input "true"
type input "[object Object],[object Object],[object Object]"
checkbox input "true"
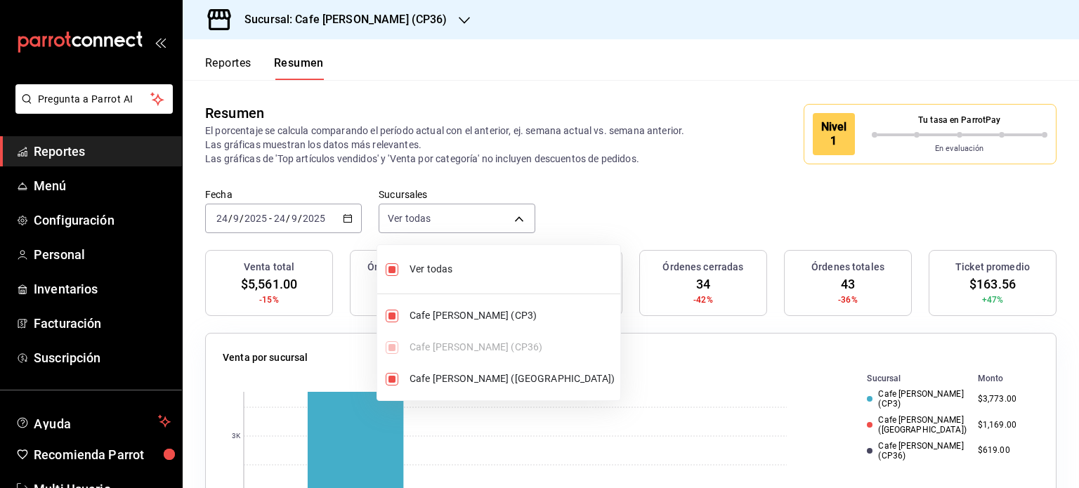
click at [688, 84] on div at bounding box center [539, 244] width 1079 height 488
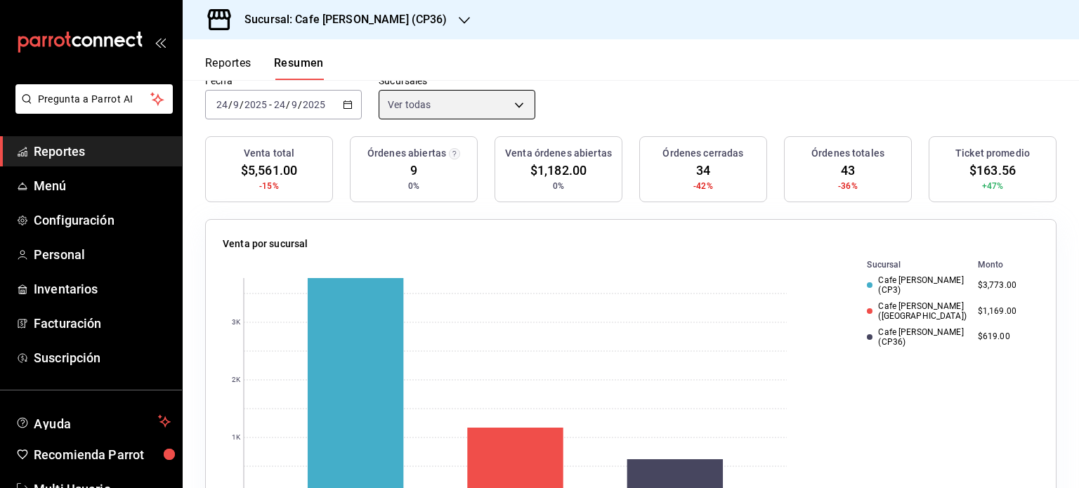
scroll to position [84, 0]
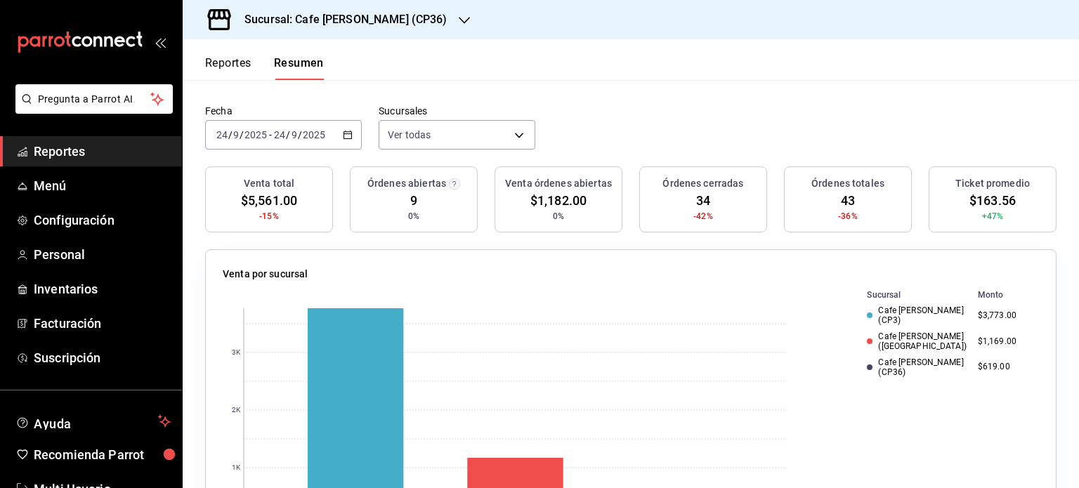
click at [807, 455] on div "0 1K 2K 3K Sucursal Monto Cafe Moretto (CP3) $3,773.00 Cafe Moretto (Plaza Crys…" at bounding box center [631, 407] width 816 height 240
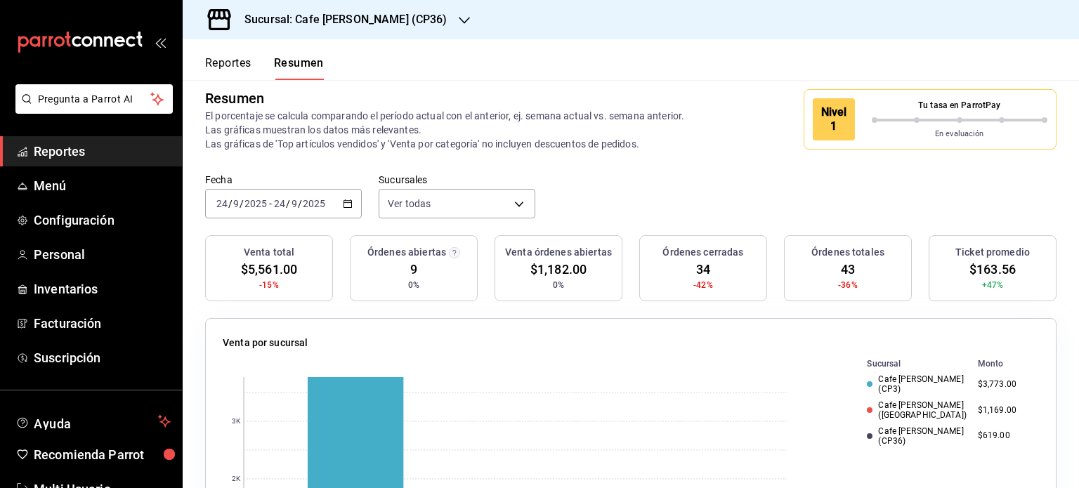
scroll to position [0, 0]
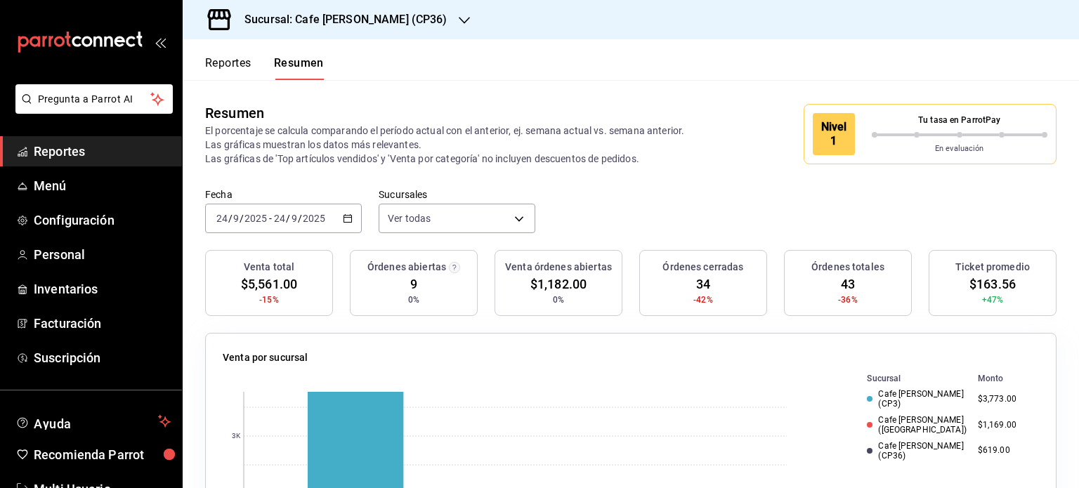
click at [242, 67] on button "Reportes" at bounding box center [228, 68] width 46 height 24
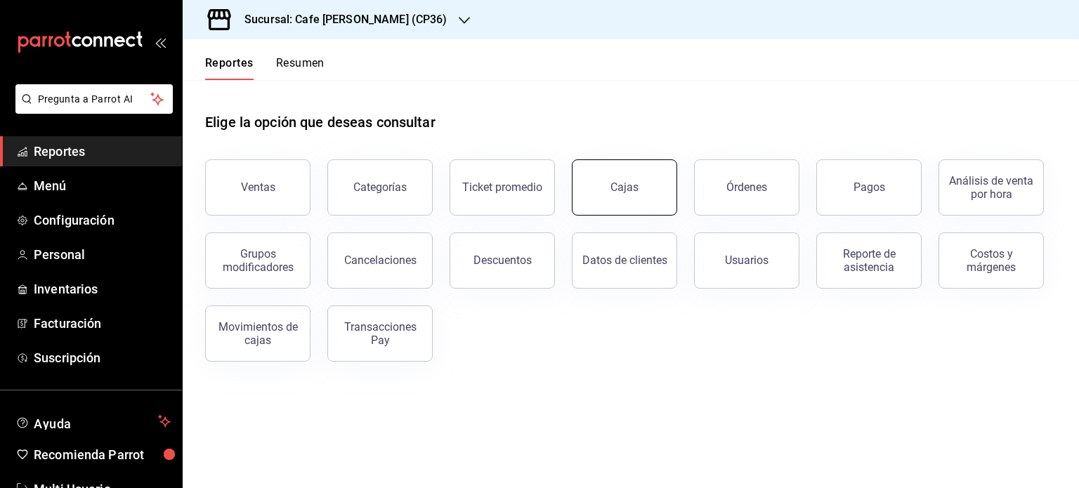
click at [588, 183] on link "Cajas" at bounding box center [624, 187] width 105 height 56
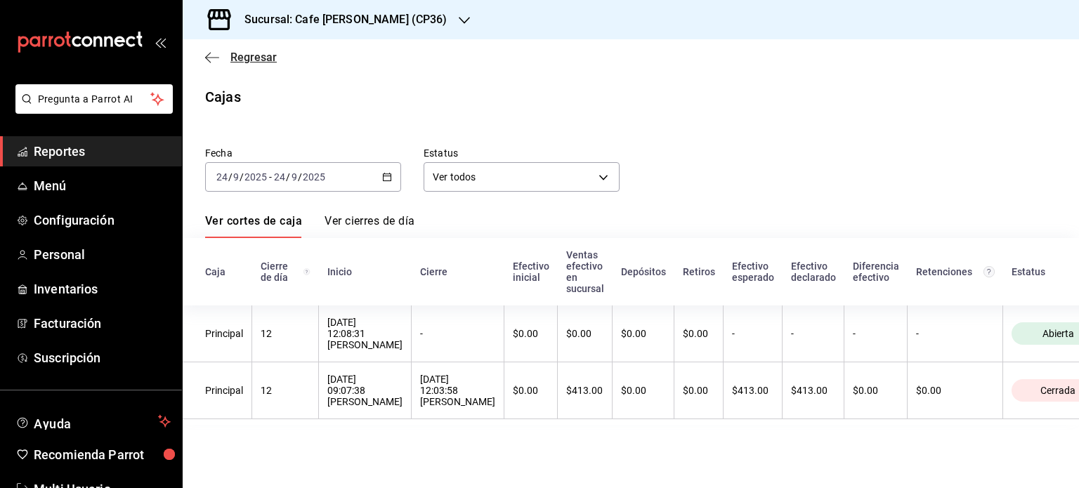
click at [214, 55] on icon "button" at bounding box center [212, 57] width 14 height 13
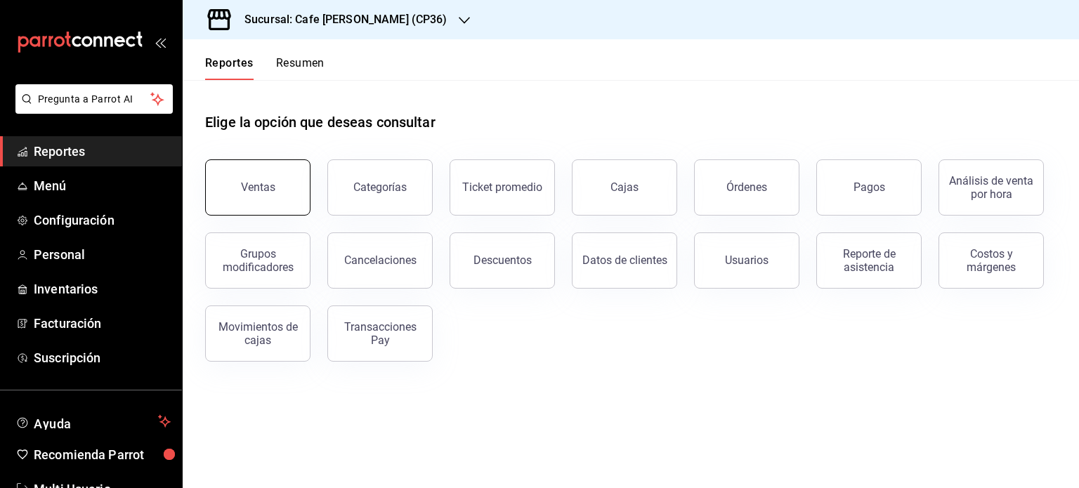
click at [270, 190] on div "Ventas" at bounding box center [258, 187] width 34 height 13
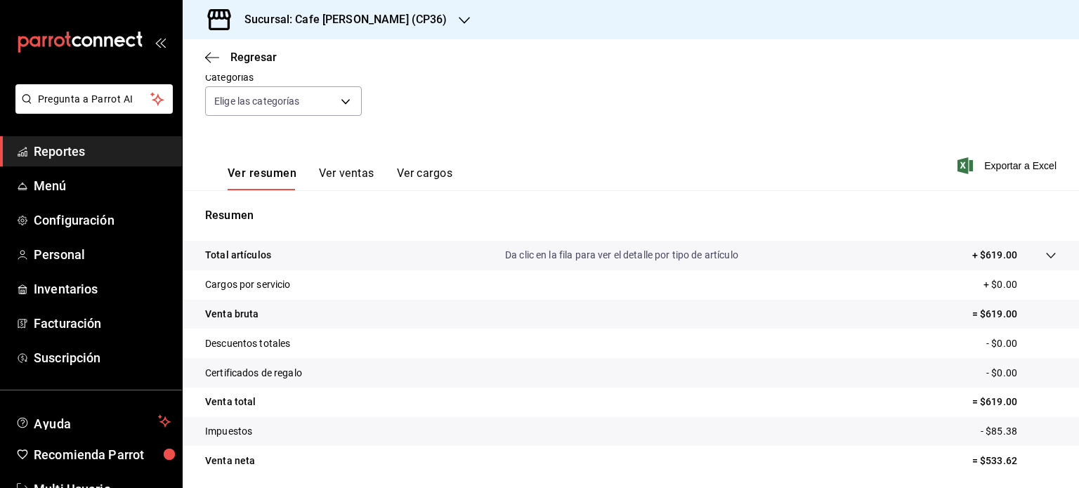
scroll to position [185, 0]
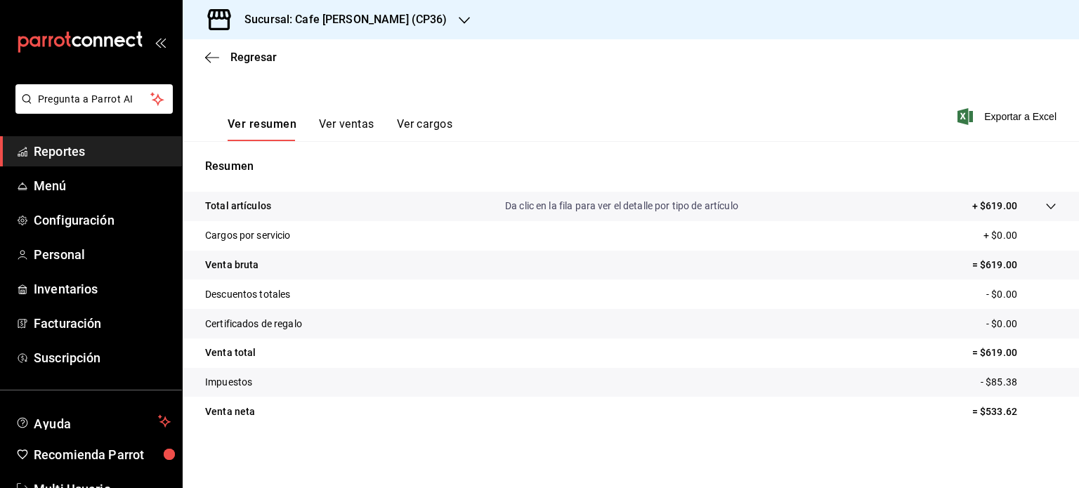
click at [361, 127] on button "Ver ventas" at bounding box center [346, 129] width 55 height 24
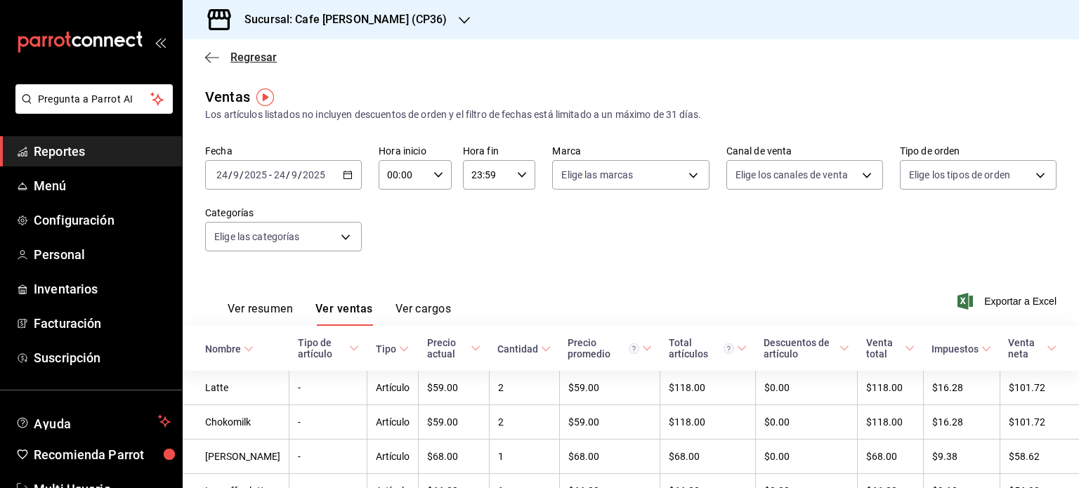
click at [226, 54] on span "Regresar" at bounding box center [241, 57] width 72 height 13
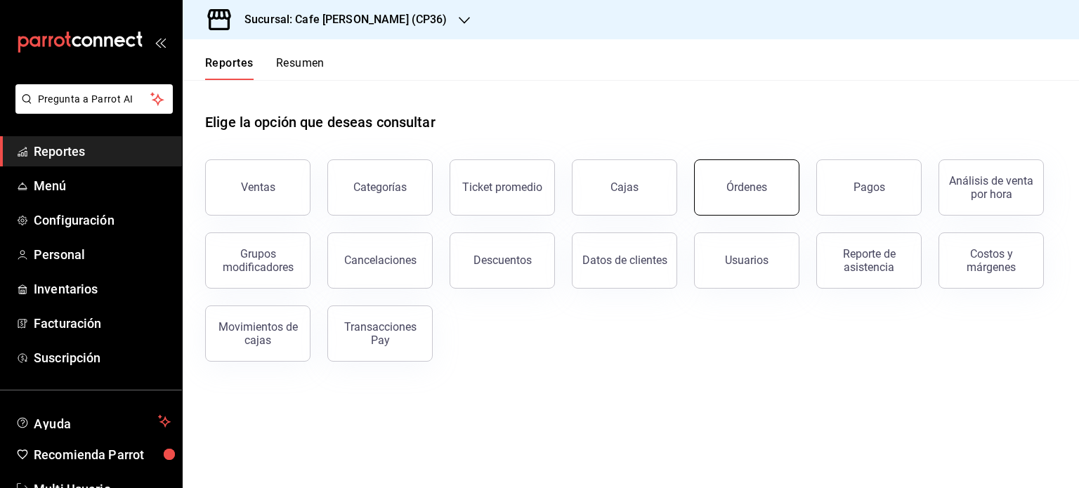
click at [750, 190] on div "Órdenes" at bounding box center [746, 187] width 41 height 13
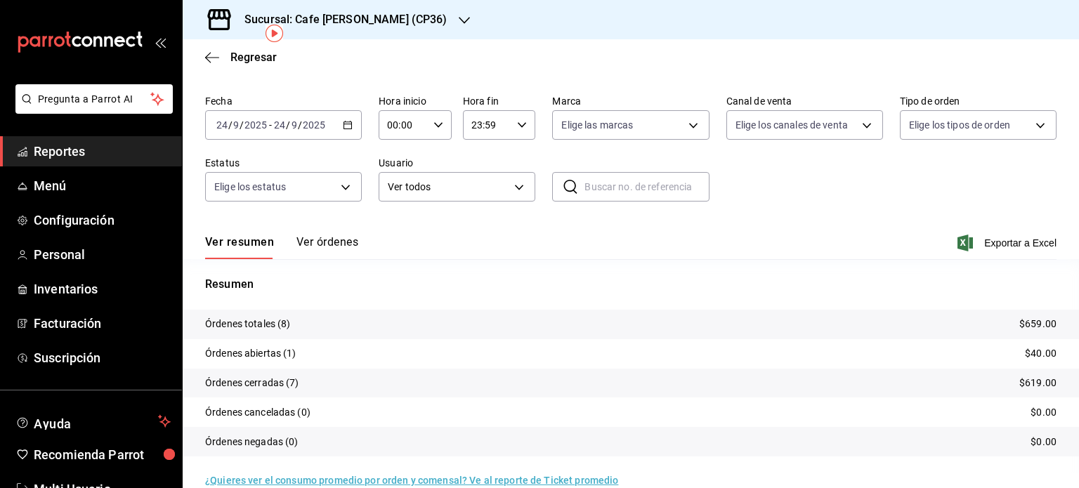
scroll to position [63, 0]
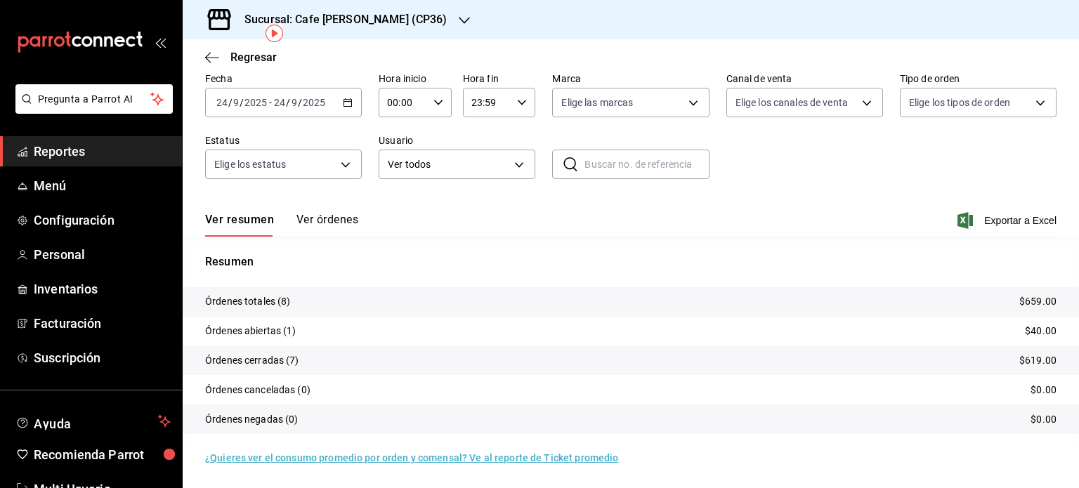
click at [329, 219] on button "Ver órdenes" at bounding box center [327, 225] width 62 height 24
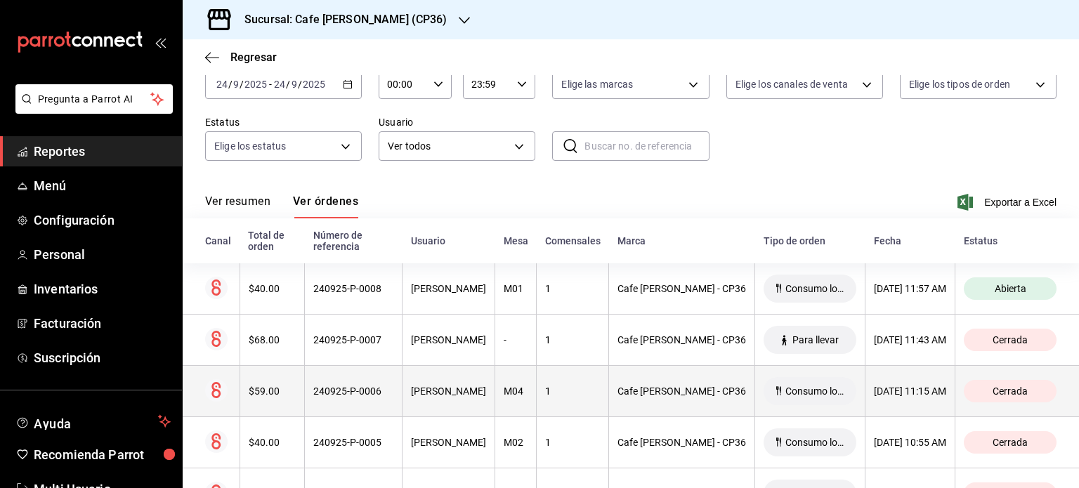
scroll to position [39, 0]
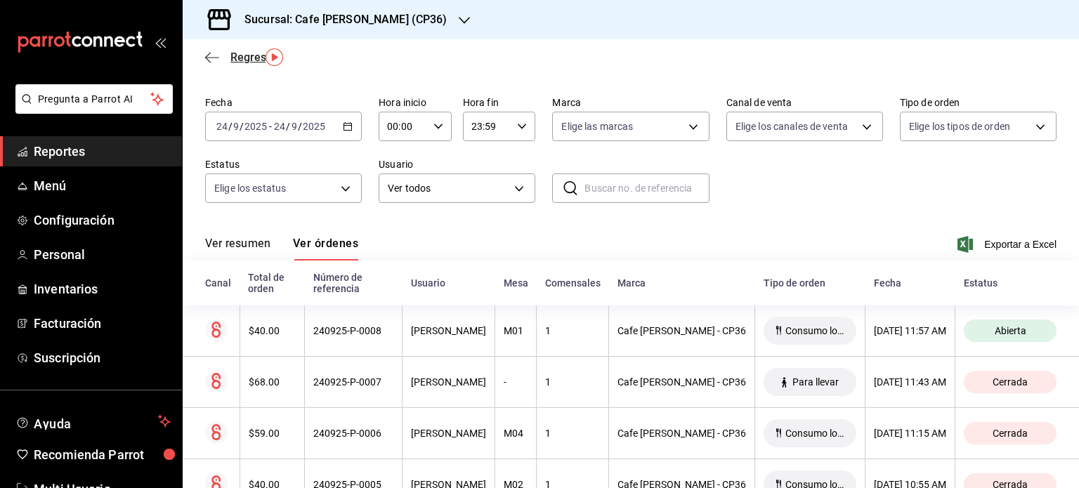
click at [250, 55] on span "Regresar" at bounding box center [253, 57] width 46 height 13
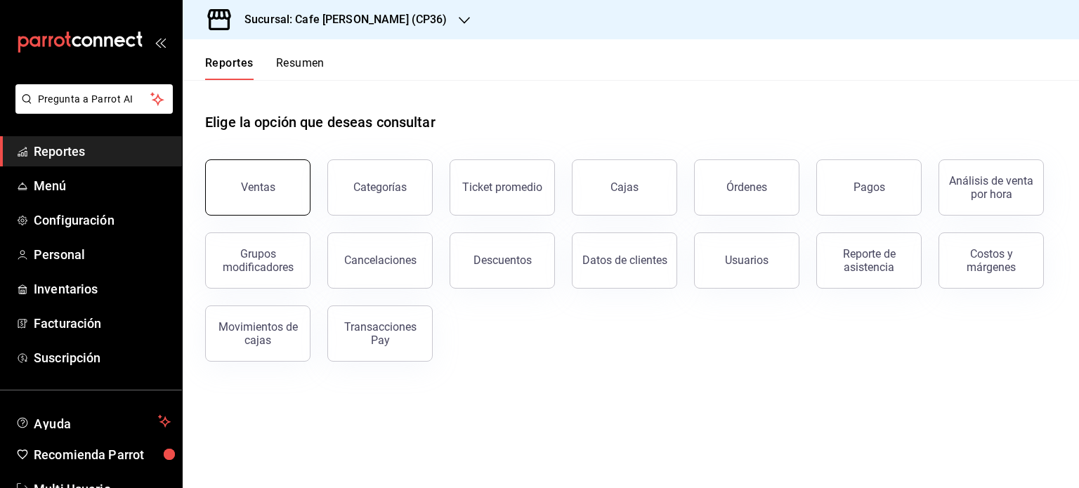
click at [267, 190] on div "Ventas" at bounding box center [258, 187] width 34 height 13
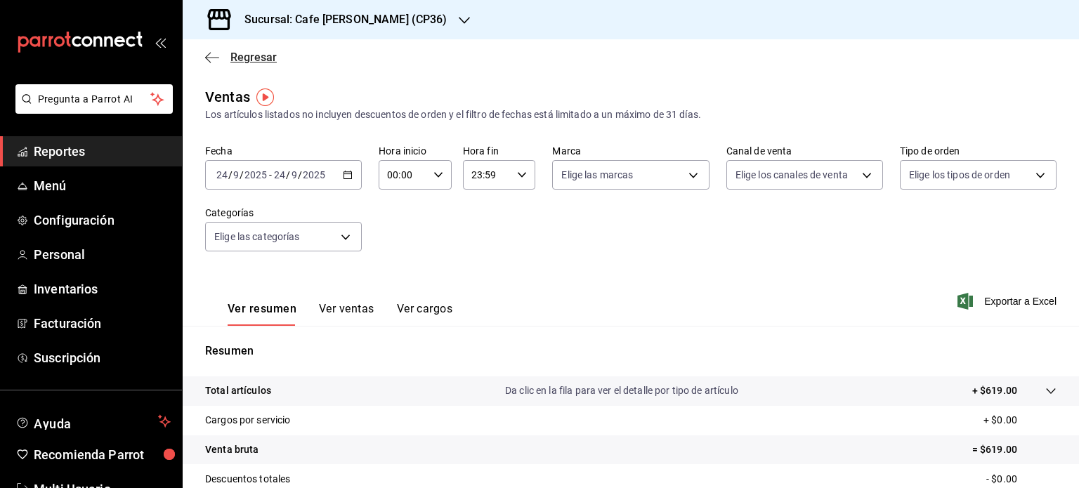
click at [228, 58] on span "Regresar" at bounding box center [241, 57] width 72 height 13
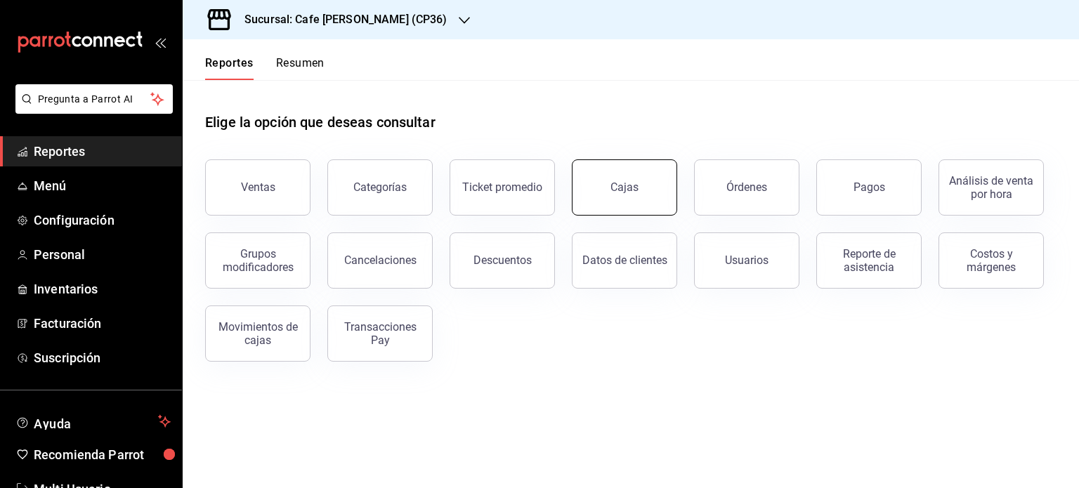
click at [610, 196] on link "Cajas" at bounding box center [624, 187] width 105 height 56
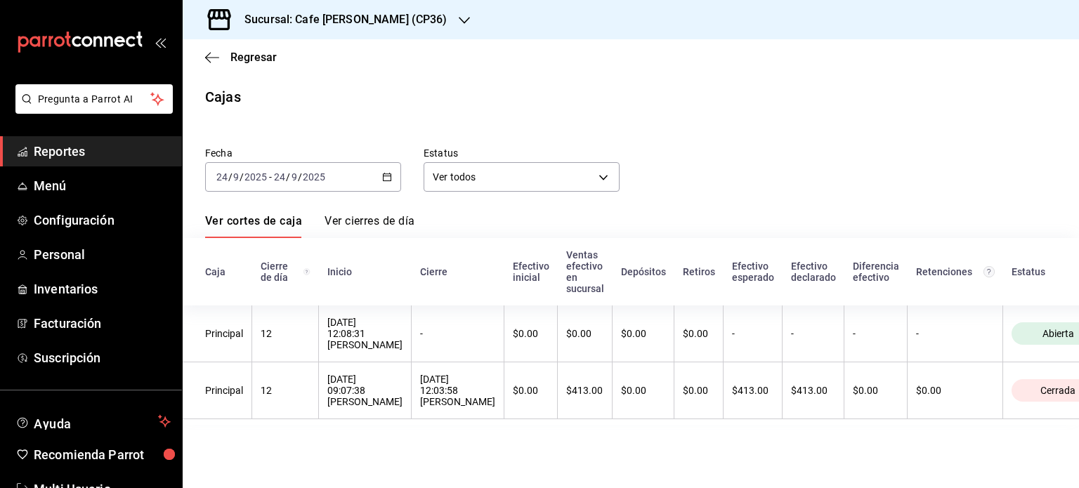
click at [374, 220] on link "Ver cierres de día" at bounding box center [370, 226] width 90 height 24
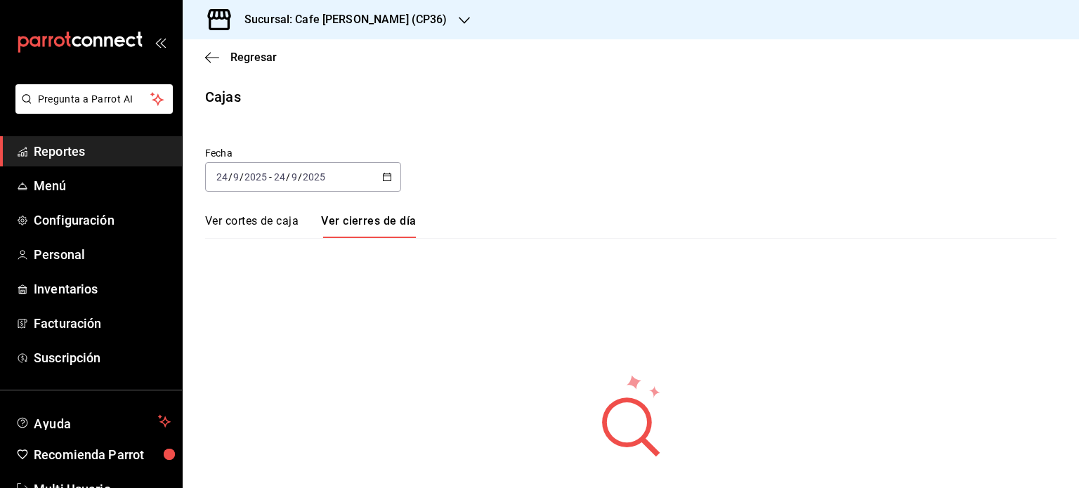
click at [258, 224] on link "Ver cortes de caja" at bounding box center [251, 226] width 93 height 24
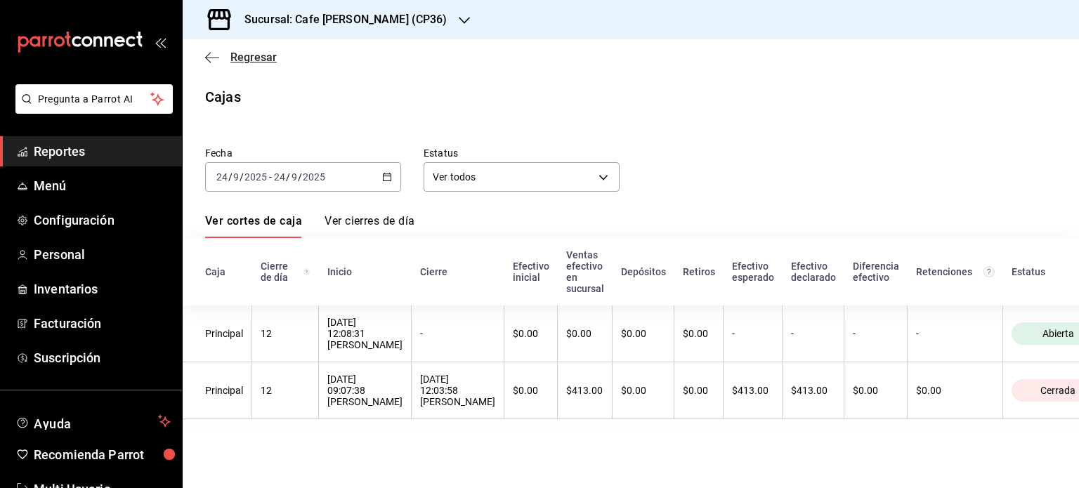
click at [244, 53] on span "Regresar" at bounding box center [253, 57] width 46 height 13
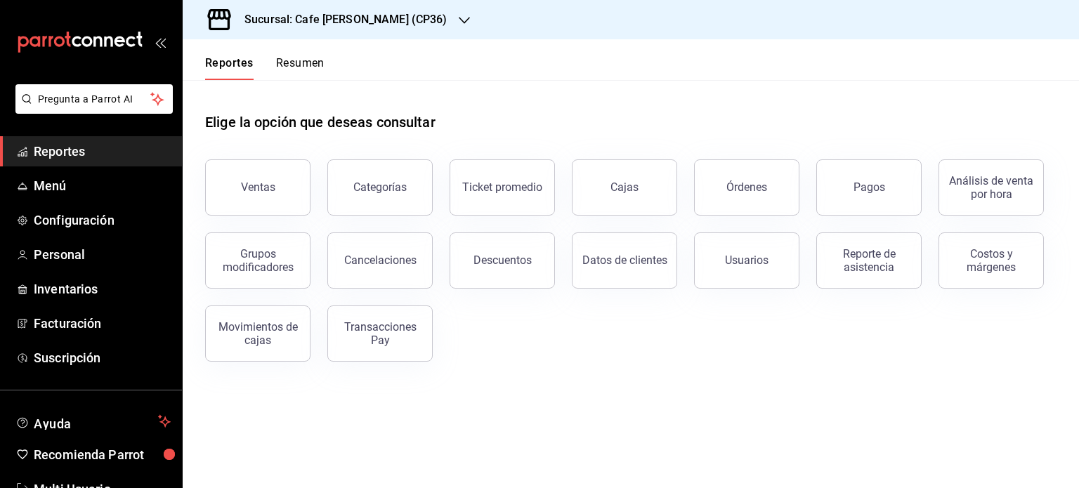
click at [302, 67] on button "Resumen" at bounding box center [300, 68] width 48 height 24
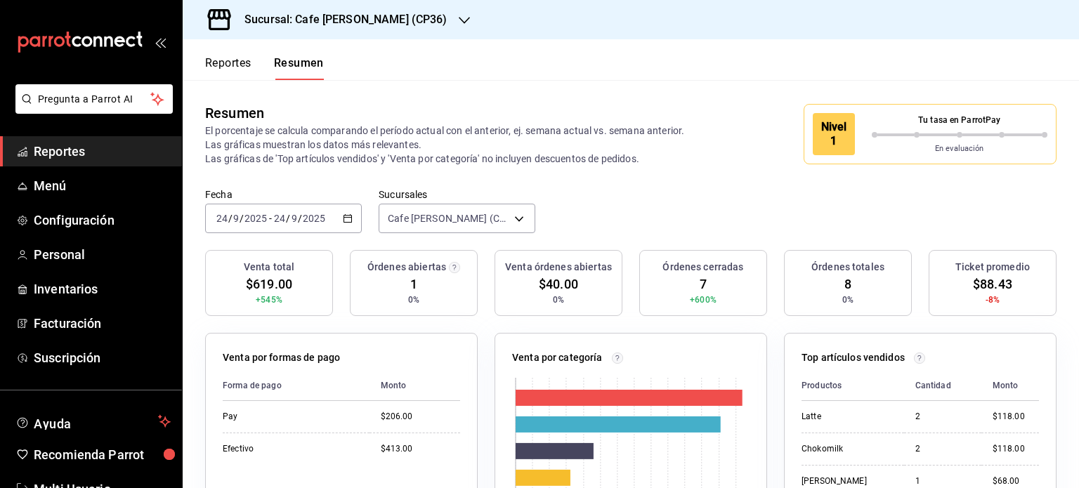
click at [230, 61] on button "Reportes" at bounding box center [228, 68] width 46 height 24
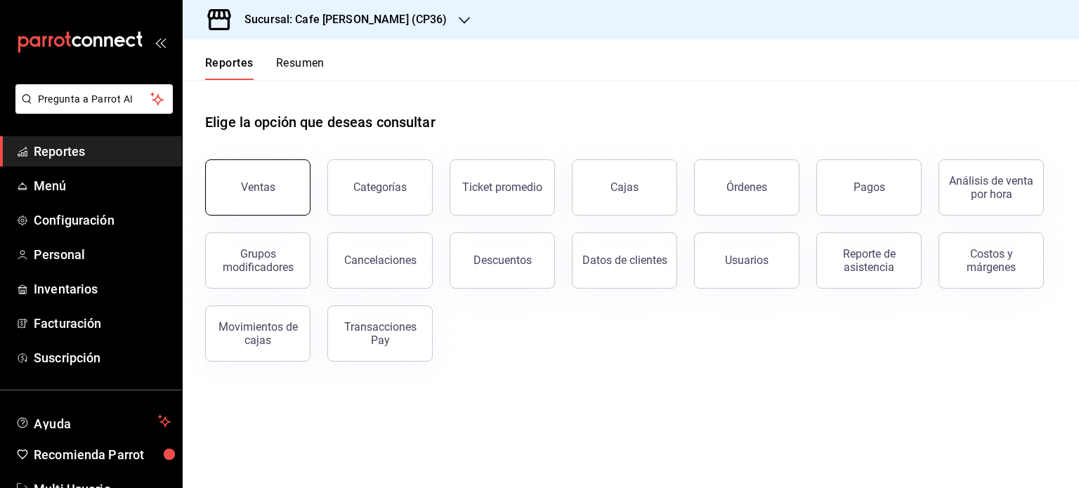
click at [260, 196] on button "Ventas" at bounding box center [257, 187] width 105 height 56
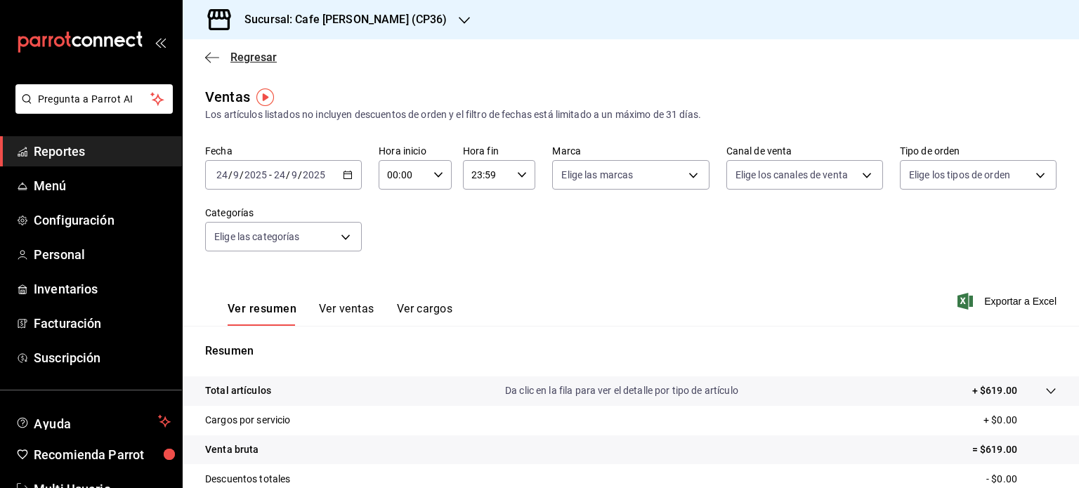
click at [239, 60] on span "Regresar" at bounding box center [253, 57] width 46 height 13
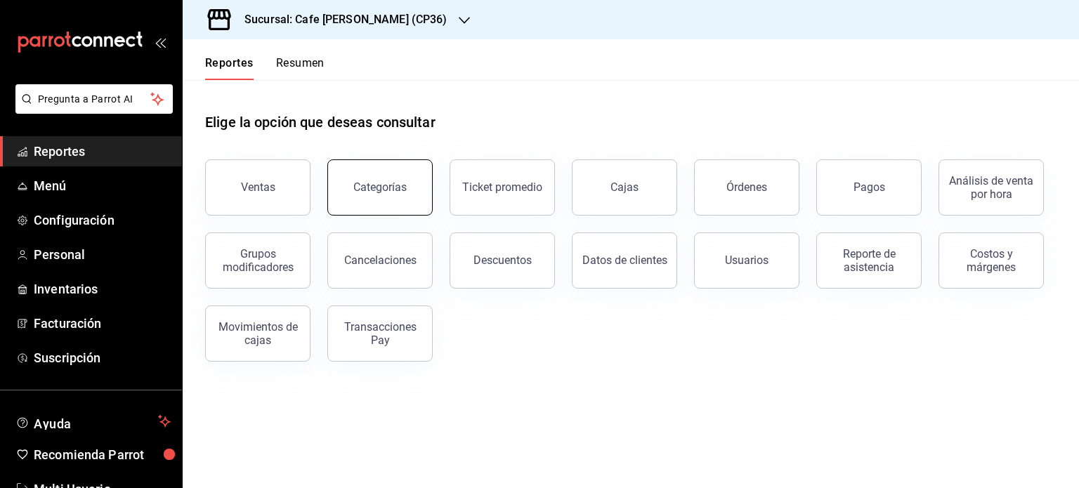
click at [407, 209] on button "Categorías" at bounding box center [379, 187] width 105 height 56
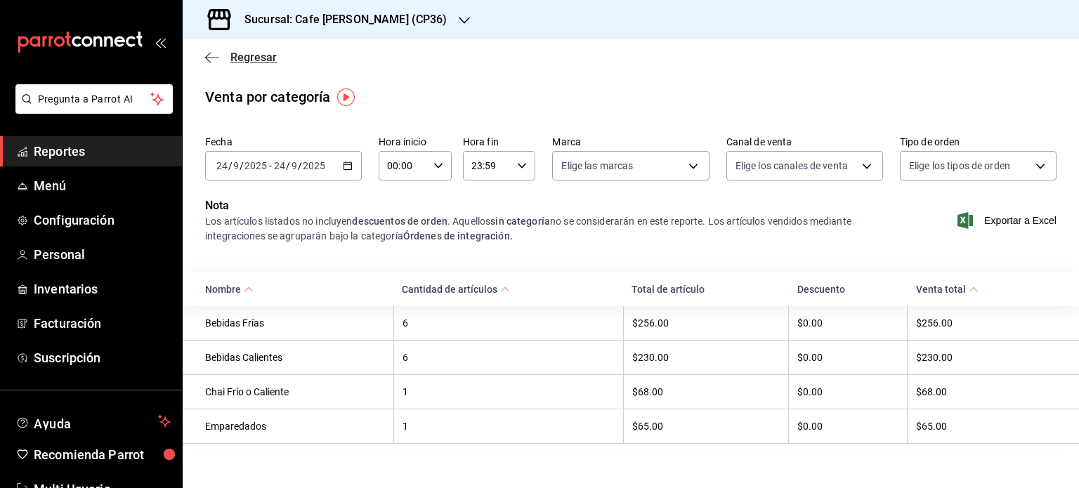
click at [256, 63] on span "Regresar" at bounding box center [253, 57] width 46 height 13
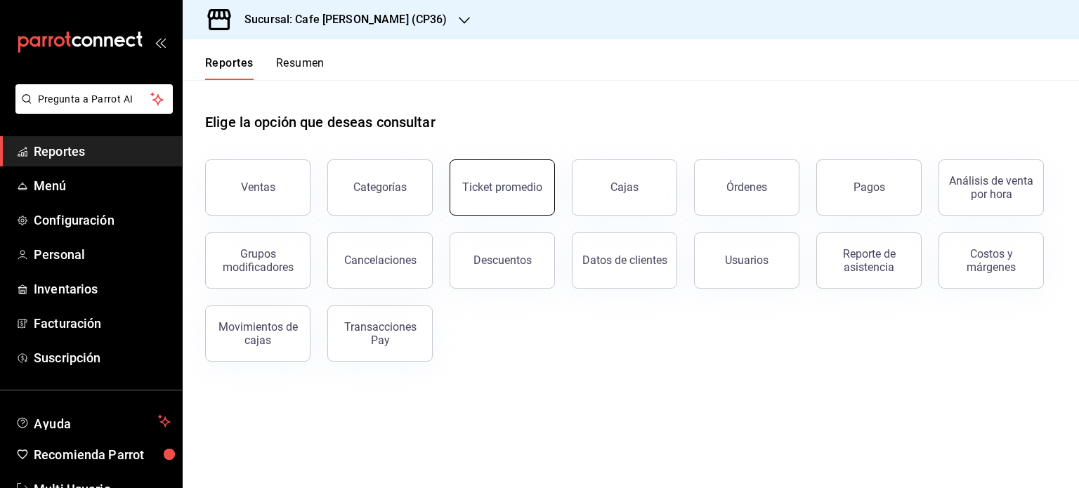
click at [500, 199] on button "Ticket promedio" at bounding box center [502, 187] width 105 height 56
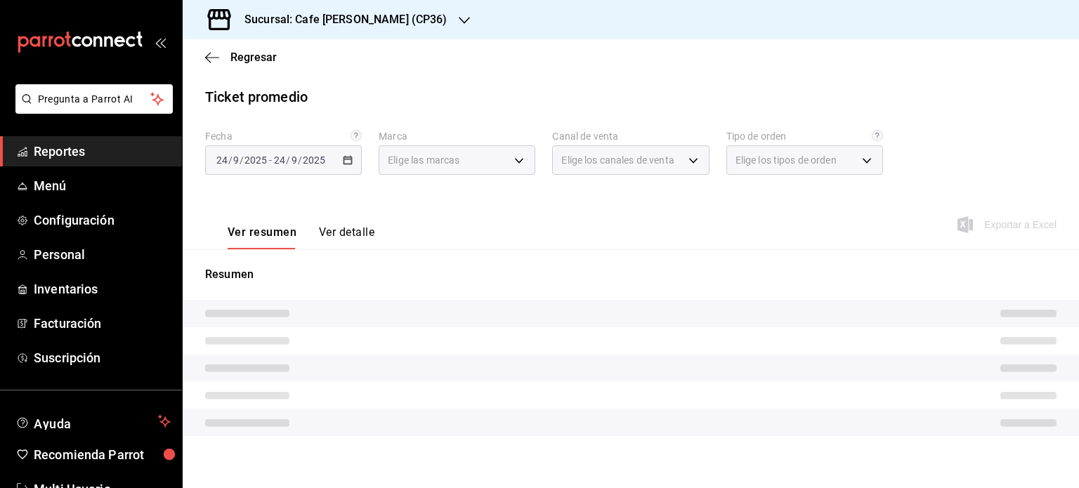
type input "14973aab-c9cc-48cb-9bb2-8f78a4739193"
type input "PARROT,UBER_EATS,RAPPI,DIDI_FOOD,ONLINE"
type input "b7071b10-6734-4c43-9cf4-3b7b5104d627,b20df881-d74d-44db-8cd4-4ca81dfc460e,EXTER…"
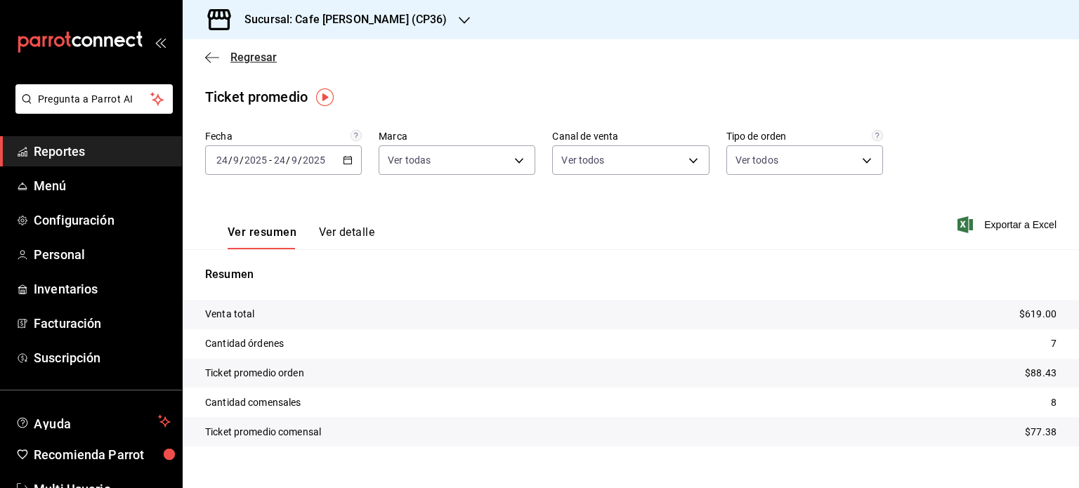
click at [218, 50] on div "Regresar" at bounding box center [631, 57] width 896 height 36
click at [224, 59] on span "Regresar" at bounding box center [241, 57] width 72 height 13
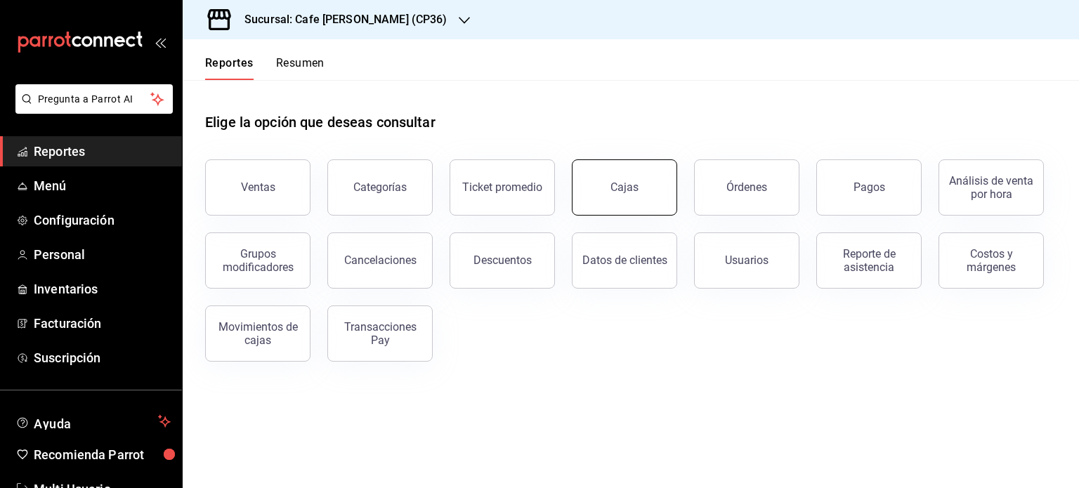
click at [615, 195] on div "Cajas" at bounding box center [624, 187] width 29 height 17
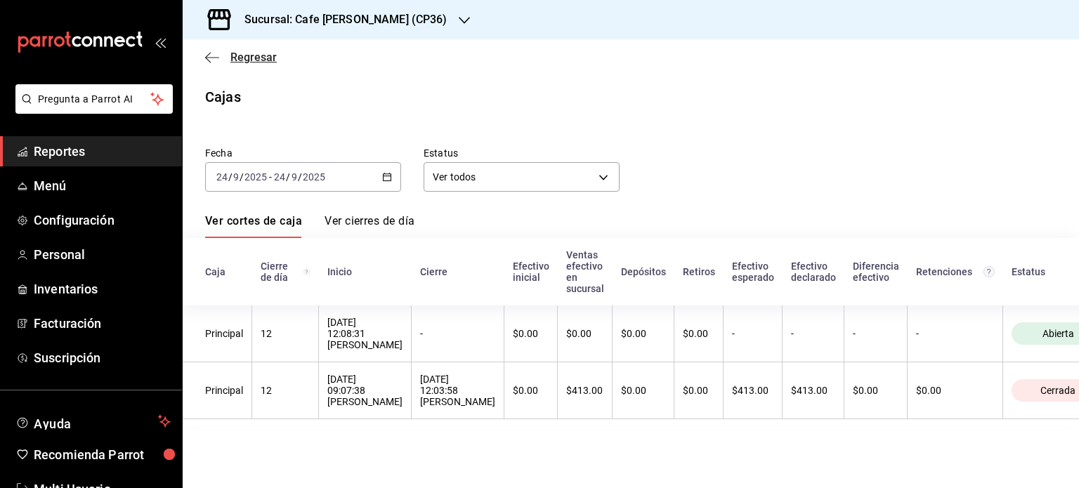
click at [233, 55] on span "Regresar" at bounding box center [253, 57] width 46 height 13
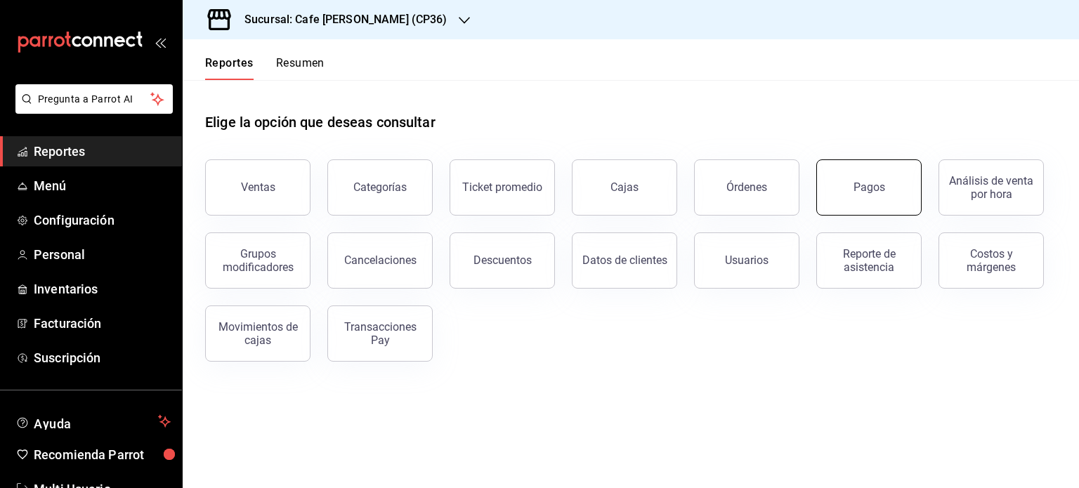
click at [856, 181] on div "Pagos" at bounding box center [869, 187] width 32 height 13
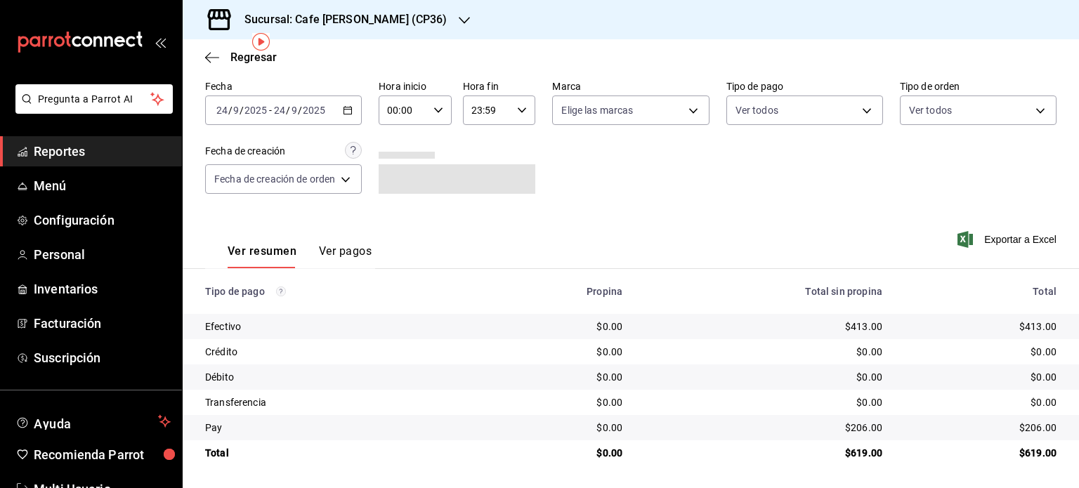
scroll to position [56, 0]
click at [250, 53] on span "Regresar" at bounding box center [253, 57] width 46 height 13
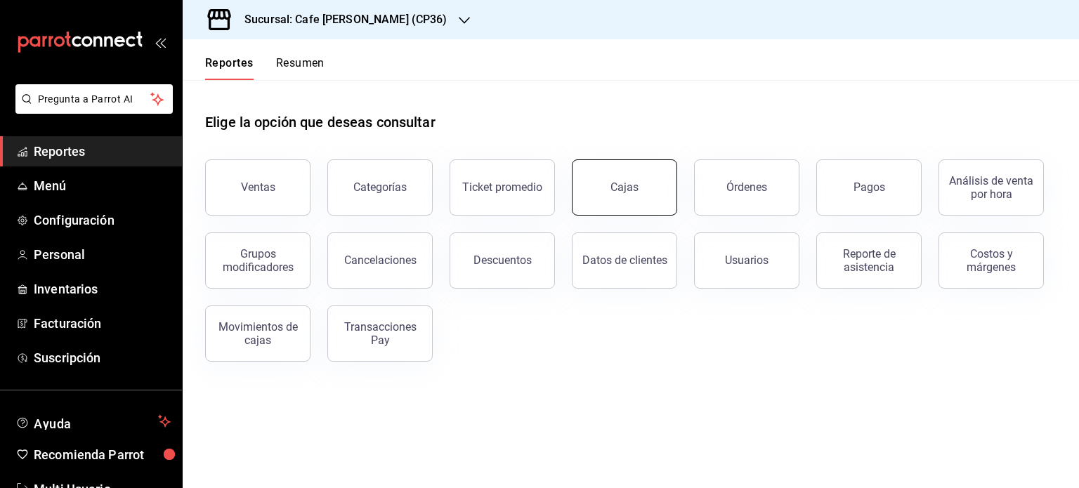
click at [646, 190] on link "Cajas" at bounding box center [624, 187] width 105 height 56
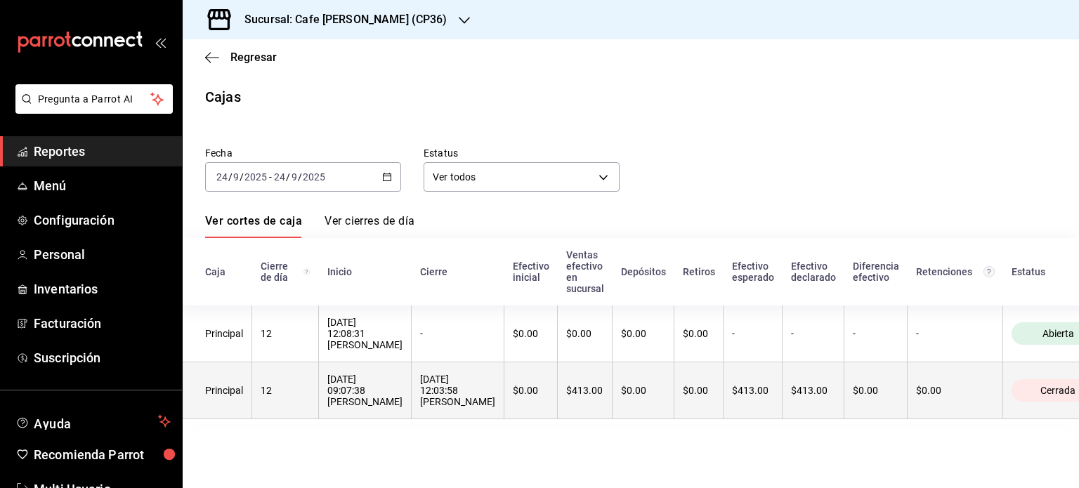
click at [438, 398] on div "24/09/2025 12:03:58 Juan Martinez" at bounding box center [457, 391] width 75 height 34
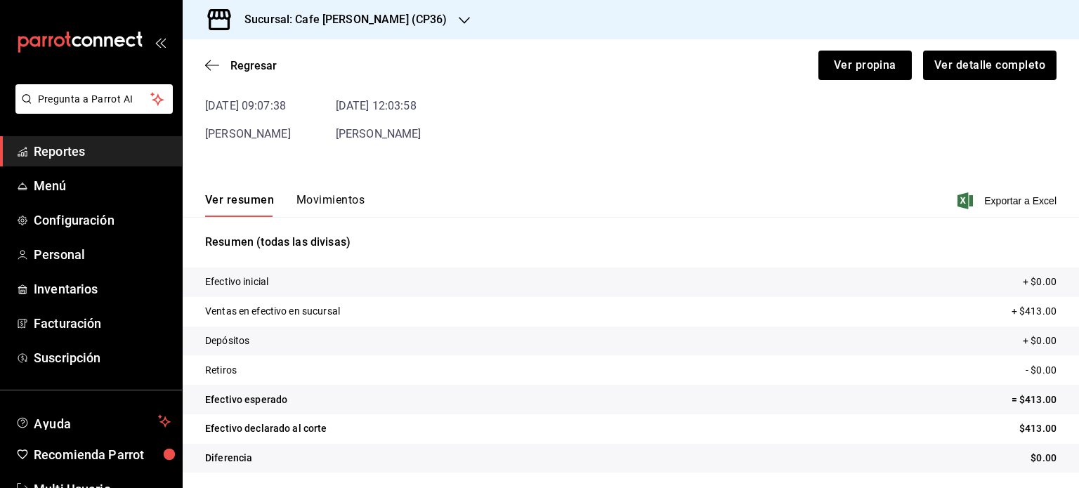
scroll to position [85, 0]
click at [336, 197] on button "Movimientos" at bounding box center [330, 204] width 68 height 24
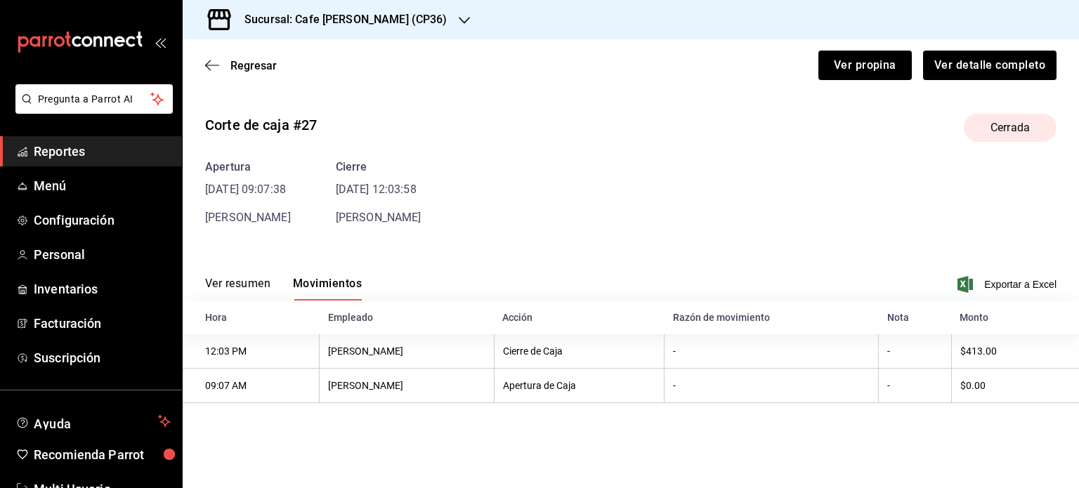
click at [227, 58] on div "Regresar Ver propina Ver detalle completo" at bounding box center [631, 65] width 896 height 52
click at [225, 64] on span "Regresar" at bounding box center [241, 65] width 72 height 13
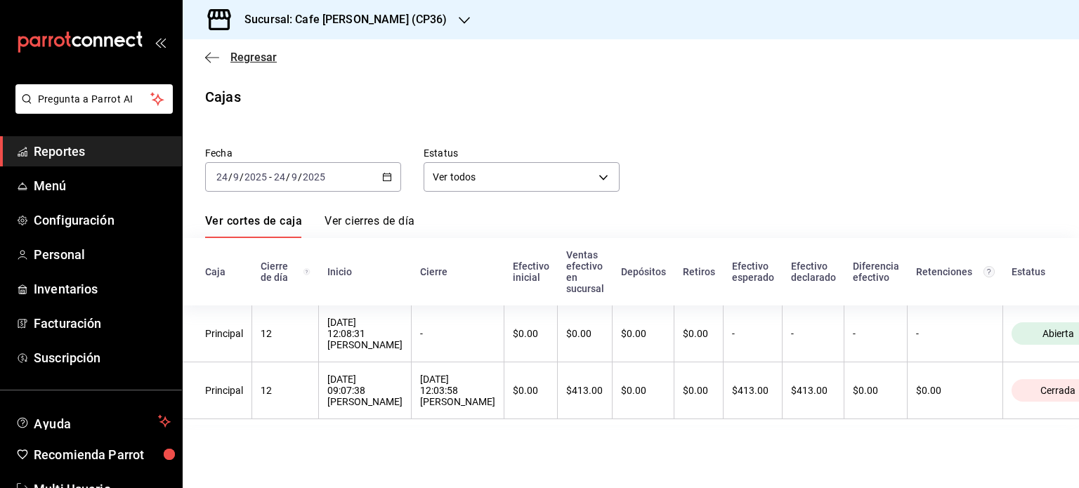
click at [246, 57] on span "Regresar" at bounding box center [253, 57] width 46 height 13
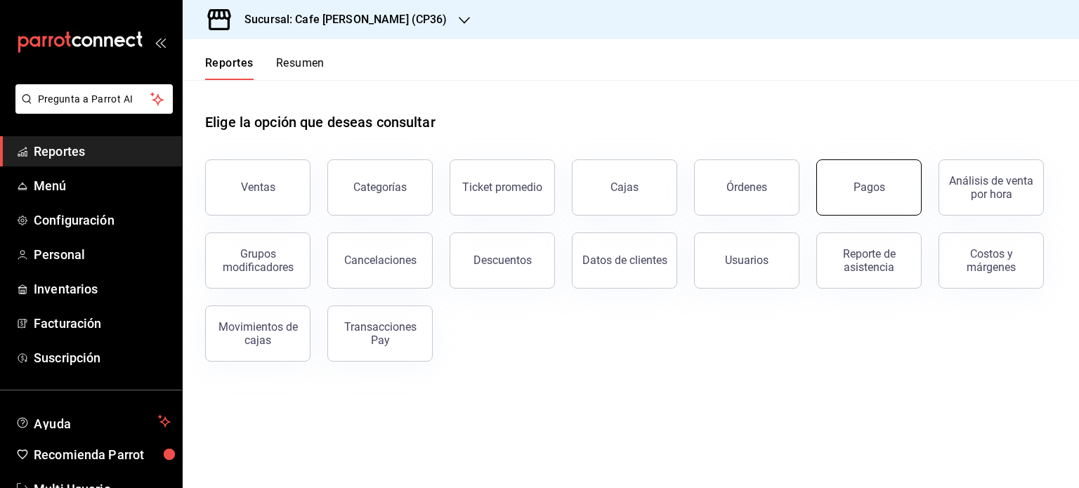
click at [882, 185] on div "Pagos" at bounding box center [869, 187] width 32 height 13
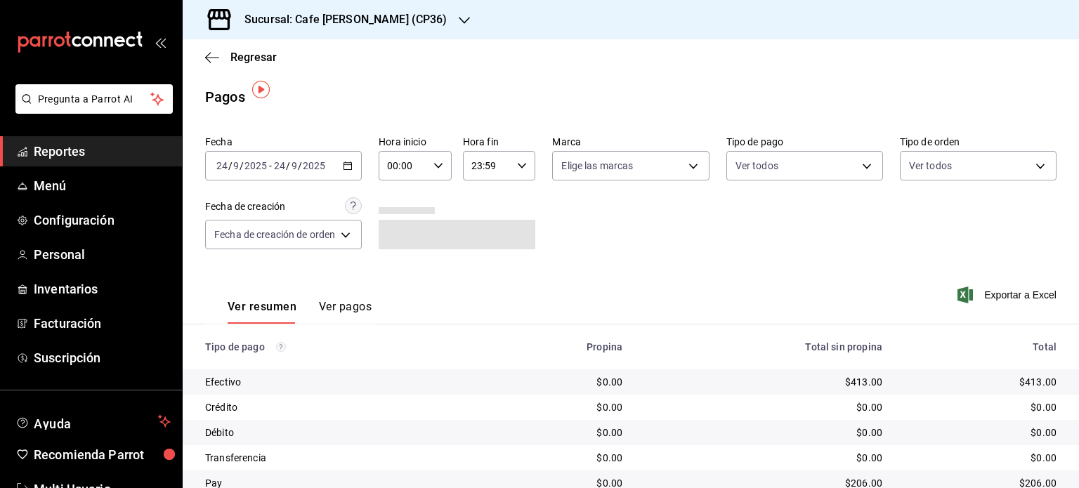
scroll to position [56, 0]
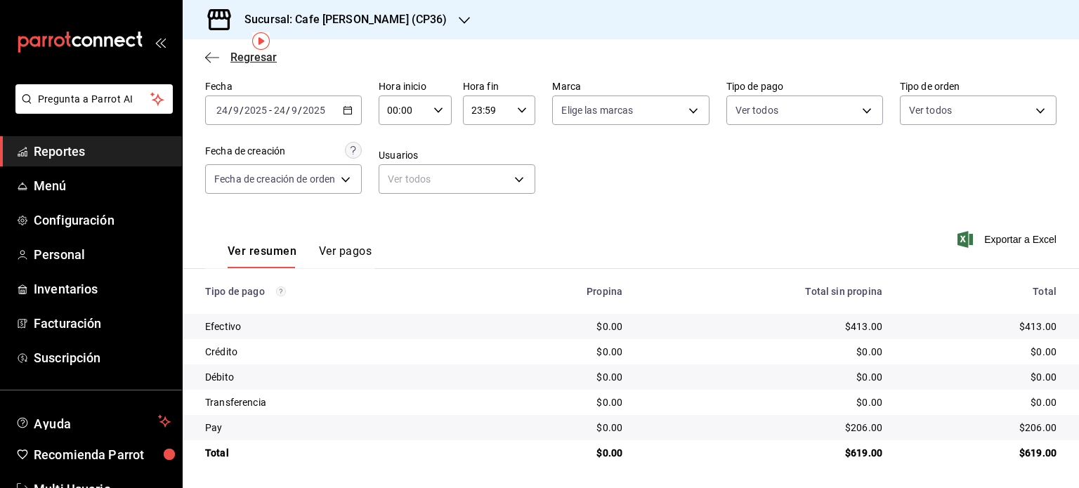
click at [236, 55] on span "Regresar" at bounding box center [253, 57] width 46 height 13
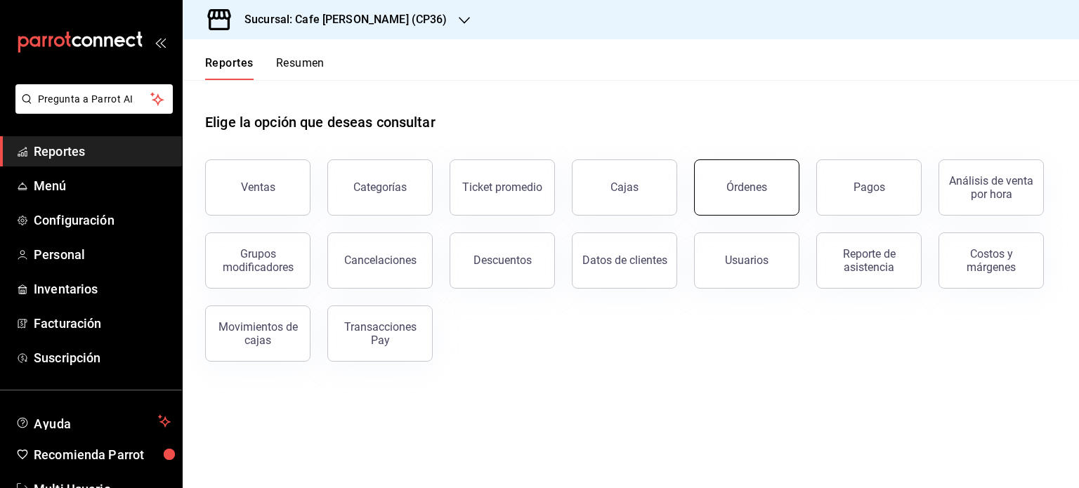
click at [764, 199] on button "Órdenes" at bounding box center [746, 187] width 105 height 56
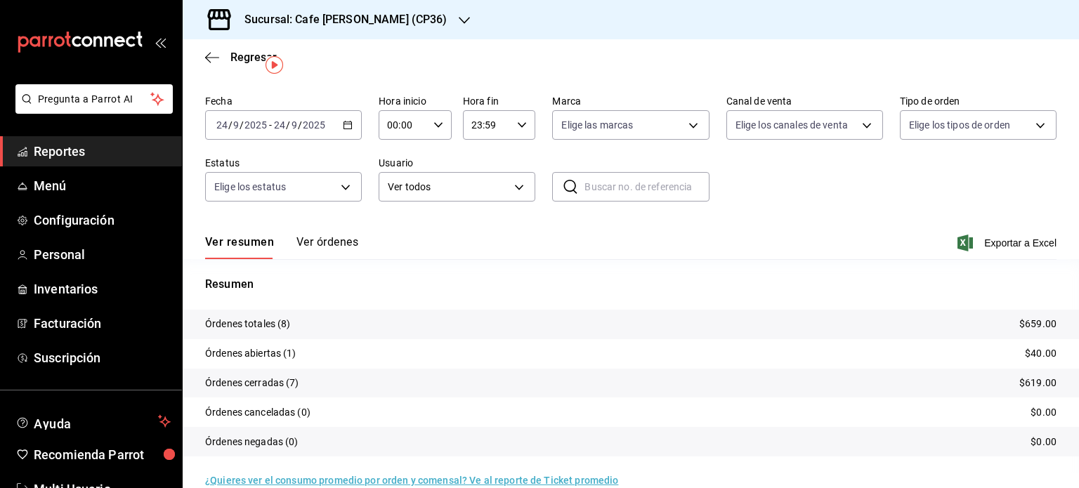
scroll to position [63, 0]
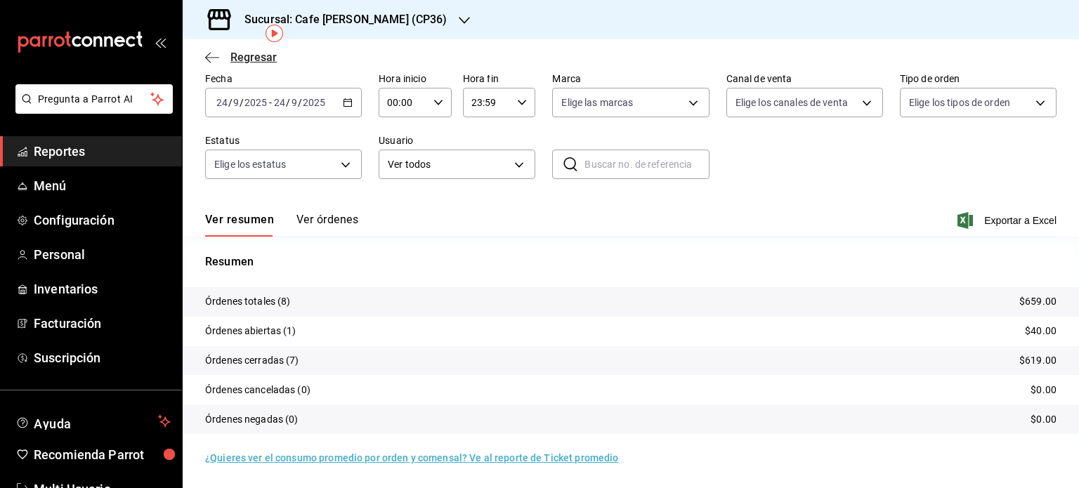
click at [251, 55] on span "Regresar" at bounding box center [253, 57] width 46 height 13
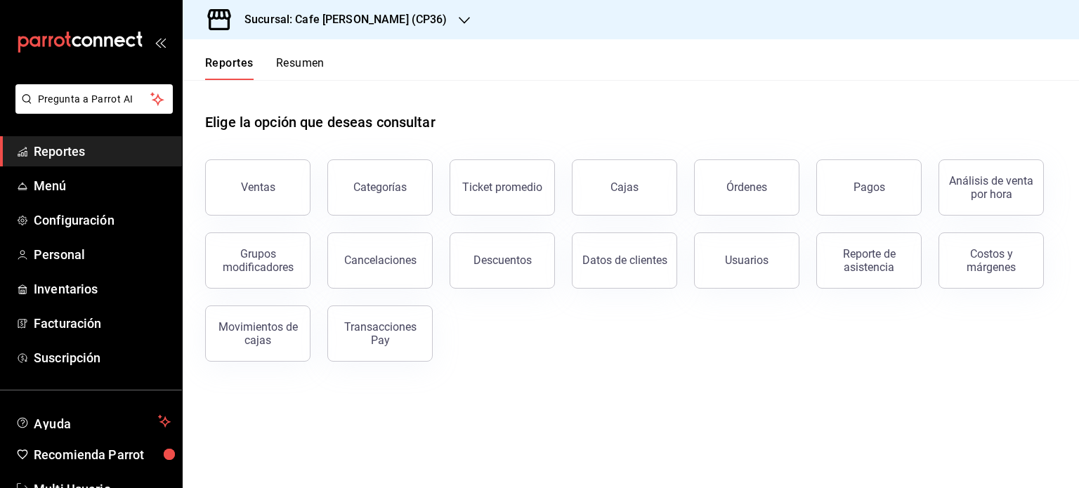
click at [313, 58] on button "Resumen" at bounding box center [300, 68] width 48 height 24
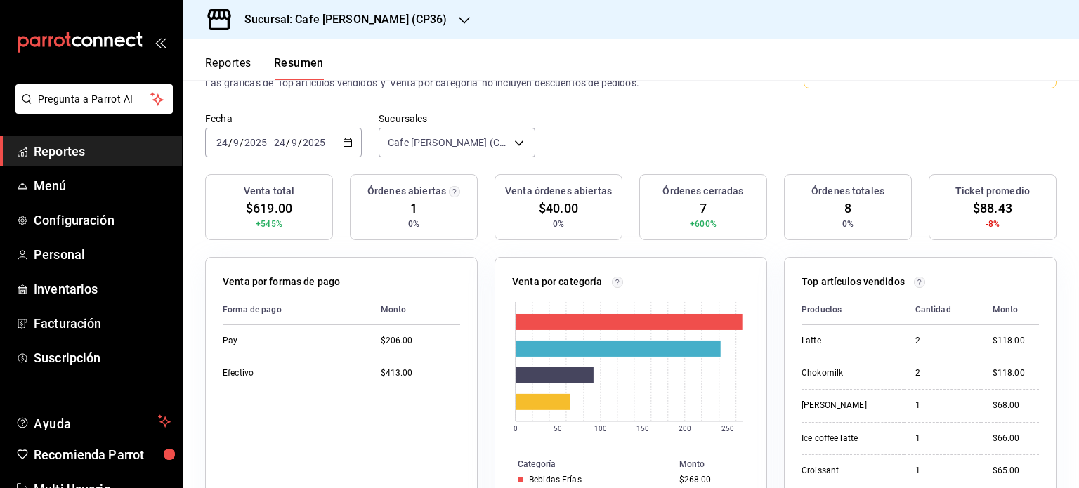
scroll to position [70, 0]
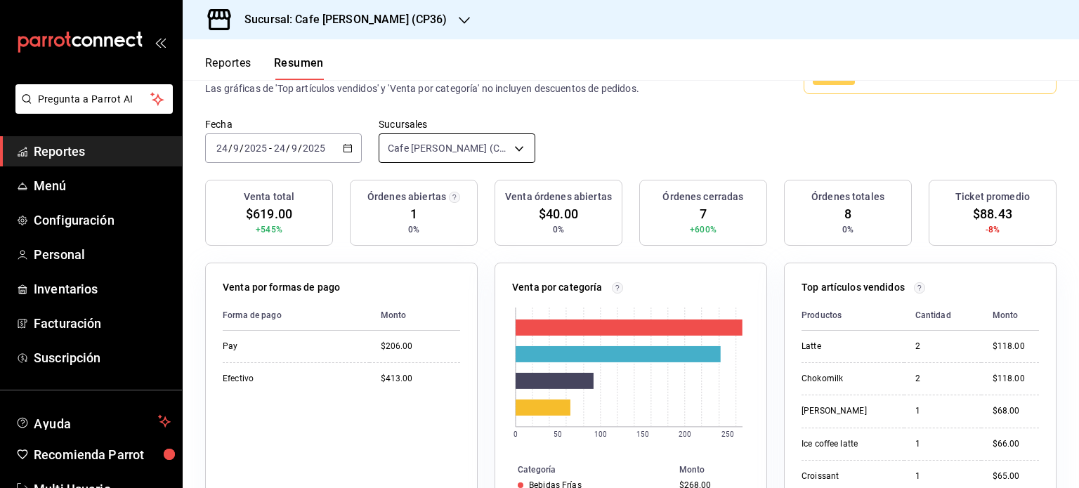
click at [514, 144] on body "Pregunta a Parrot AI Reportes Menú Configuración Personal Inventarios Facturaci…" at bounding box center [539, 244] width 1079 height 488
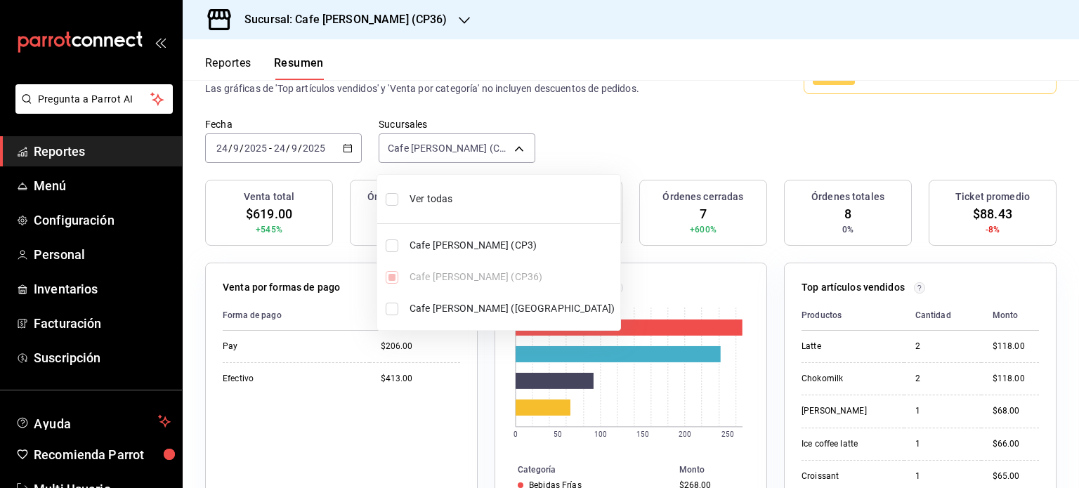
click at [417, 308] on span "Cafe Moretto (Plaza Crystal)" at bounding box center [511, 308] width 205 height 15
type input "[object Object],[object Object]"
checkbox input "true"
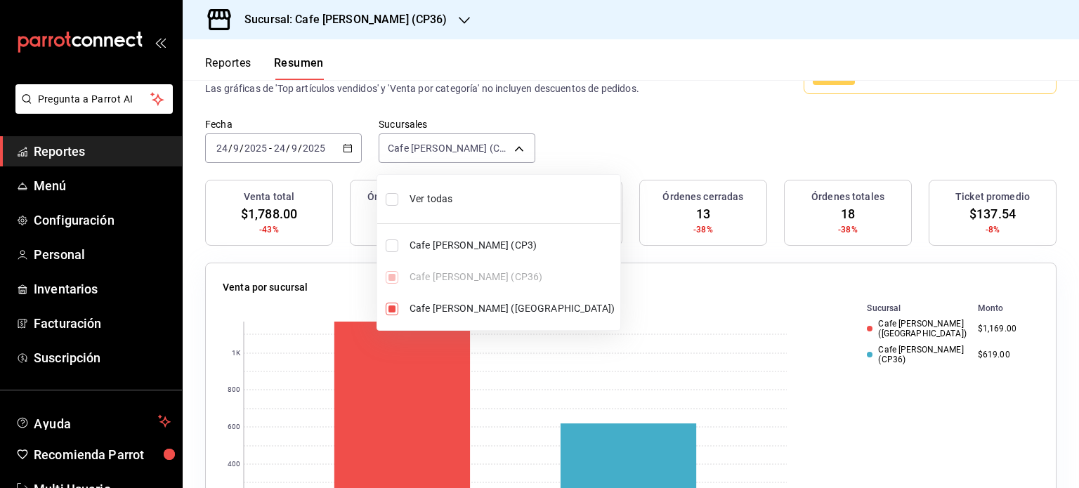
drag, startPoint x: 1073, startPoint y: 173, endPoint x: 1068, endPoint y: 301, distance: 128.0
click at [1068, 301] on div at bounding box center [539, 244] width 1079 height 488
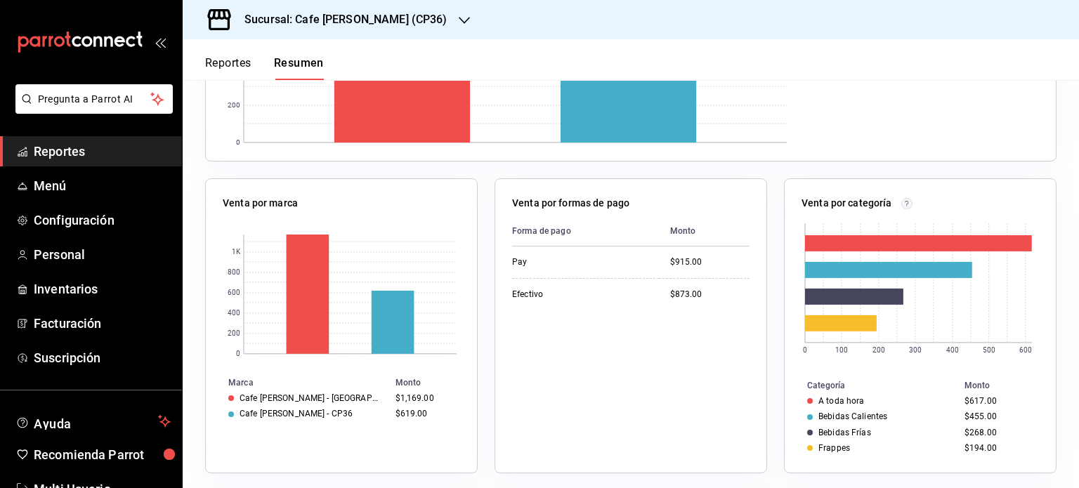
scroll to position [469, 0]
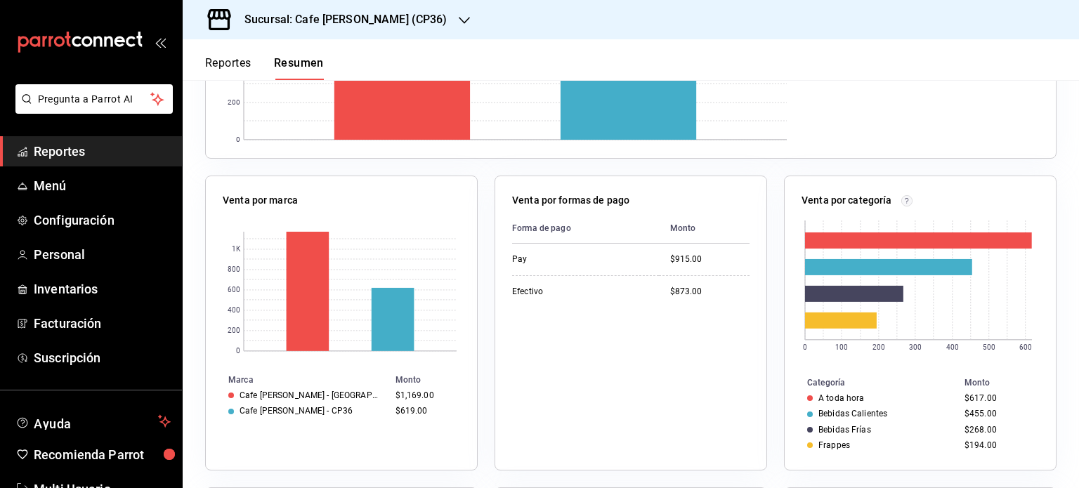
drag, startPoint x: 1075, startPoint y: 356, endPoint x: 704, endPoint y: 375, distance: 372.1
click at [704, 375] on div "Venta por sucursal 0 200 400 600 800 1K Sucursal Monto Cafe Moretto (Plaza Crys…" at bounding box center [622, 315] width 868 height 936
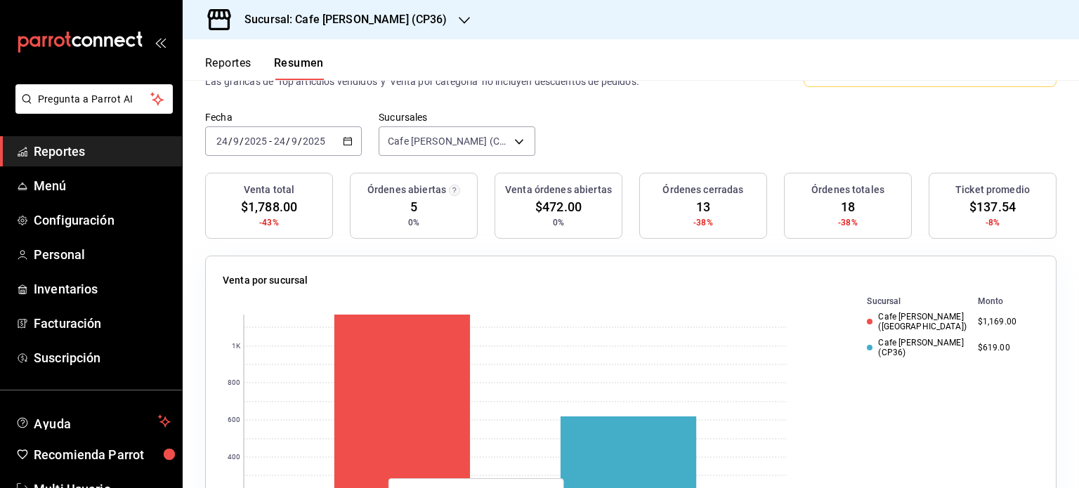
scroll to position [0, 0]
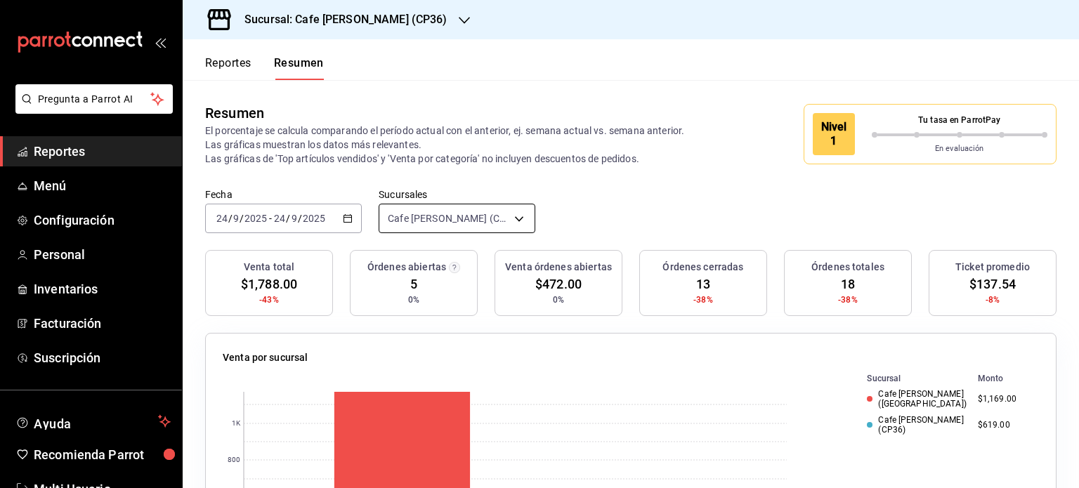
click at [490, 210] on body "Pregunta a Parrot AI Reportes Menú Configuración Personal Inventarios Facturaci…" at bounding box center [539, 244] width 1079 height 488
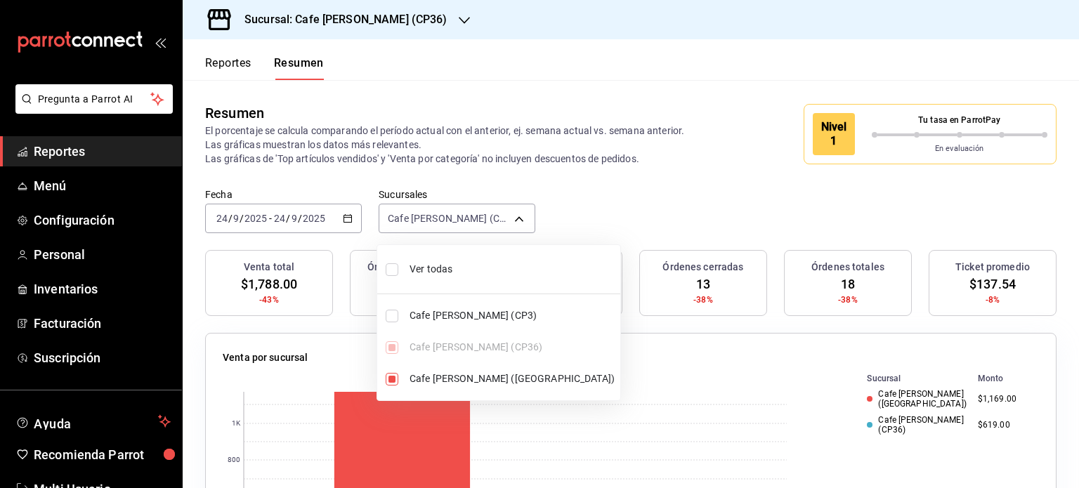
click at [434, 266] on span "Ver todas" at bounding box center [511, 269] width 205 height 15
type input "[object Object],[object Object],[object Object]"
checkbox input "true"
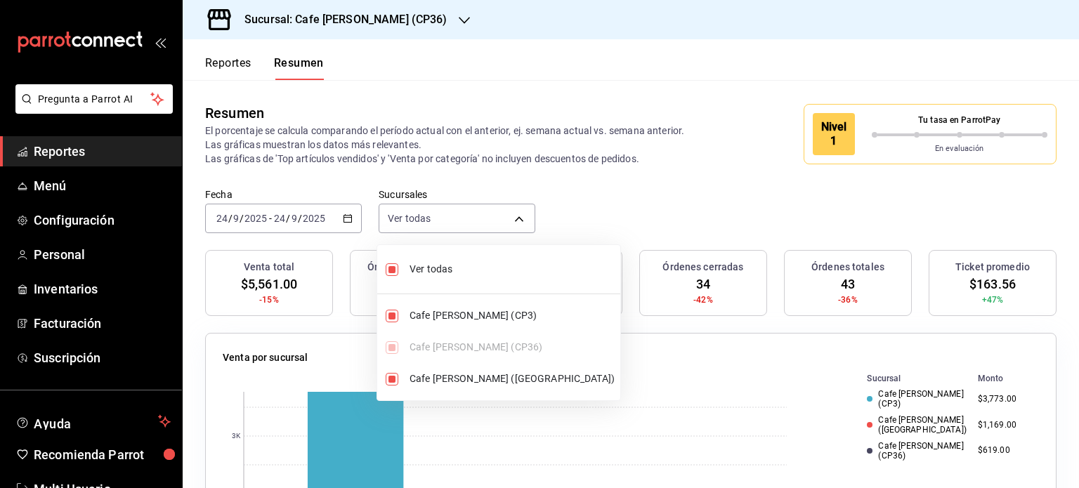
click at [613, 103] on div at bounding box center [539, 244] width 1079 height 488
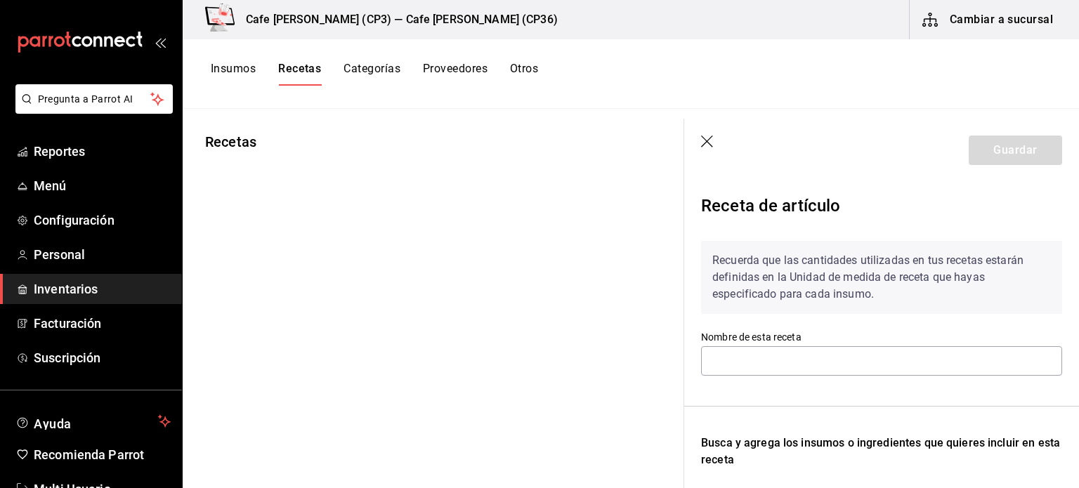
type input "Receta Con licuado Agua"
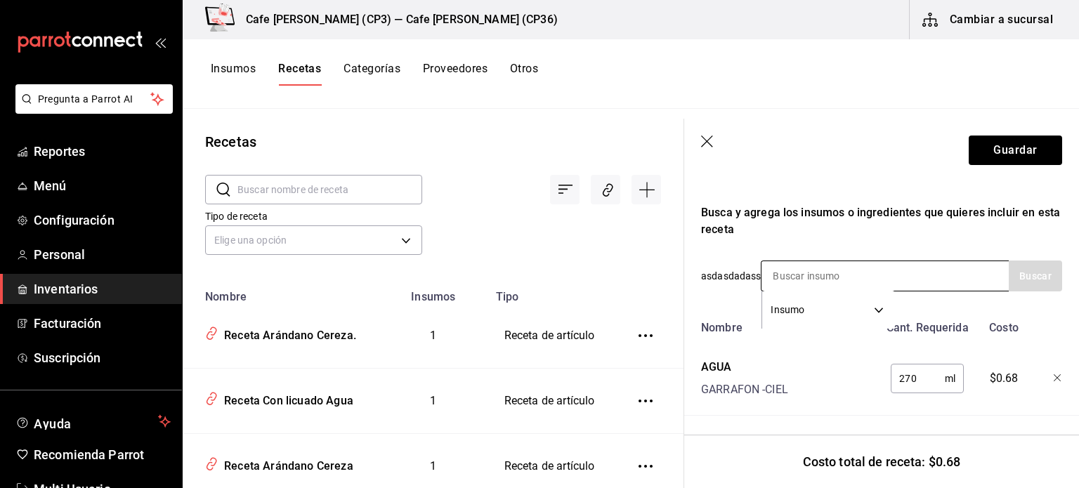
scroll to position [242, 0]
click at [707, 137] on icon "button" at bounding box center [708, 143] width 14 height 14
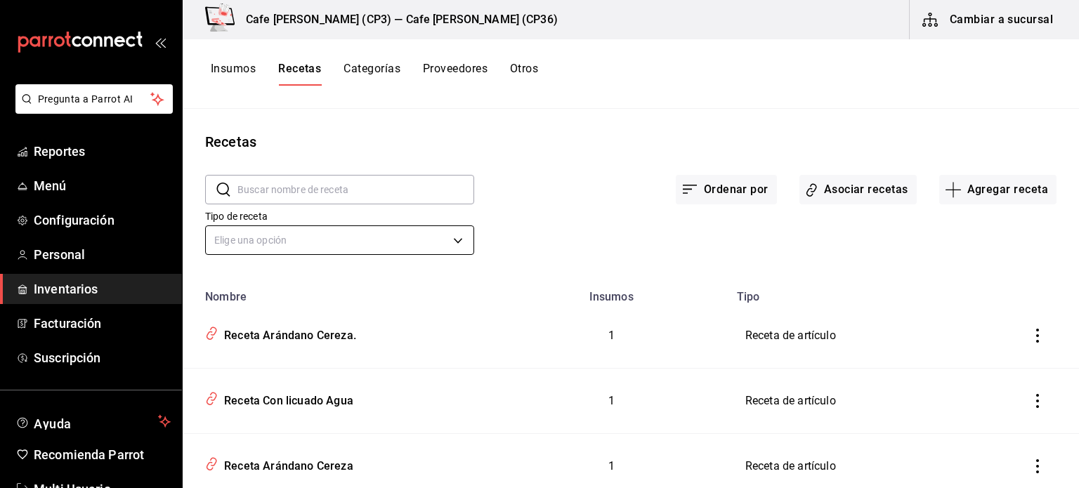
click at [275, 235] on body "Pregunta a Parrot AI Reportes Menú Configuración Personal Inventarios Facturaci…" at bounding box center [539, 239] width 1079 height 478
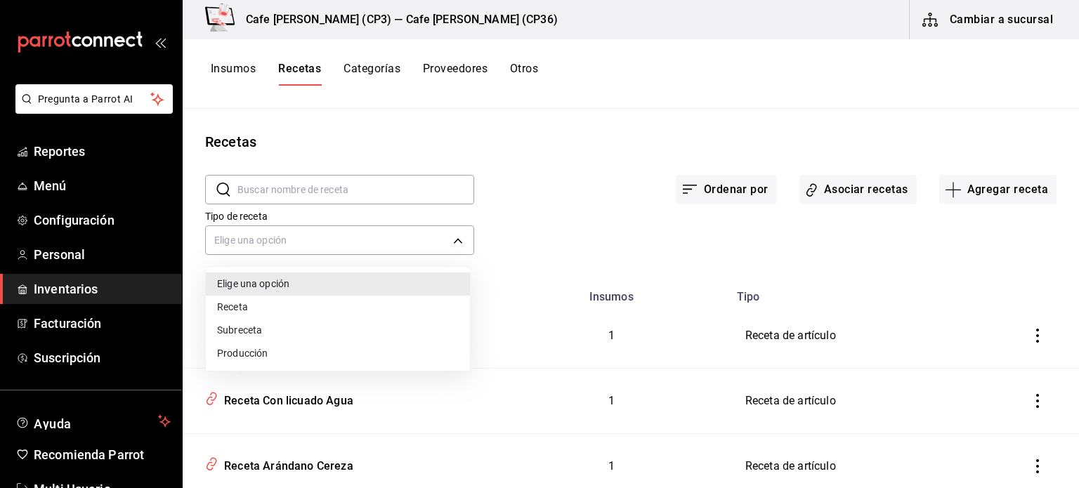
click at [542, 216] on div at bounding box center [539, 244] width 1079 height 488
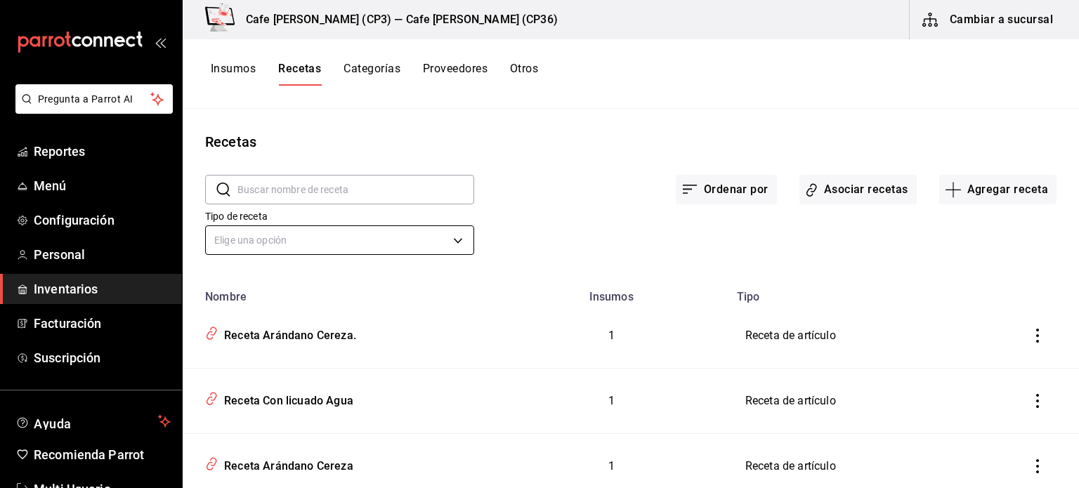
click at [335, 240] on body "Pregunta a Parrot AI Reportes Menú Configuración Personal Inventarios Facturaci…" at bounding box center [539, 239] width 1079 height 478
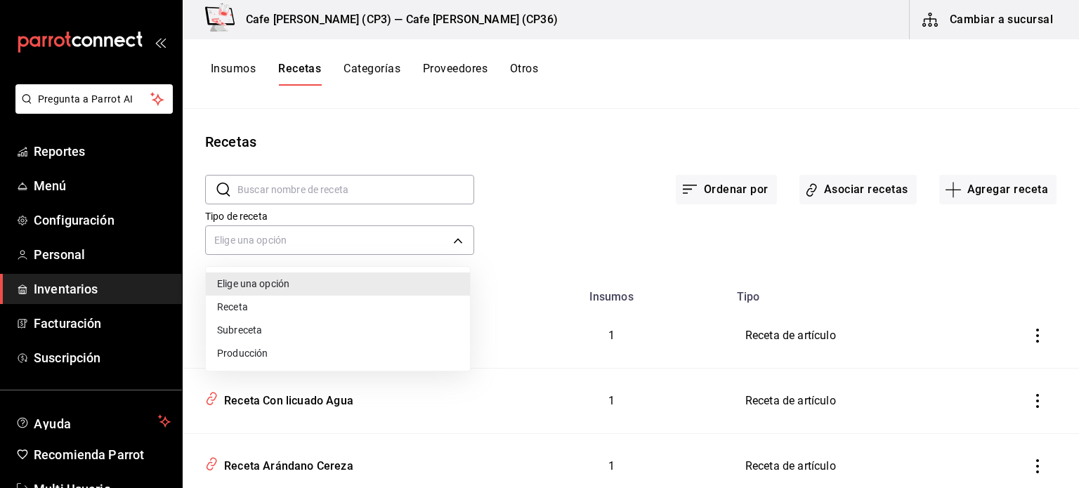
click at [397, 190] on div at bounding box center [539, 244] width 1079 height 488
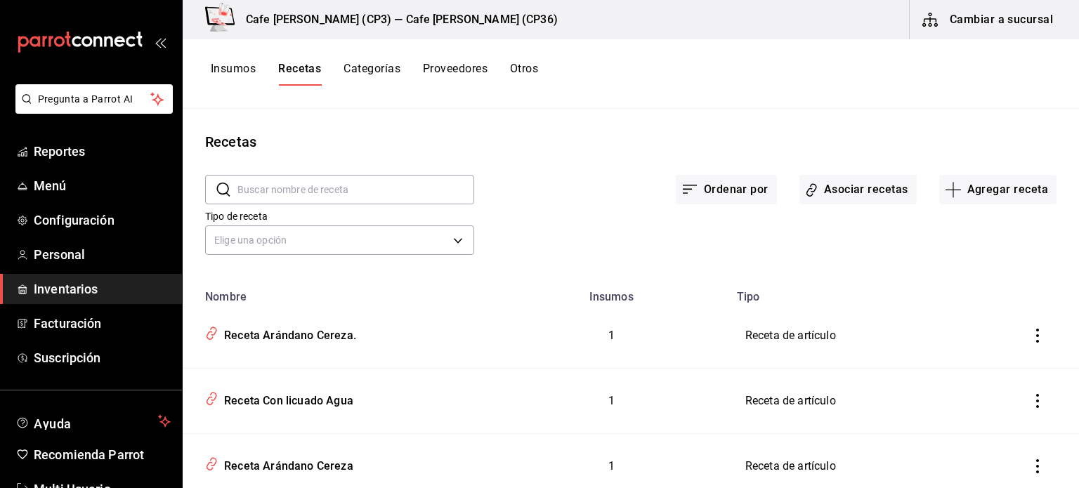
click at [299, 207] on div "Tipo de receta Elige una opción default" at bounding box center [328, 224] width 291 height 72
click at [303, 178] on input "text" at bounding box center [355, 190] width 237 height 28
type input "ará"
